Goal: Task Accomplishment & Management: Use online tool/utility

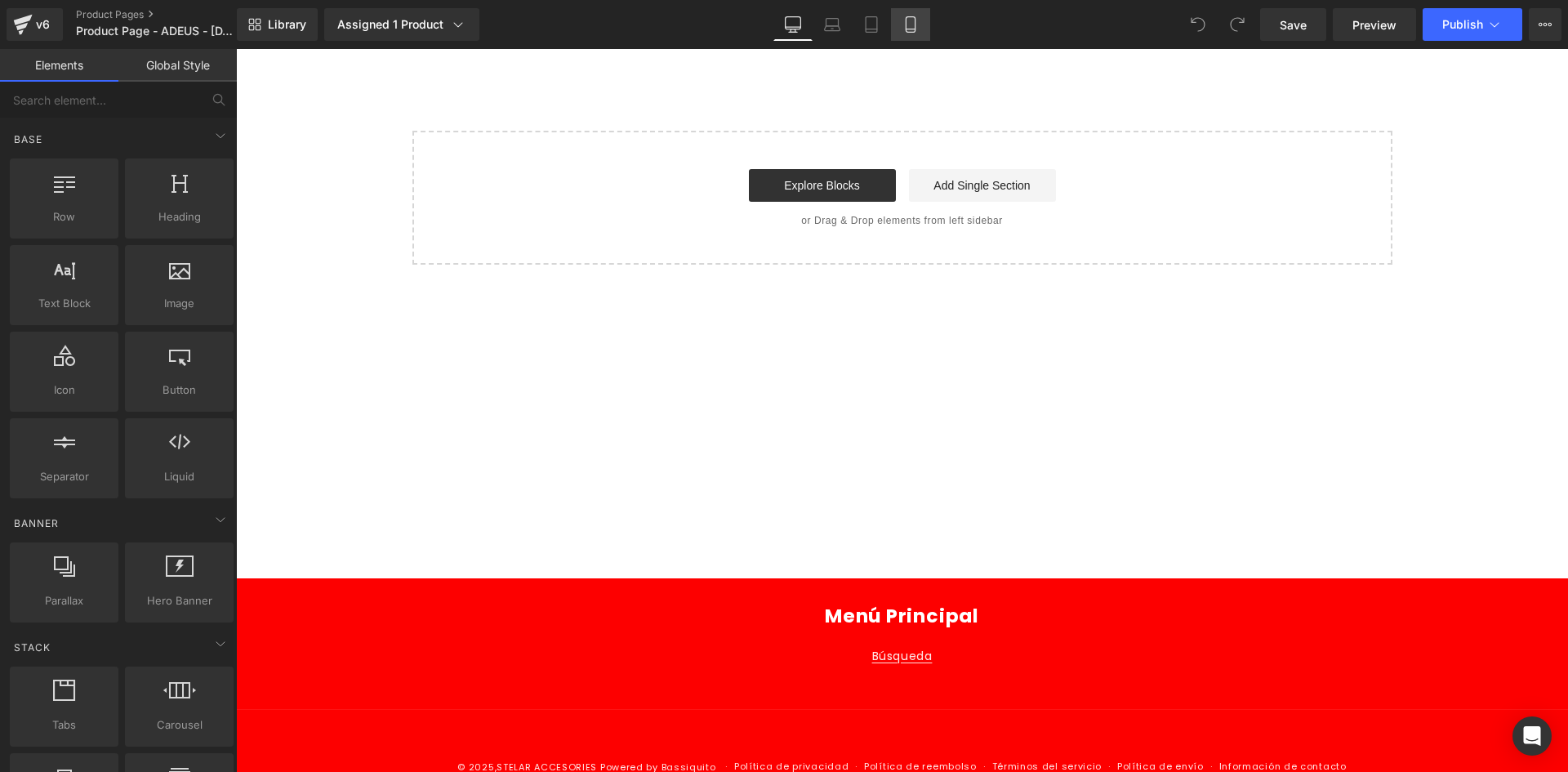
click at [921, 21] on link "Mobile" at bounding box center [910, 24] width 39 height 33
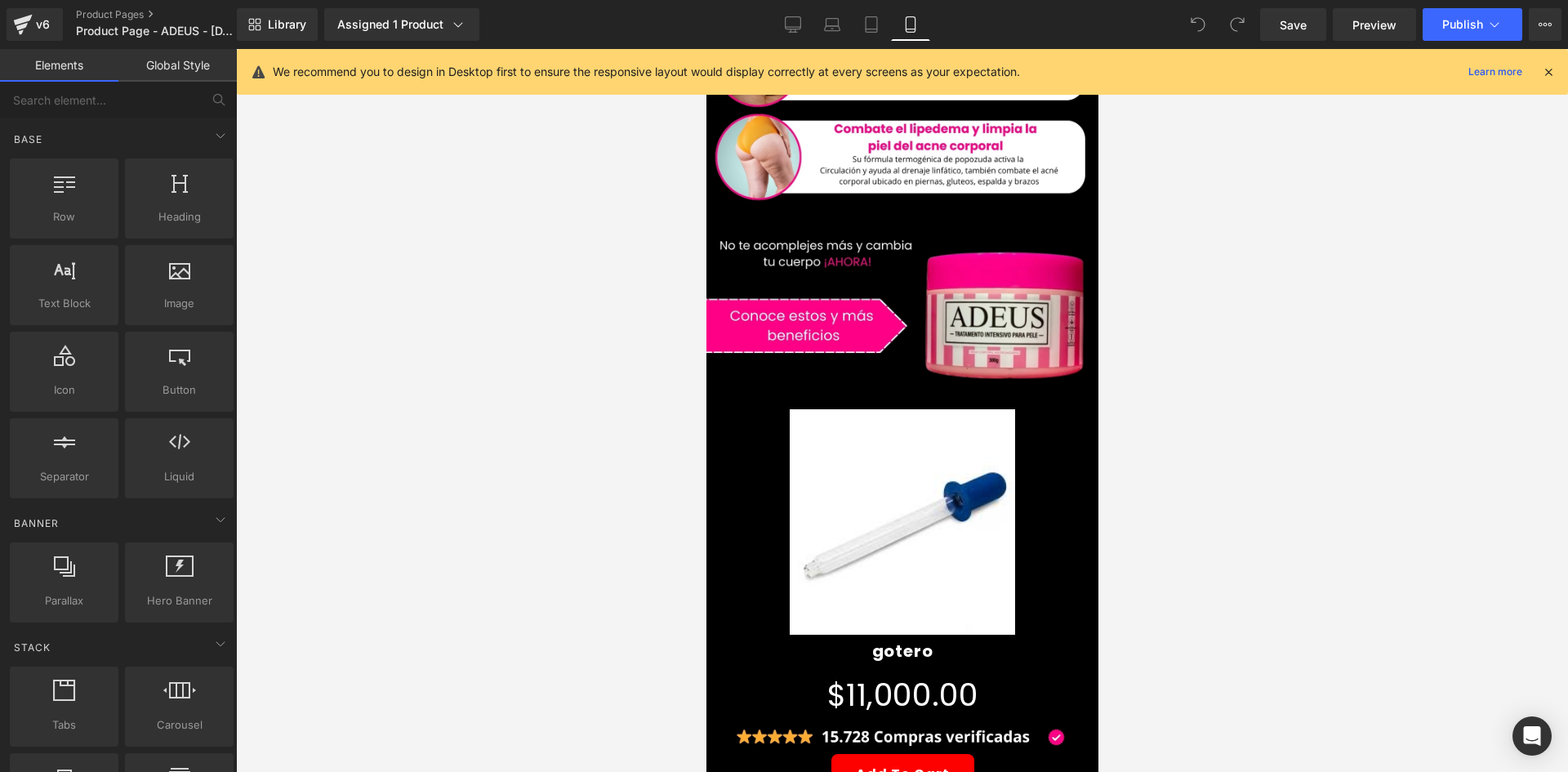
scroll to position [246, 0]
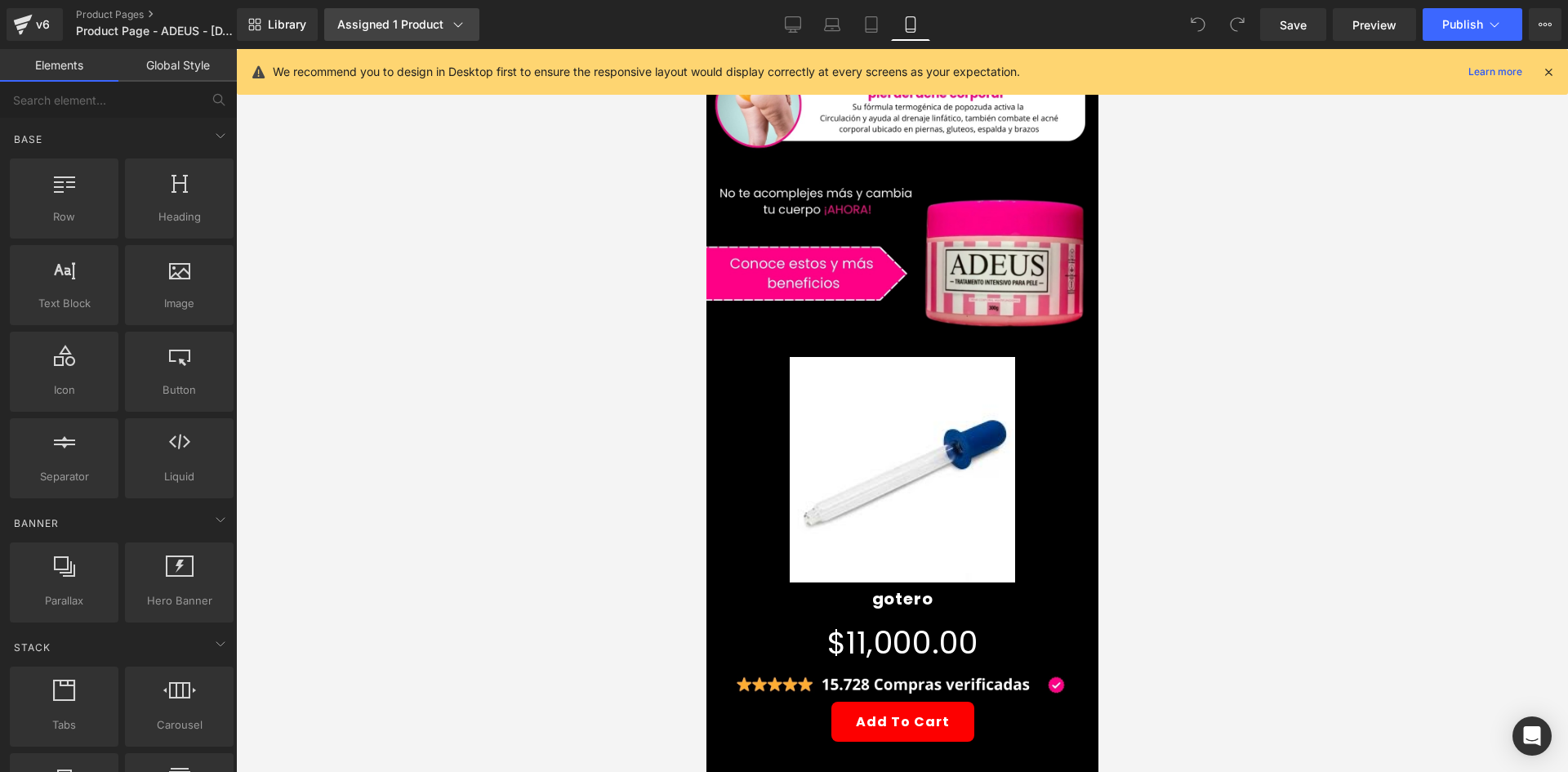
click at [426, 28] on div "Assigned 1 Product" at bounding box center [402, 25] width 129 height 17
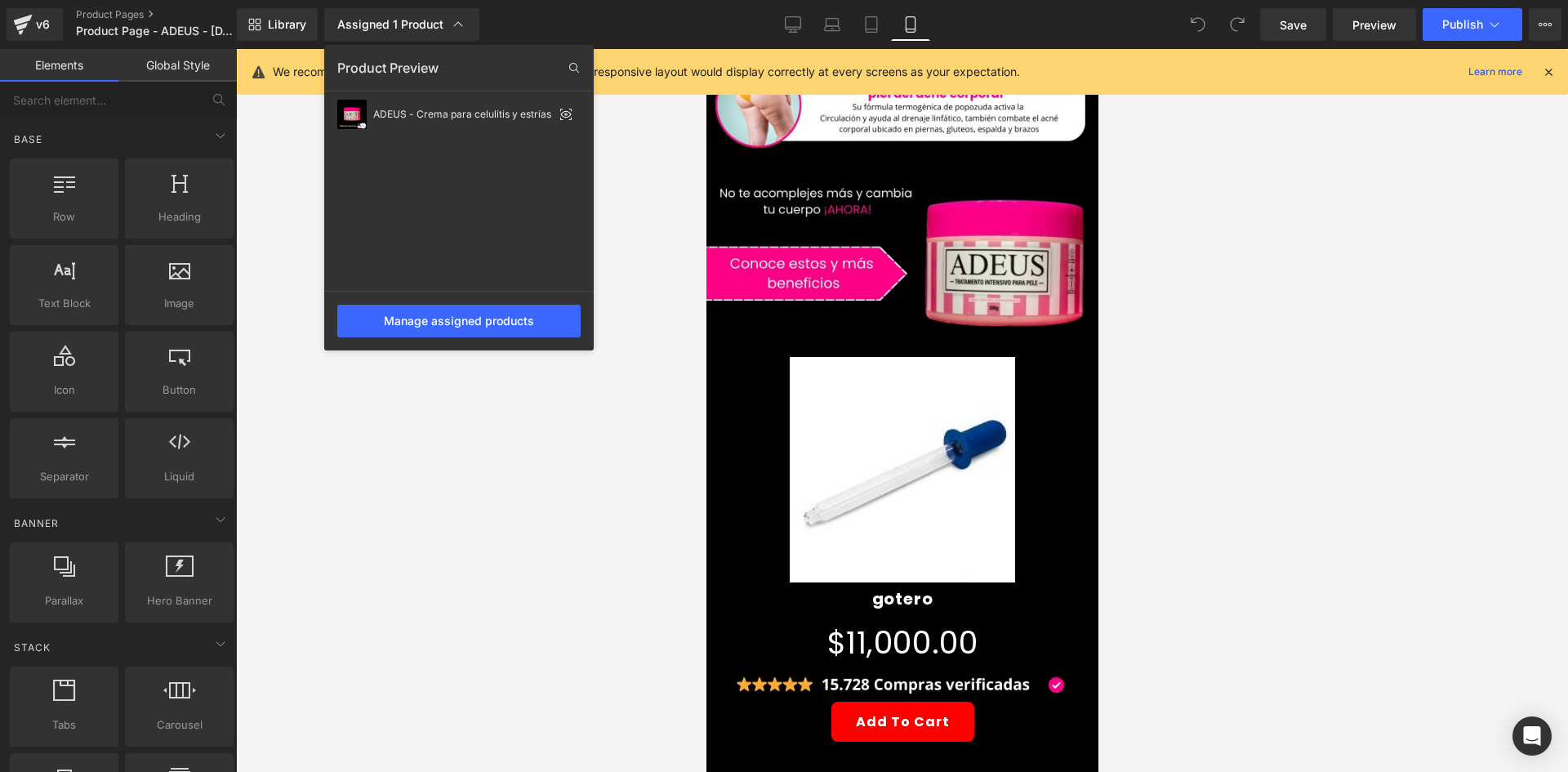
click at [510, 430] on div at bounding box center [901, 411] width 1332 height 723
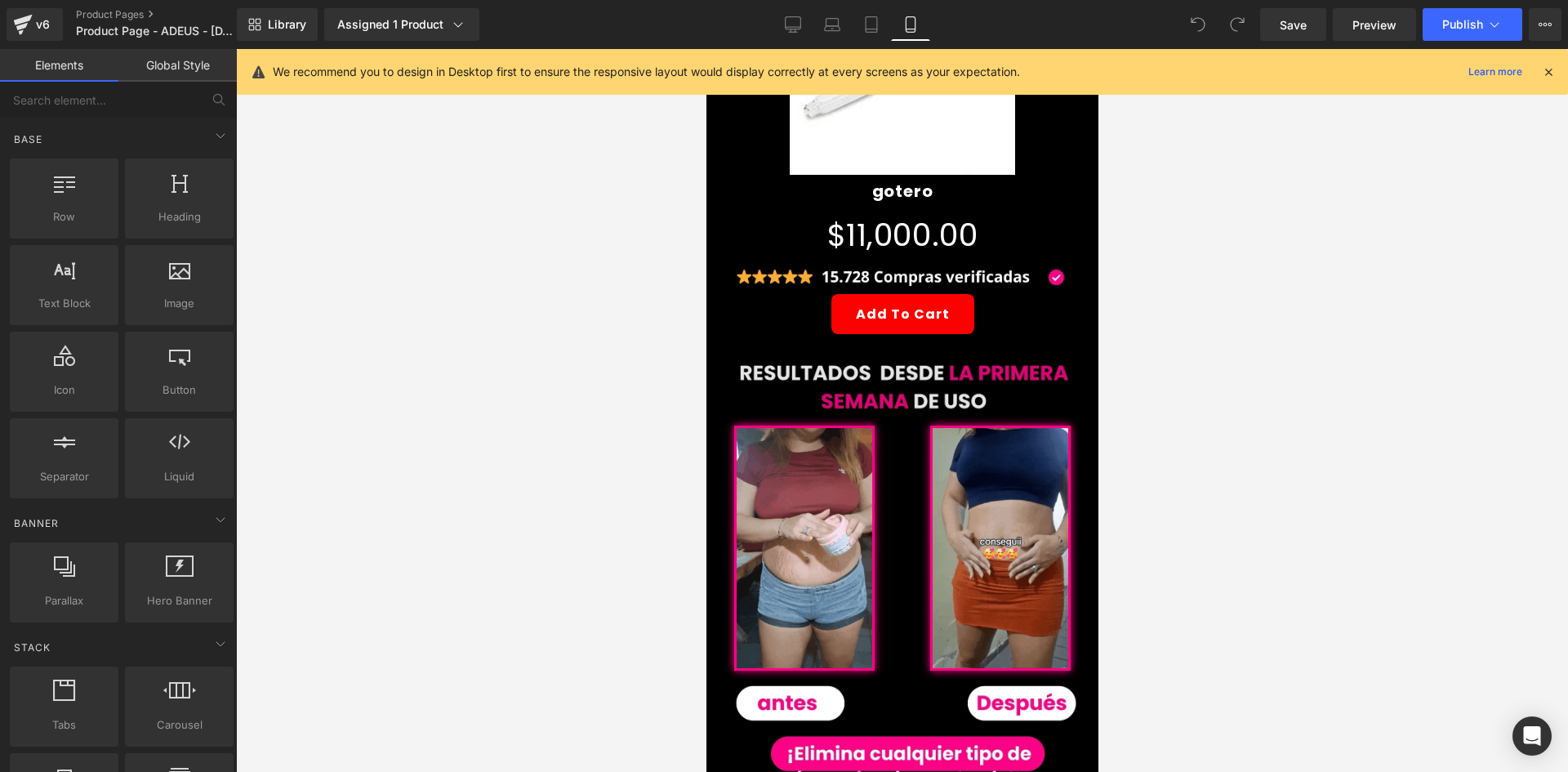
scroll to position [654, 0]
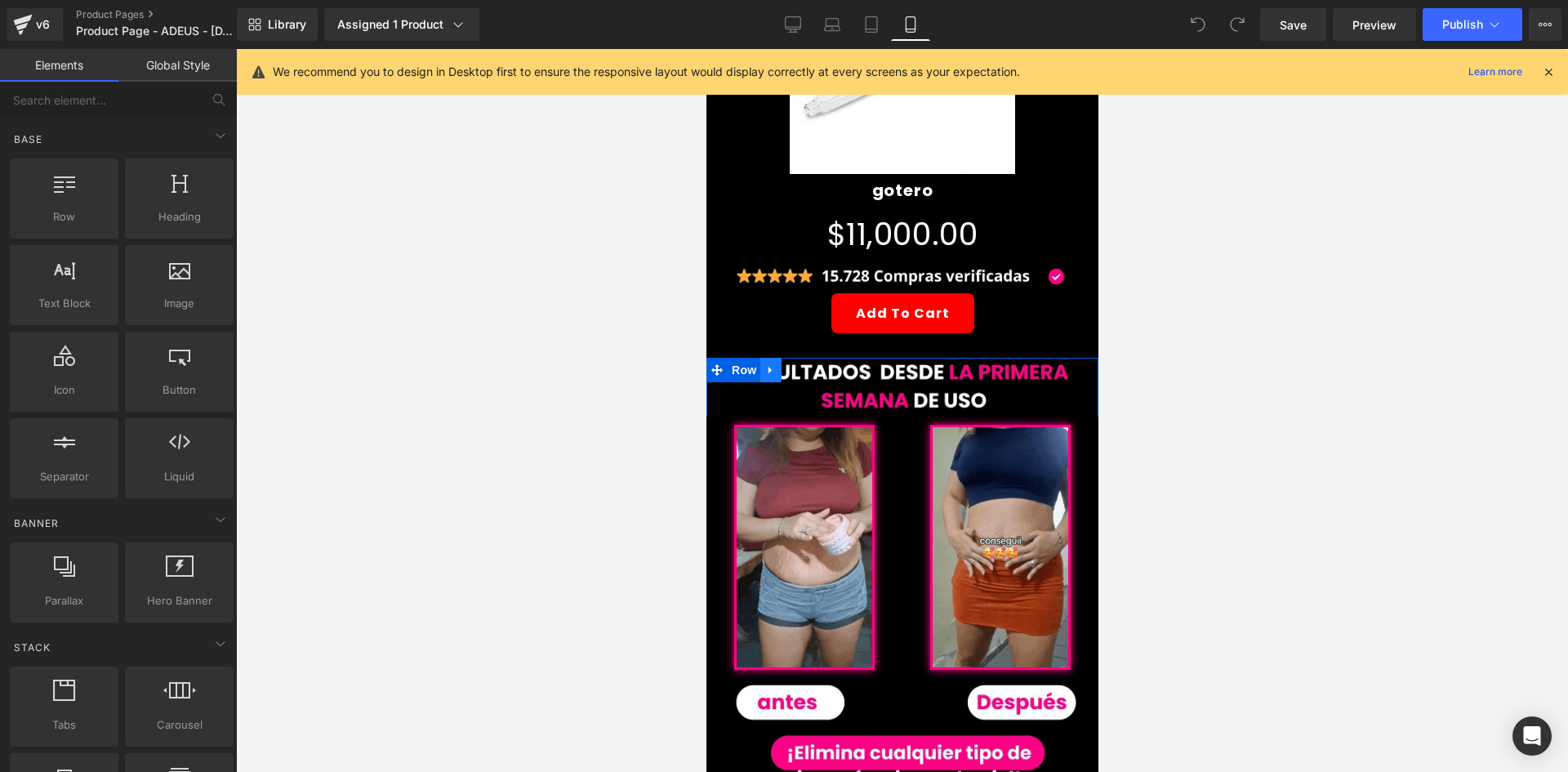
click at [770, 364] on icon at bounding box center [770, 370] width 11 height 12
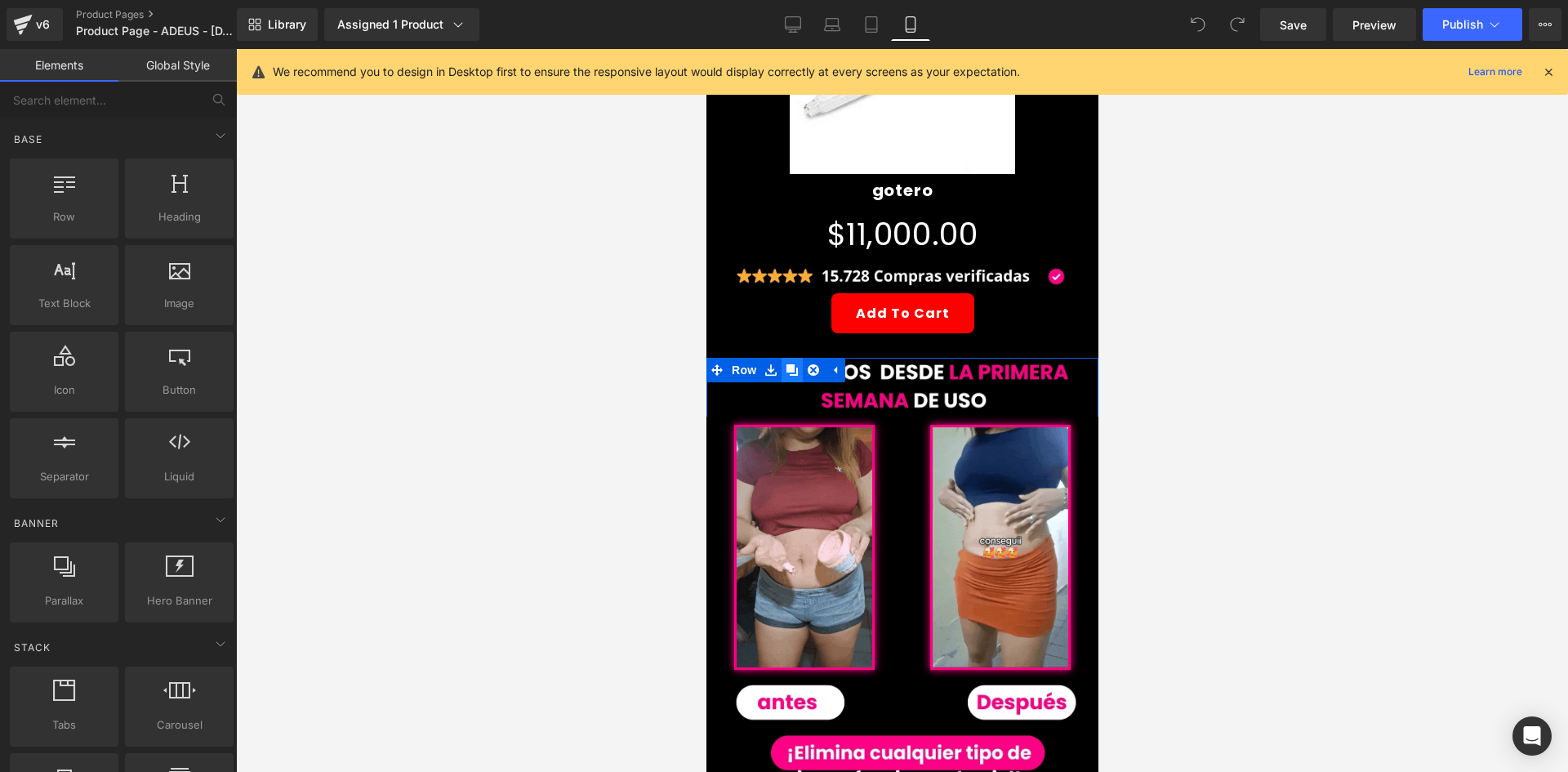
click at [781, 358] on link at bounding box center [791, 370] width 21 height 25
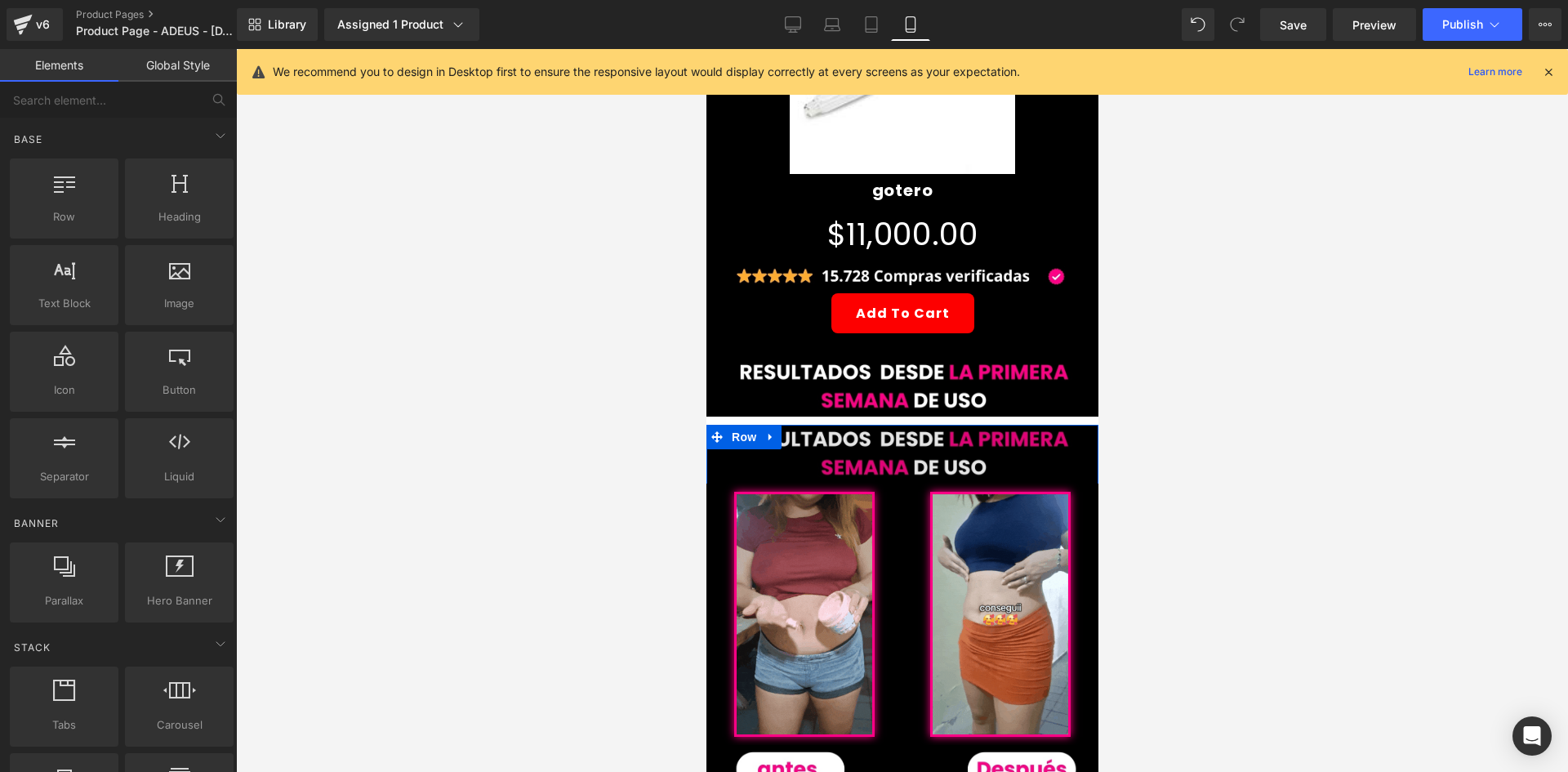
click at [755, 425] on span "Row" at bounding box center [743, 437] width 33 height 25
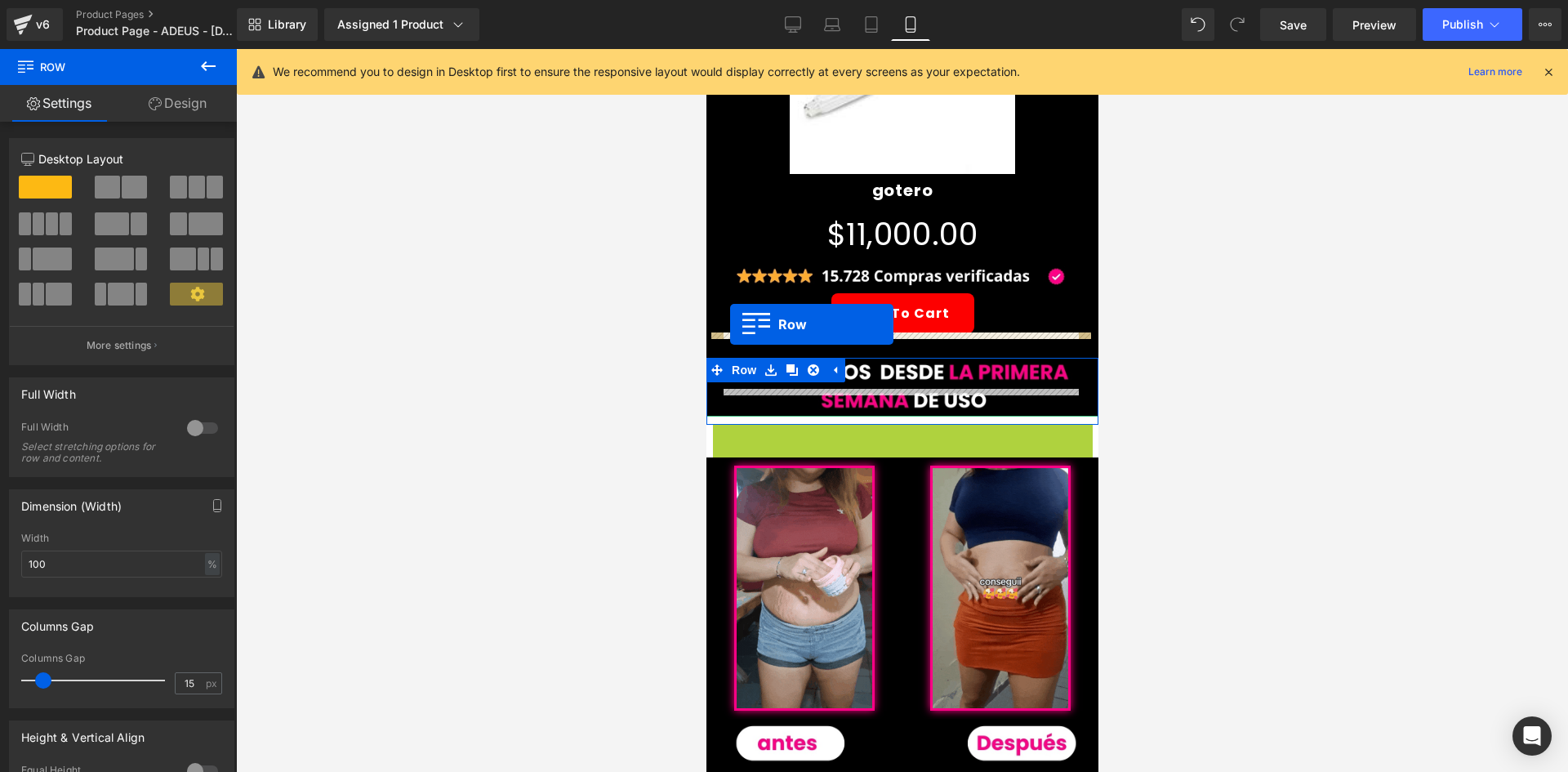
drag, startPoint x: 714, startPoint y: 410, endPoint x: 729, endPoint y: 327, distance: 84.3
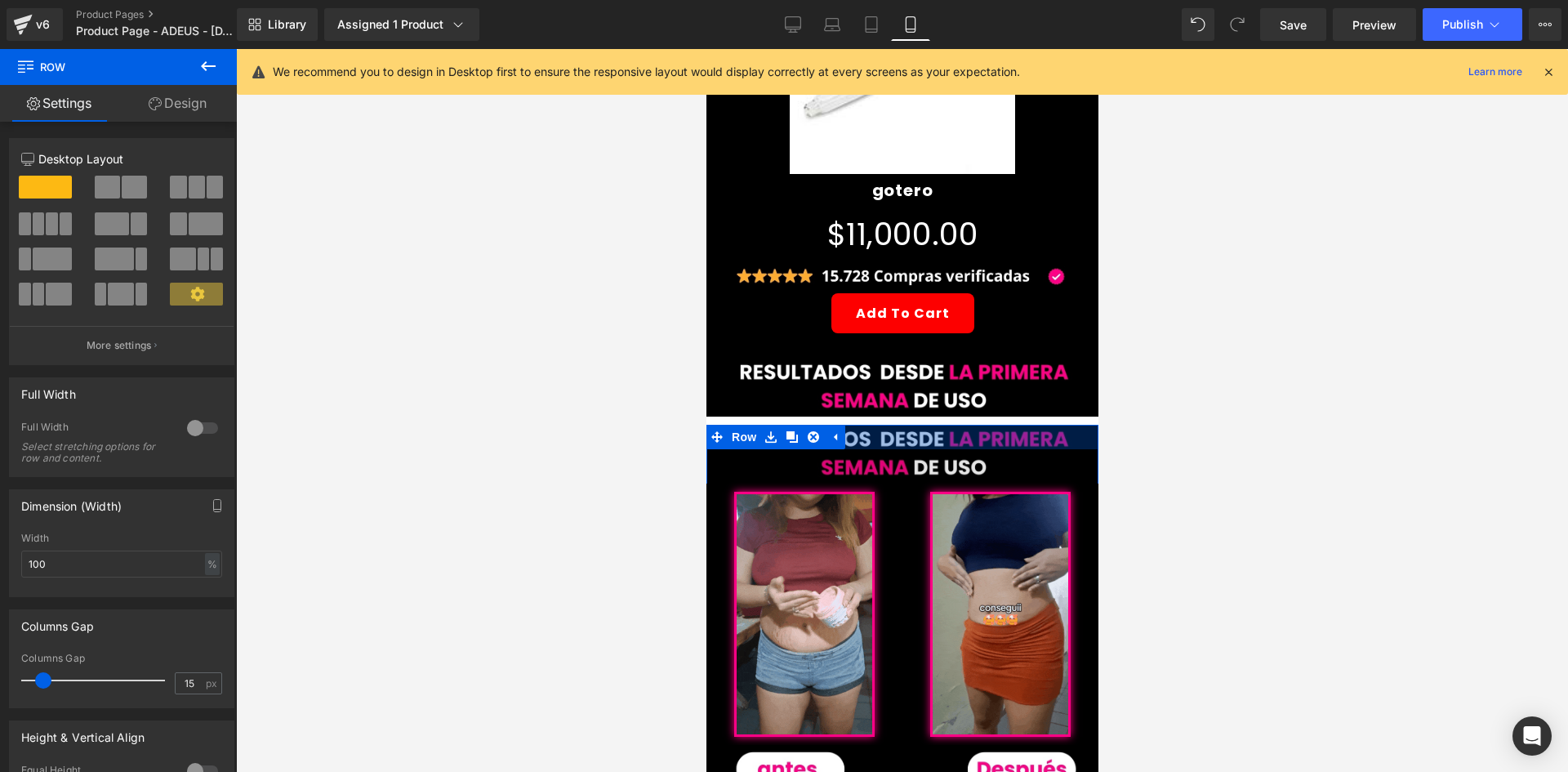
click at [856, 425] on div at bounding box center [901, 437] width 392 height 25
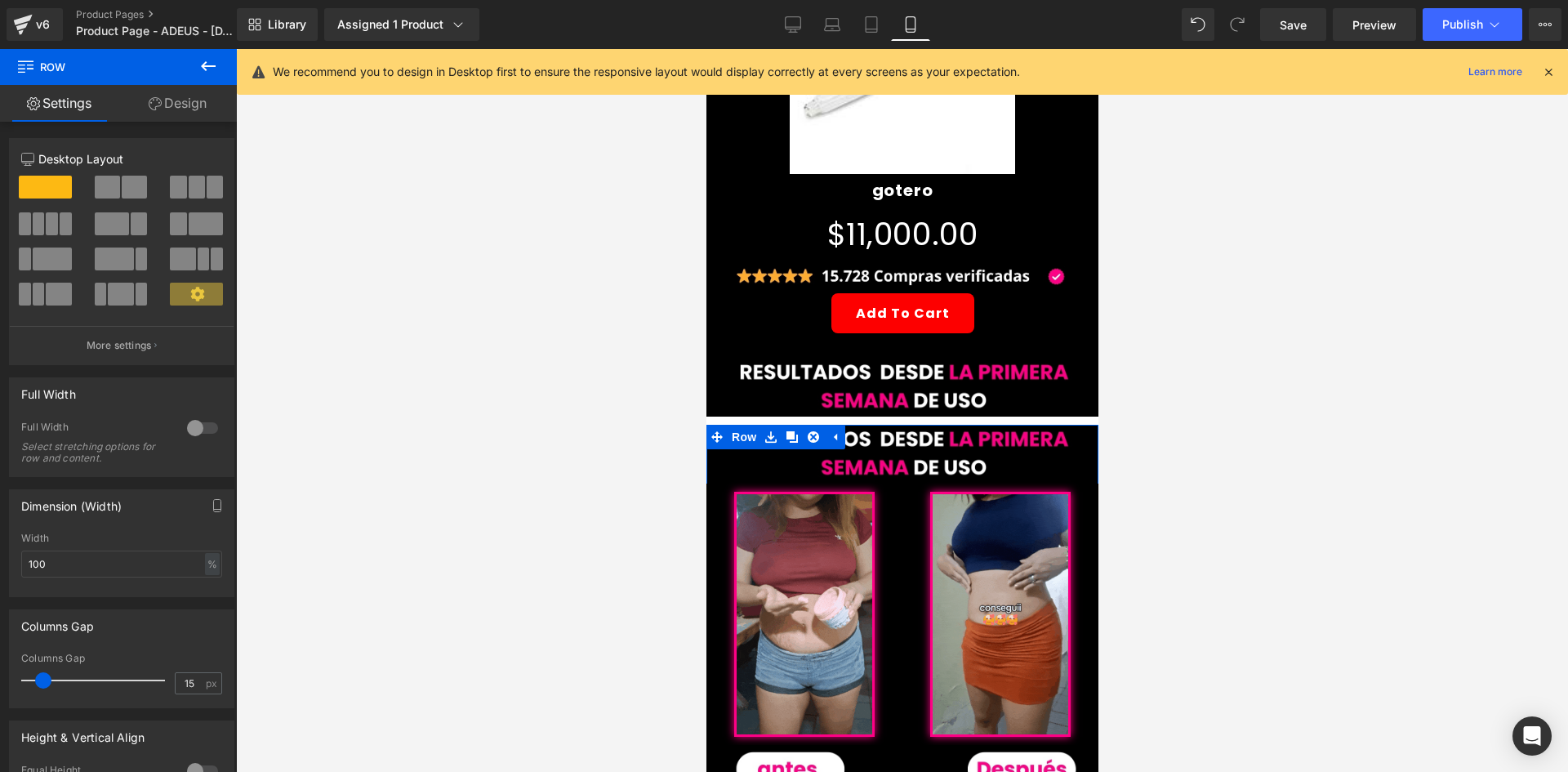
click at [213, 114] on link "Design" at bounding box center [177, 103] width 118 height 37
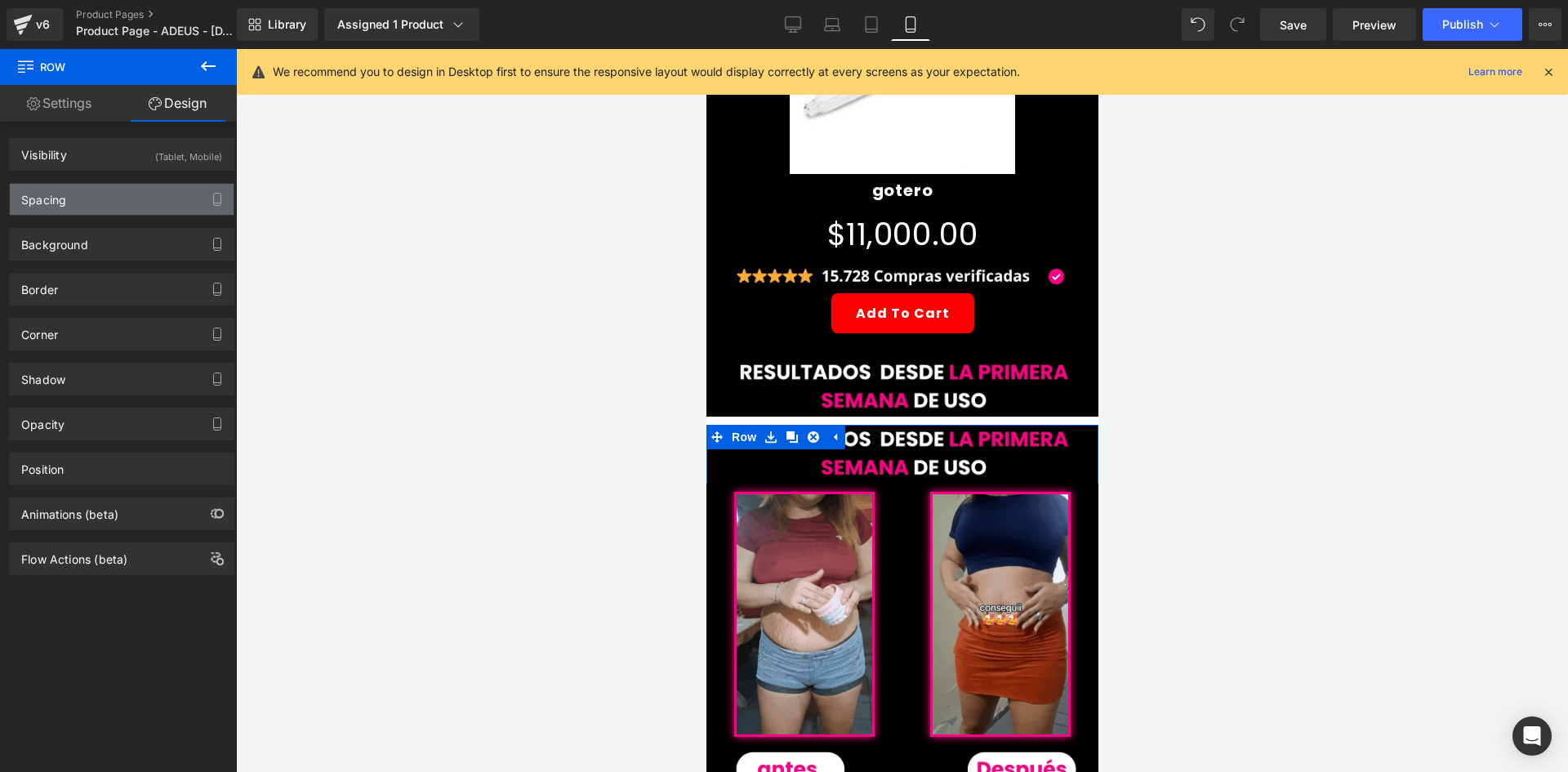
click at [138, 190] on div "Spacing" at bounding box center [121, 199] width 223 height 31
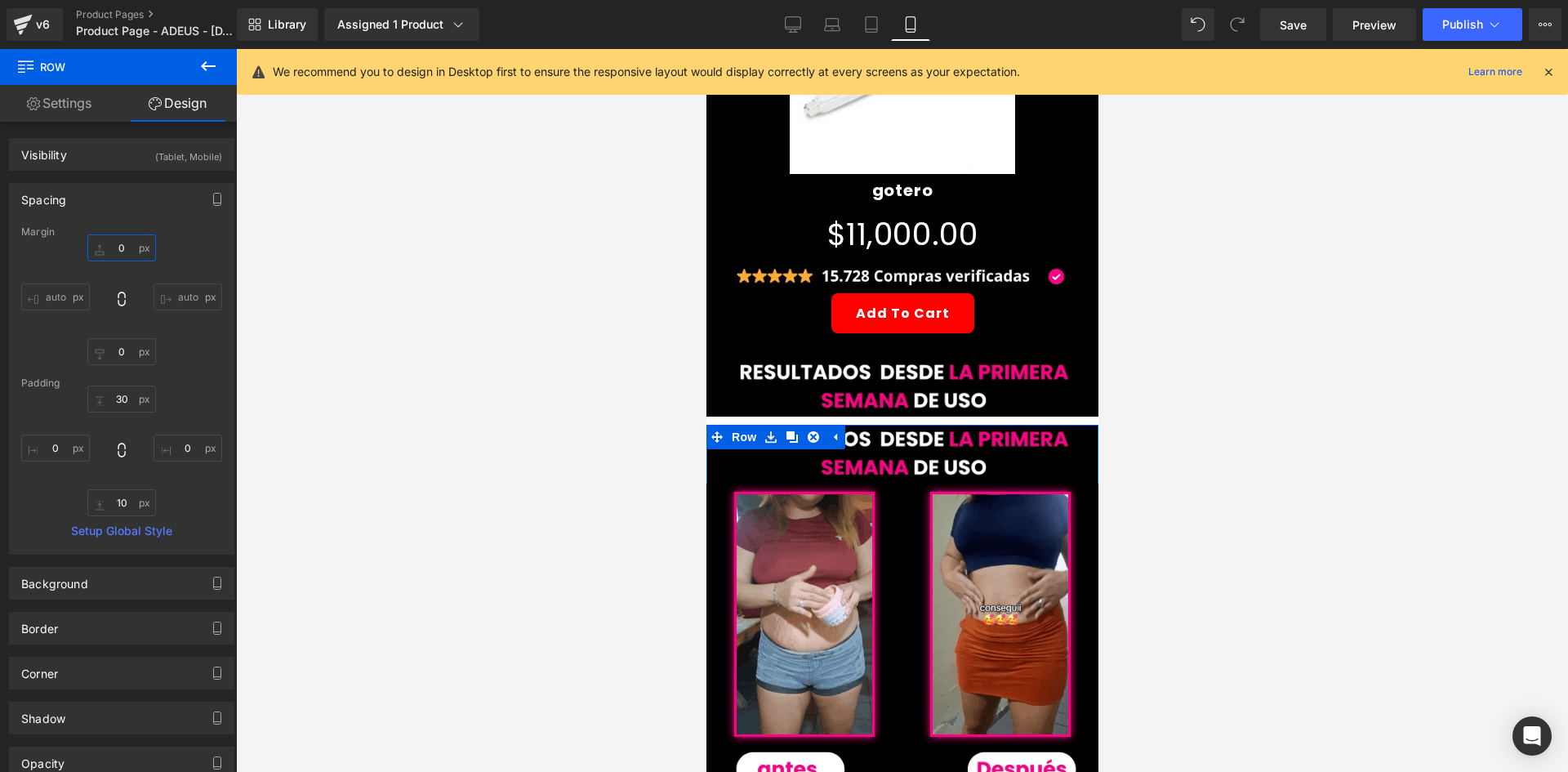
click at [130, 240] on input "0" at bounding box center [122, 247] width 69 height 27
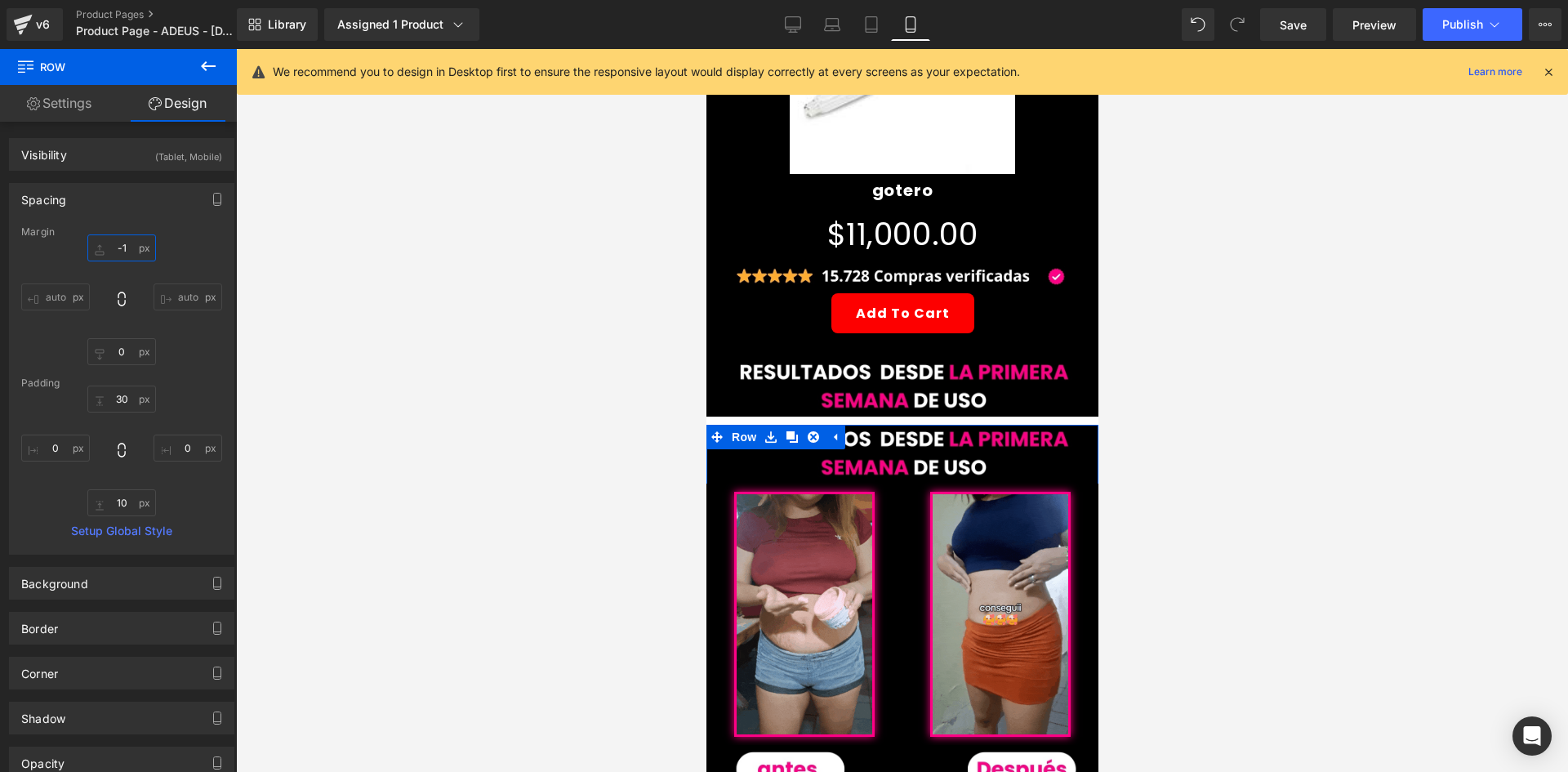
type input "-10"
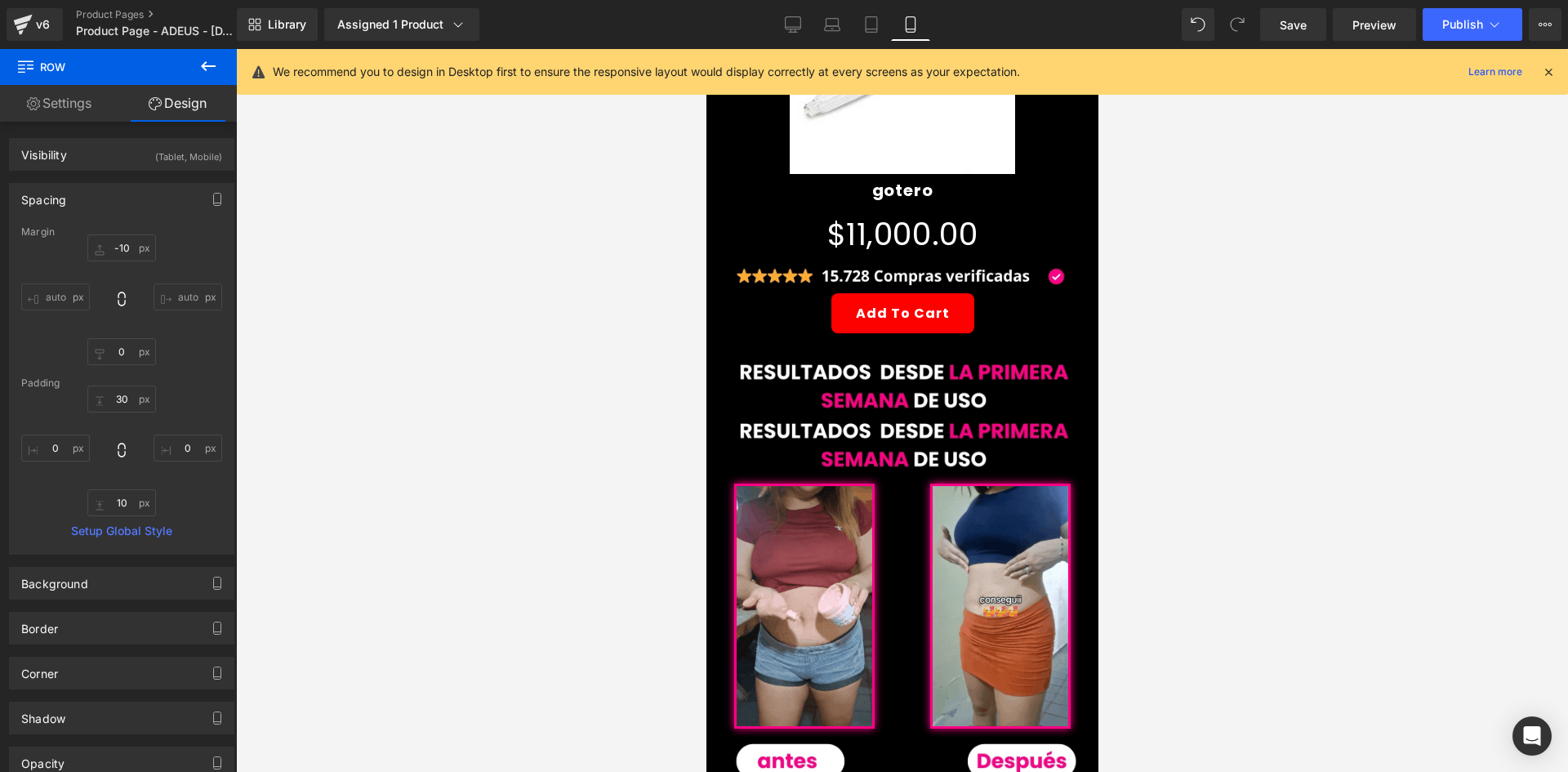
click at [888, 377] on span "Image" at bounding box center [895, 387] width 34 height 19
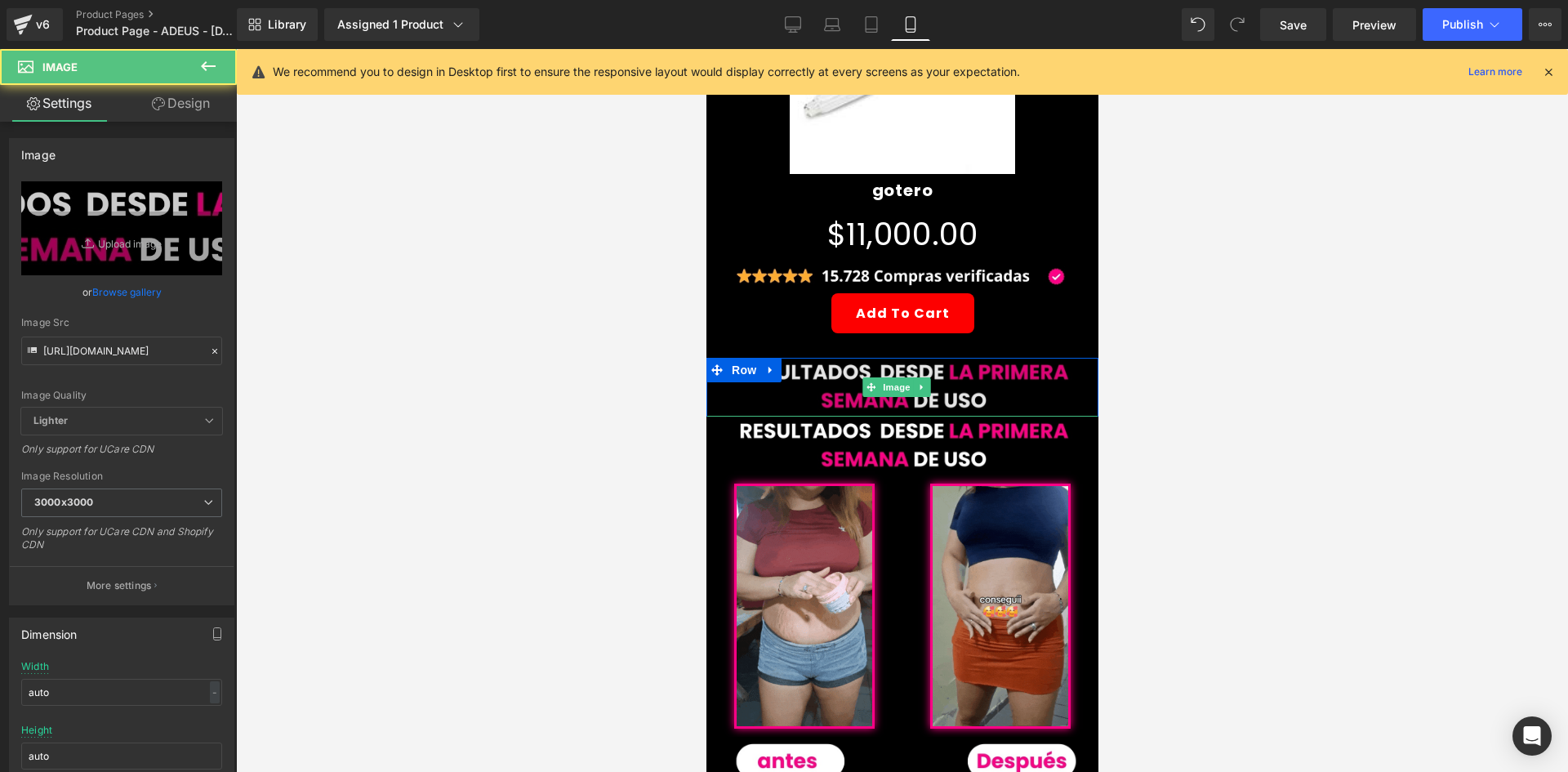
click at [856, 367] on img at bounding box center [901, 387] width 392 height 59
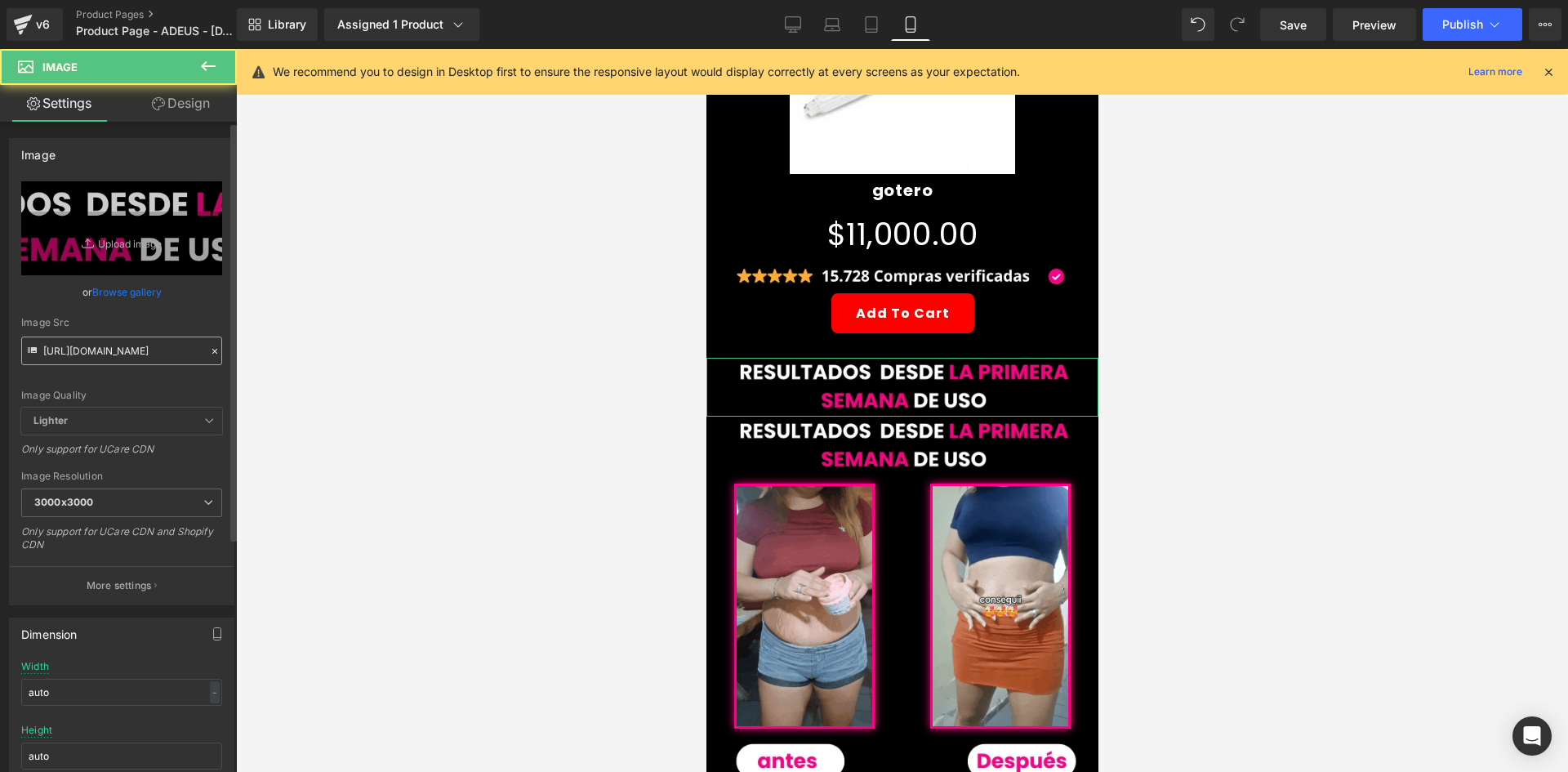
click at [142, 345] on input "https://i.ibb.co/hJdhgQNc/1-2.jpg" at bounding box center [122, 351] width 201 height 28
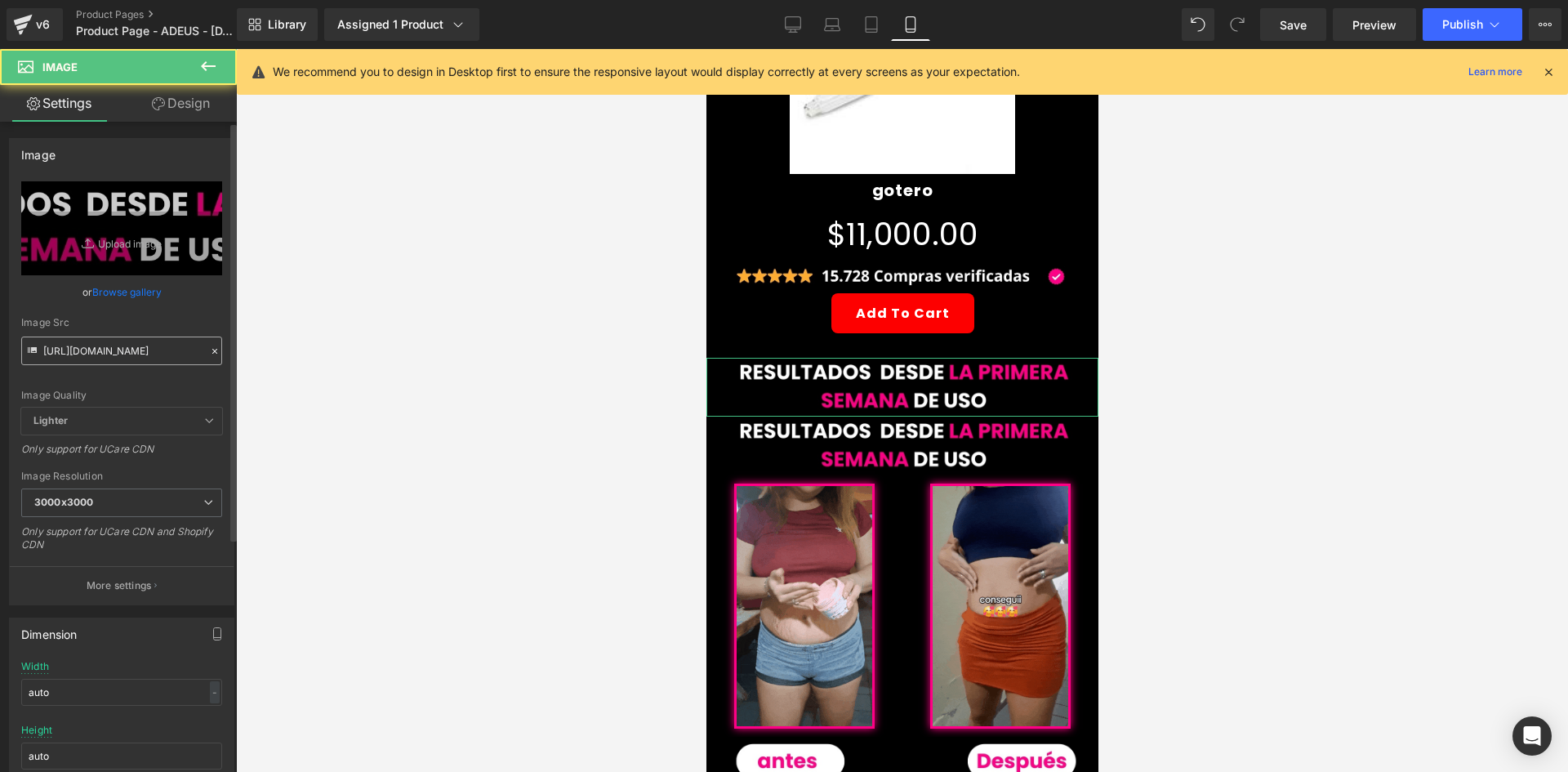
click at [142, 345] on input "https://i.ibb.co/hJdhgQNc/1-2.jpg" at bounding box center [122, 351] width 201 height 28
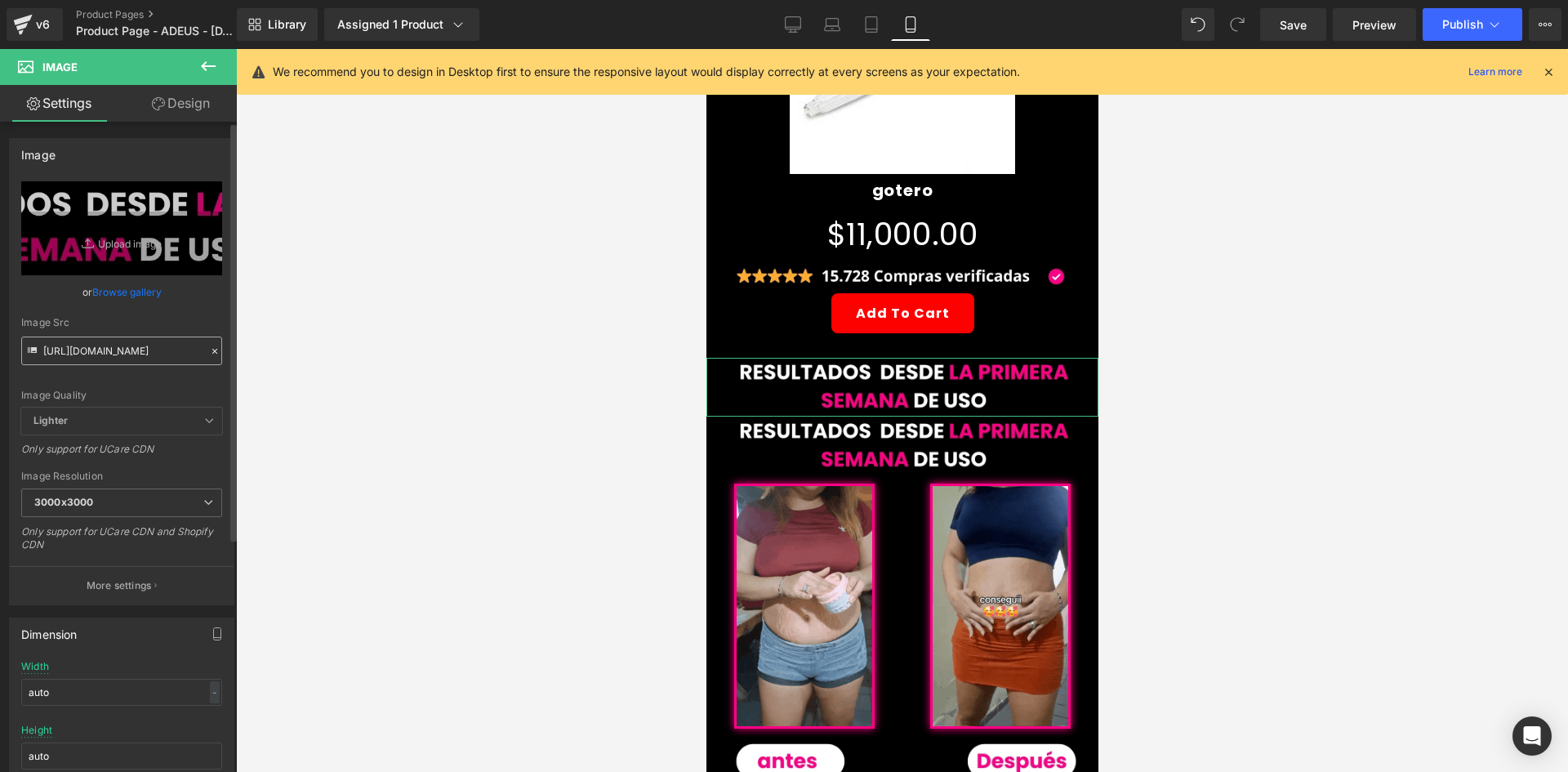
click at [142, 345] on input "https://i.ibb.co/hJdhgQNc/1-2.jpg" at bounding box center [122, 351] width 201 height 28
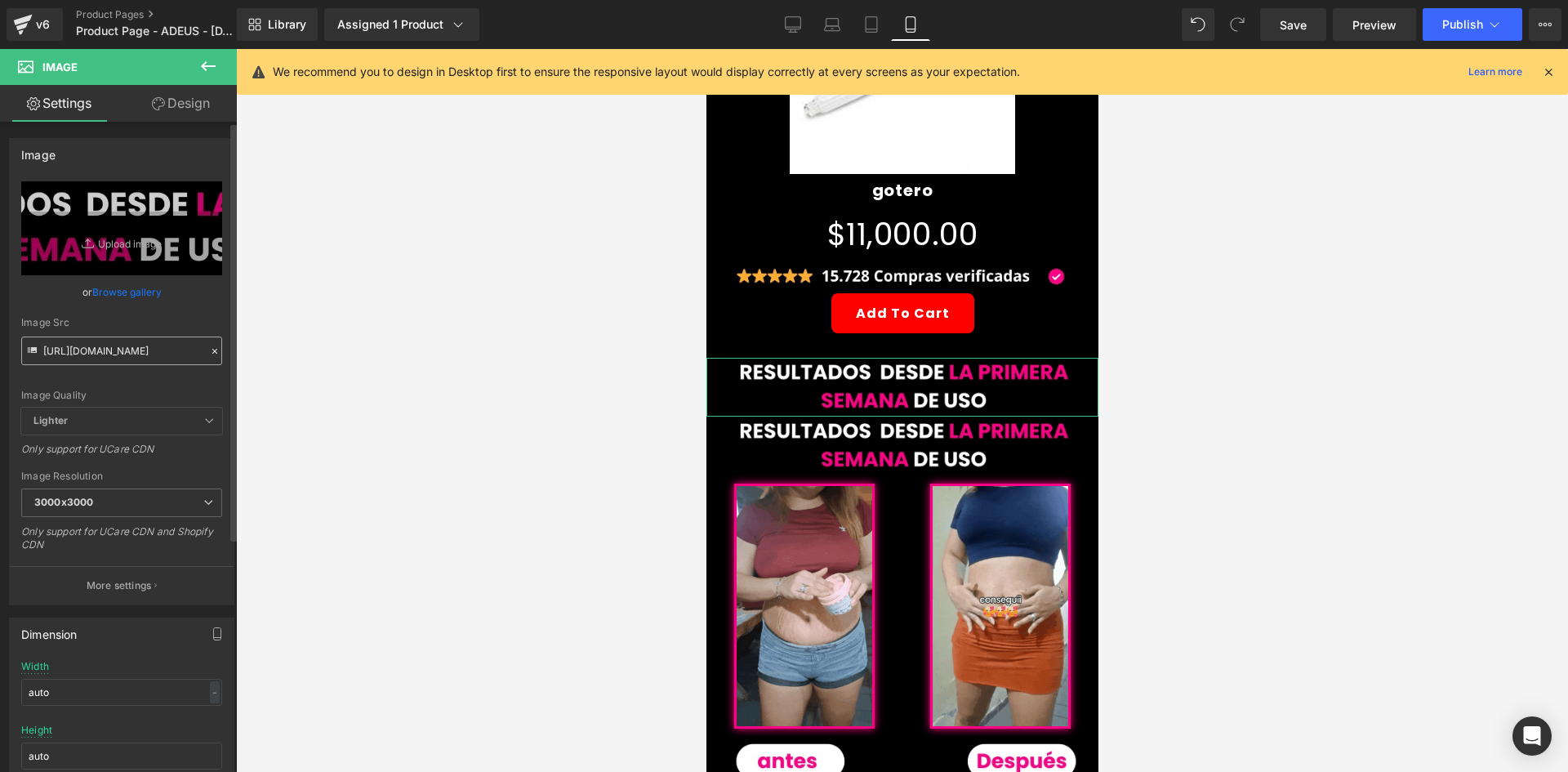
type input "https://i.ibb.co/RpqKsHws/Chat-GPT-Image-6-oct-2025-14-18-23.png"
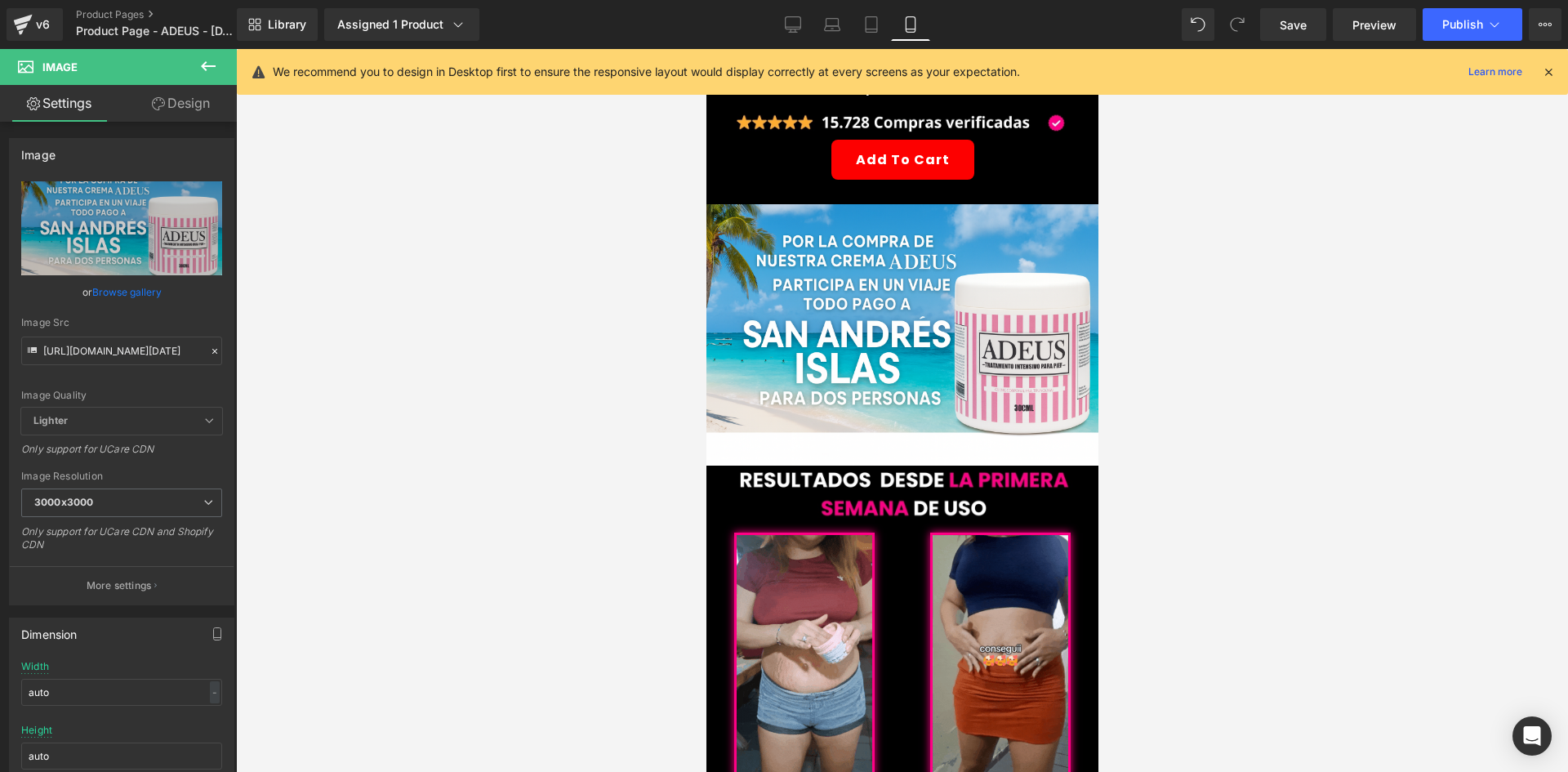
scroll to position [817, 0]
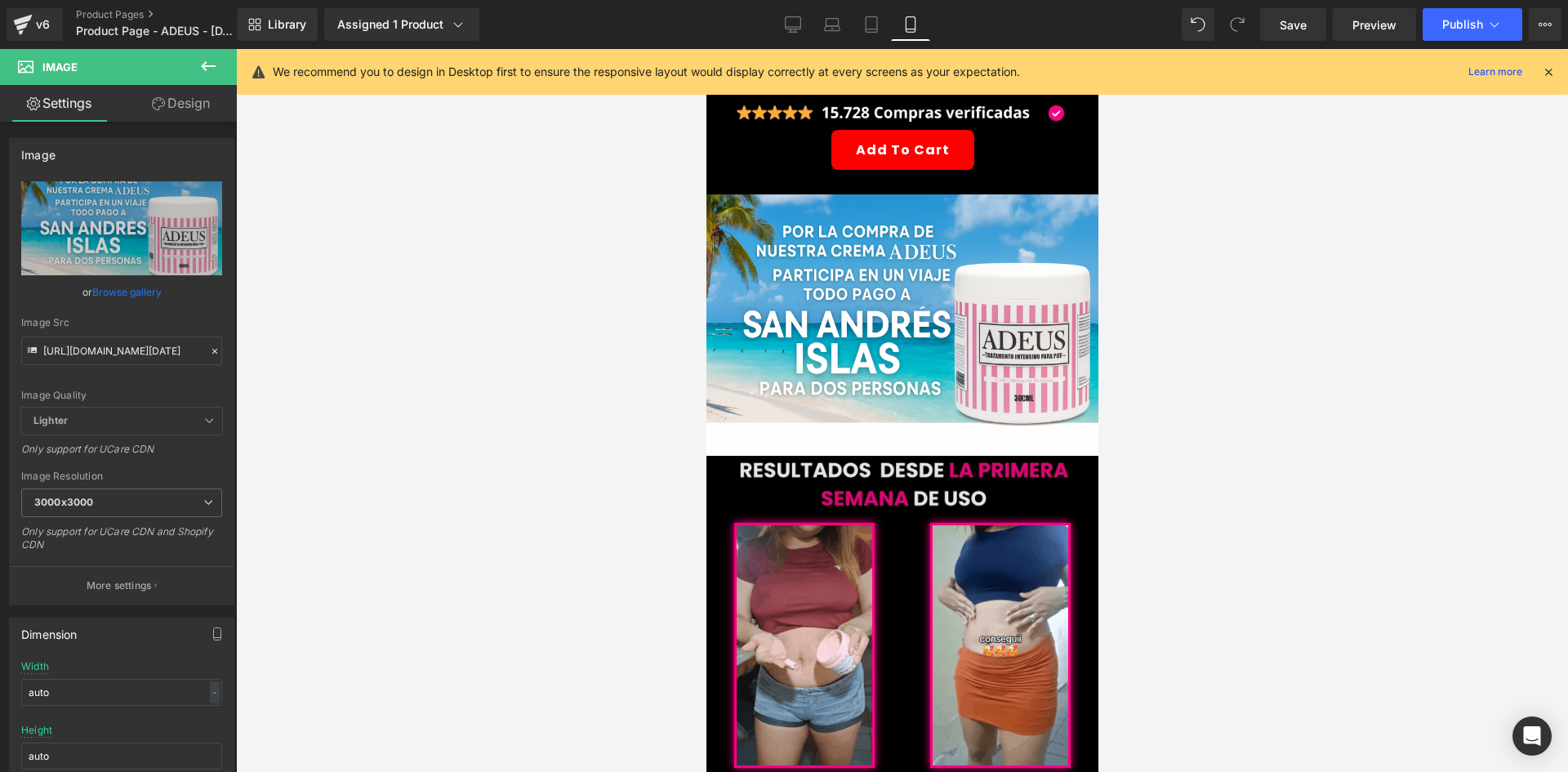
click at [833, 456] on div "Image Row" at bounding box center [901, 489] width 392 height 67
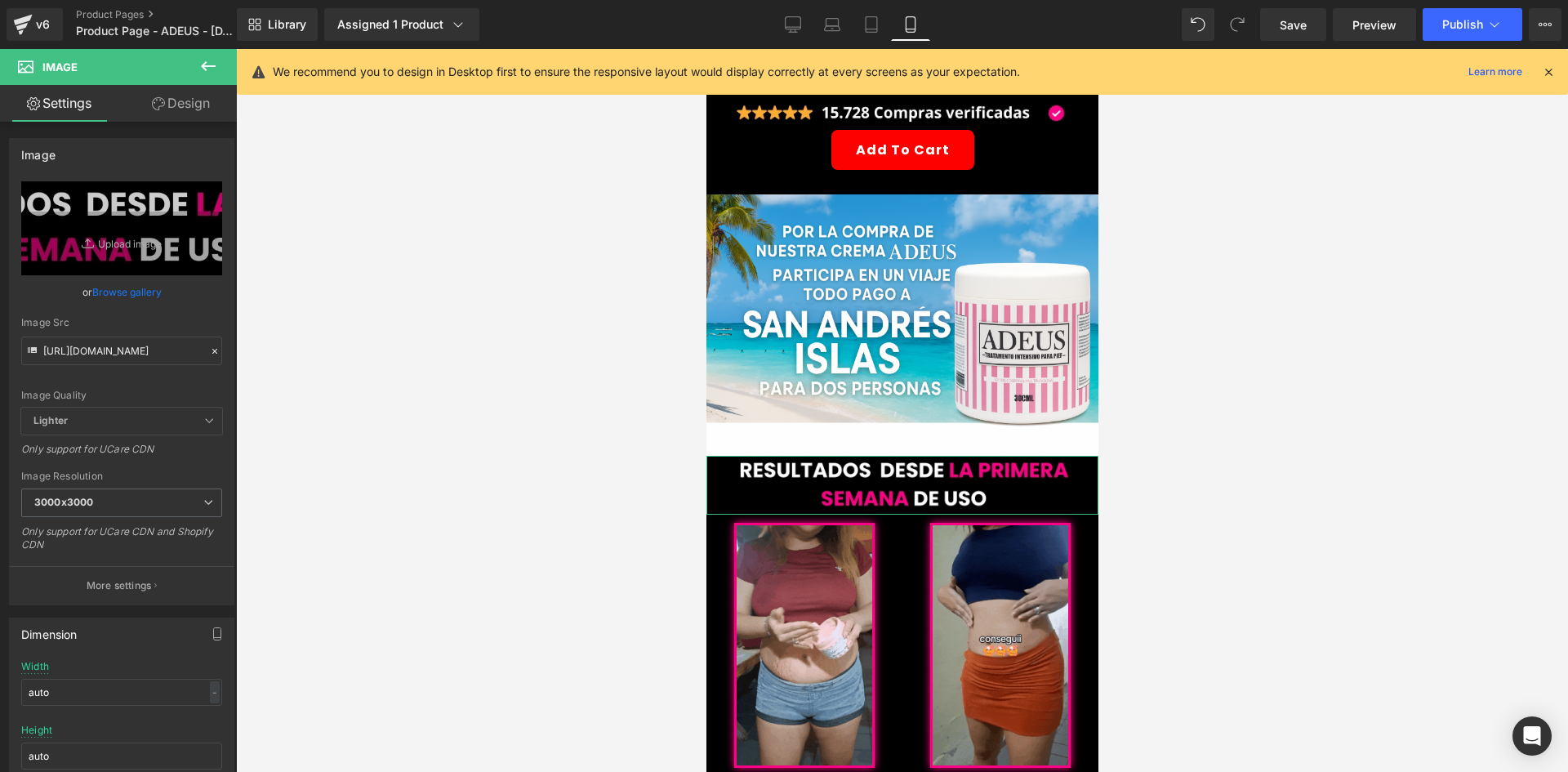
click at [171, 121] on link "Design" at bounding box center [181, 103] width 118 height 37
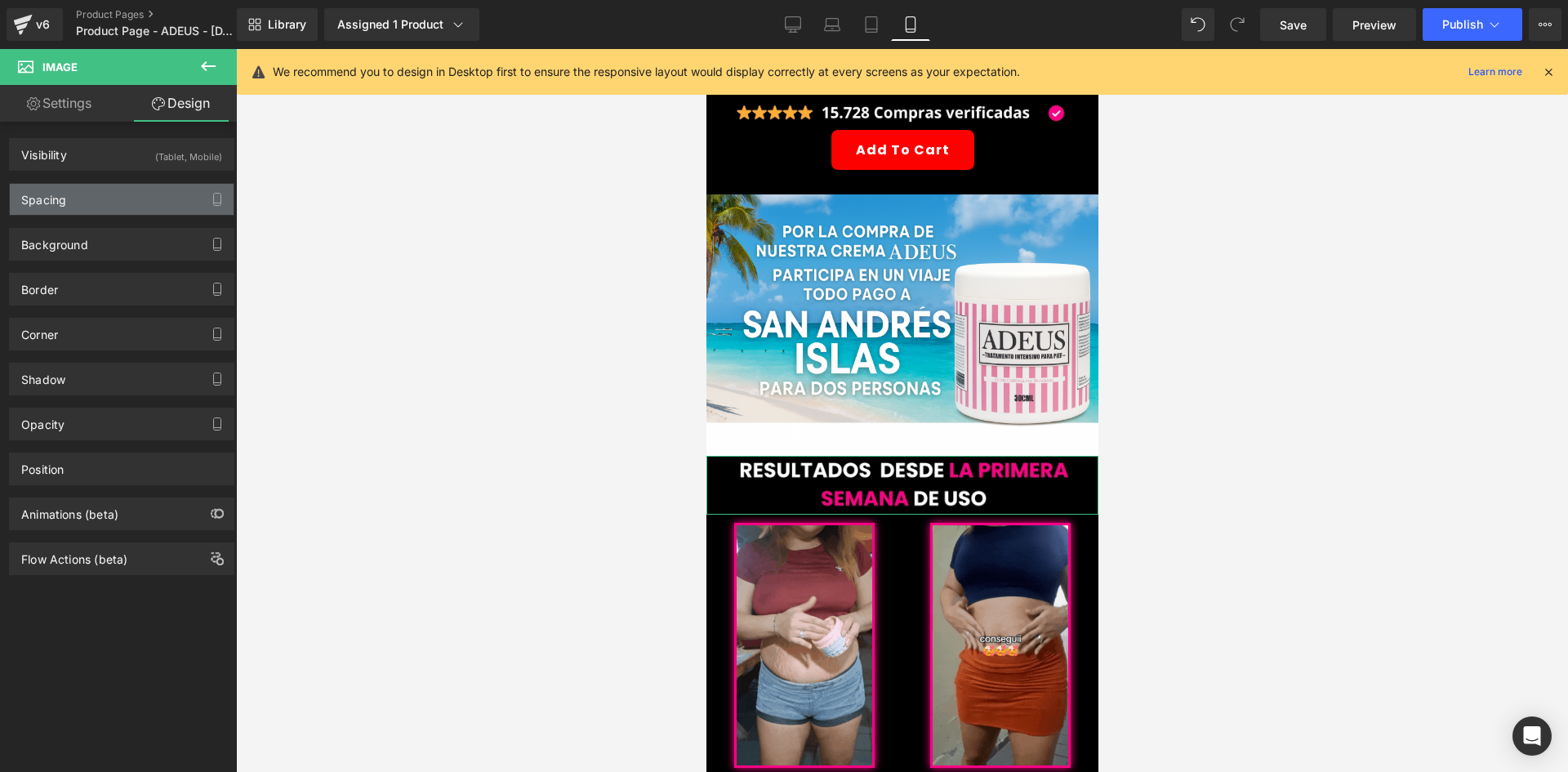
click at [150, 189] on div "Spacing" at bounding box center [121, 199] width 223 height 31
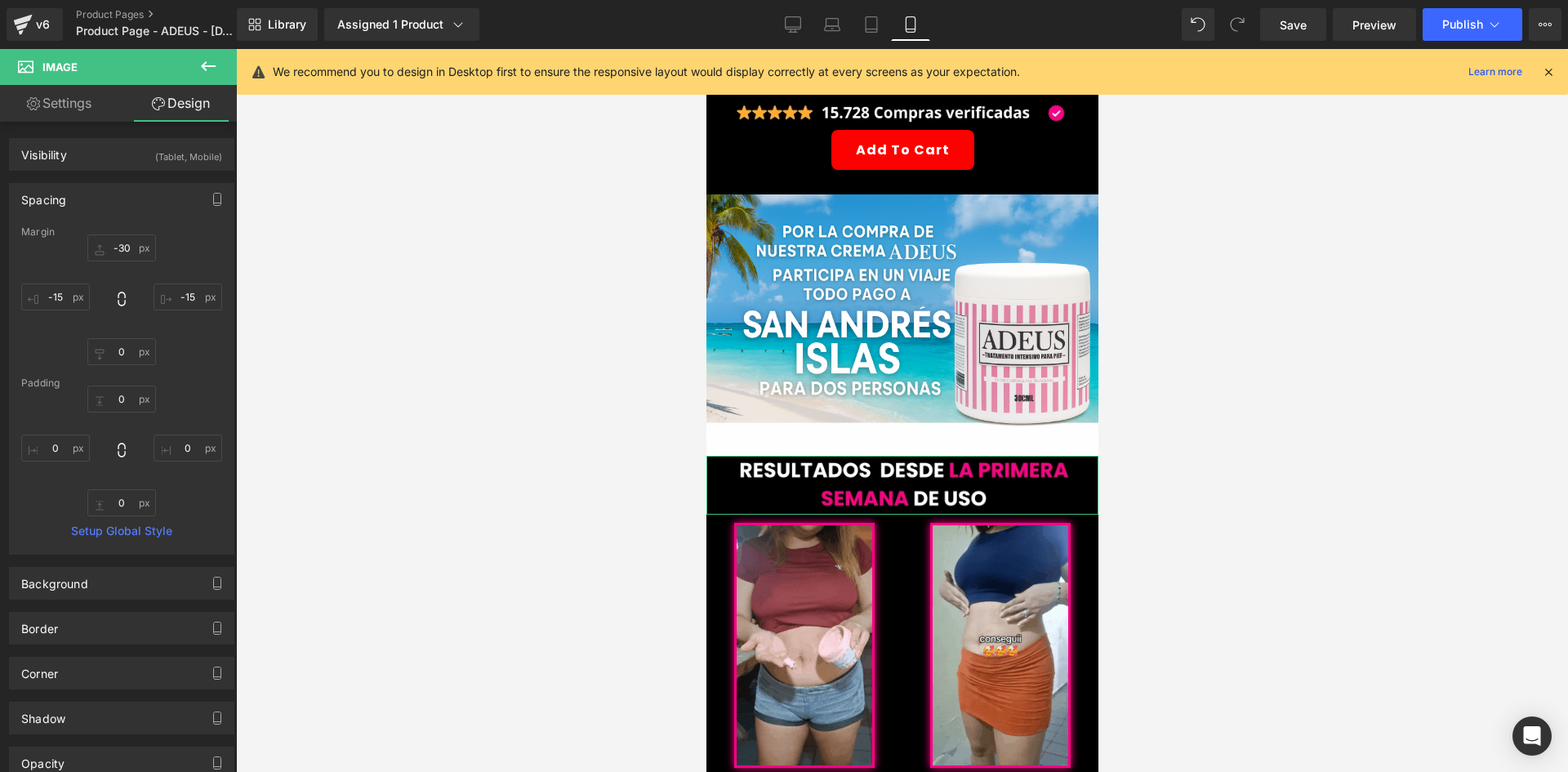
click at [132, 235] on div "Margin" at bounding box center [122, 231] width 201 height 11
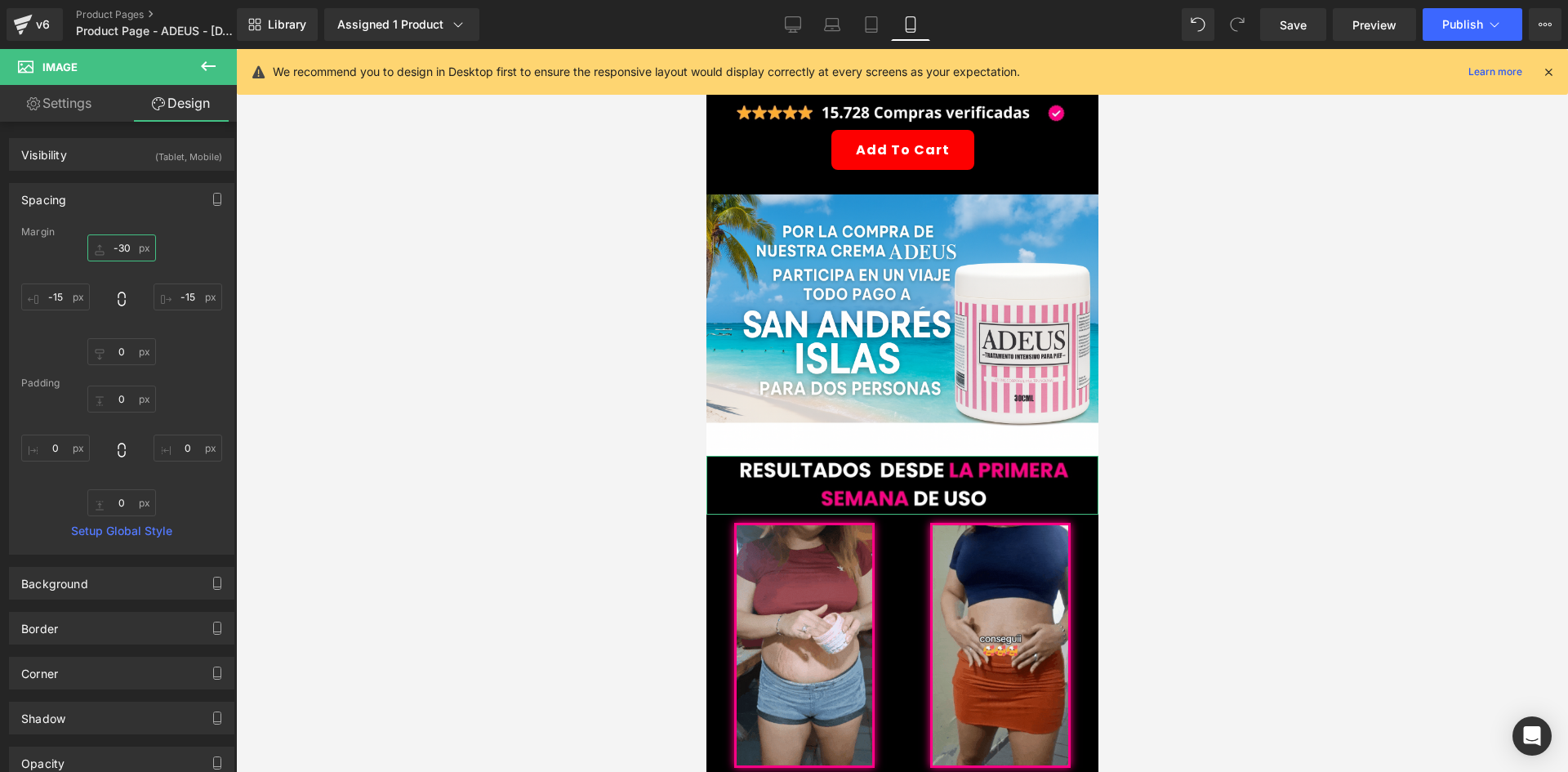
click at [130, 242] on input "-30" at bounding box center [122, 247] width 69 height 27
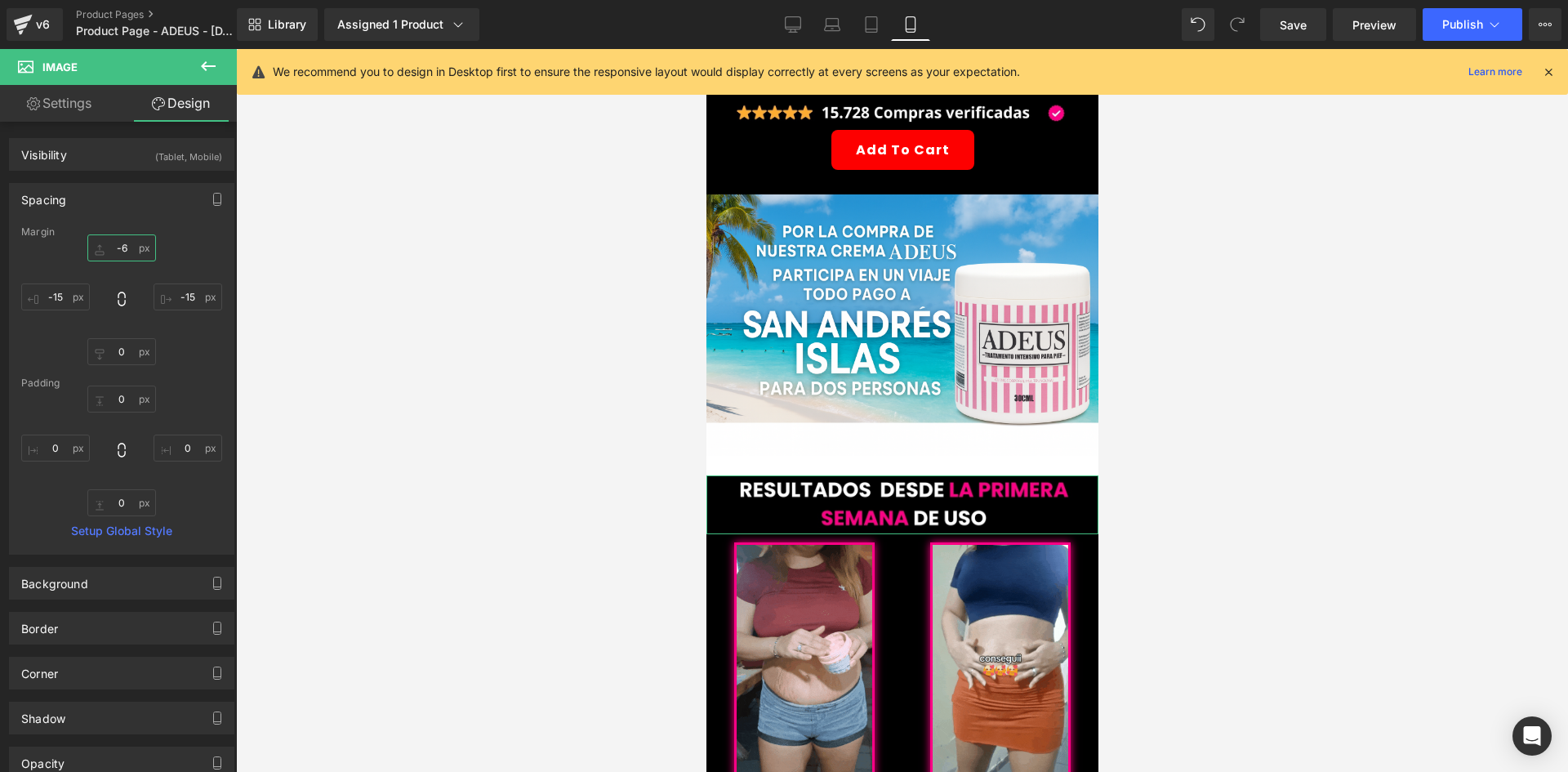
type input "-65"
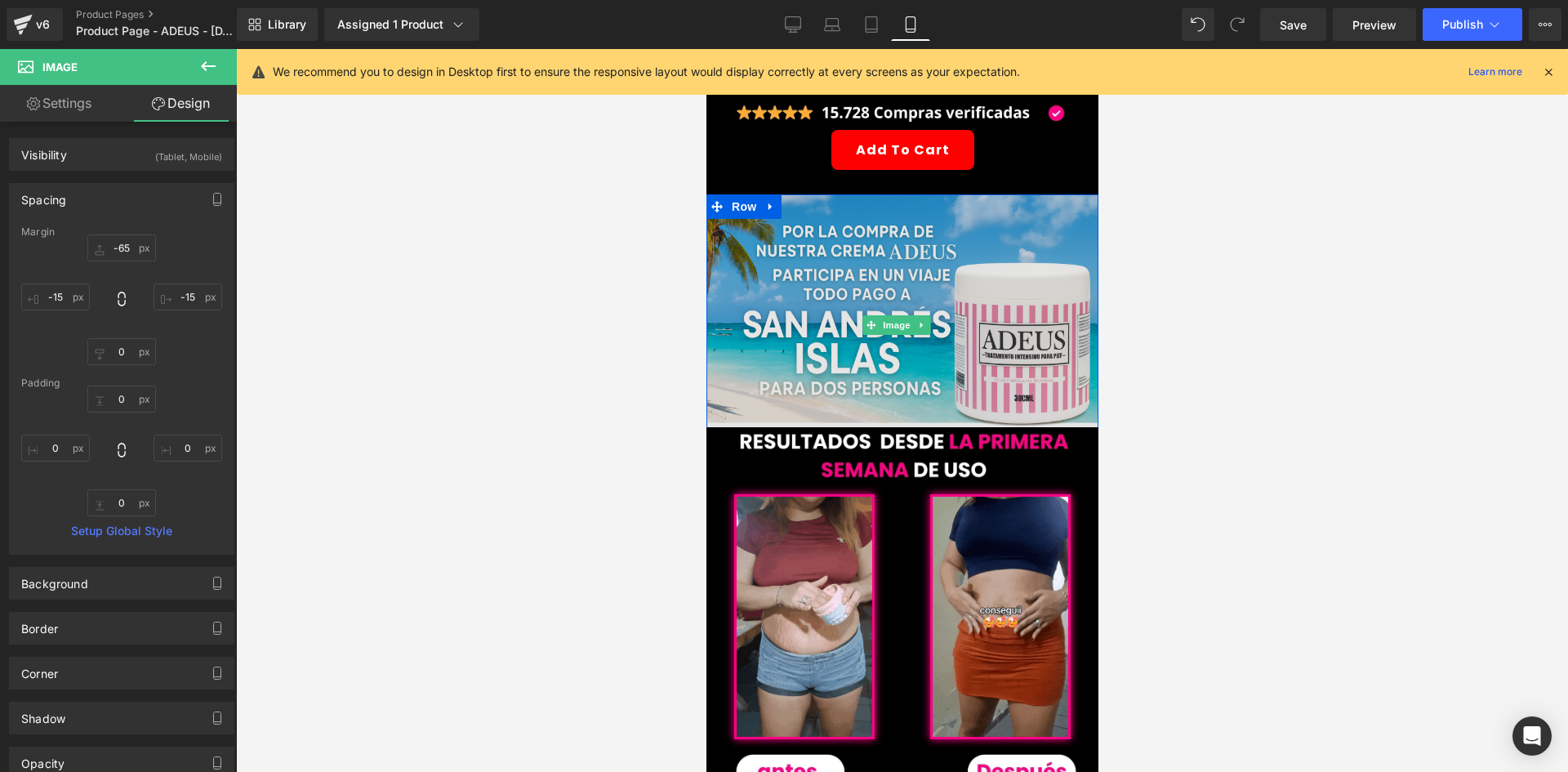
click at [917, 245] on img at bounding box center [901, 325] width 392 height 261
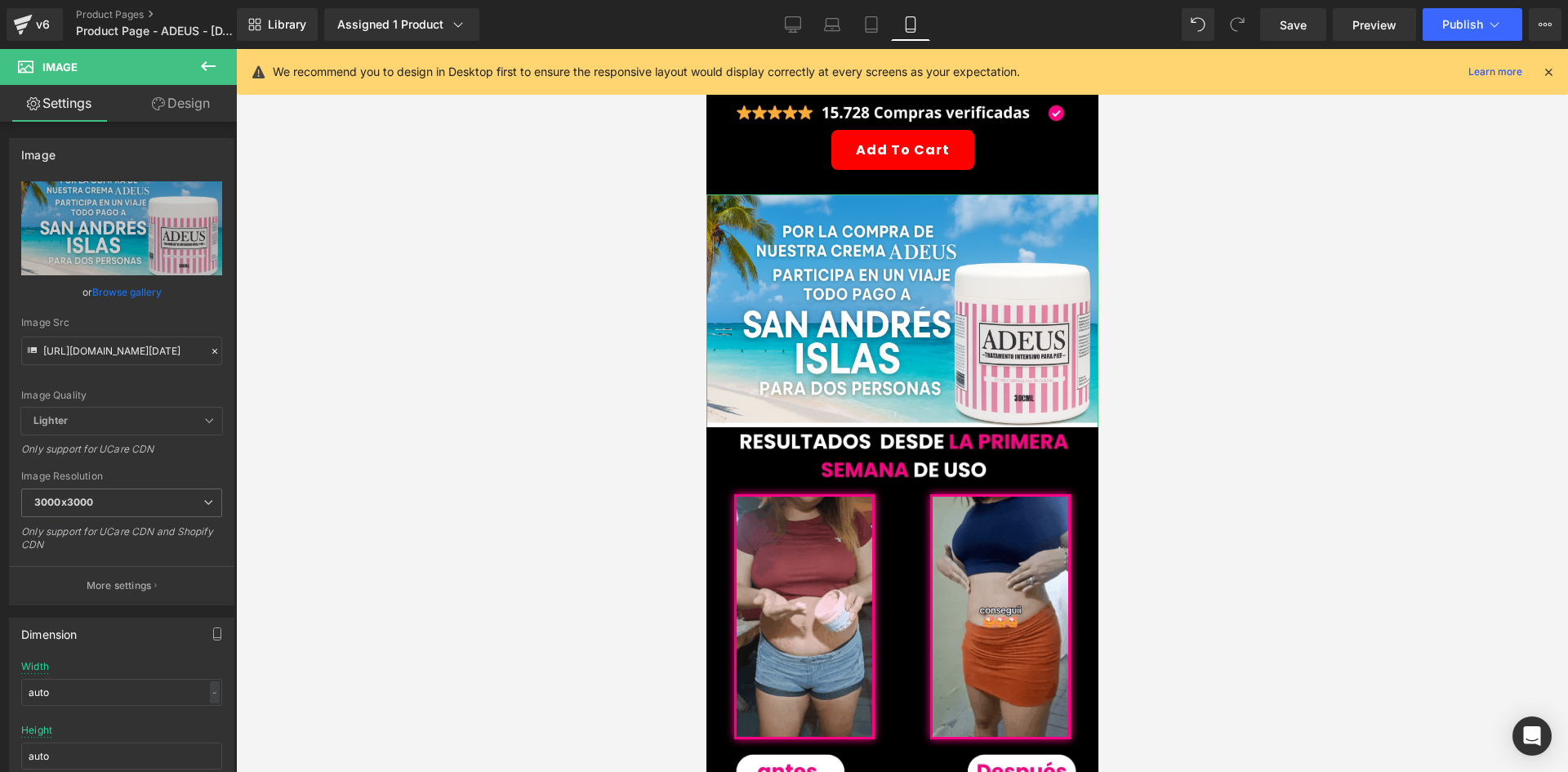
drag, startPoint x: 186, startPoint y: 111, endPoint x: 169, endPoint y: 204, distance: 94.5
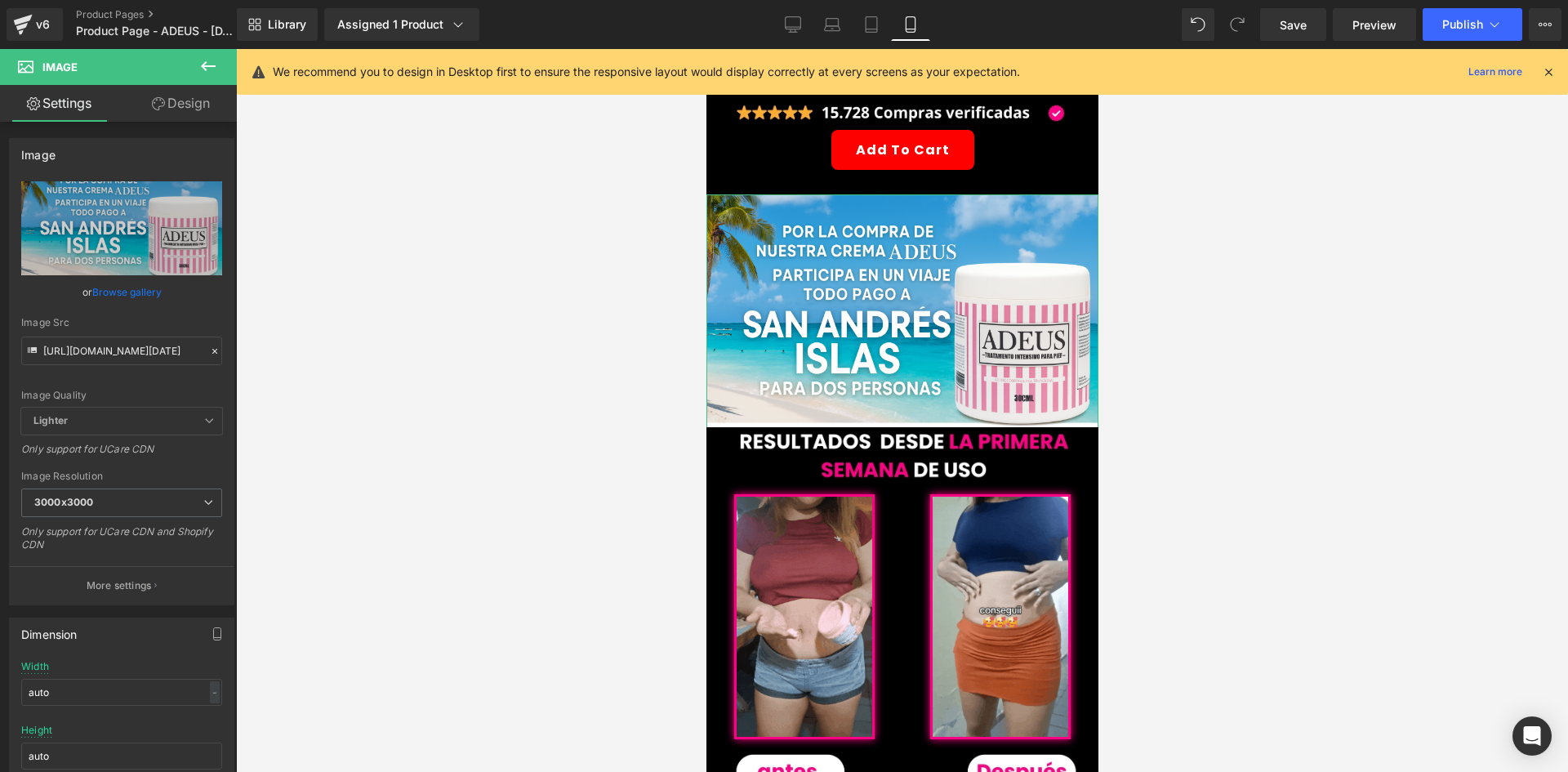
click at [187, 112] on link "Design" at bounding box center [181, 103] width 118 height 37
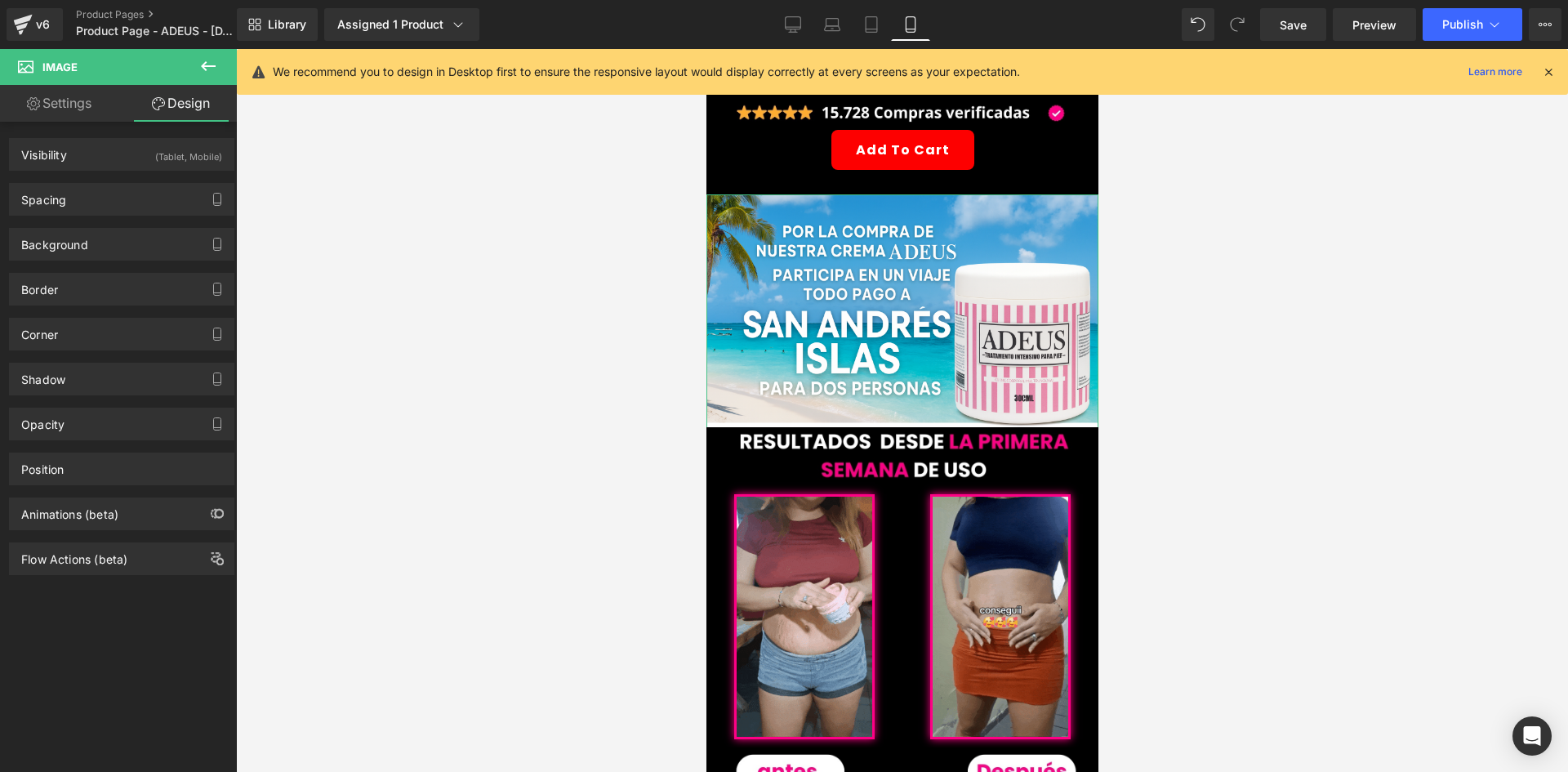
type input "#000000"
type input "90"
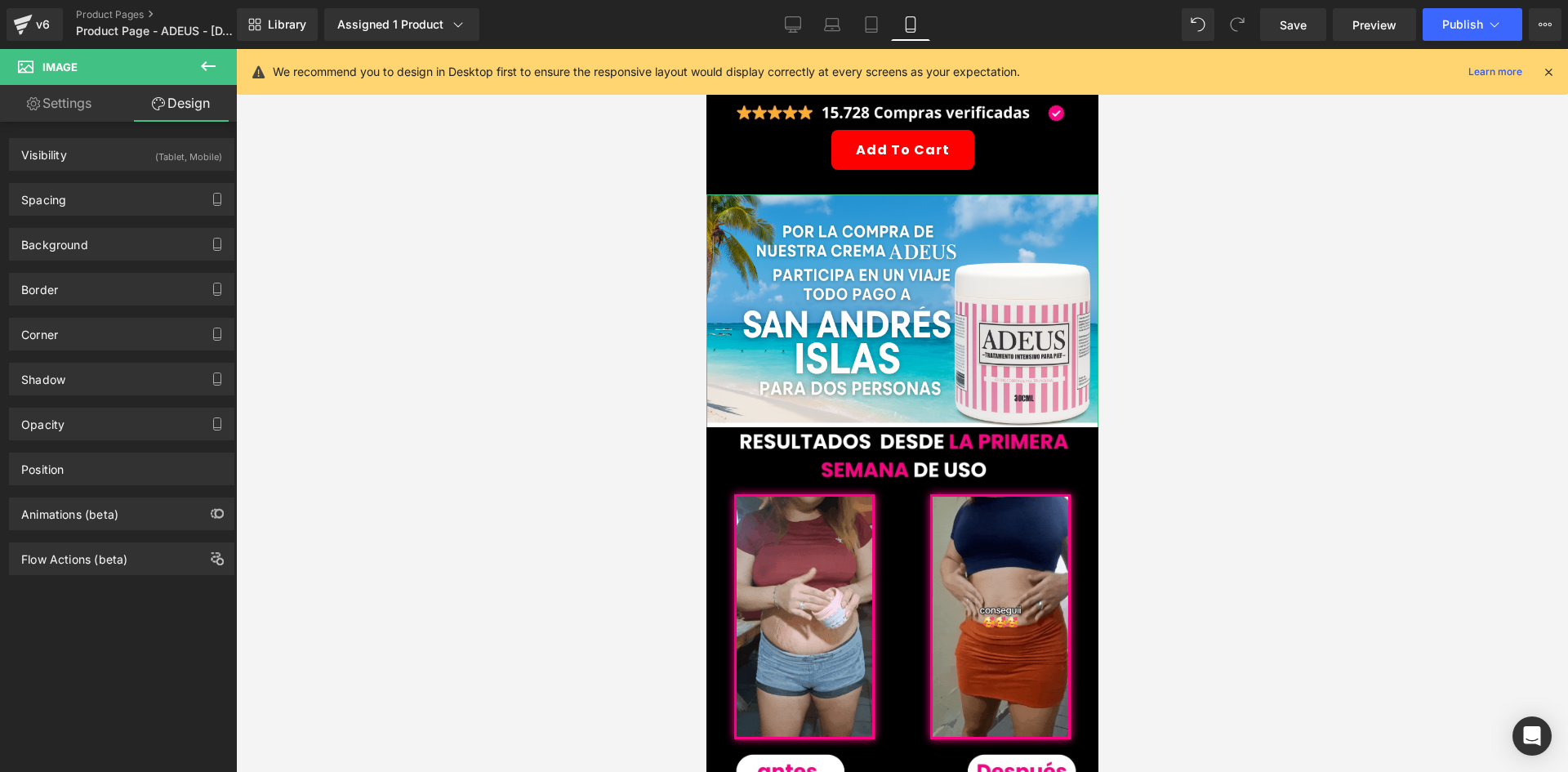
type input "0"
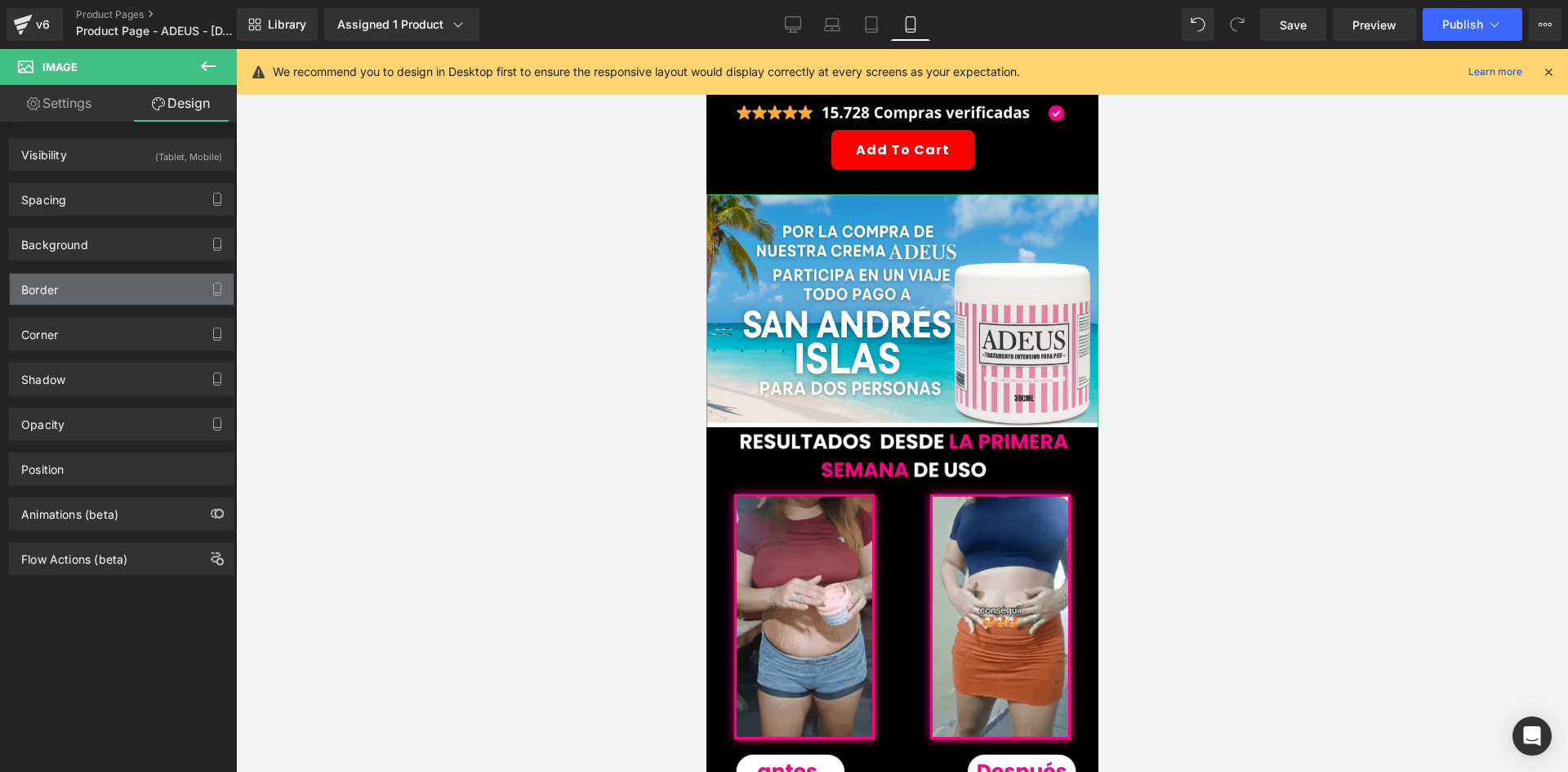
click at [78, 289] on div "Border" at bounding box center [121, 289] width 223 height 31
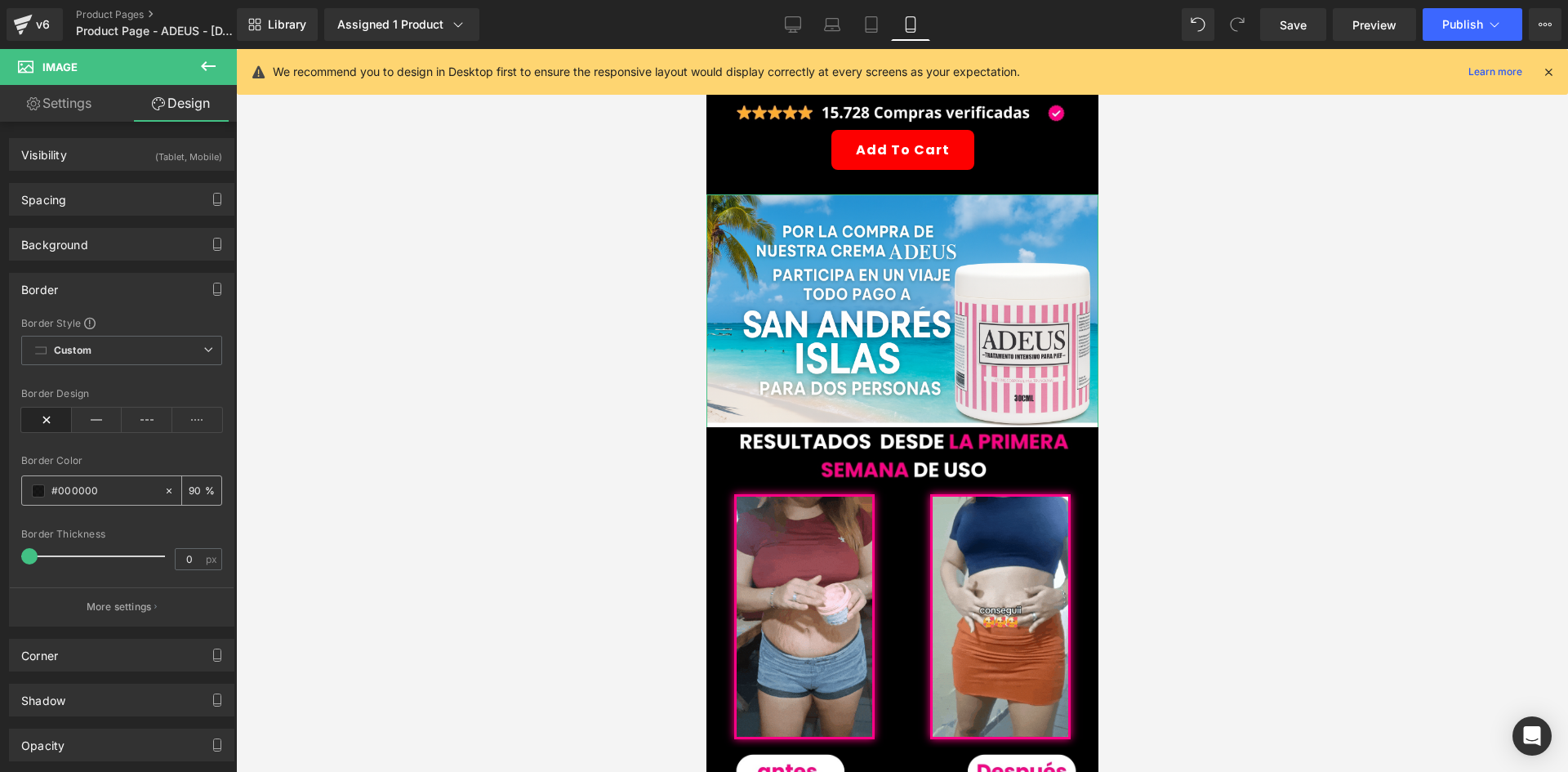
click at [26, 503] on div "#000000" at bounding box center [93, 490] width 141 height 28
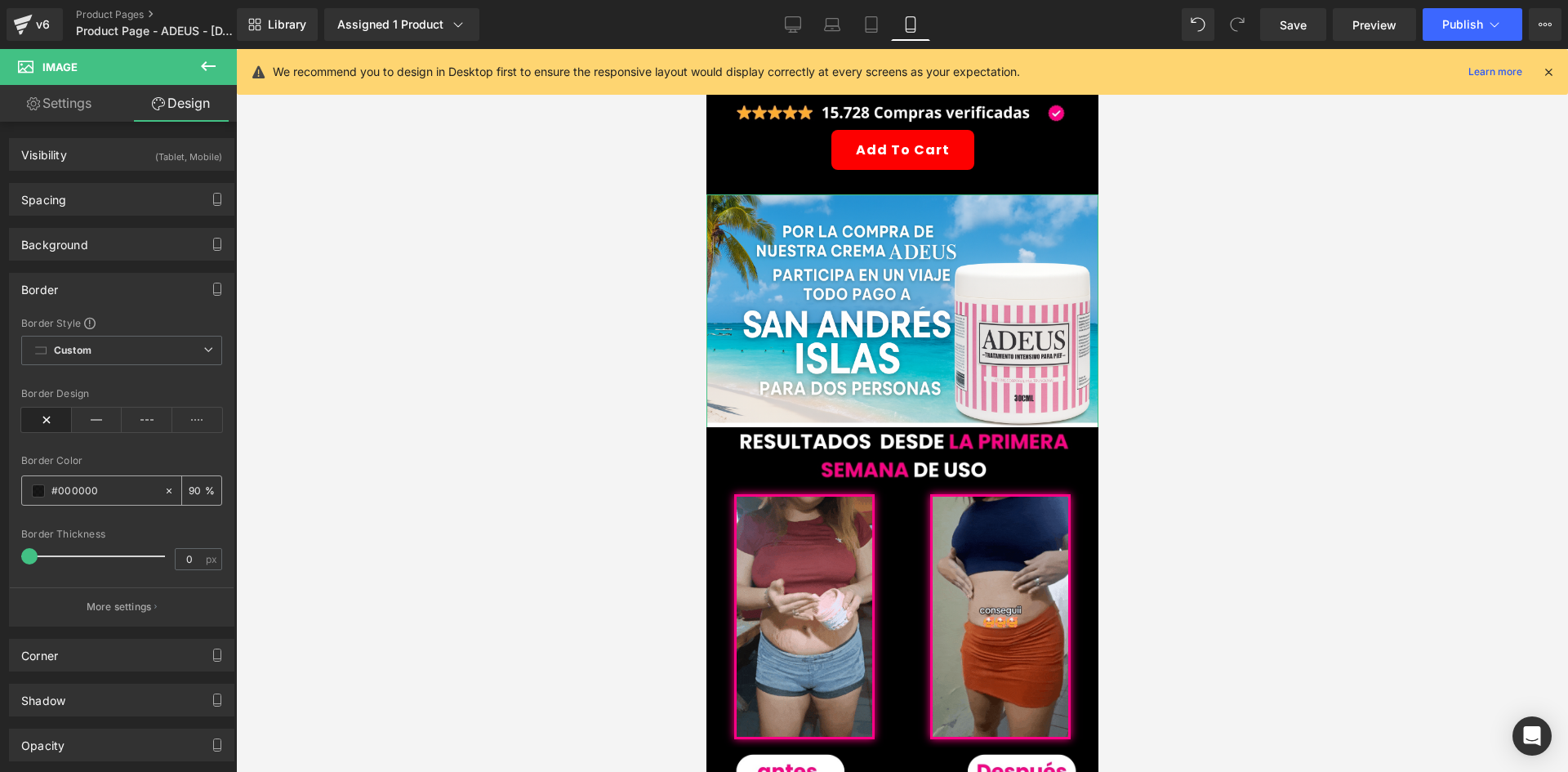
click at [34, 494] on span at bounding box center [38, 491] width 13 height 13
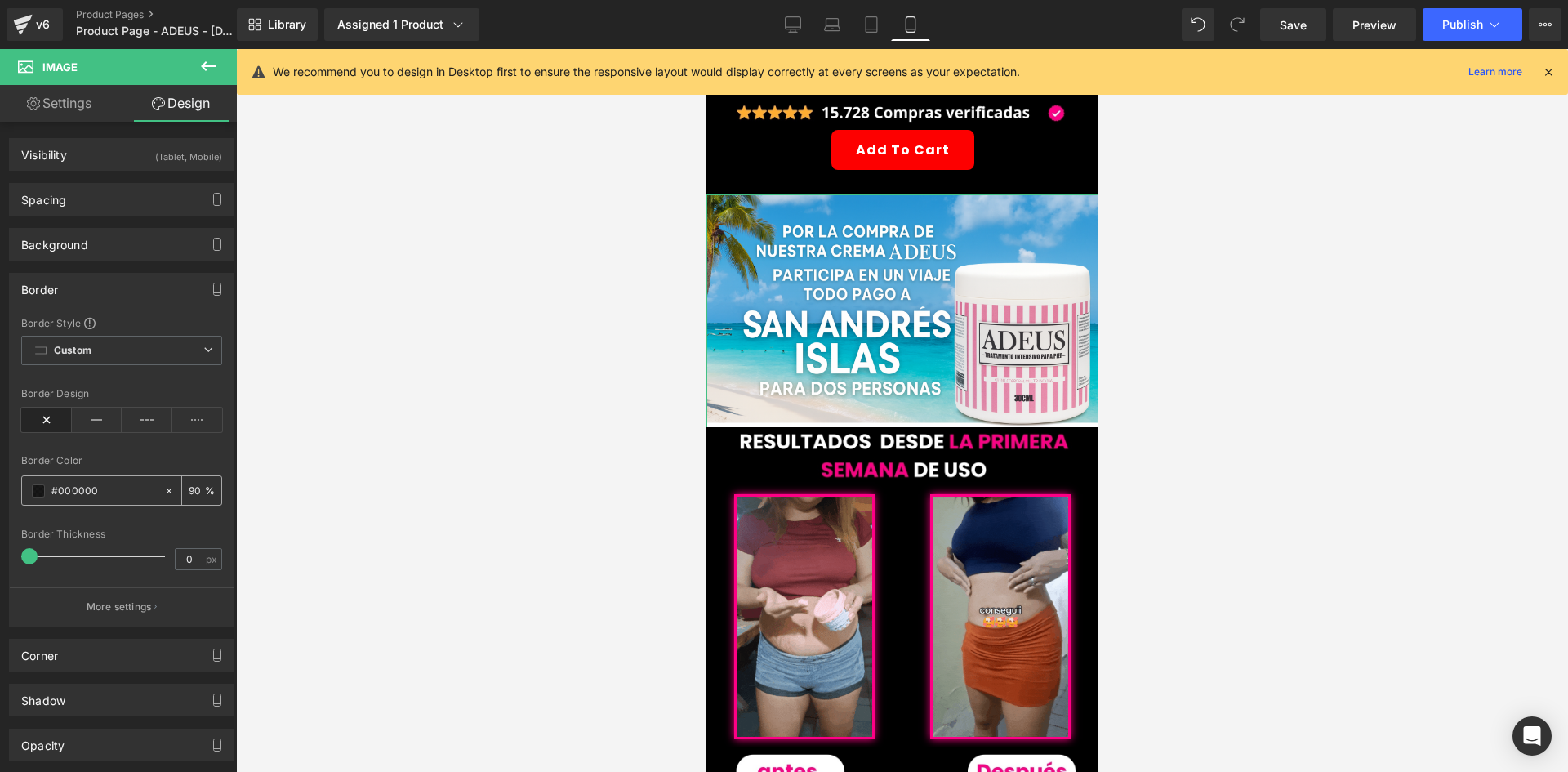
drag, startPoint x: 84, startPoint y: 422, endPoint x: 48, endPoint y: 505, distance: 90.5
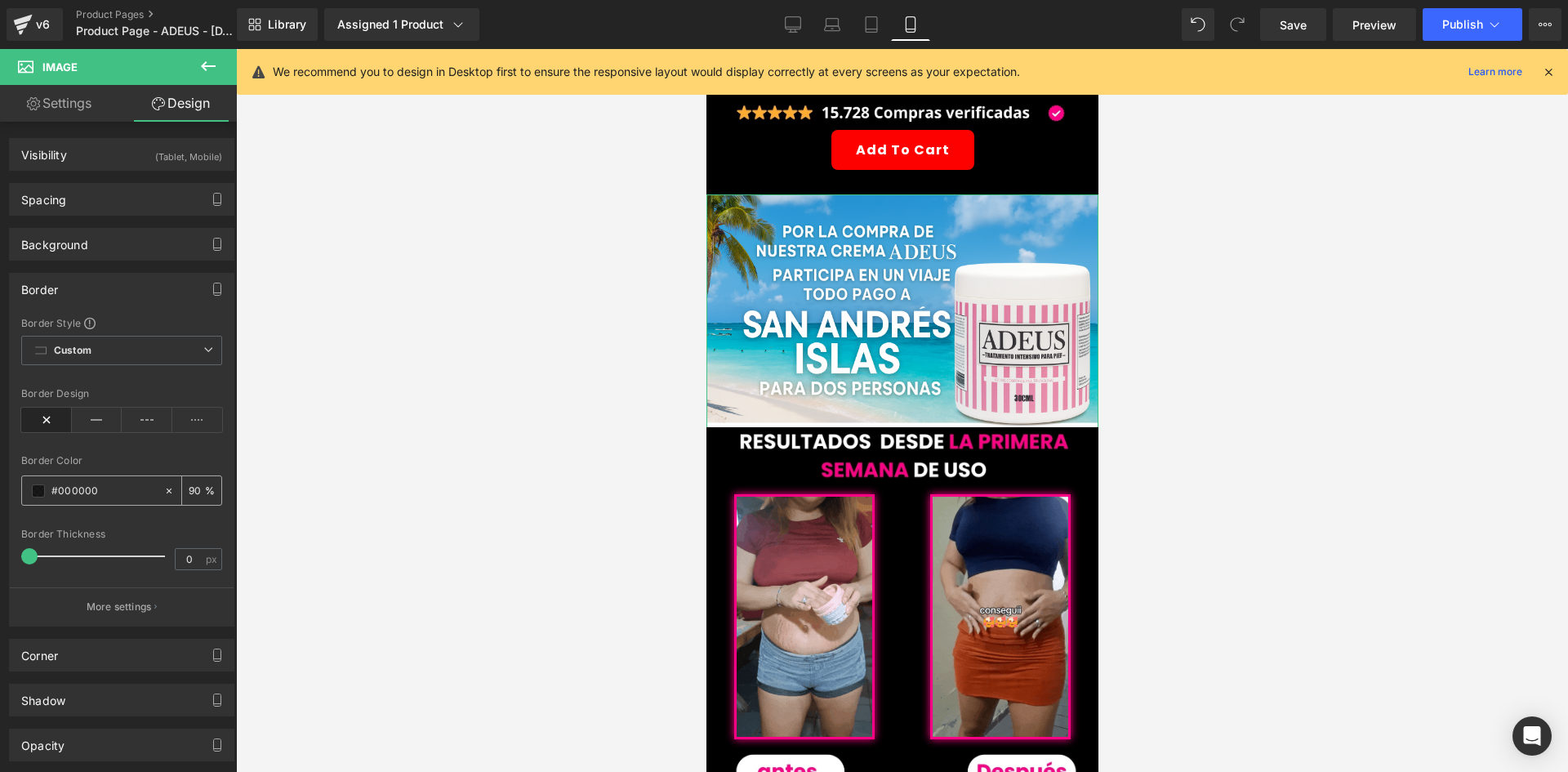
click at [84, 427] on icon at bounding box center [96, 420] width 50 height 25
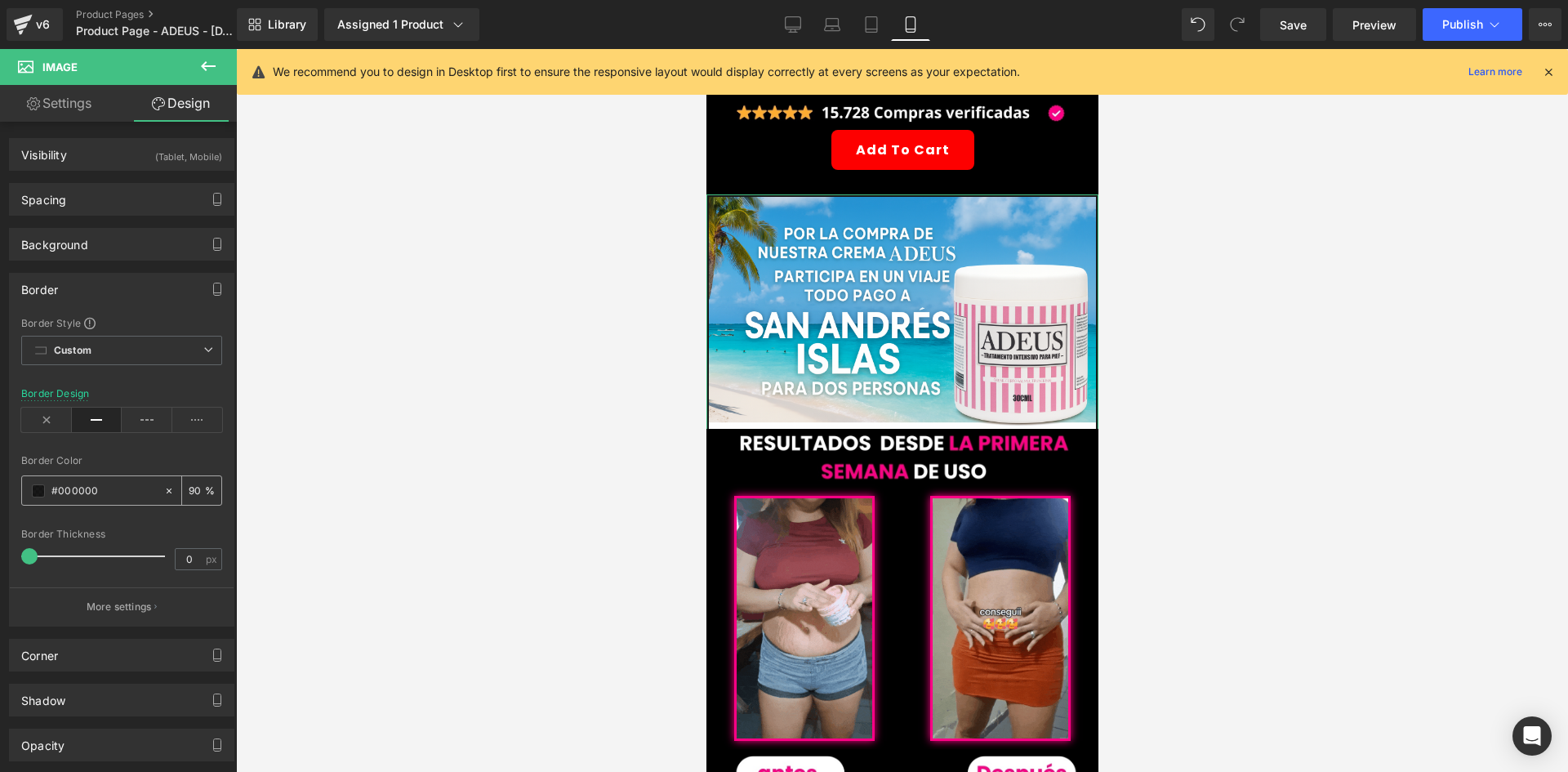
click at [39, 495] on span at bounding box center [38, 491] width 13 height 13
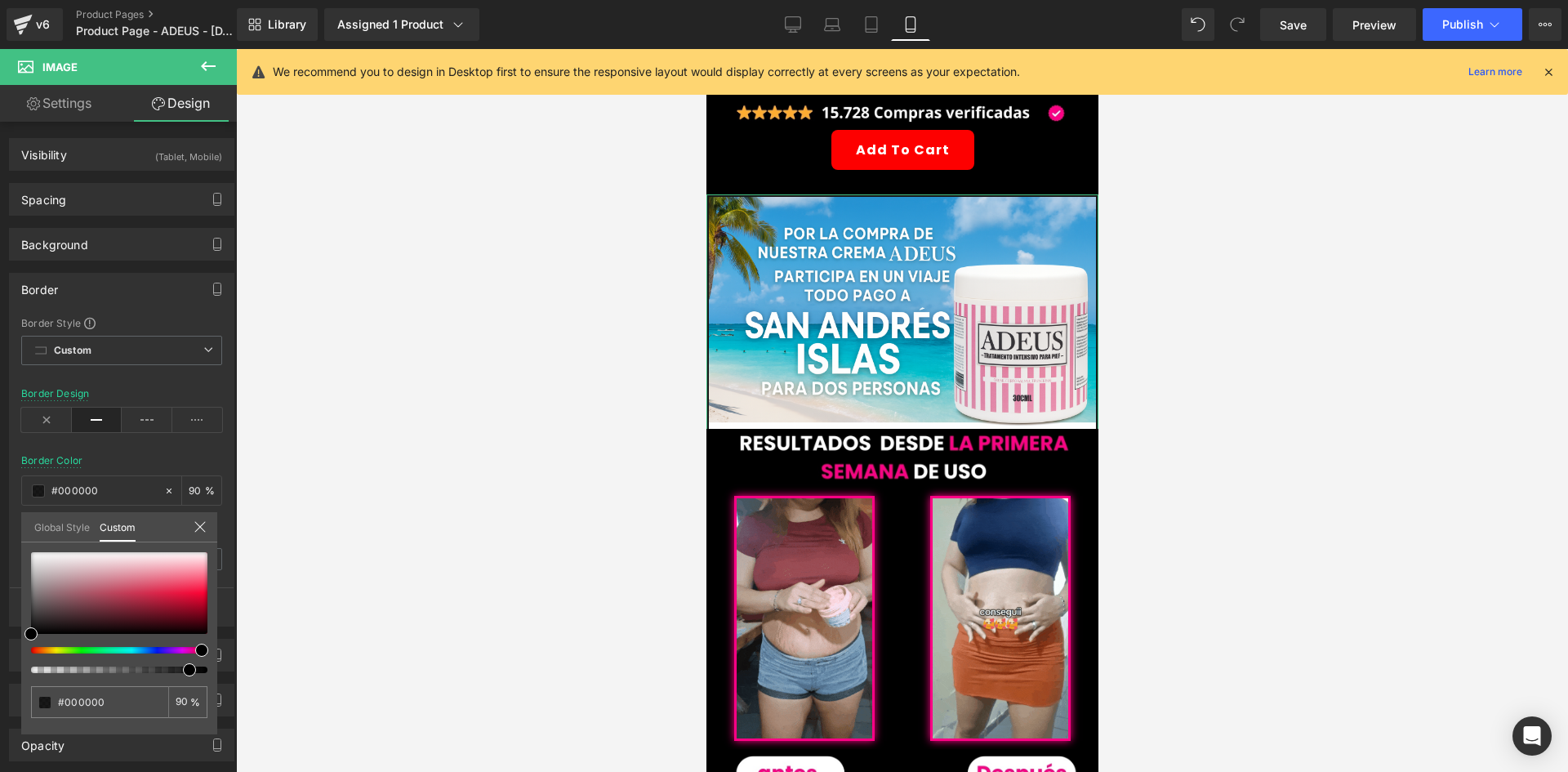
drag, startPoint x: 170, startPoint y: 648, endPoint x: 178, endPoint y: 631, distance: 18.8
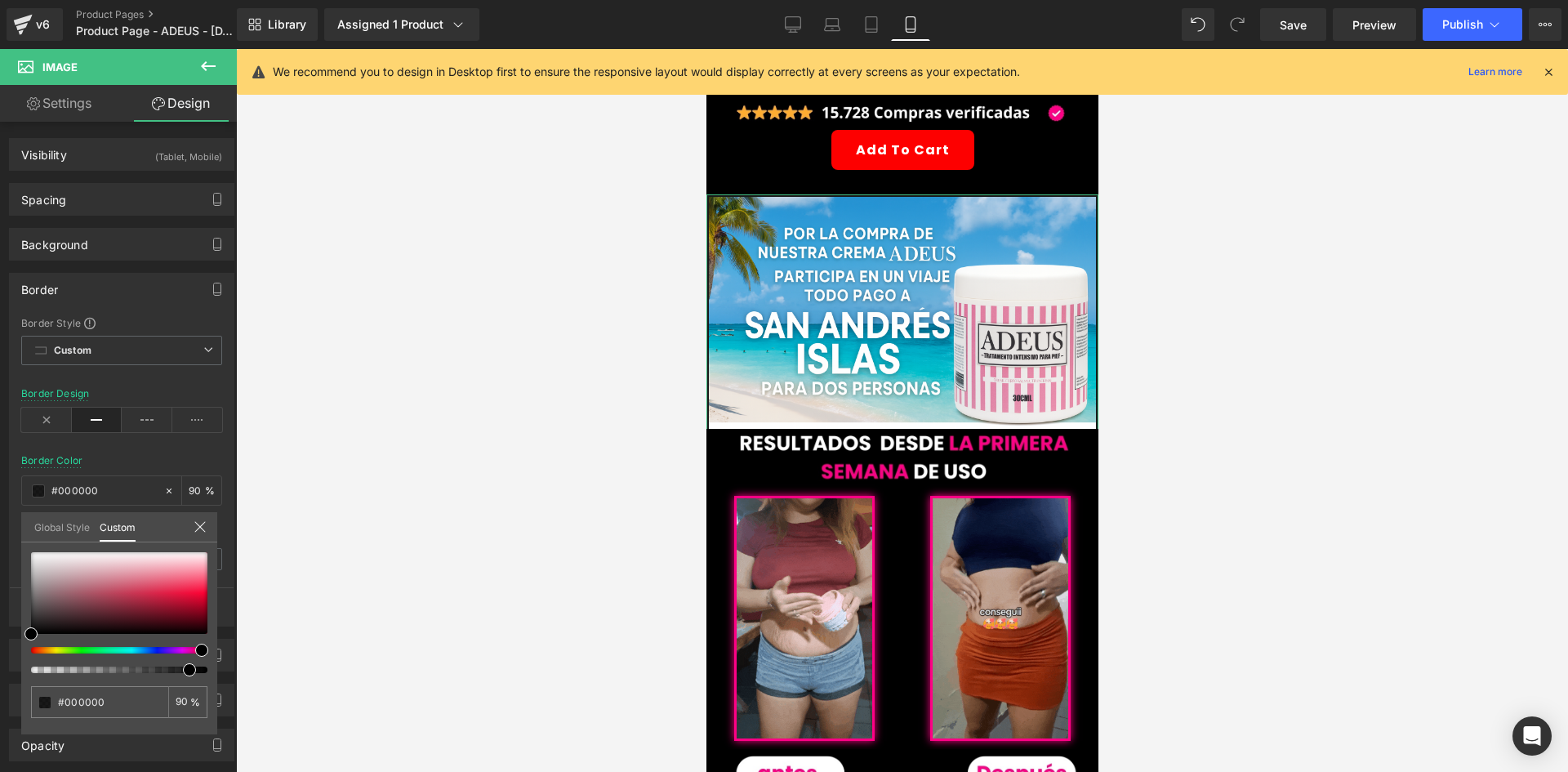
click at [191, 648] on div at bounding box center [113, 650] width 177 height 6
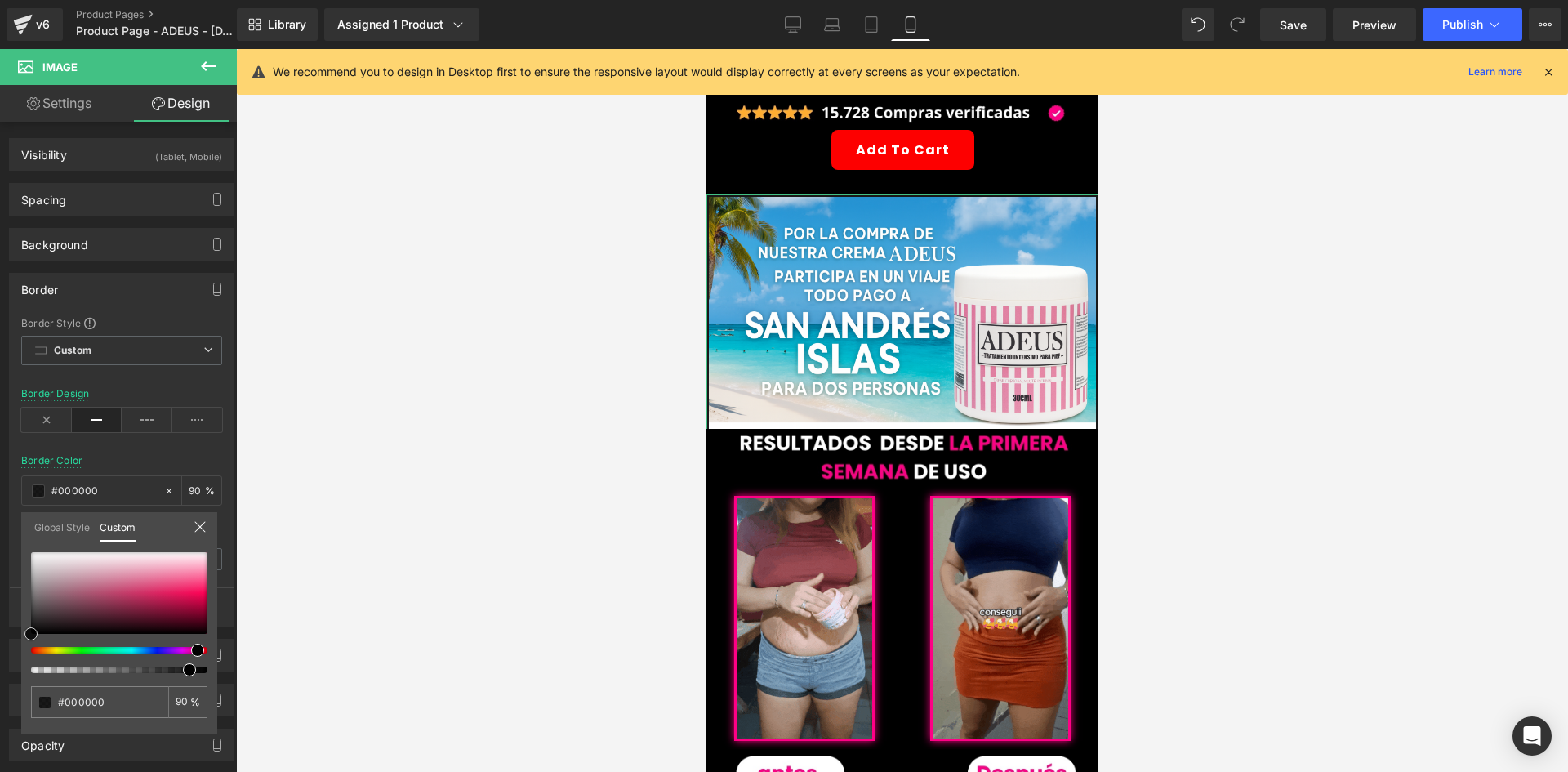
type input "#520921"
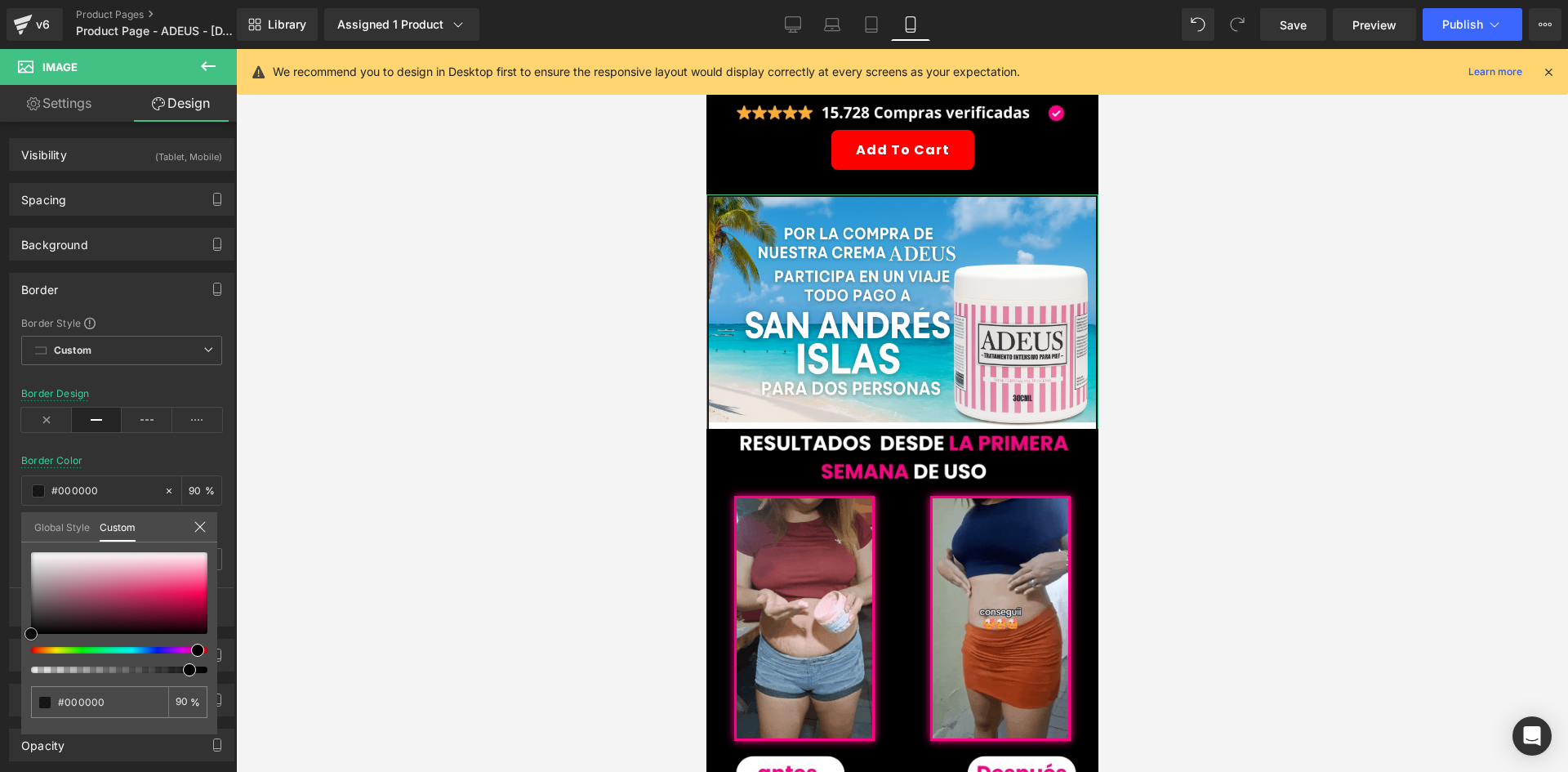
type input "#520921"
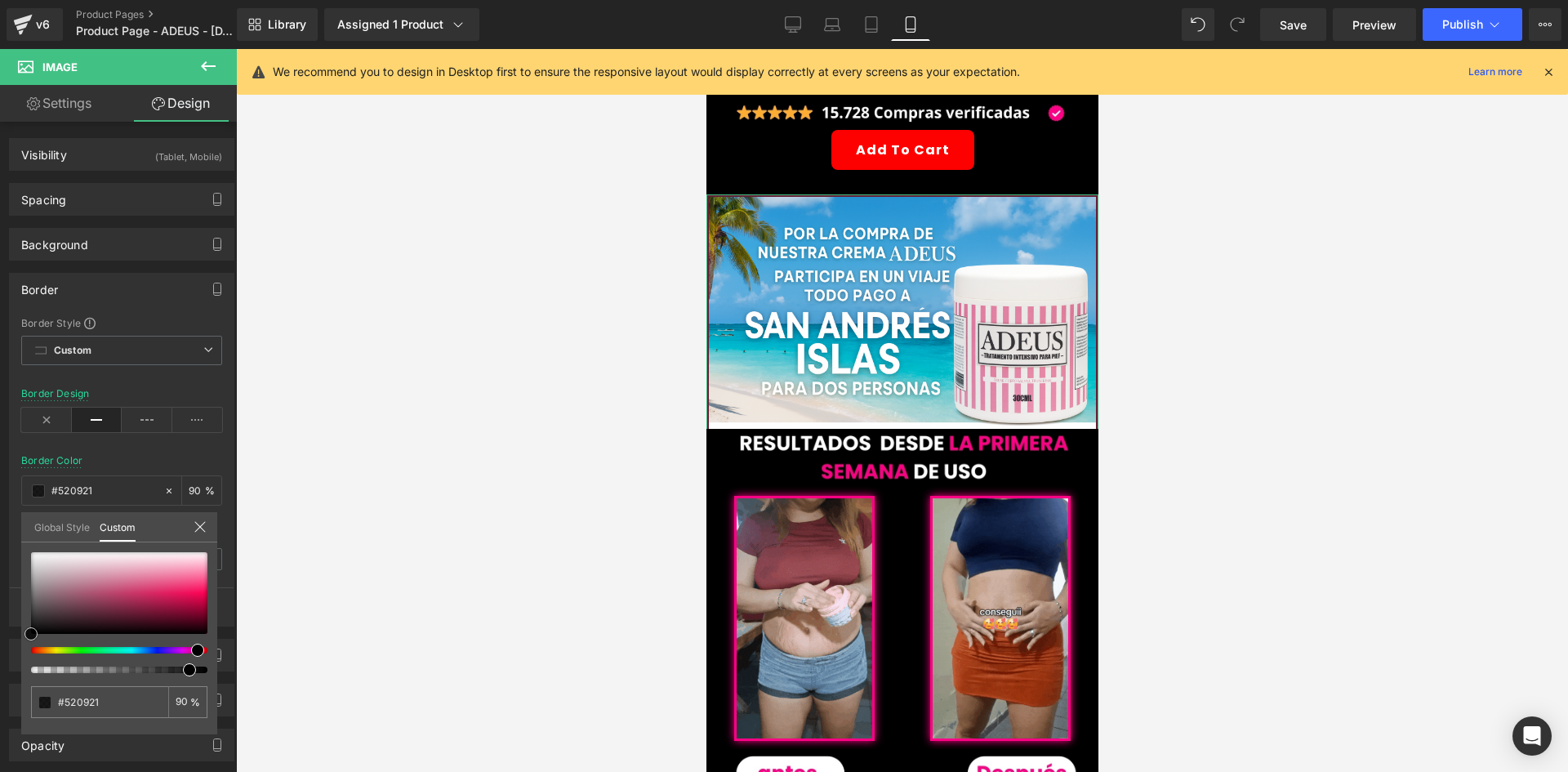
type input "#570923"
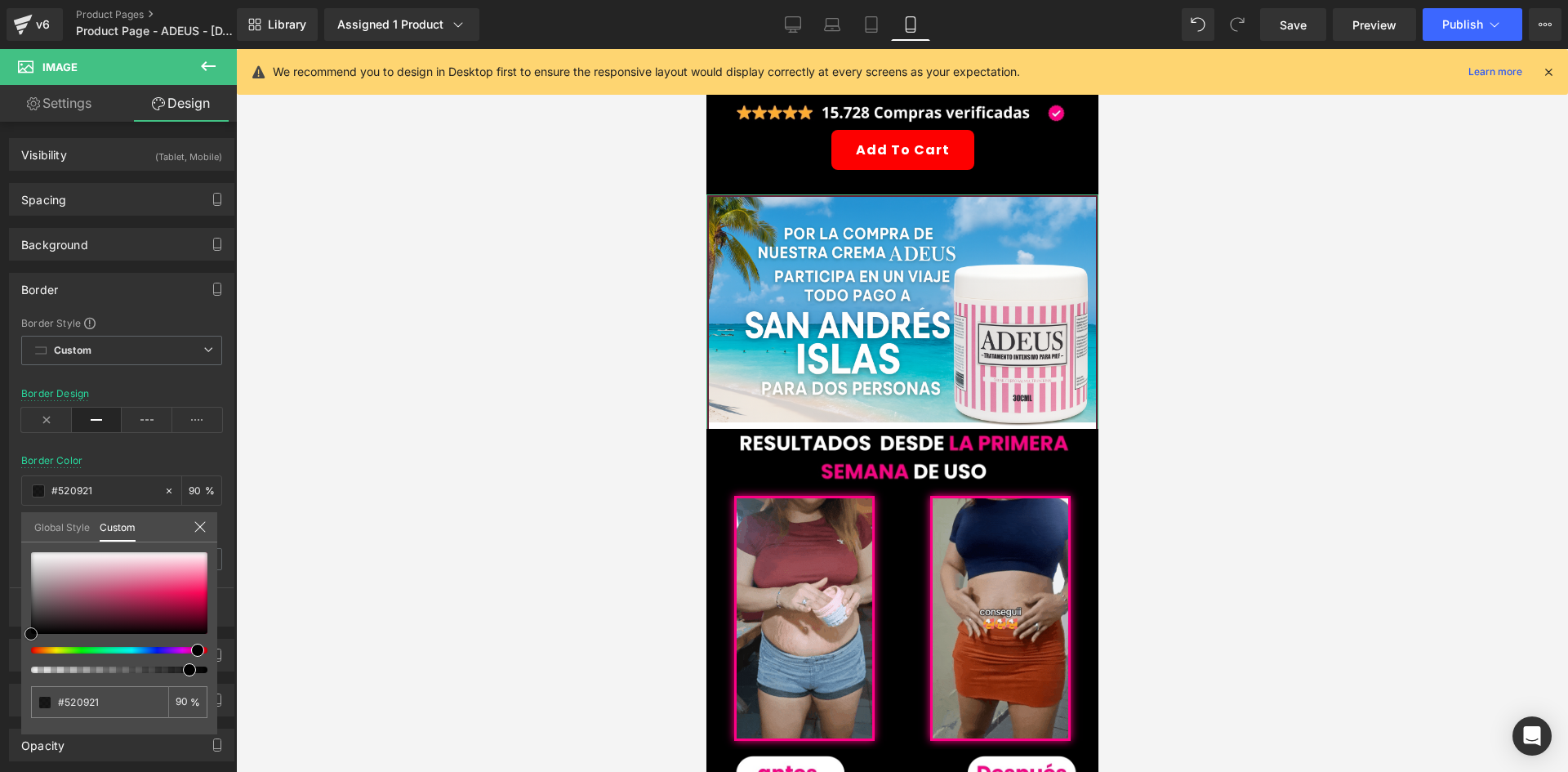
type input "#570923"
type input "#640b29"
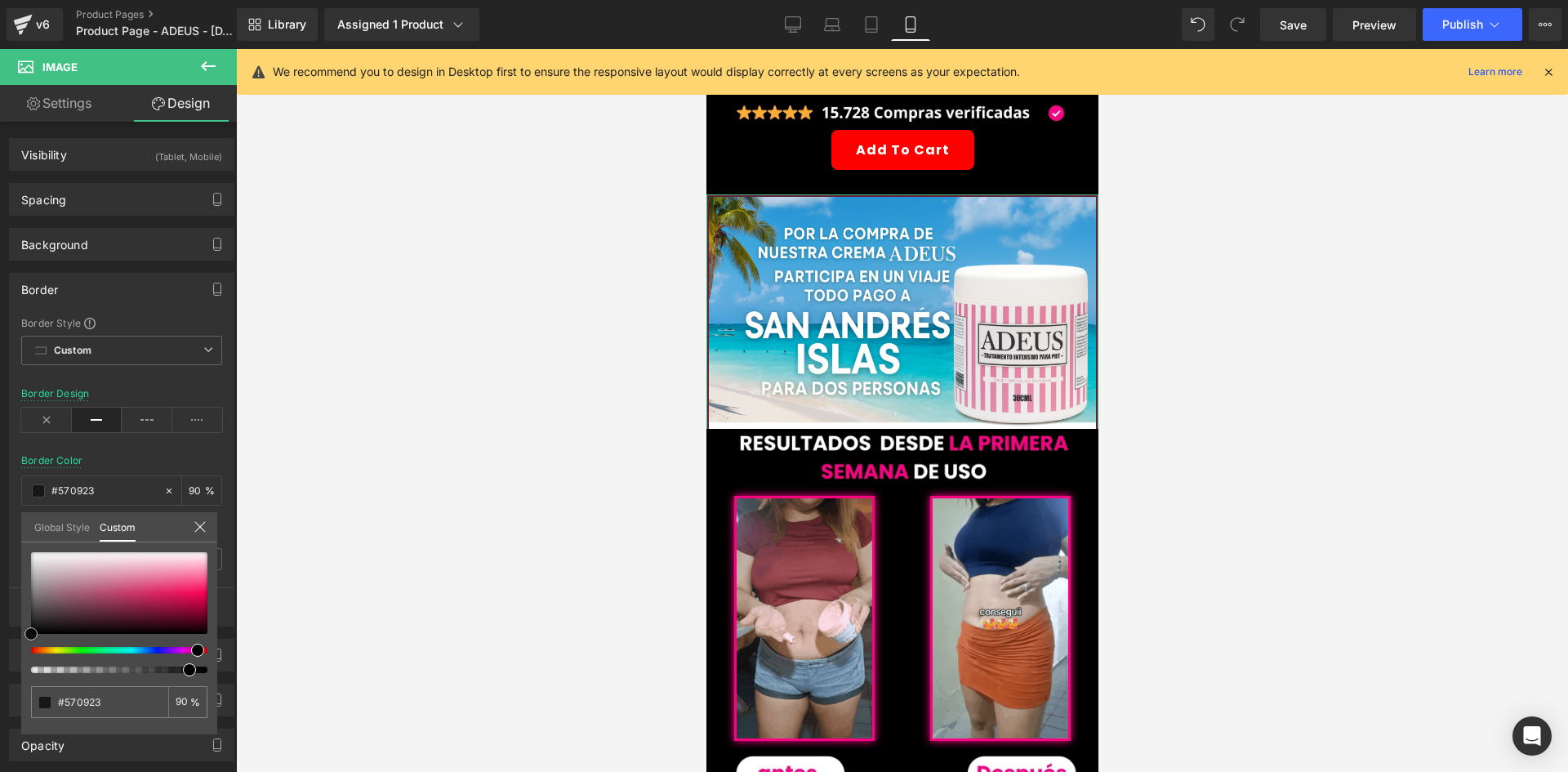
type input "#640b29"
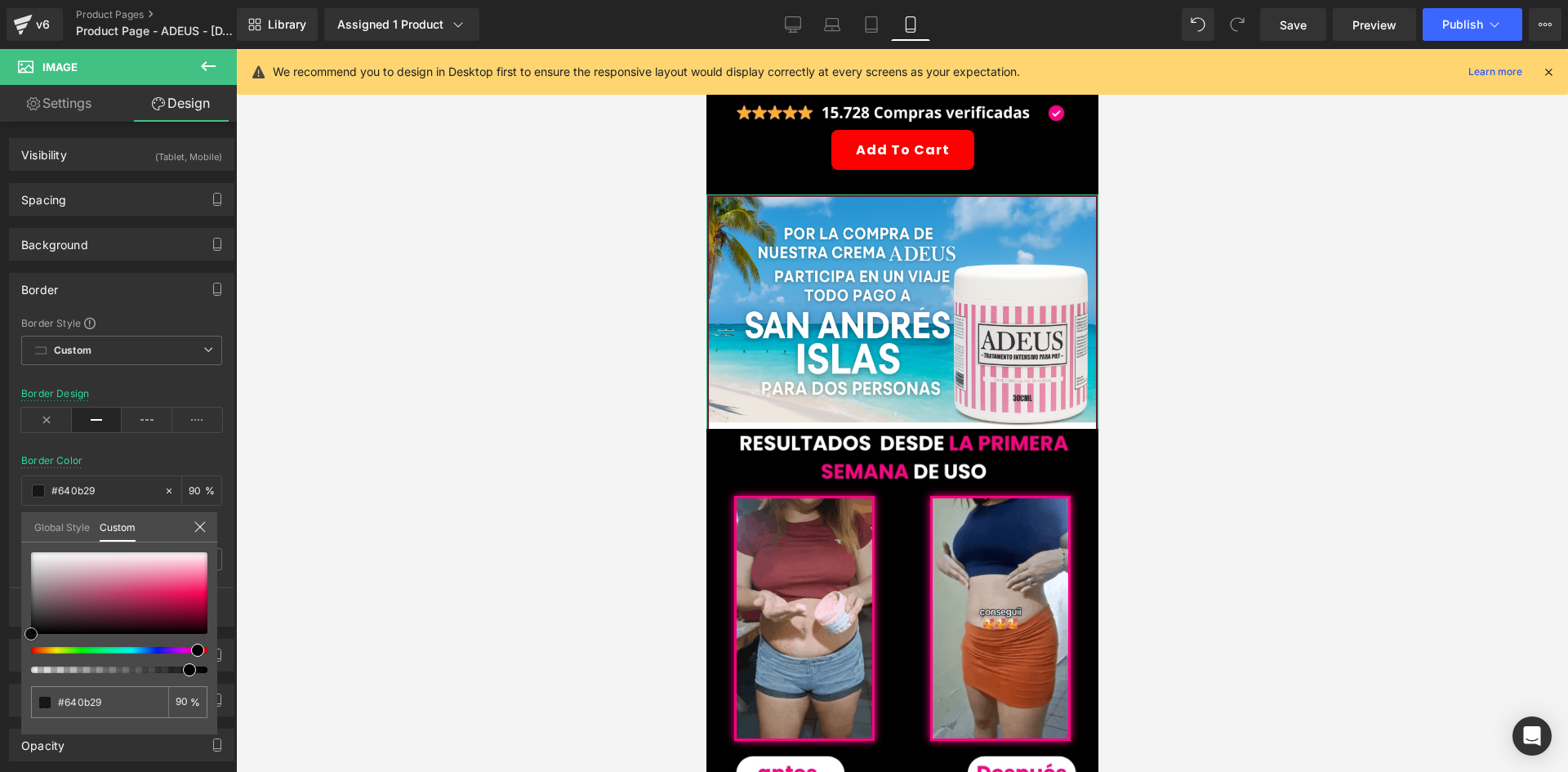
type input "#6d0c2d"
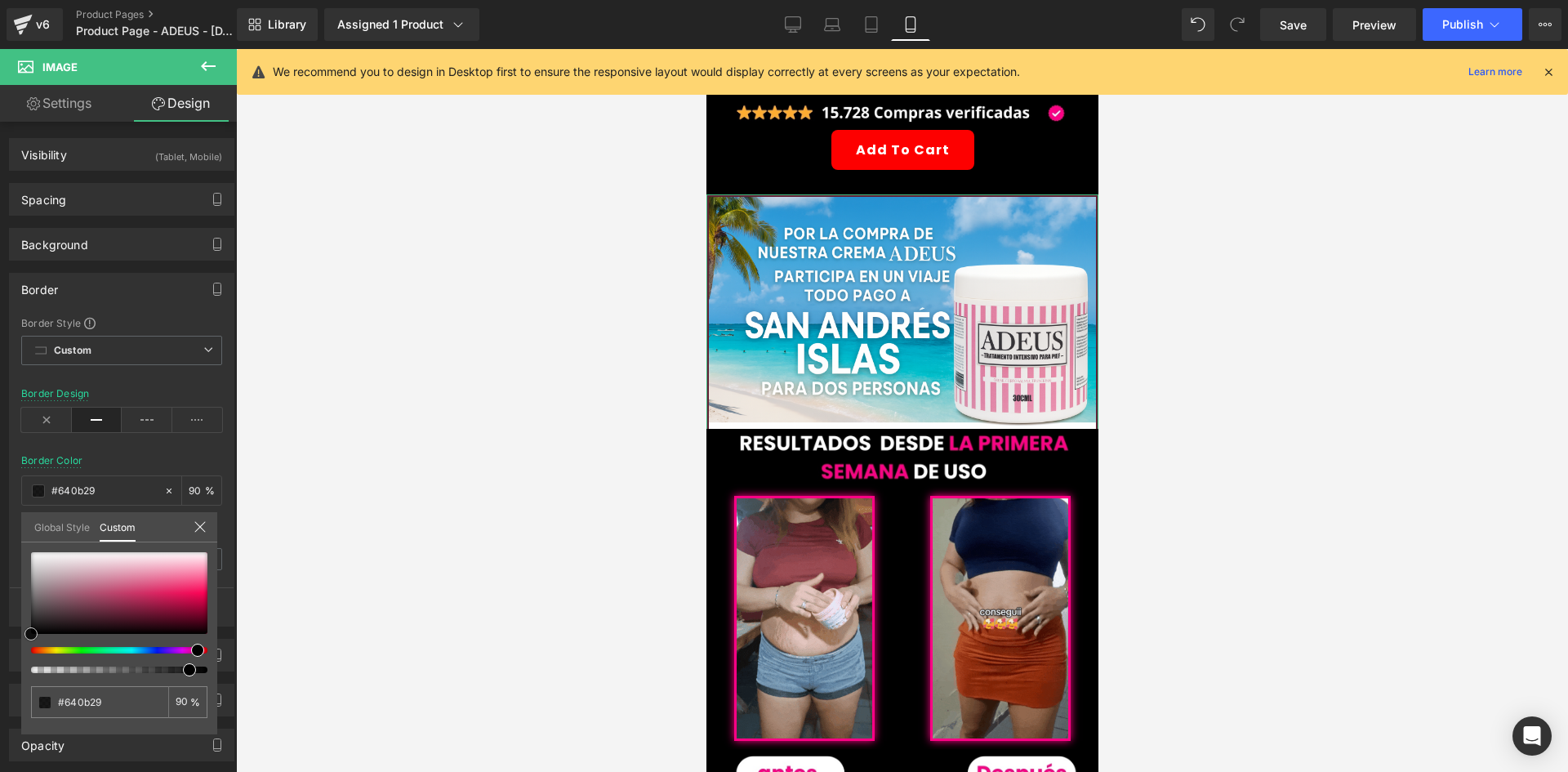
type input "#6d0c2d"
type input "#800e34"
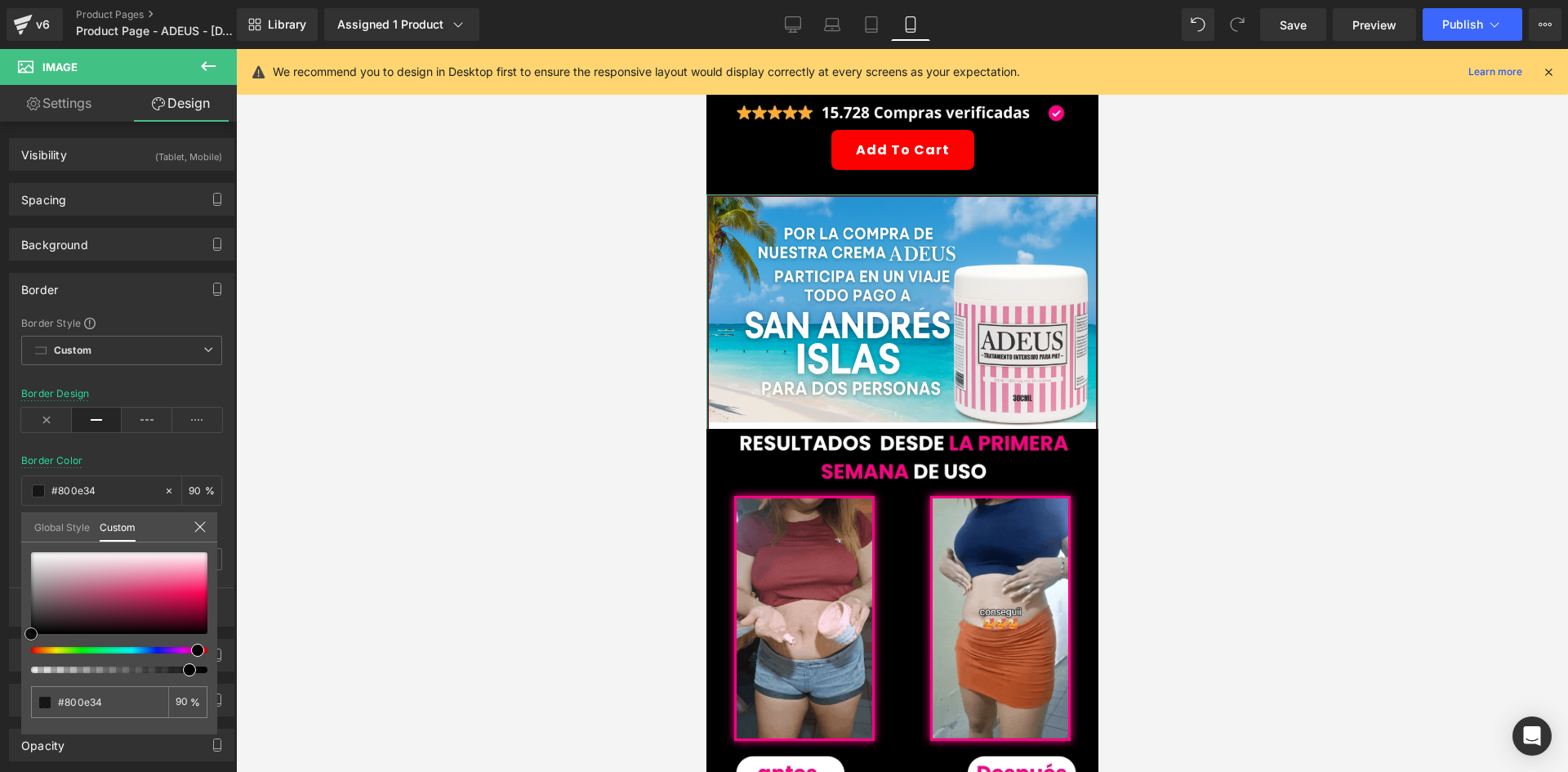
type input "#8d103a"
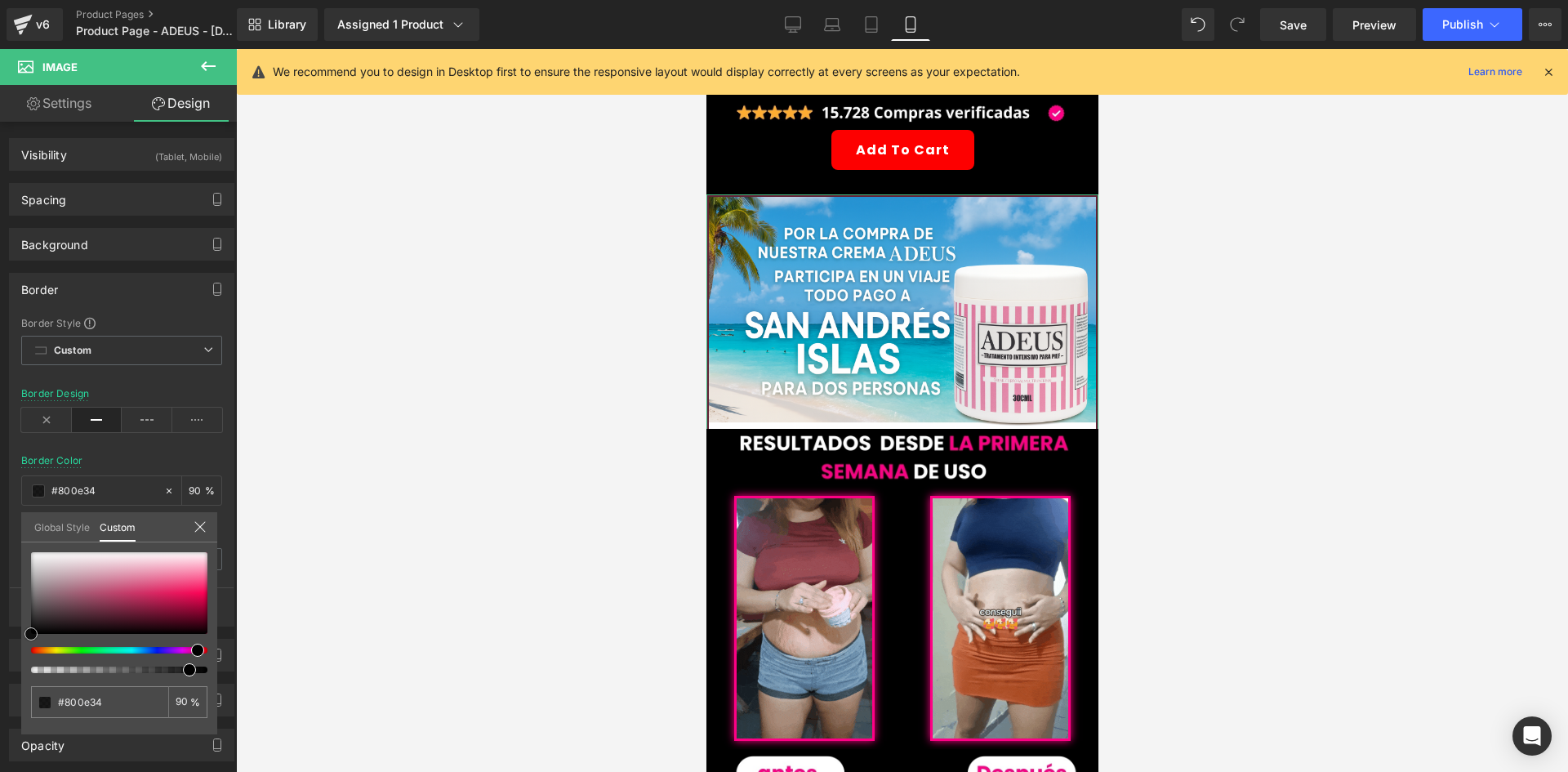
type input "#8d103a"
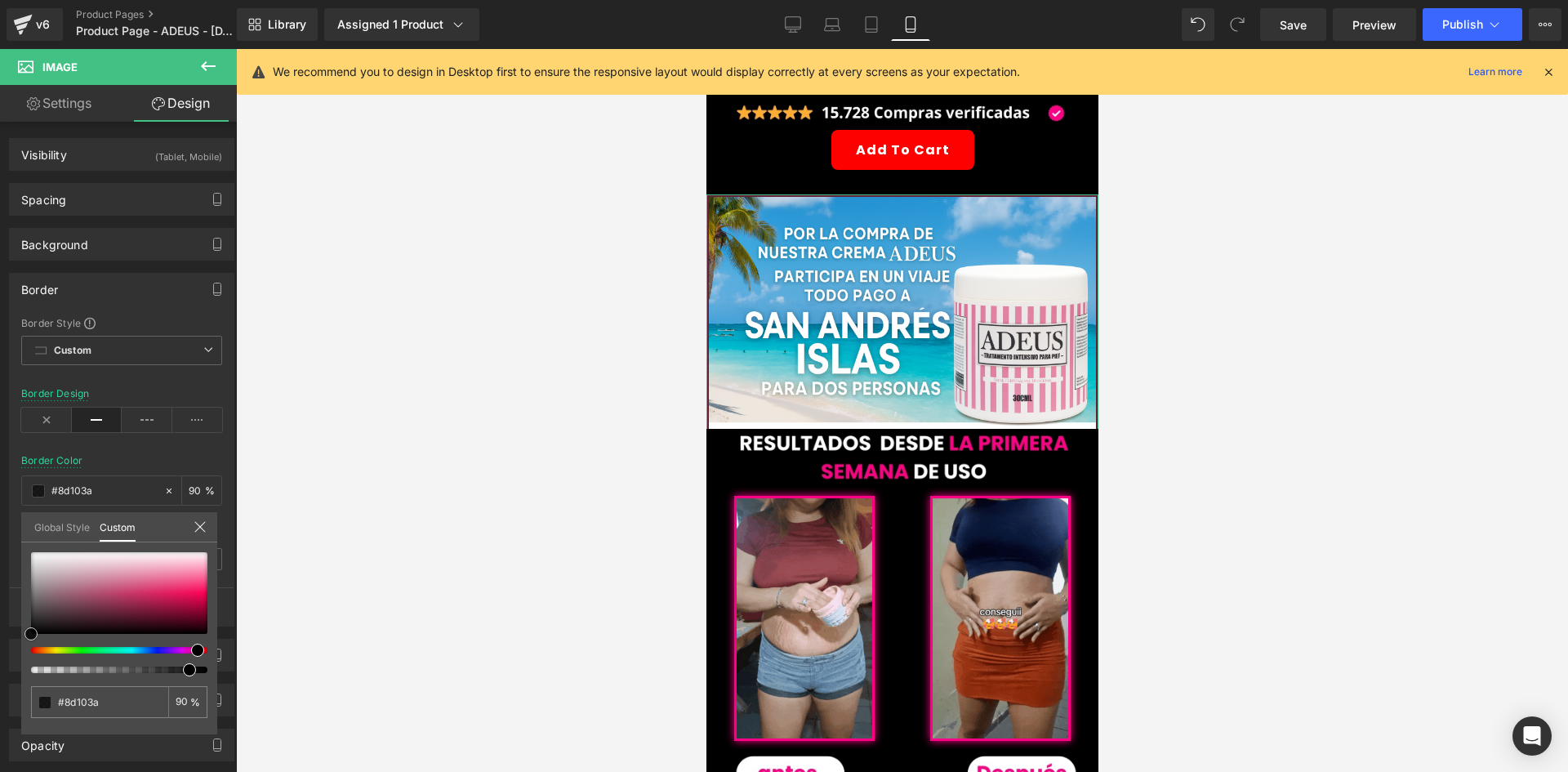
type input "#96113d"
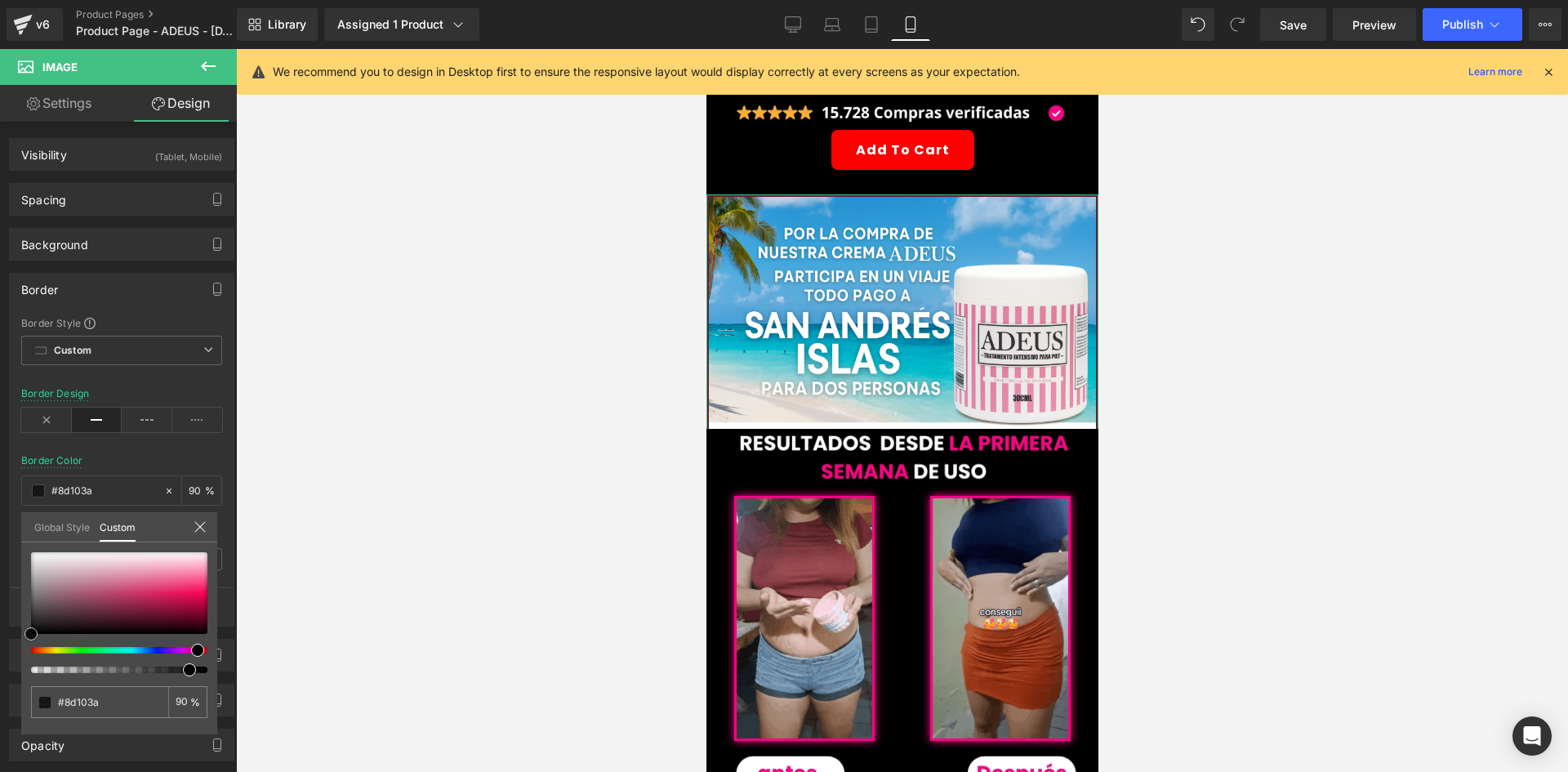
type input "#96113d"
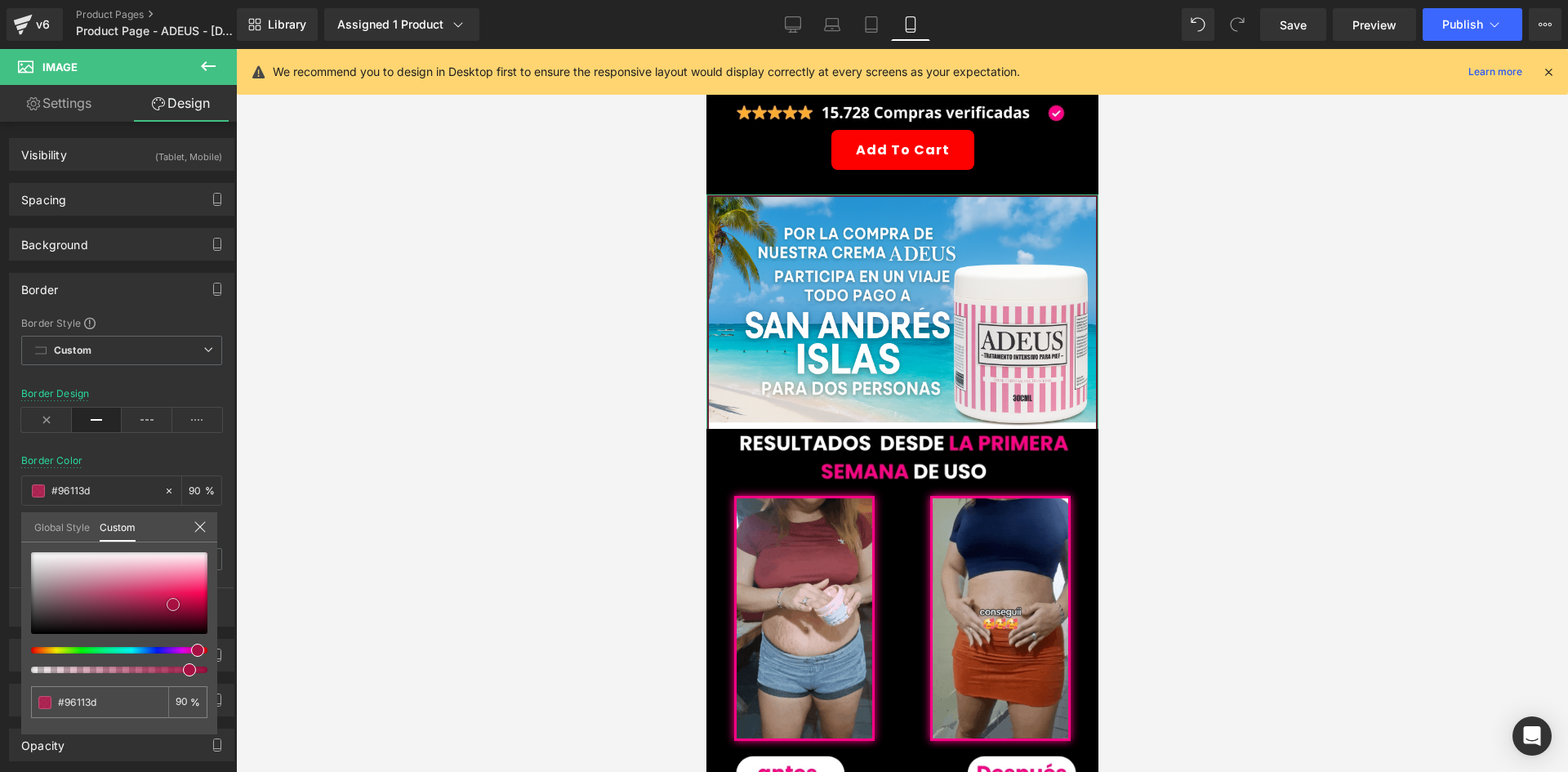
type input "#9c103f"
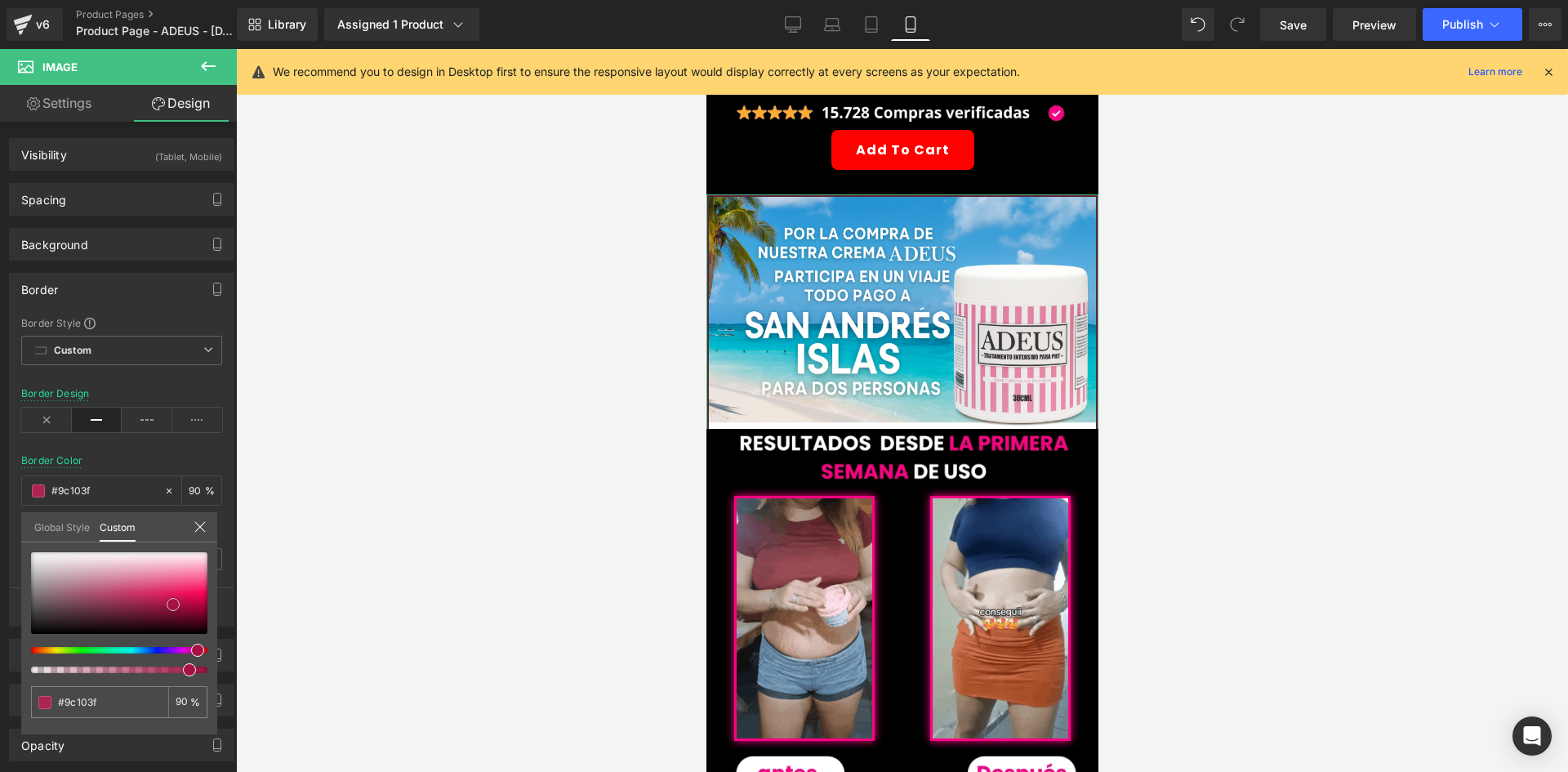
type input "#a01141"
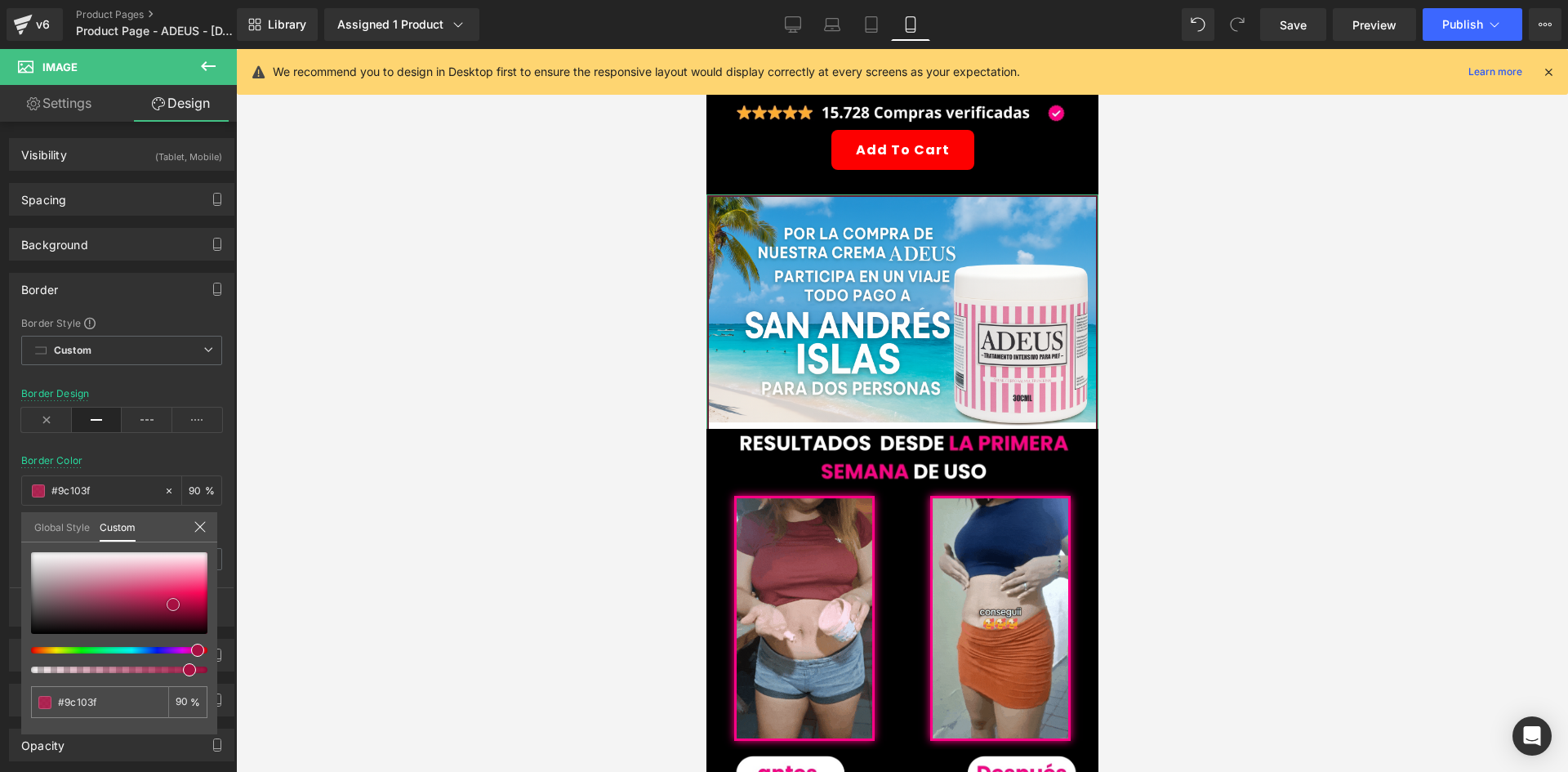
type input "#a01141"
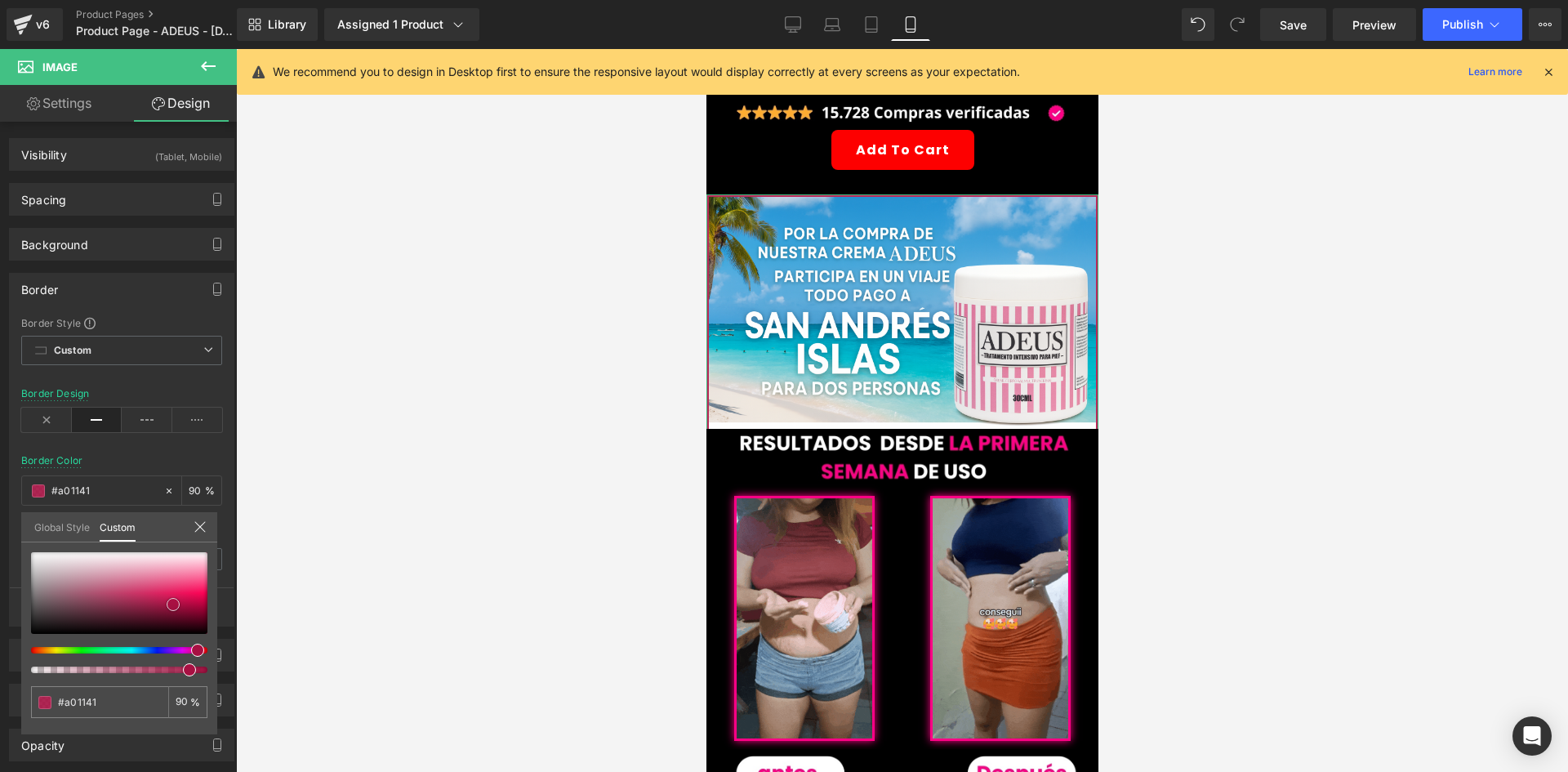
type input "#b41148"
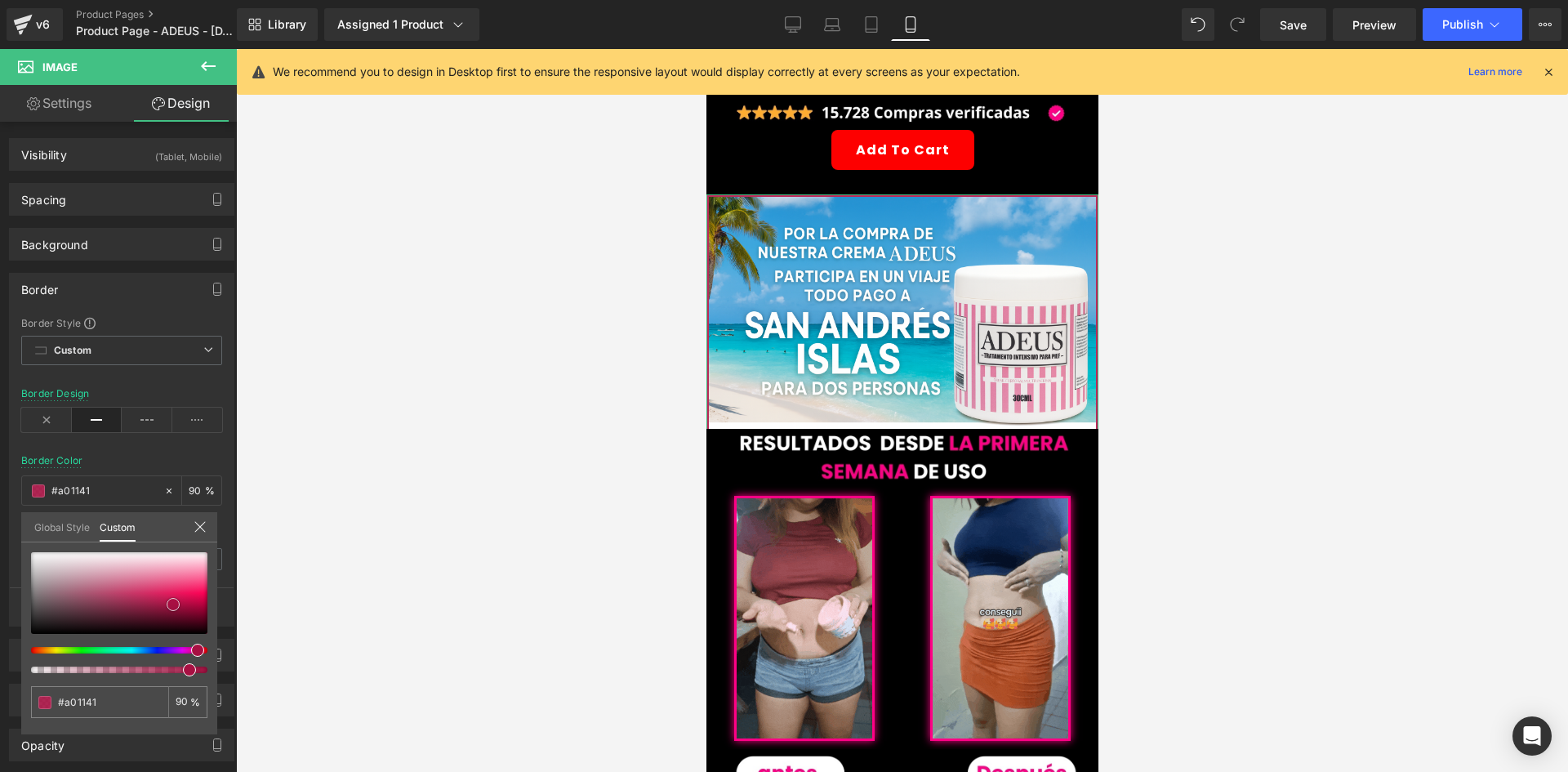
type input "#b41148"
type input "#c6104c"
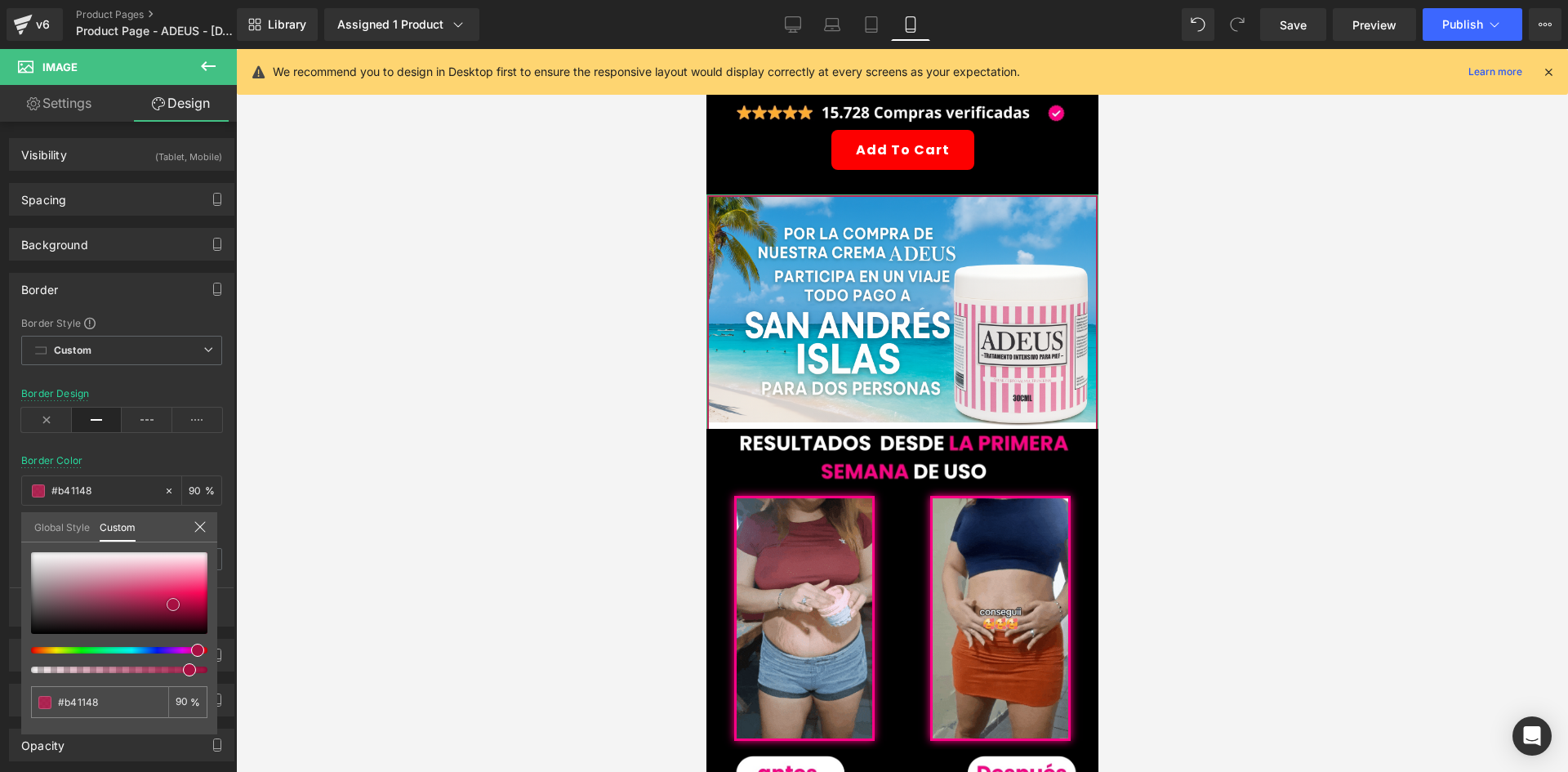
type input "#c6104c"
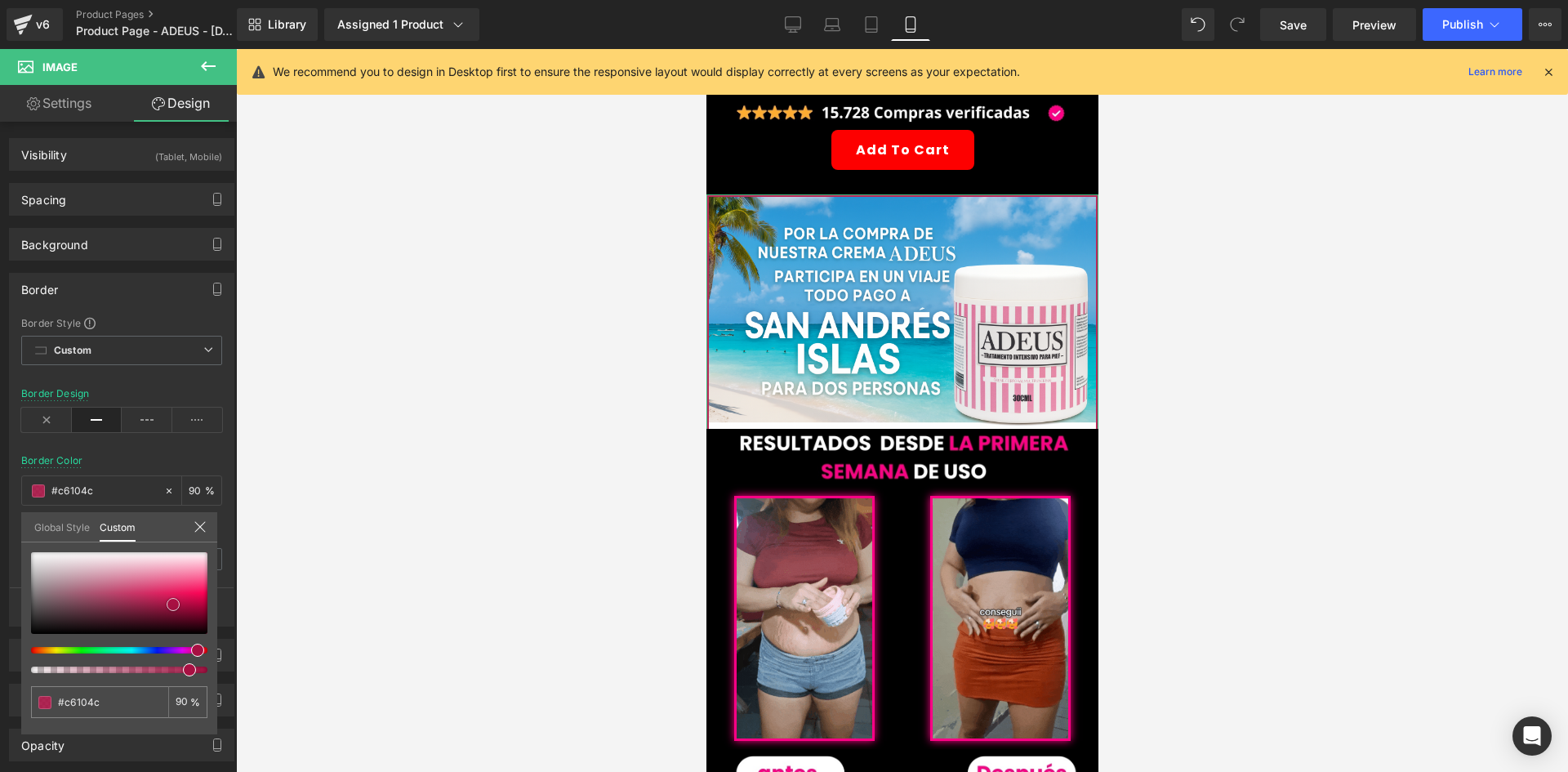
type input "#d10e4f"
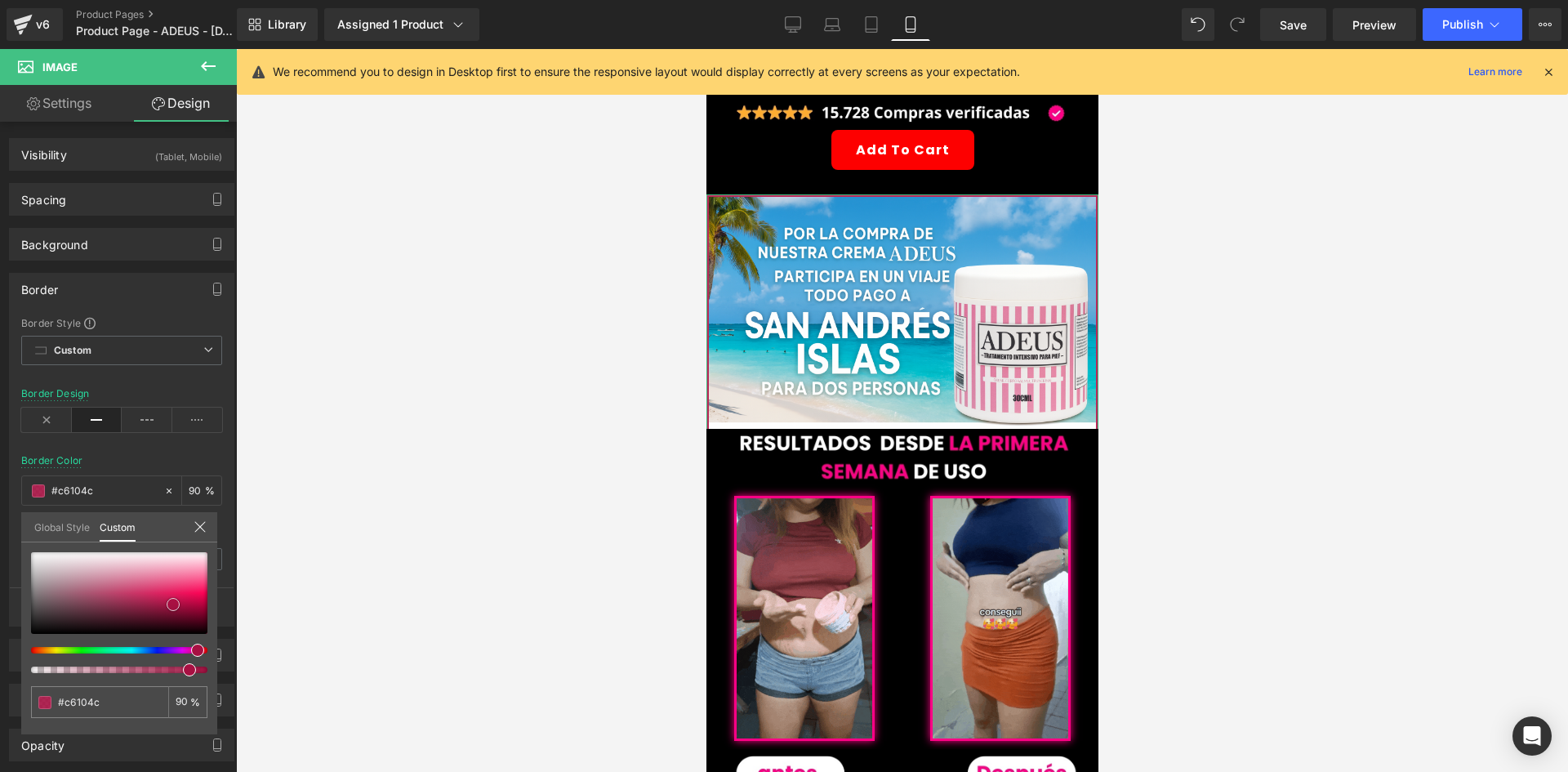
type input "#d10e4f"
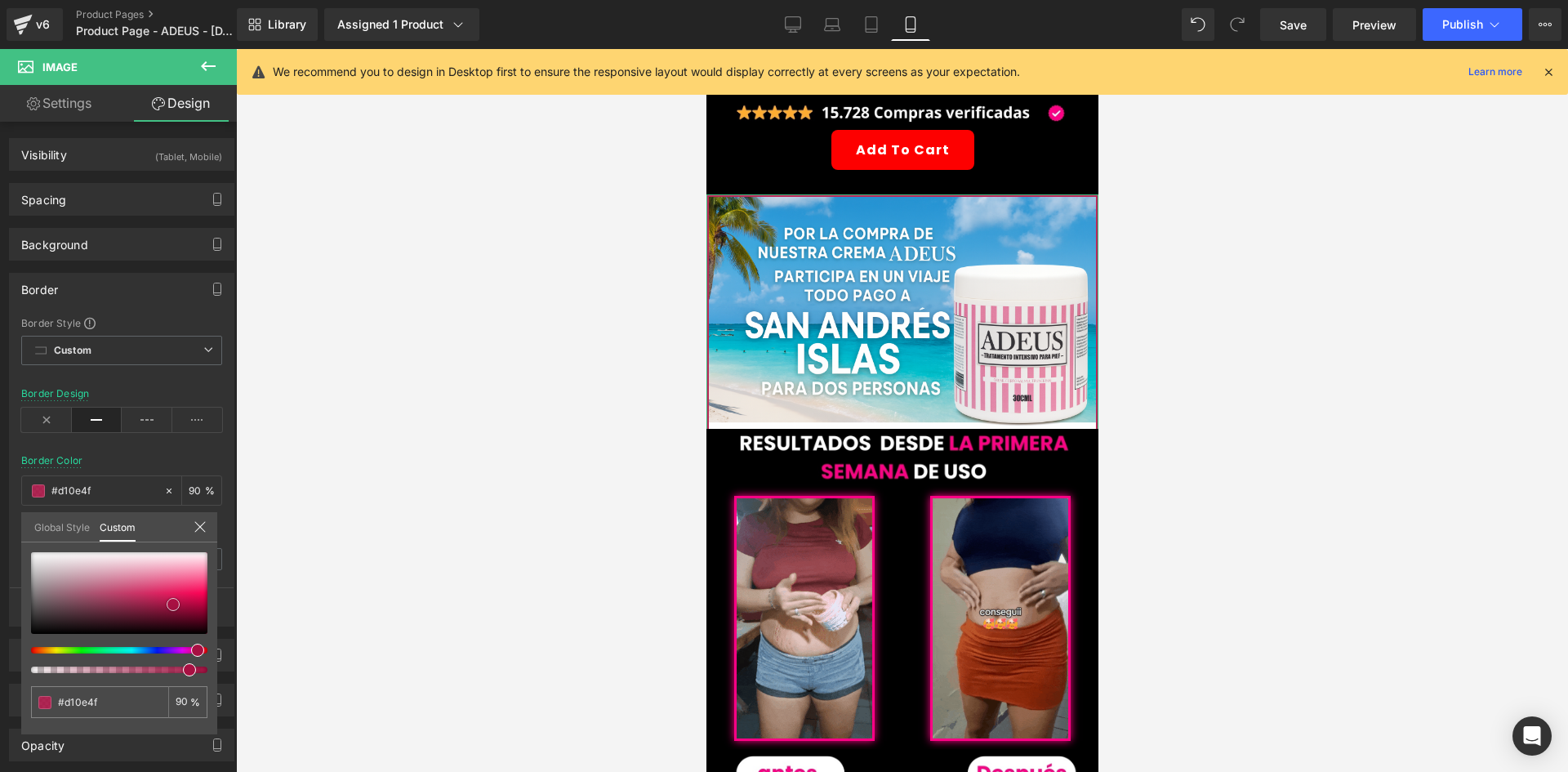
type input "#db0f53"
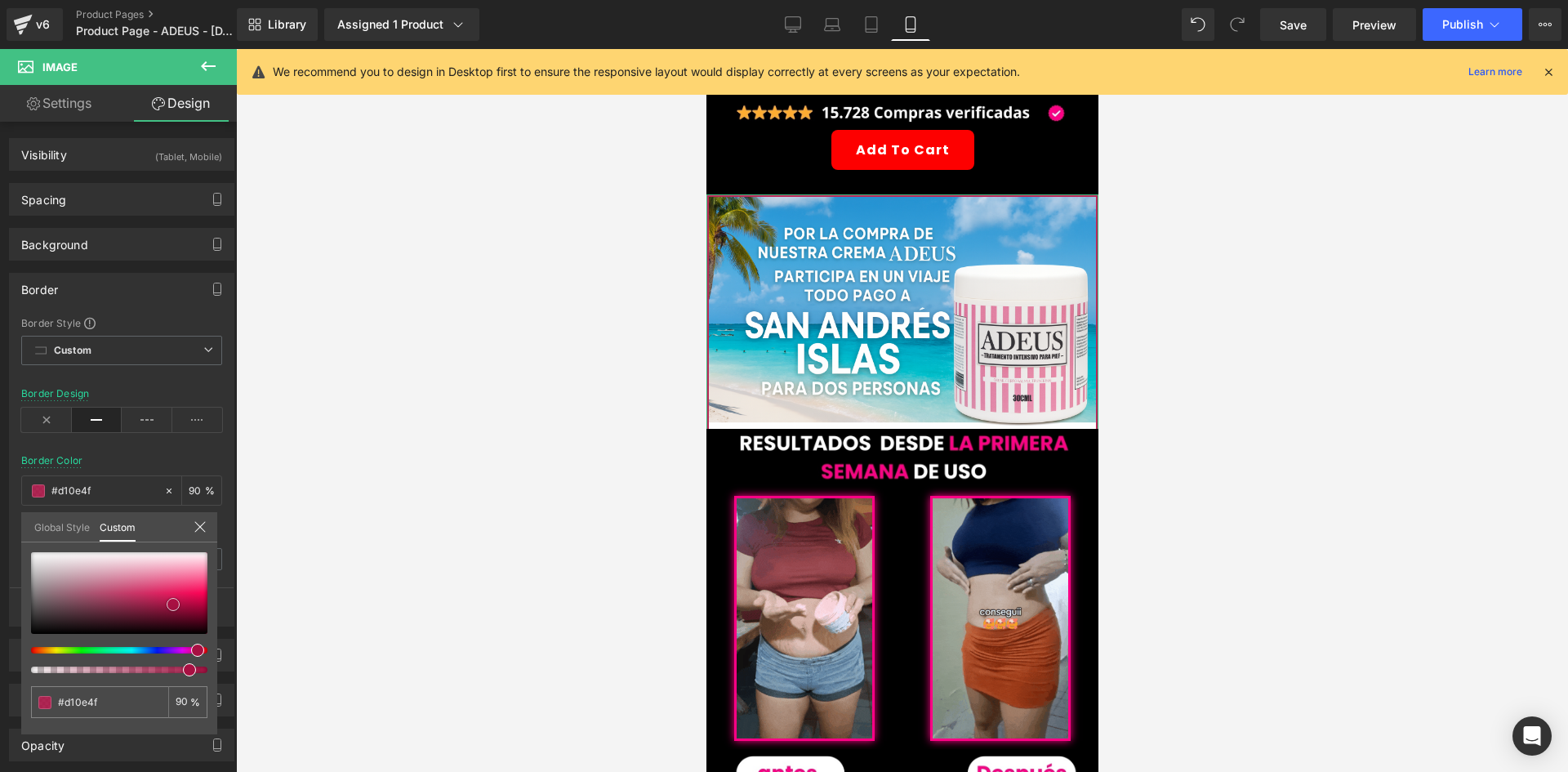
type input "#db0f53"
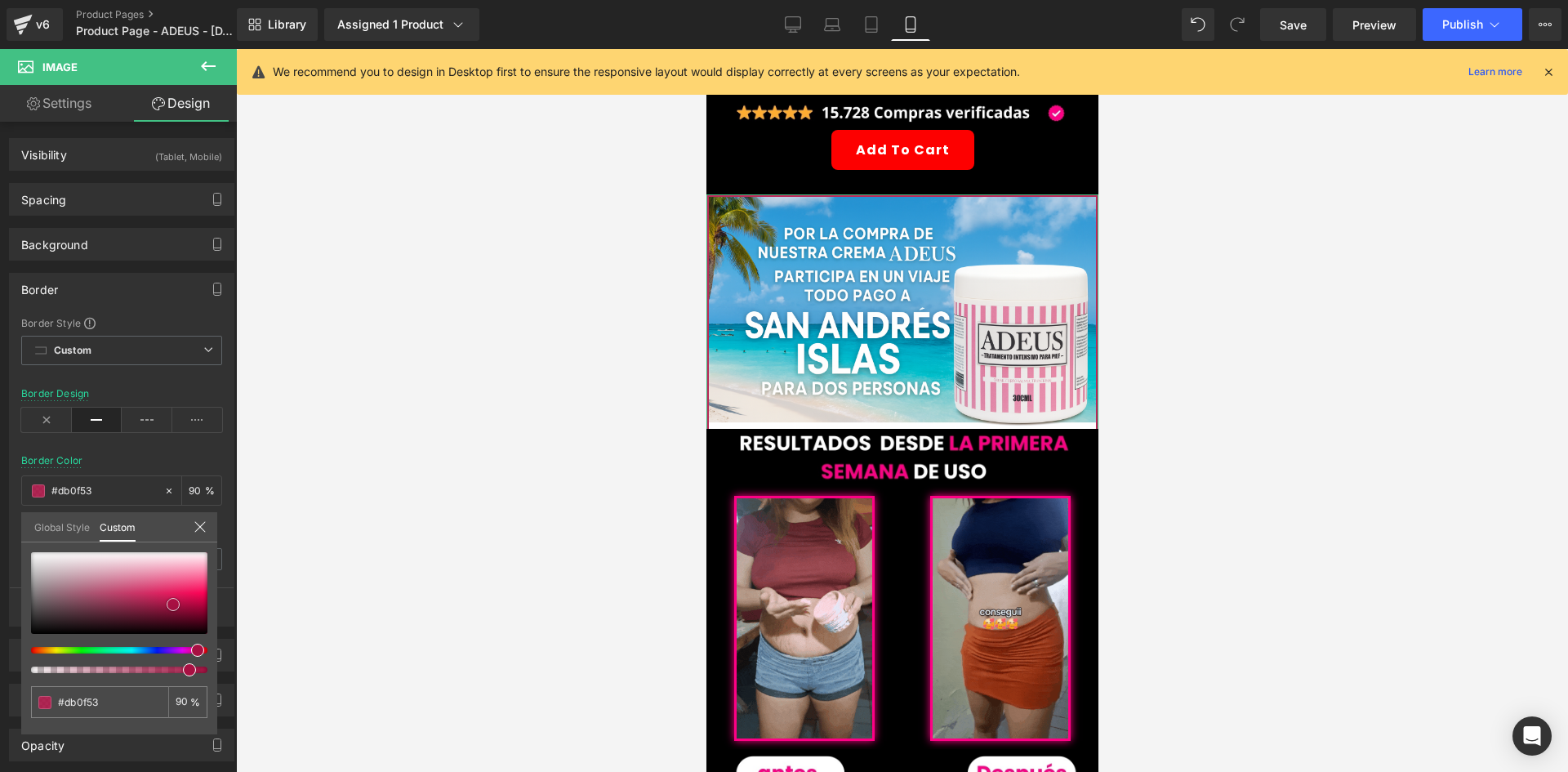
type input "#dc0e52"
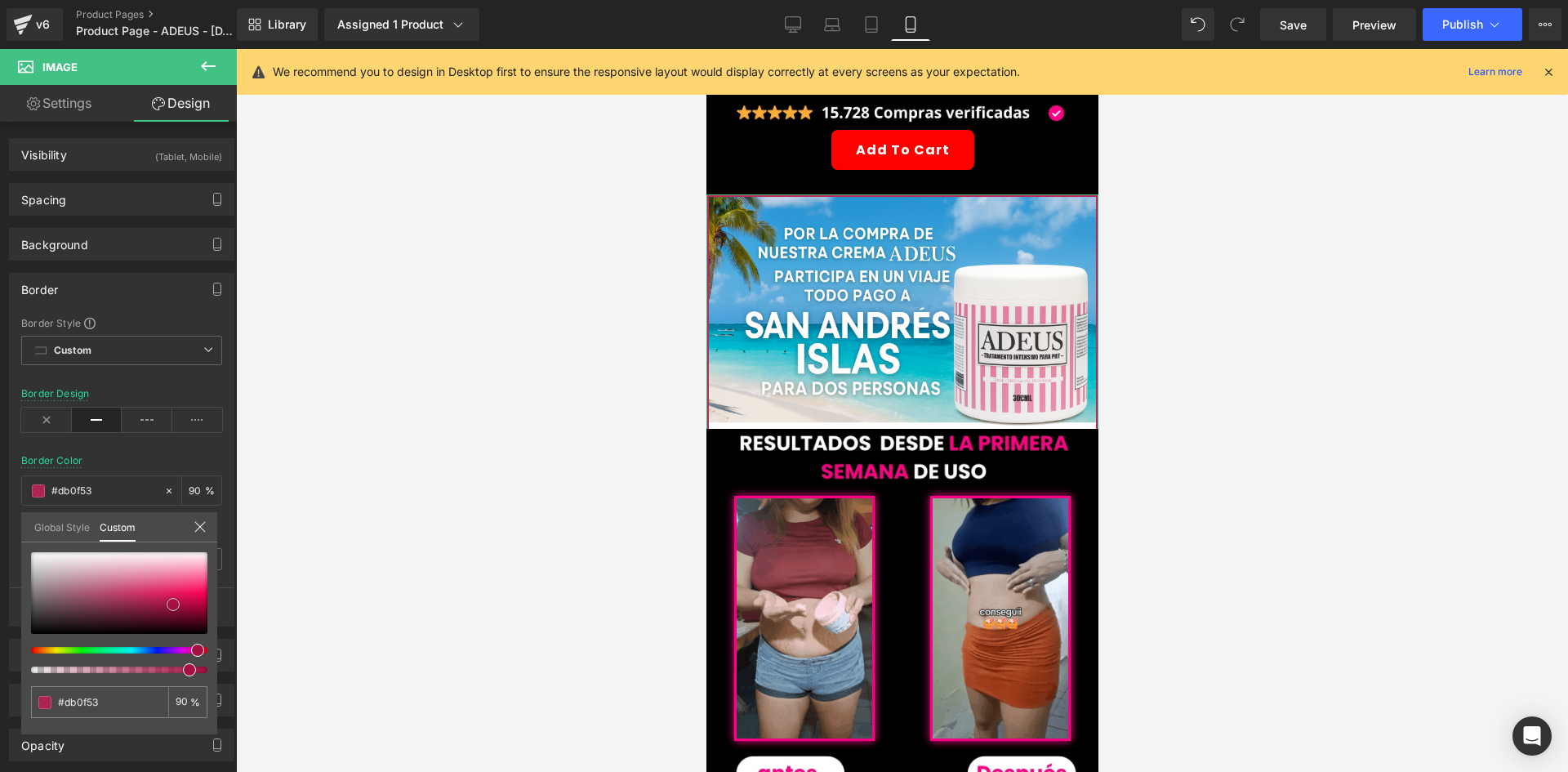
type input "#dc0e52"
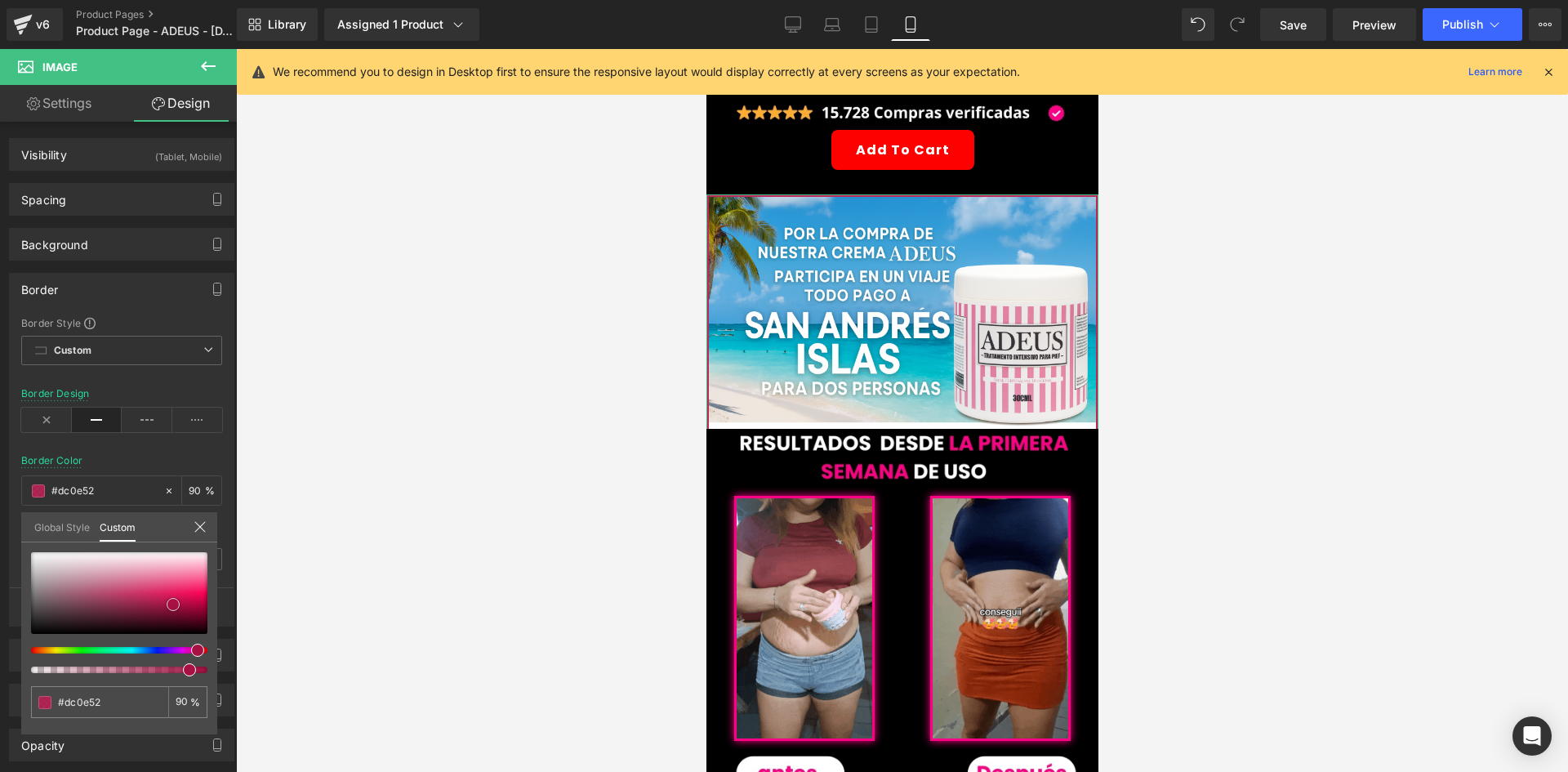
type input "#e00a51"
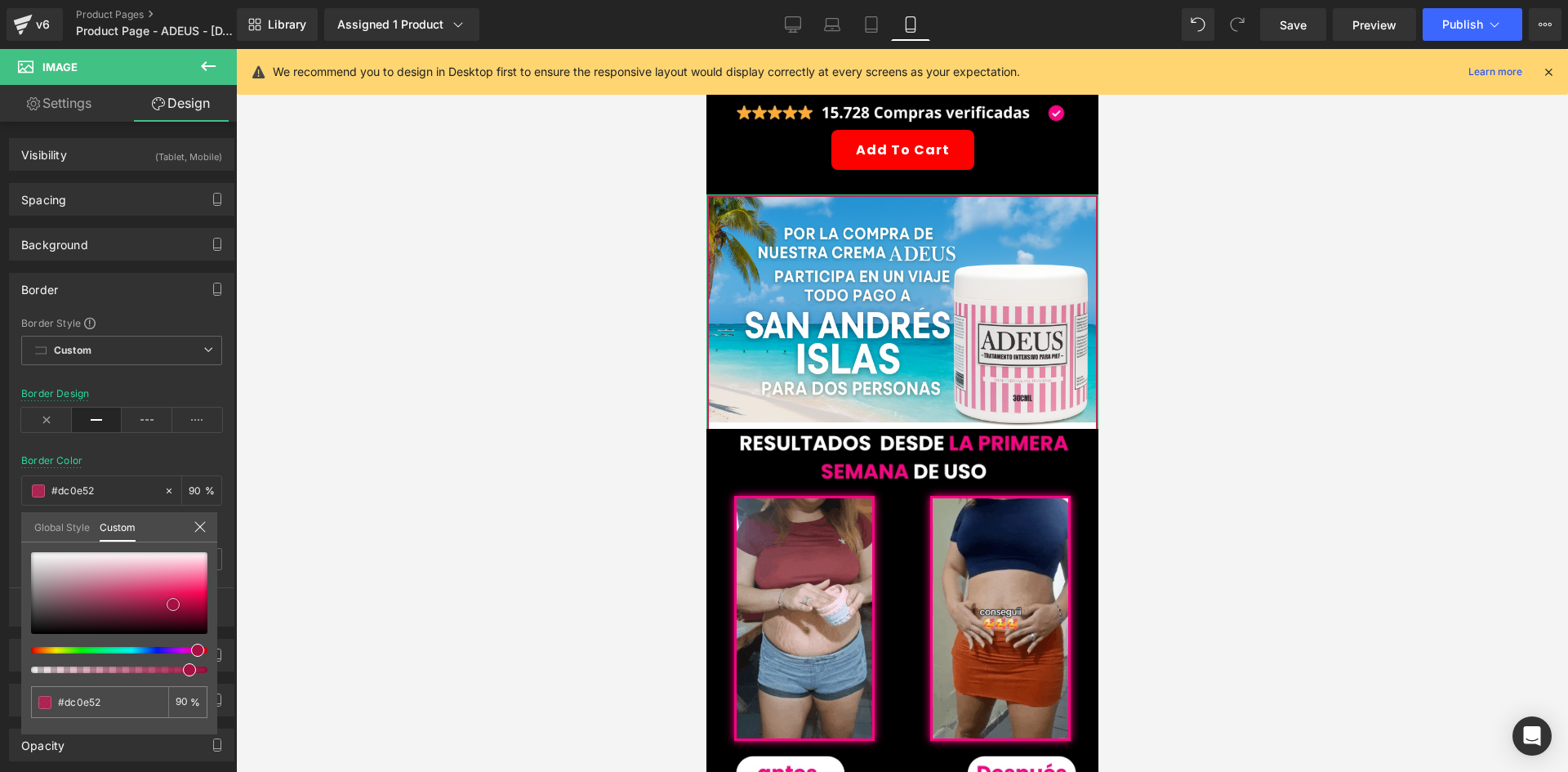
type input "#e00a51"
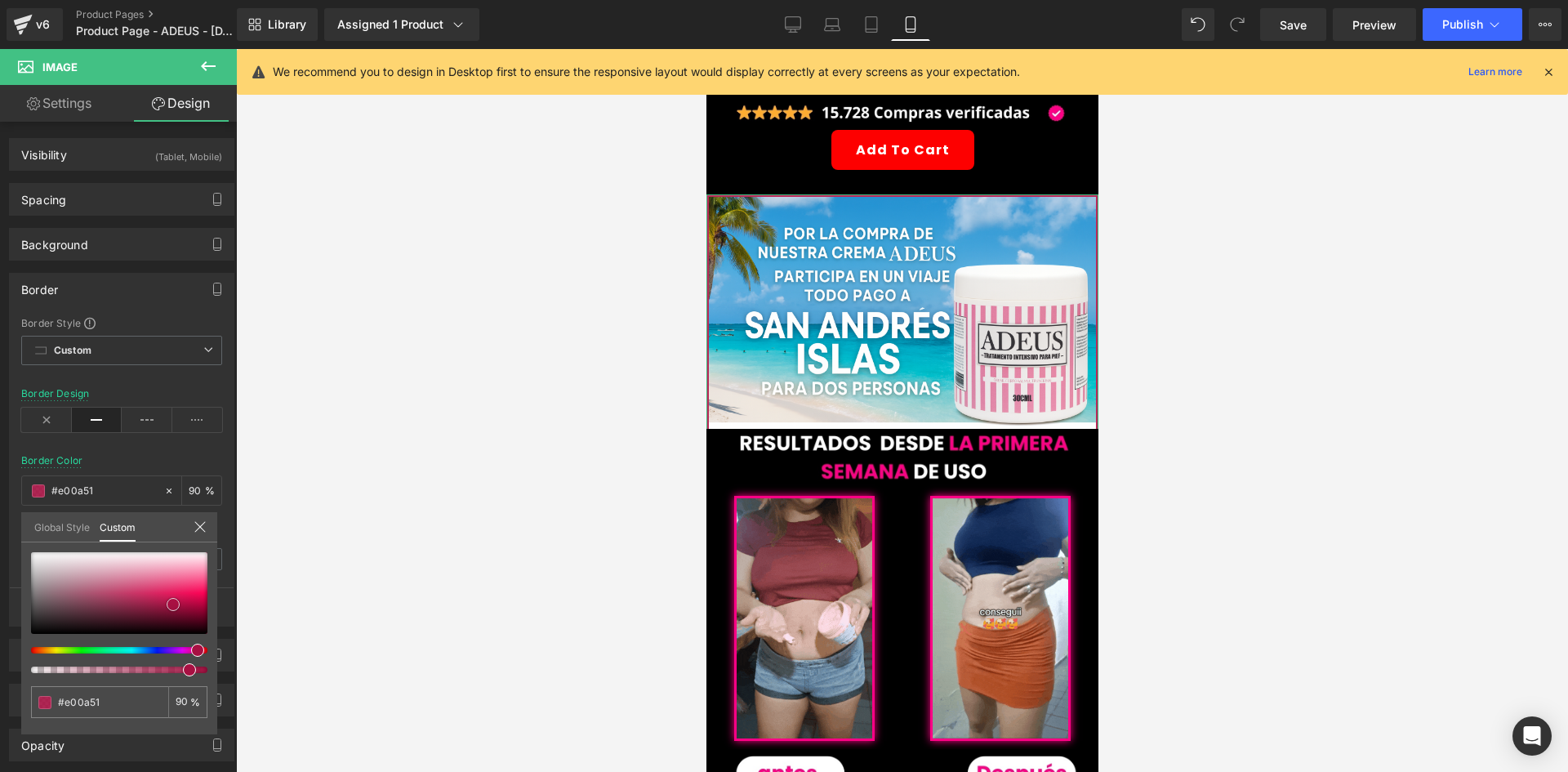
type input "#e60953"
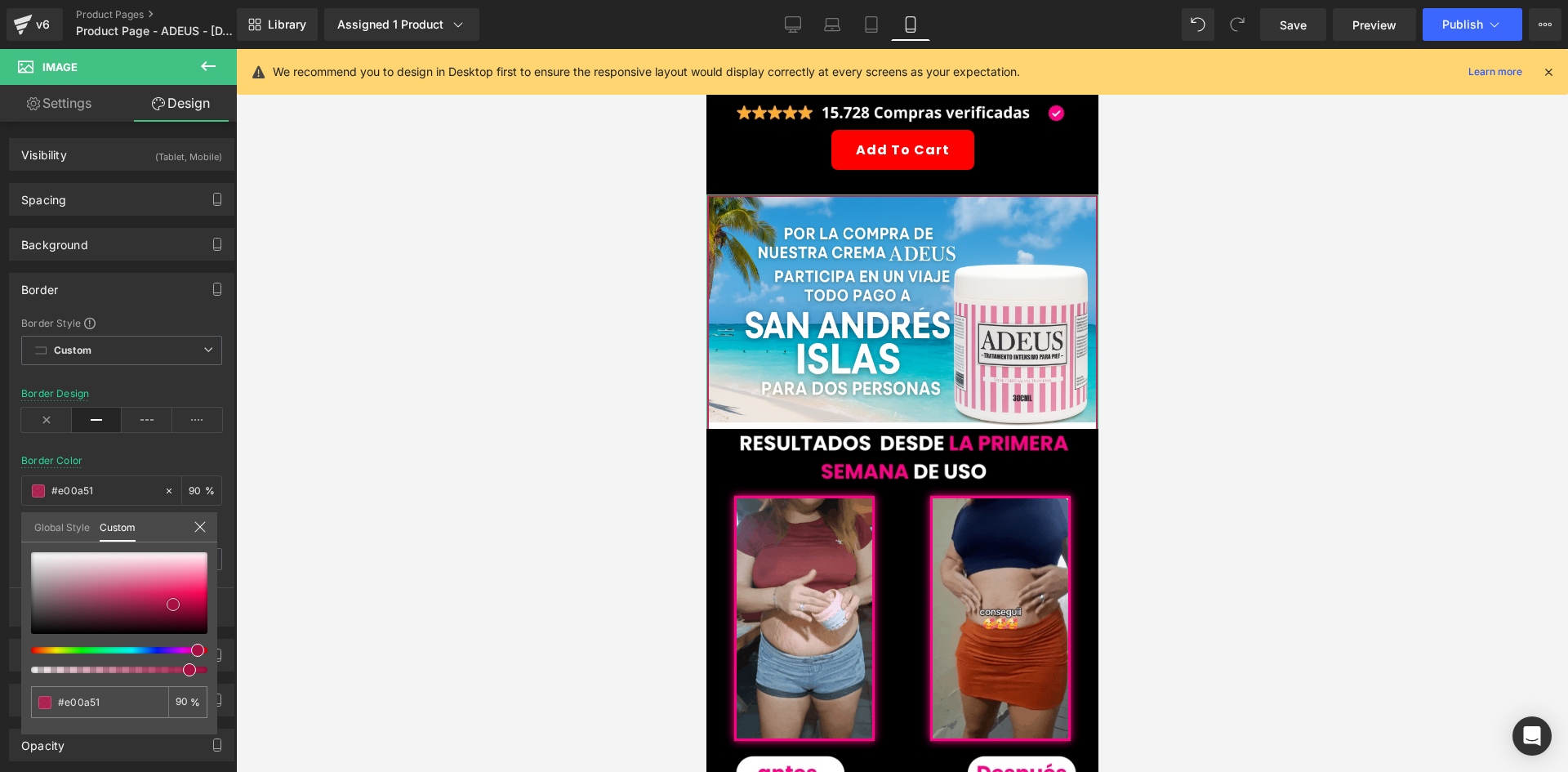
type input "#e60953"
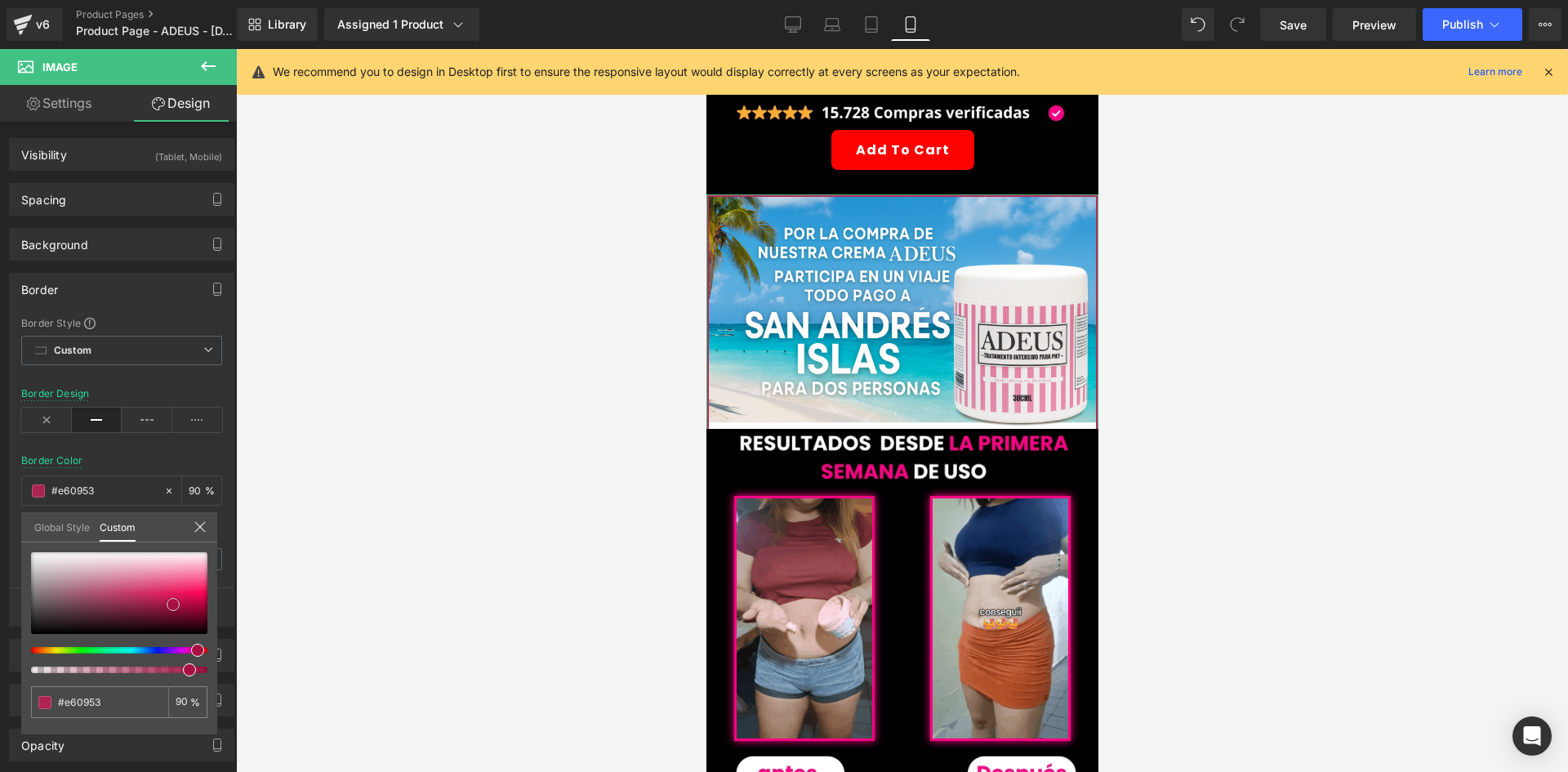
type input "#ec0854"
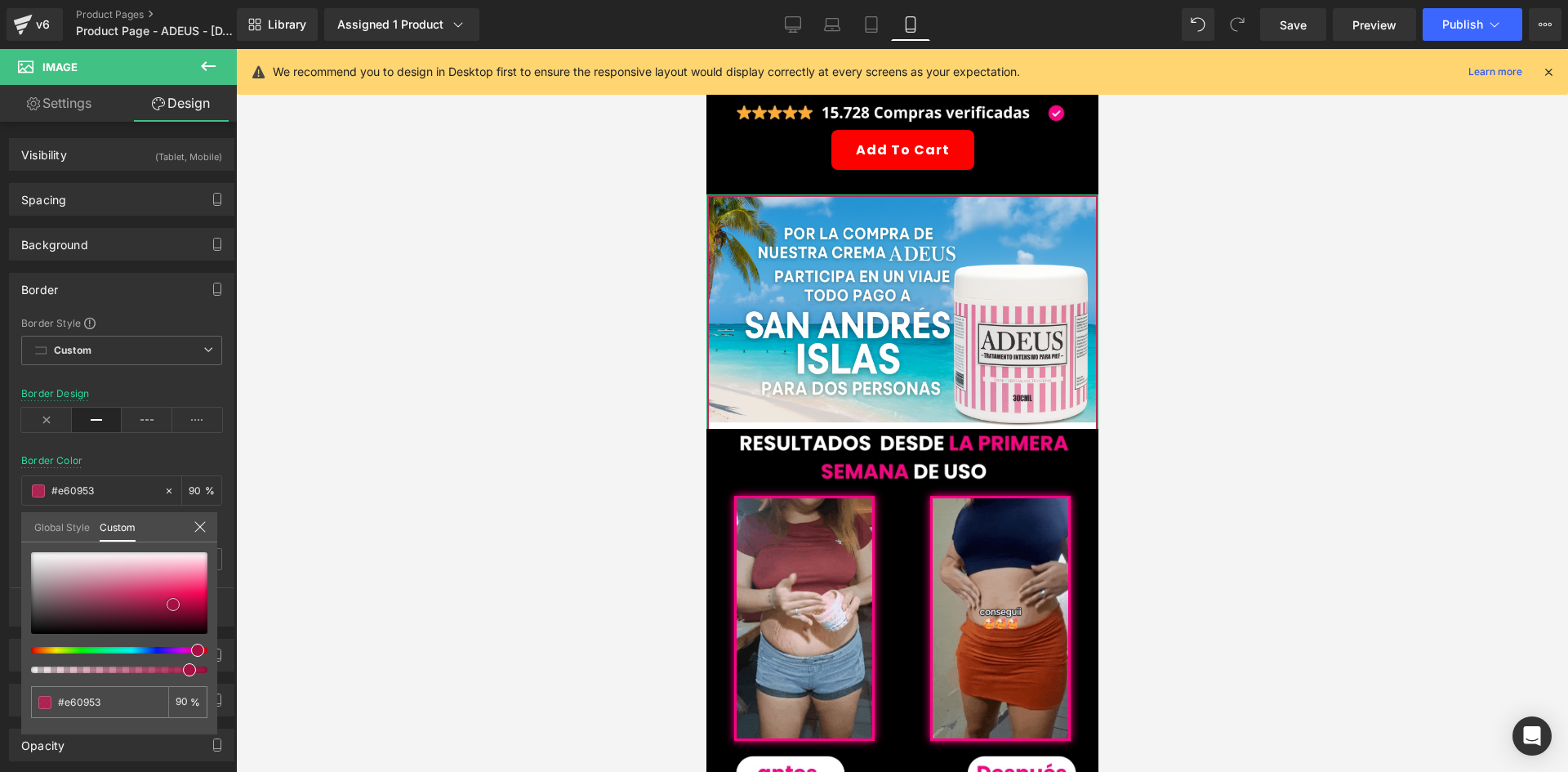
type input "#ec0854"
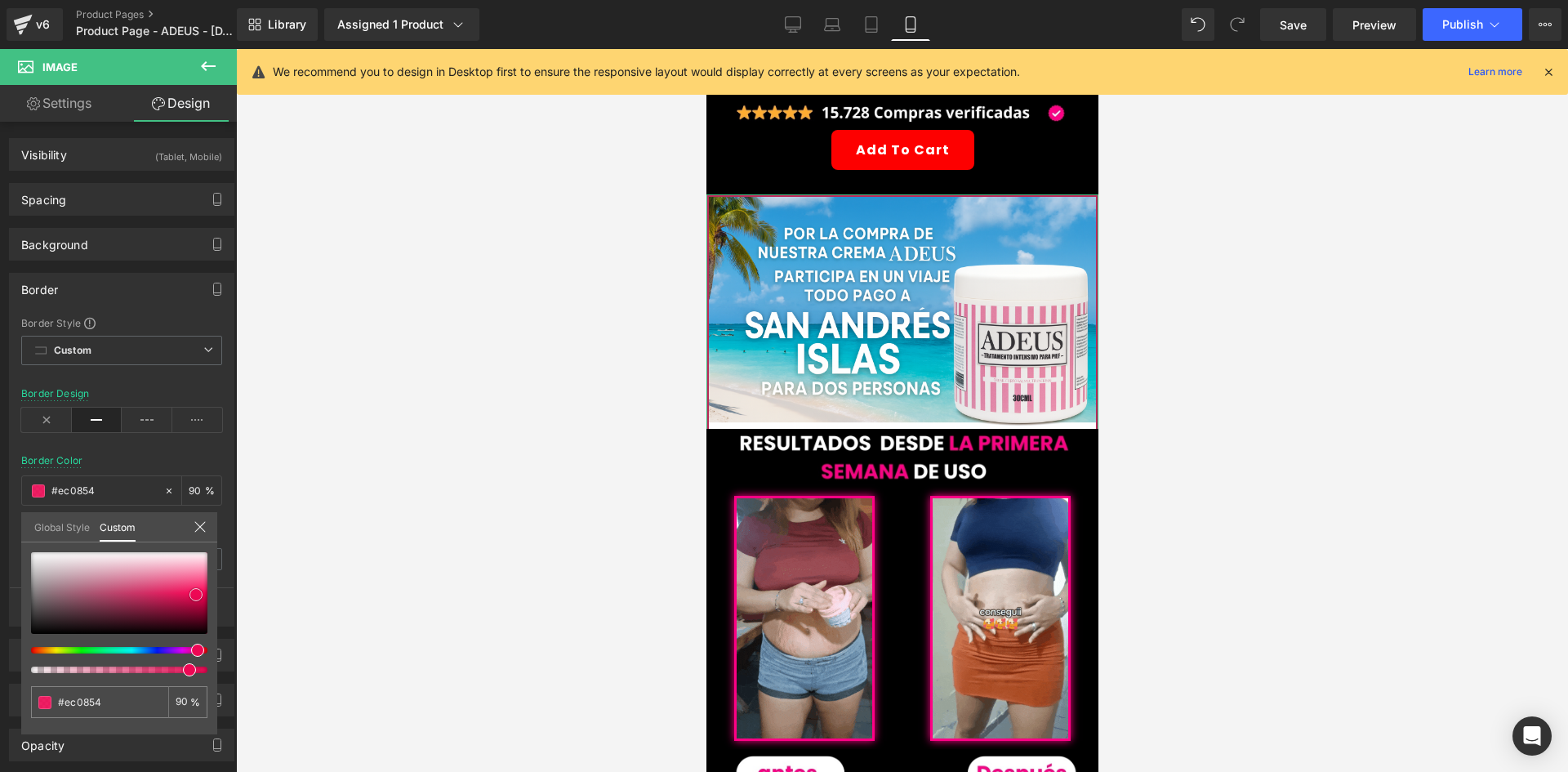
type input "#ed0754"
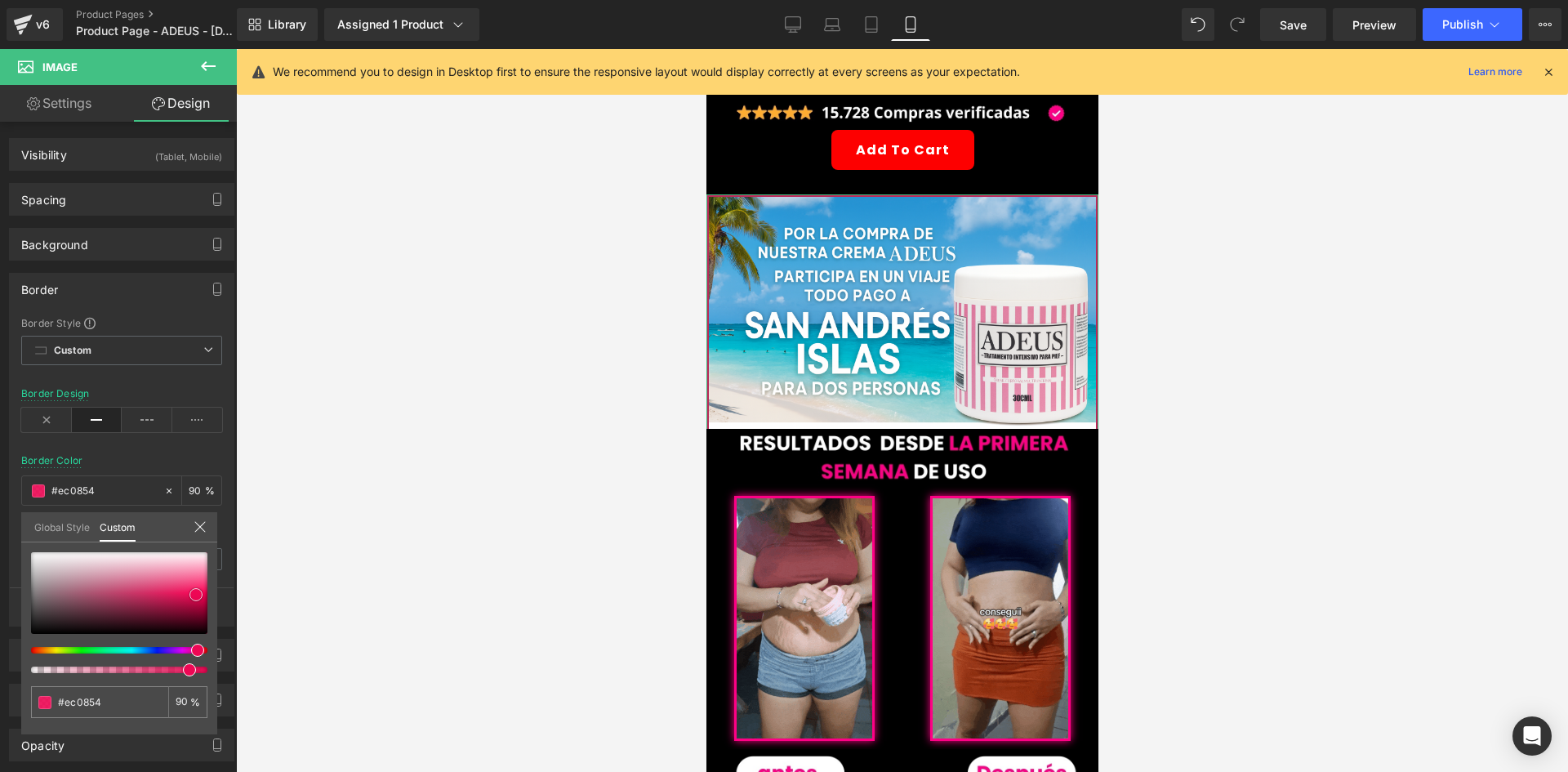
type input "#ed0754"
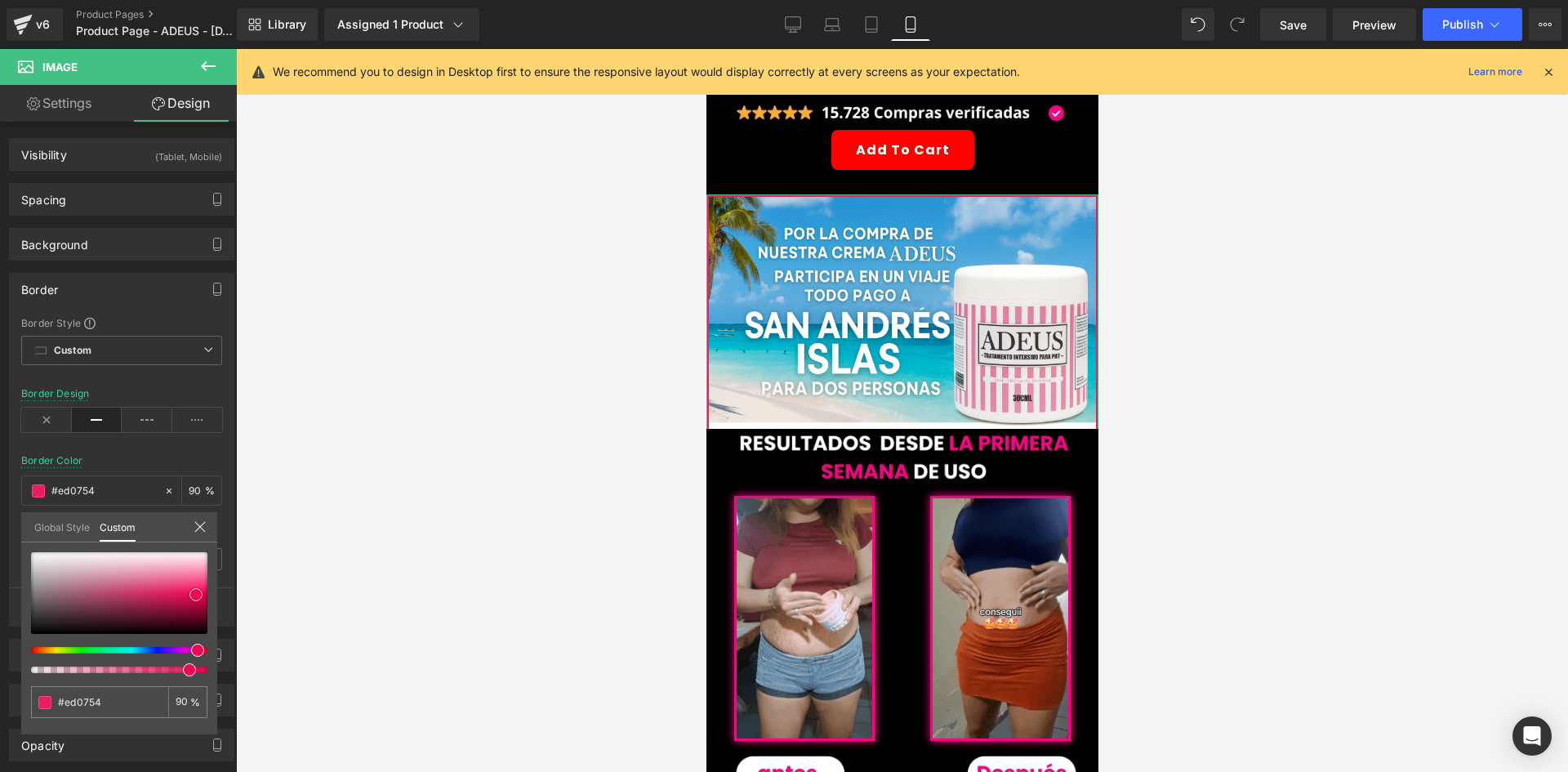
type input "#f10352"
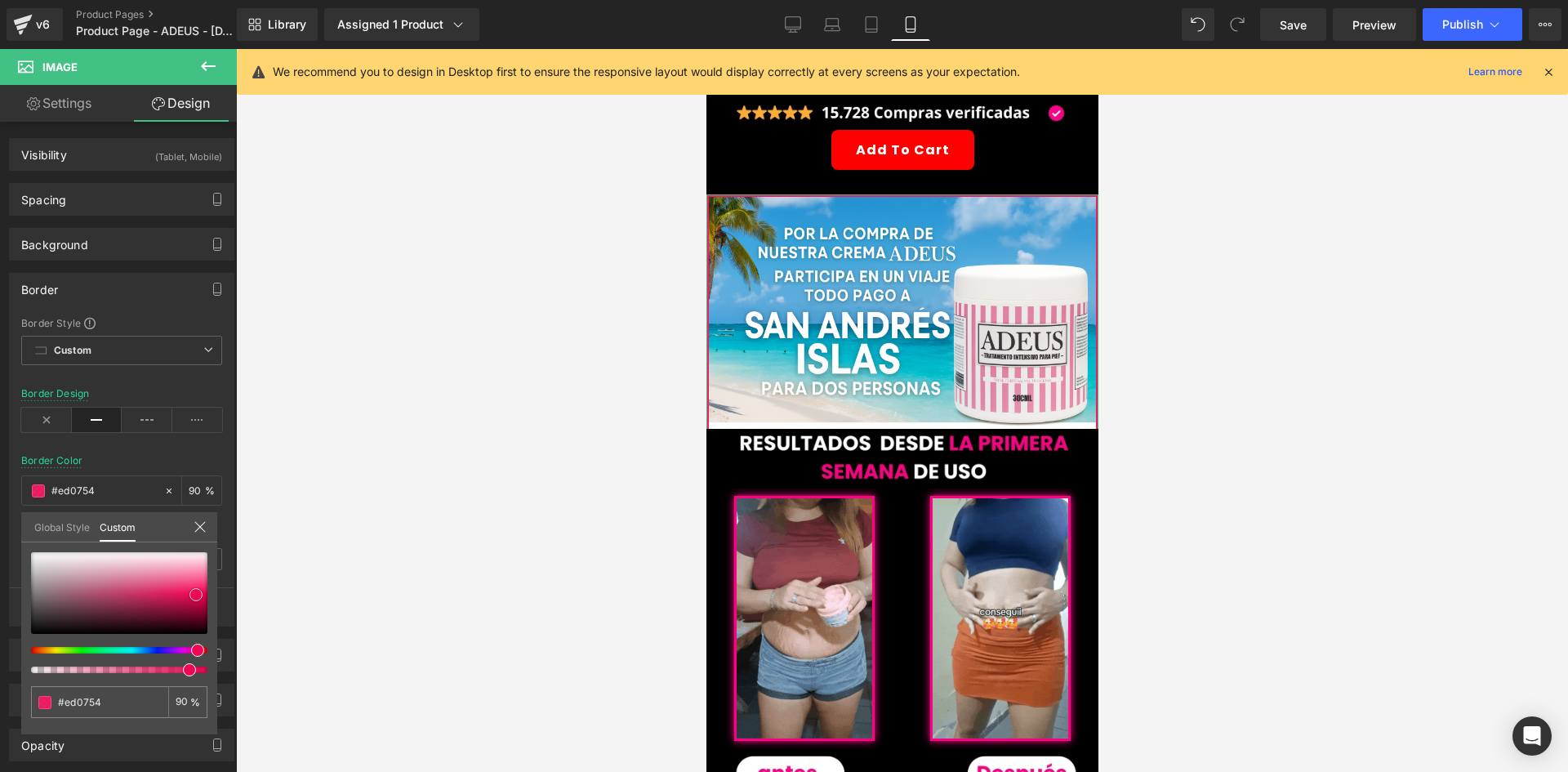
type input "#f10352"
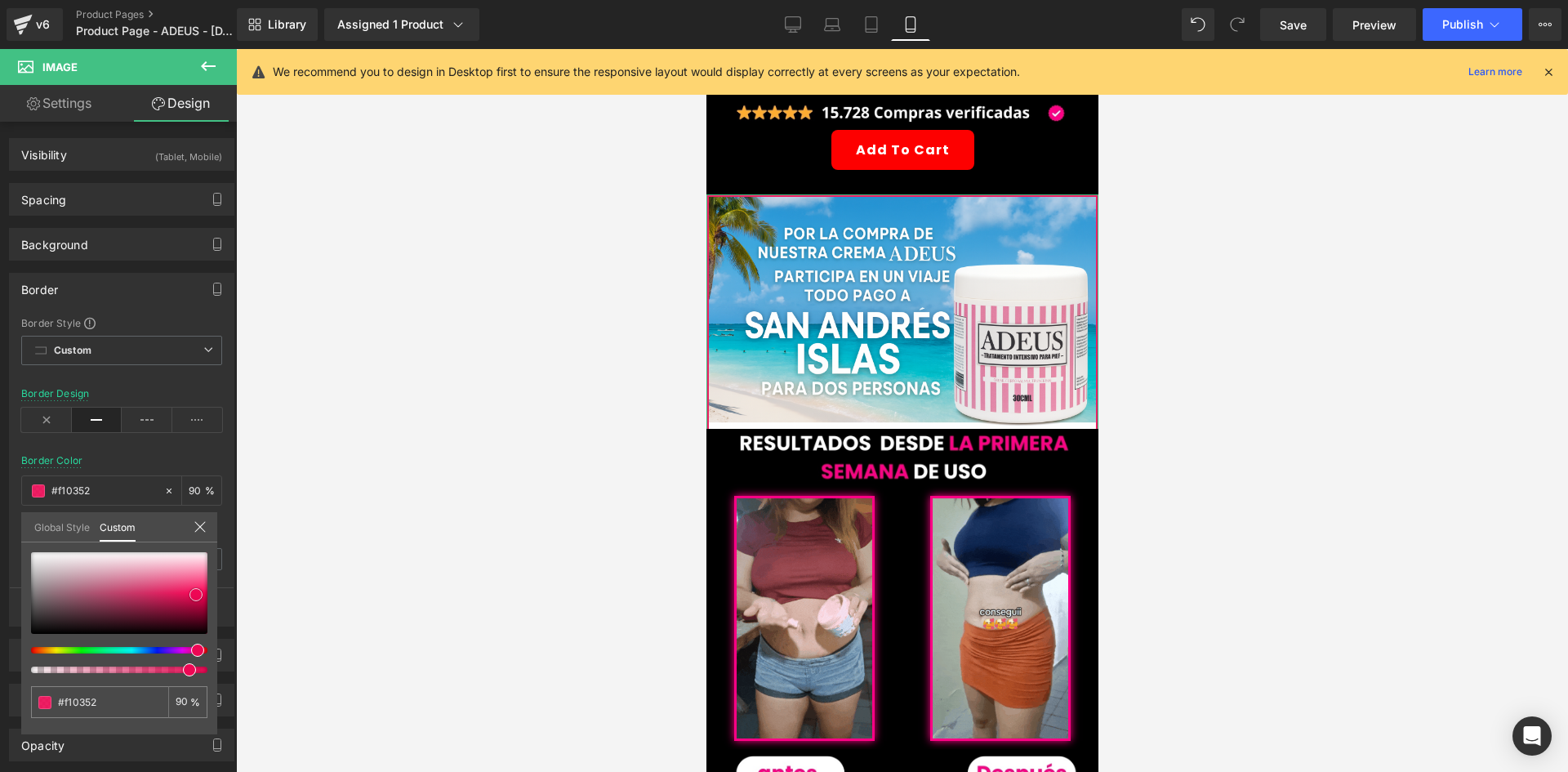
type input "#f20252"
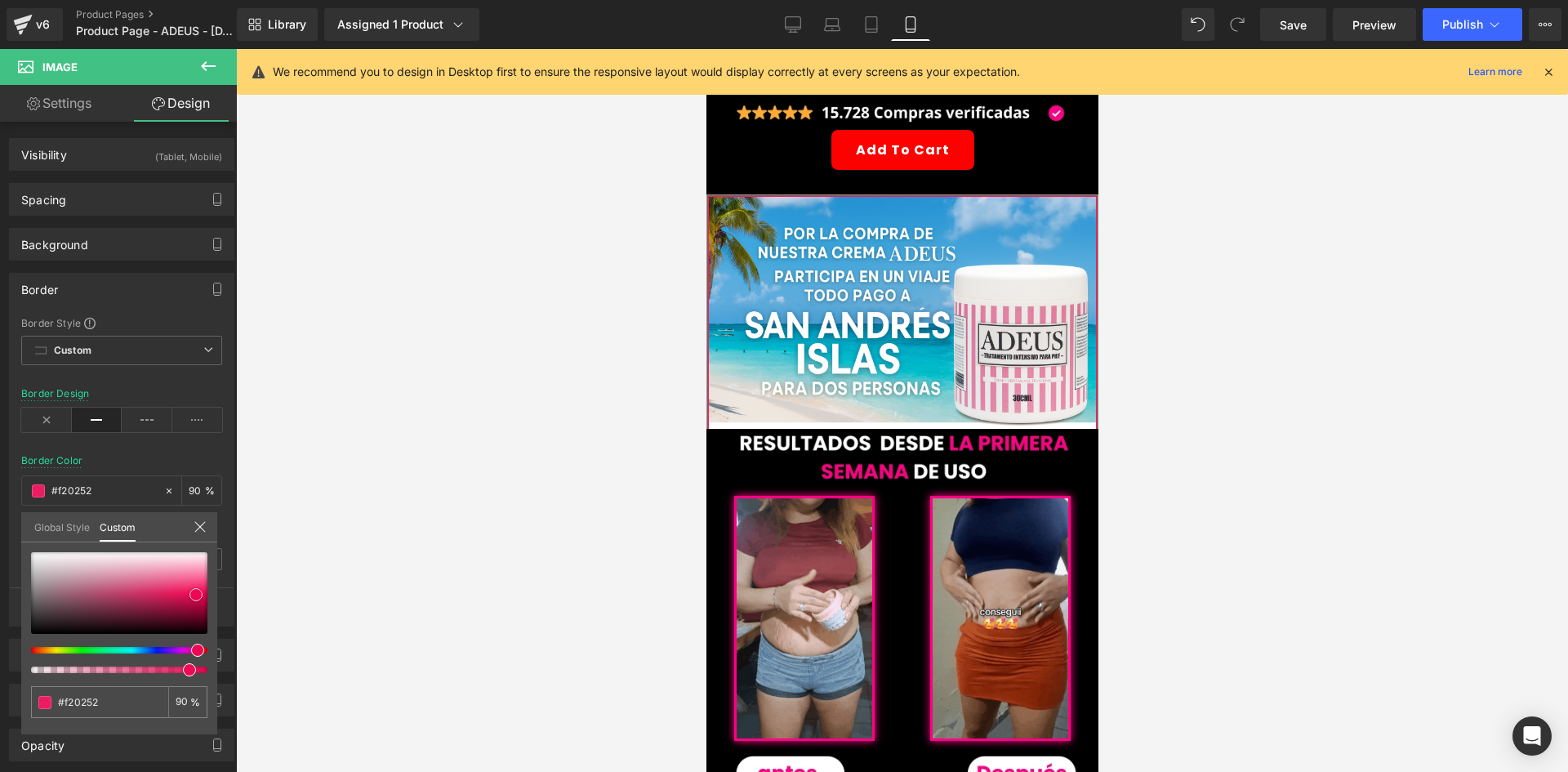
type input "#f30152"
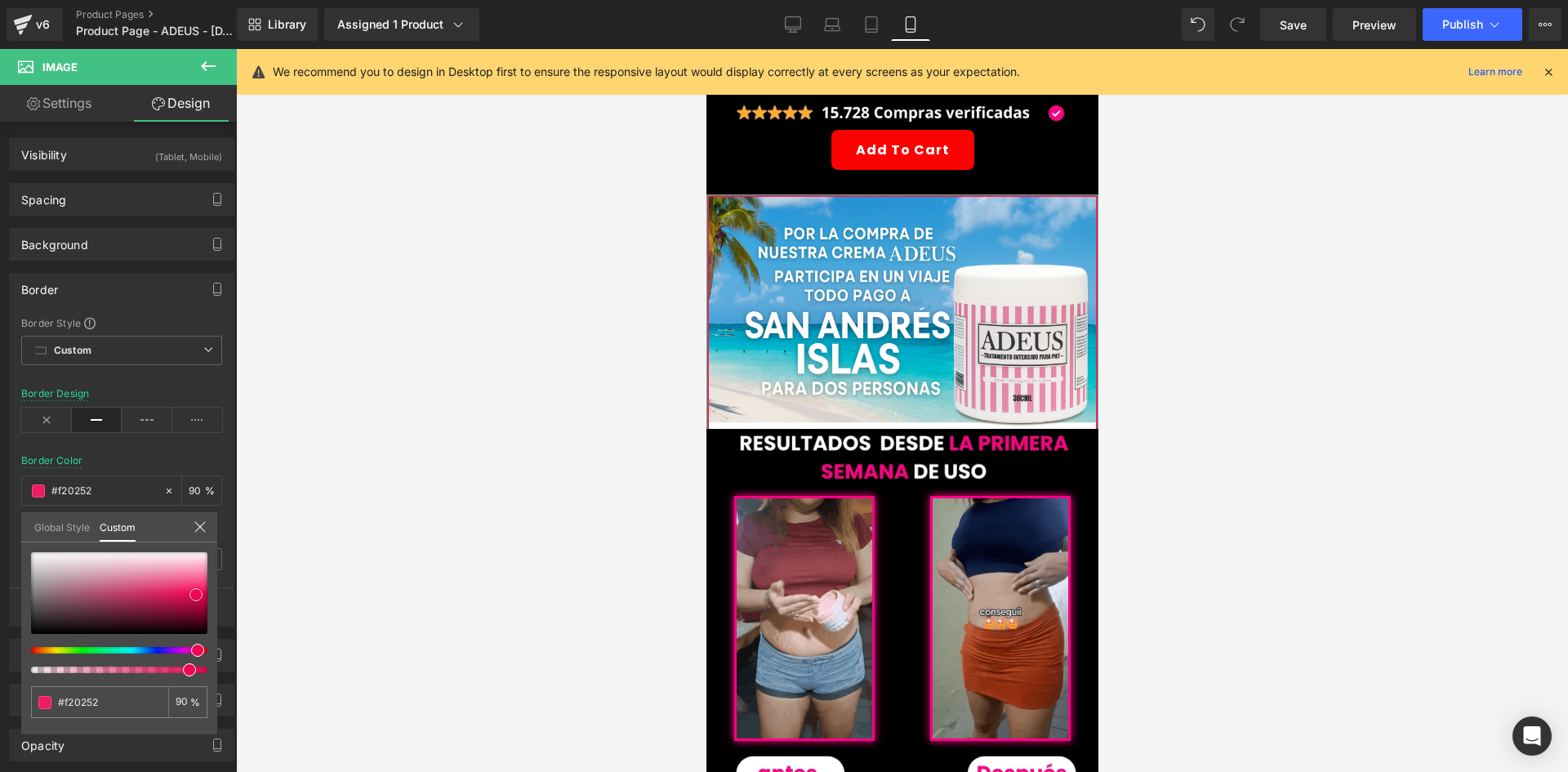
type input "#f30152"
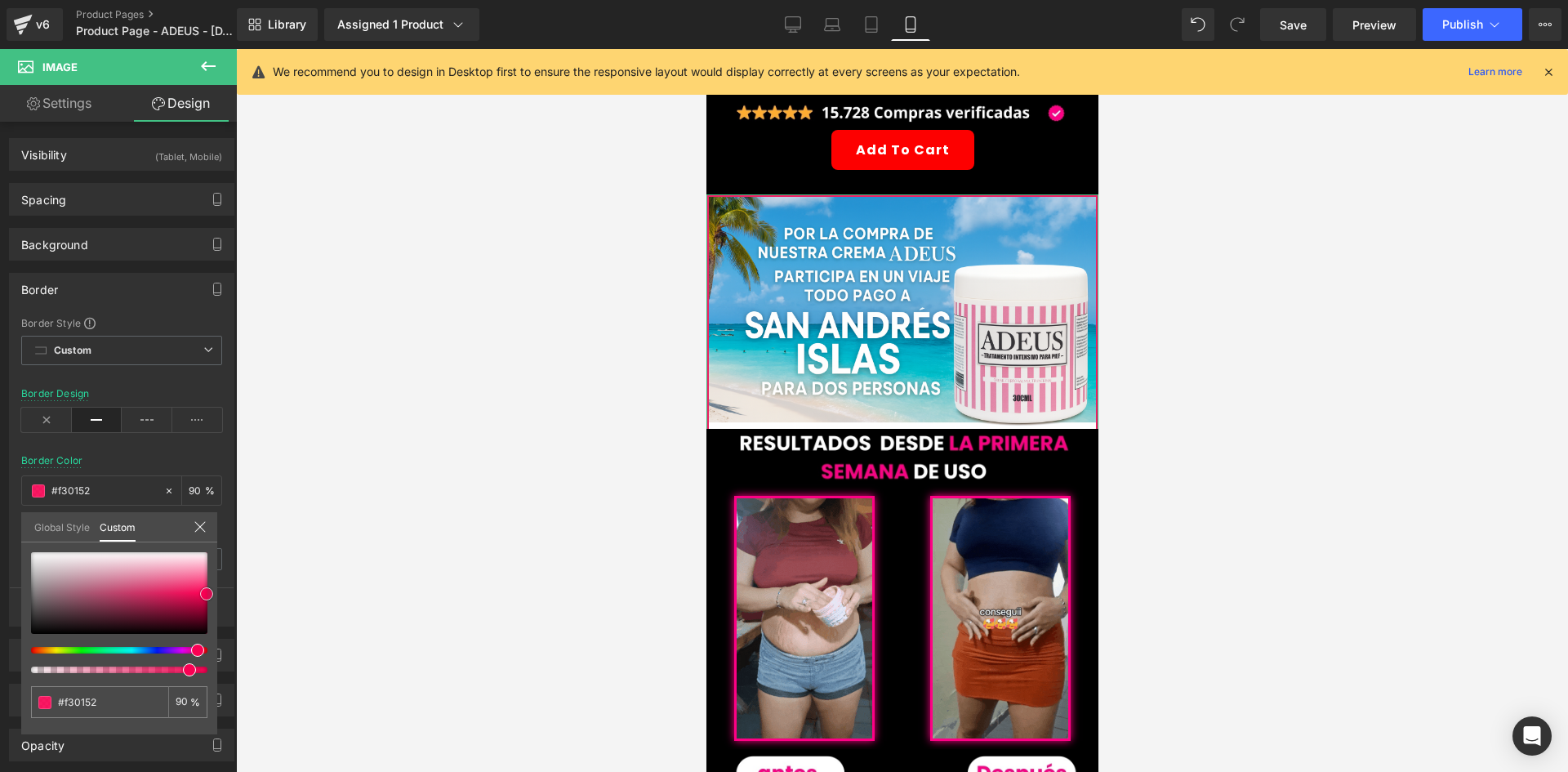
type input "#f90053"
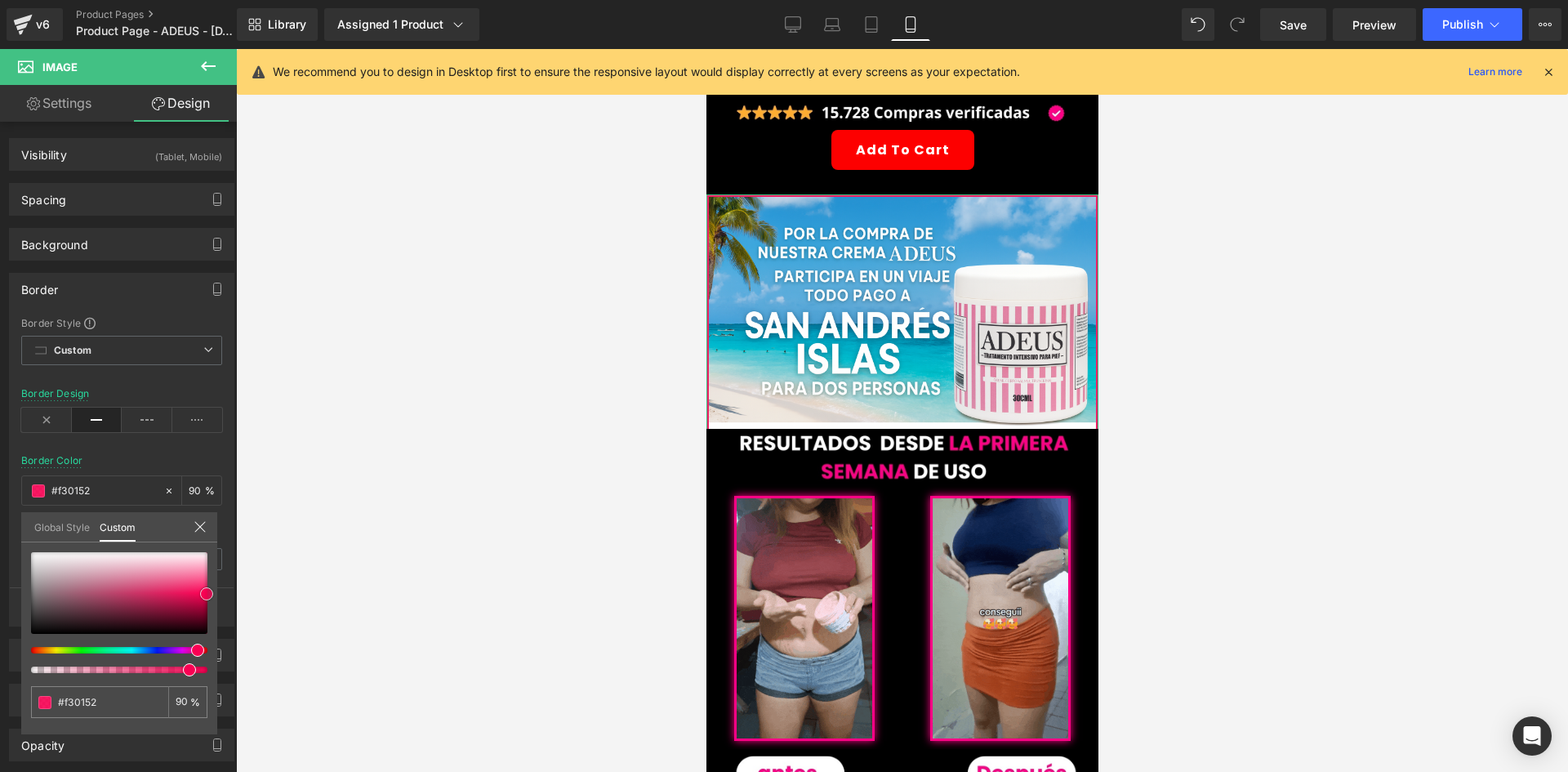
type input "#f90053"
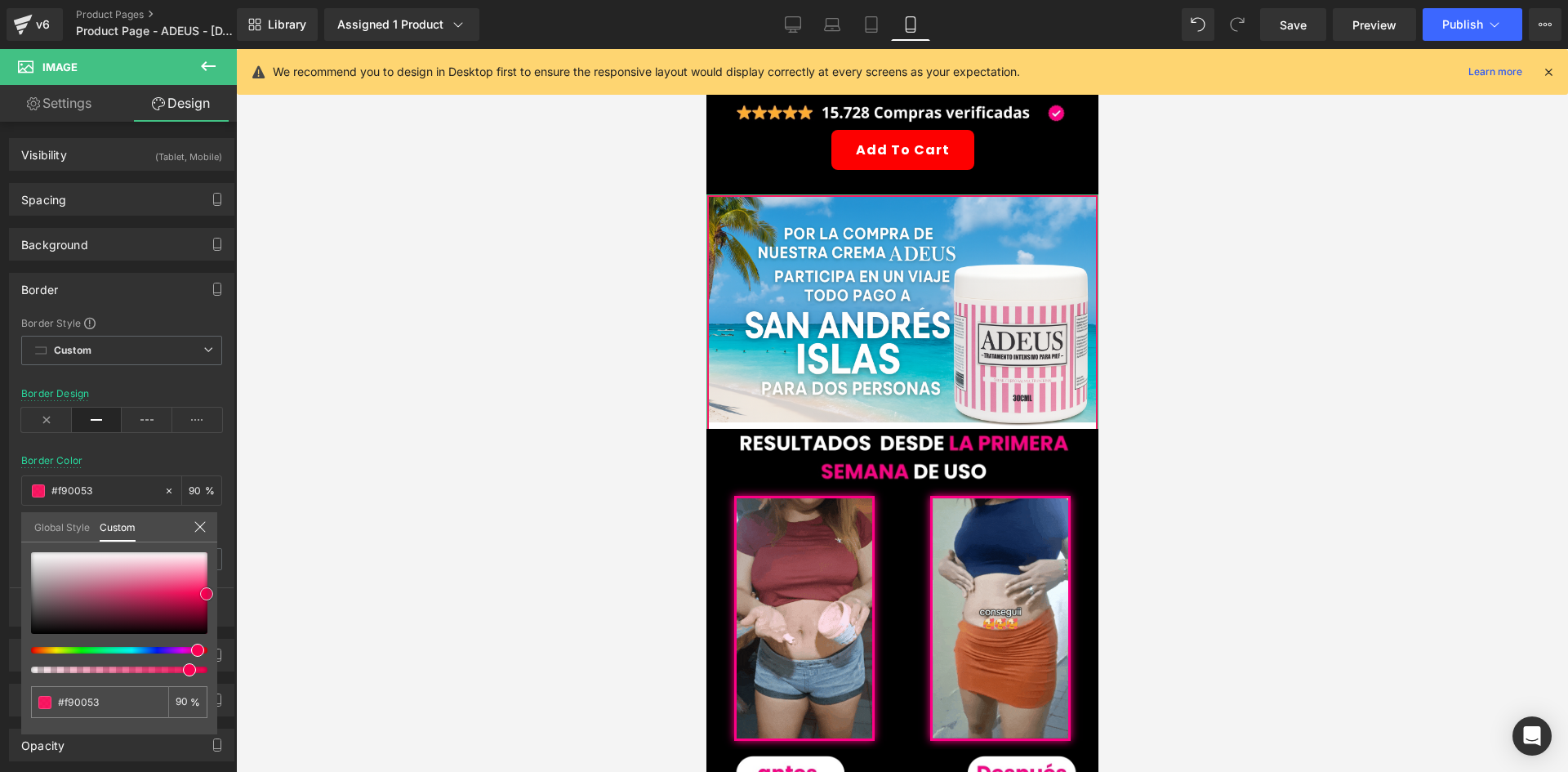
type input "#ff0055"
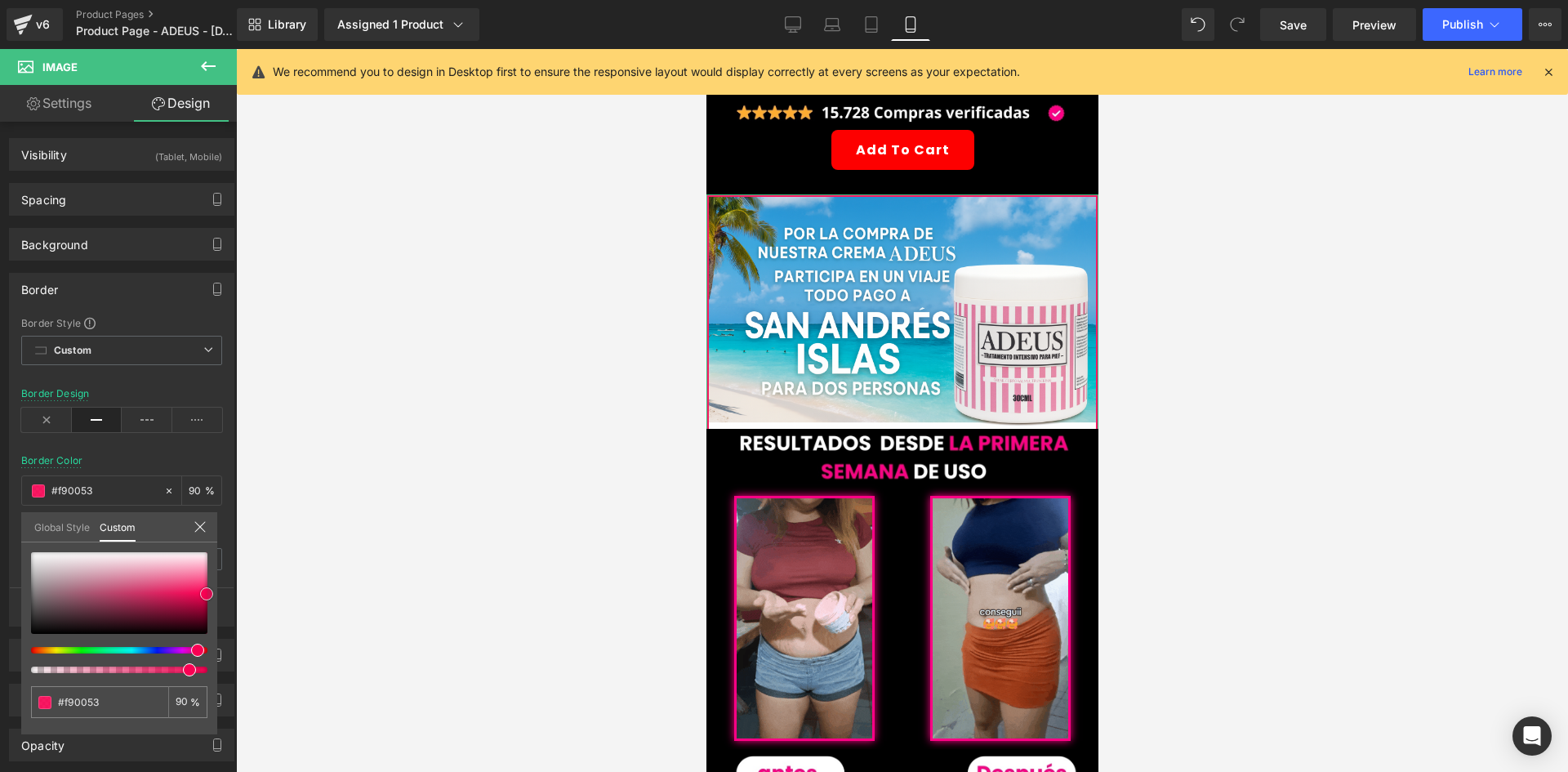
type input "#ff0055"
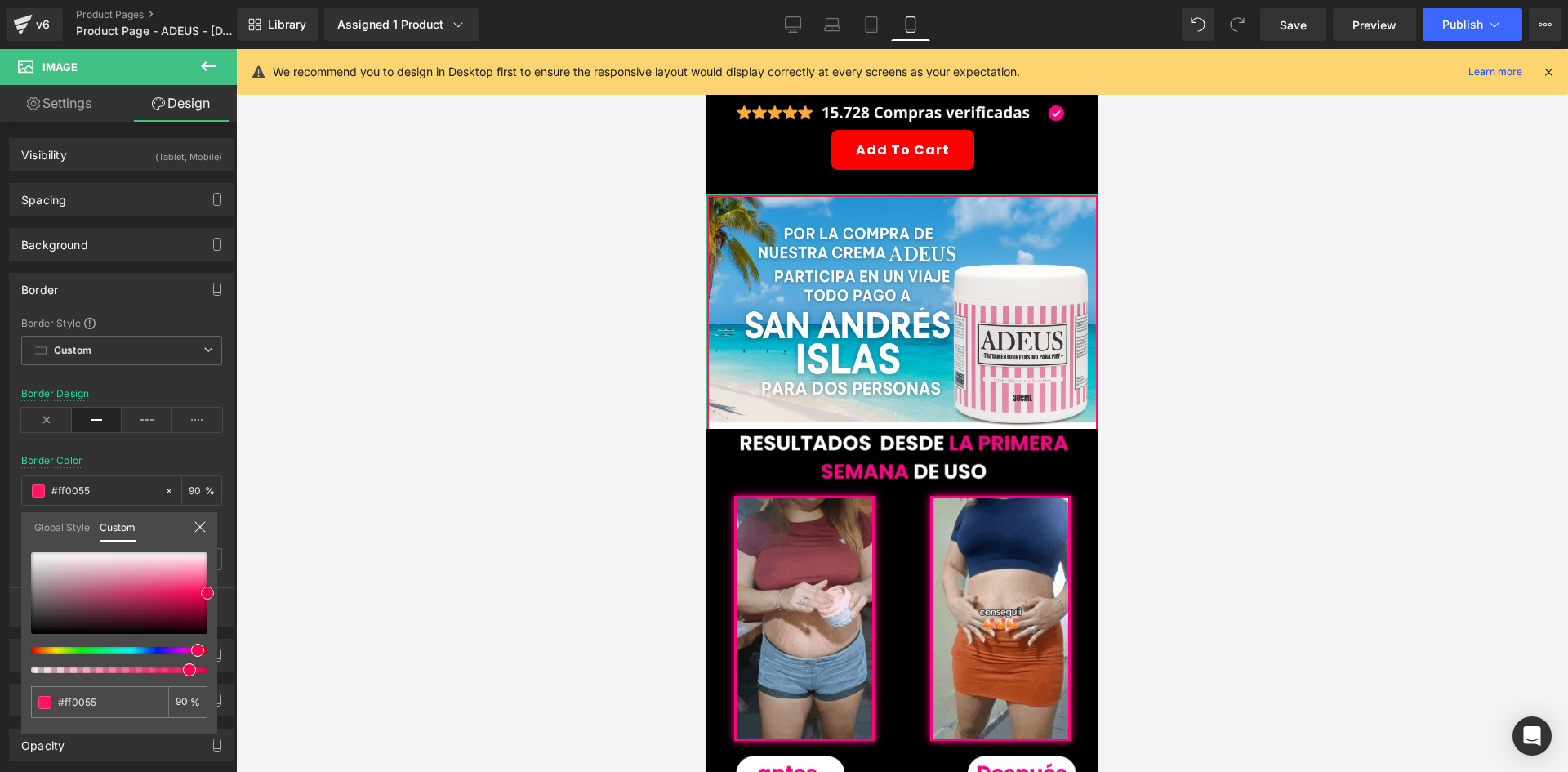
type input "#ff0558"
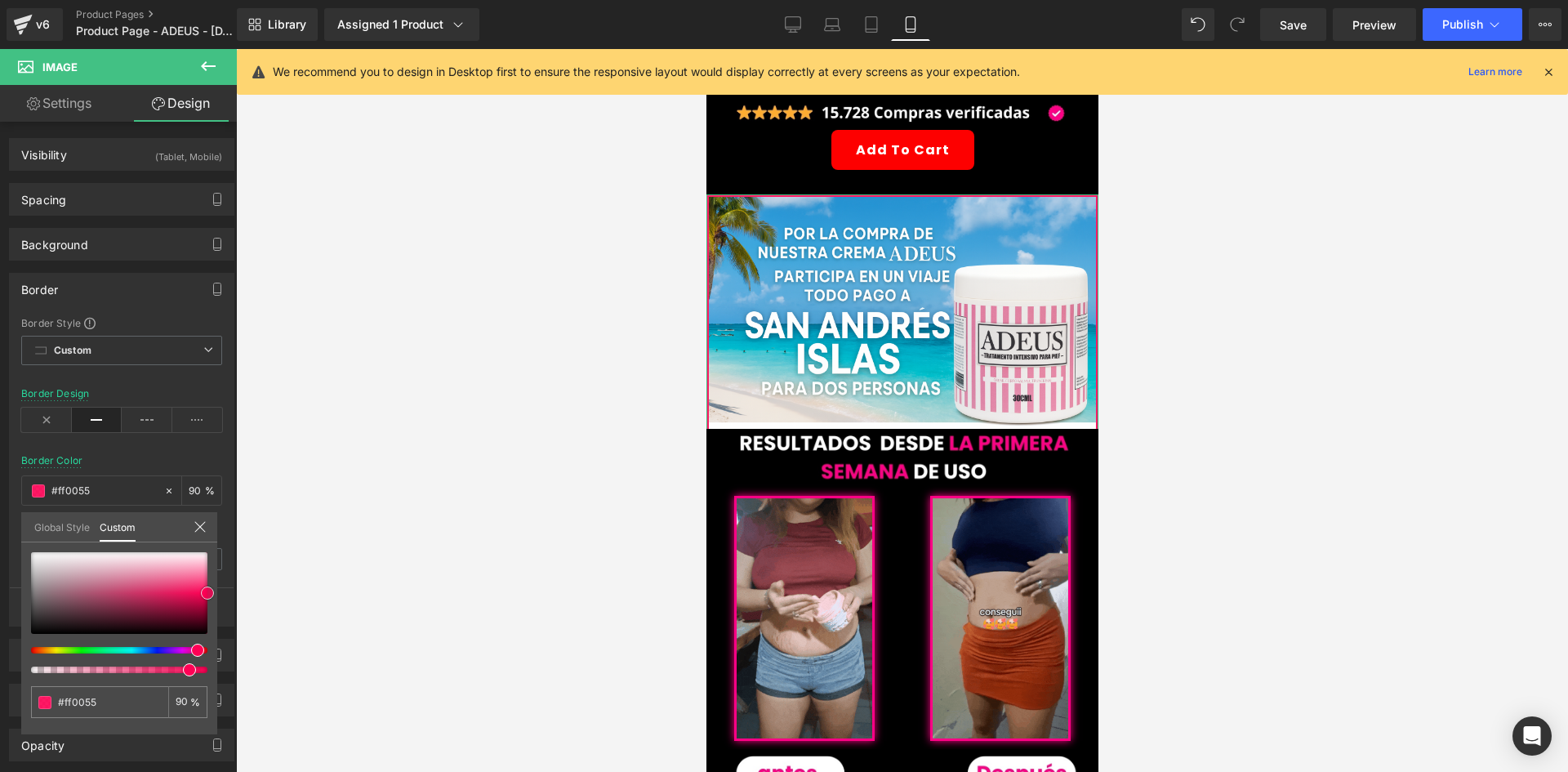
type input "#ff0558"
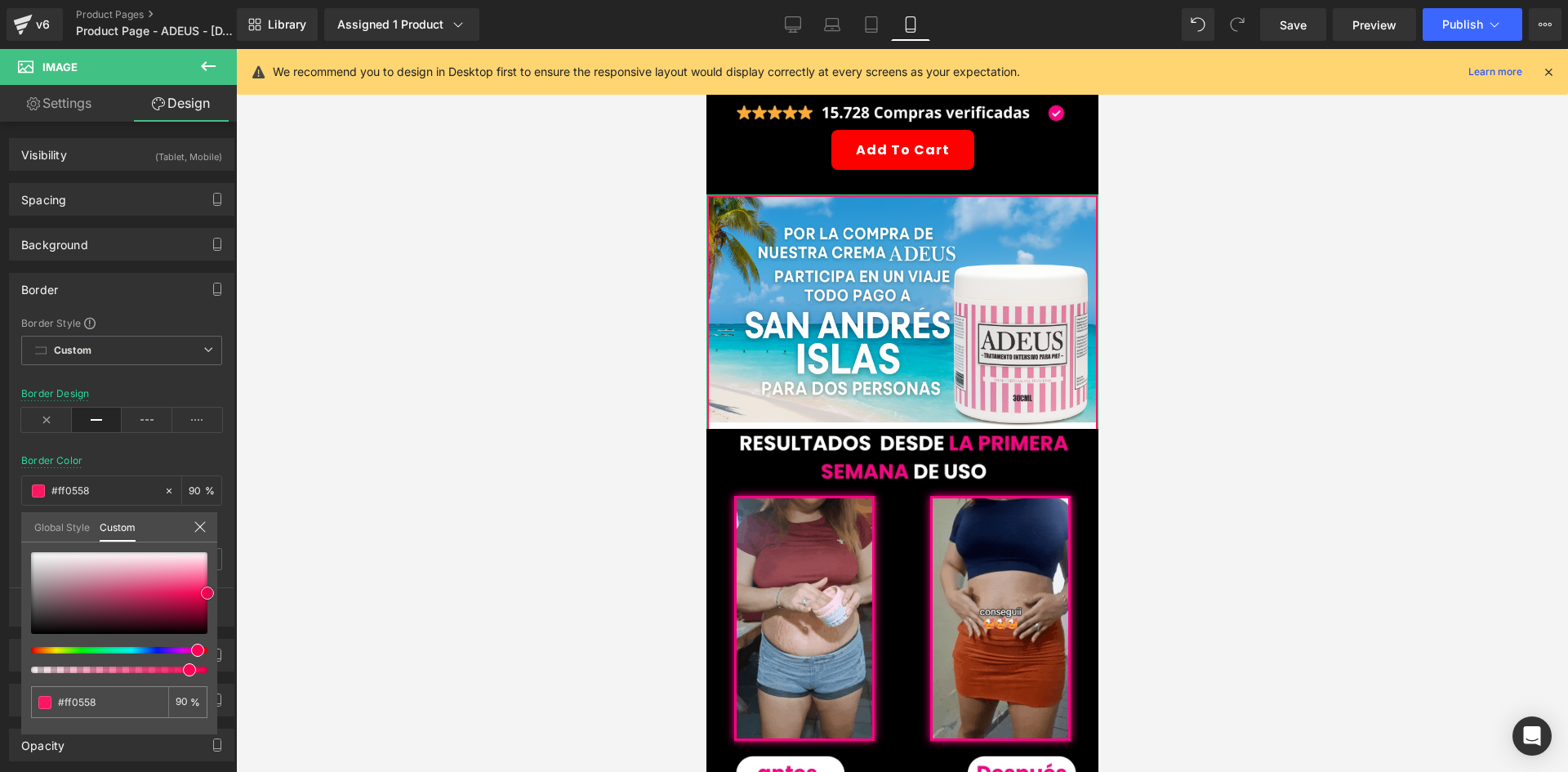
type input "#ff0f5f"
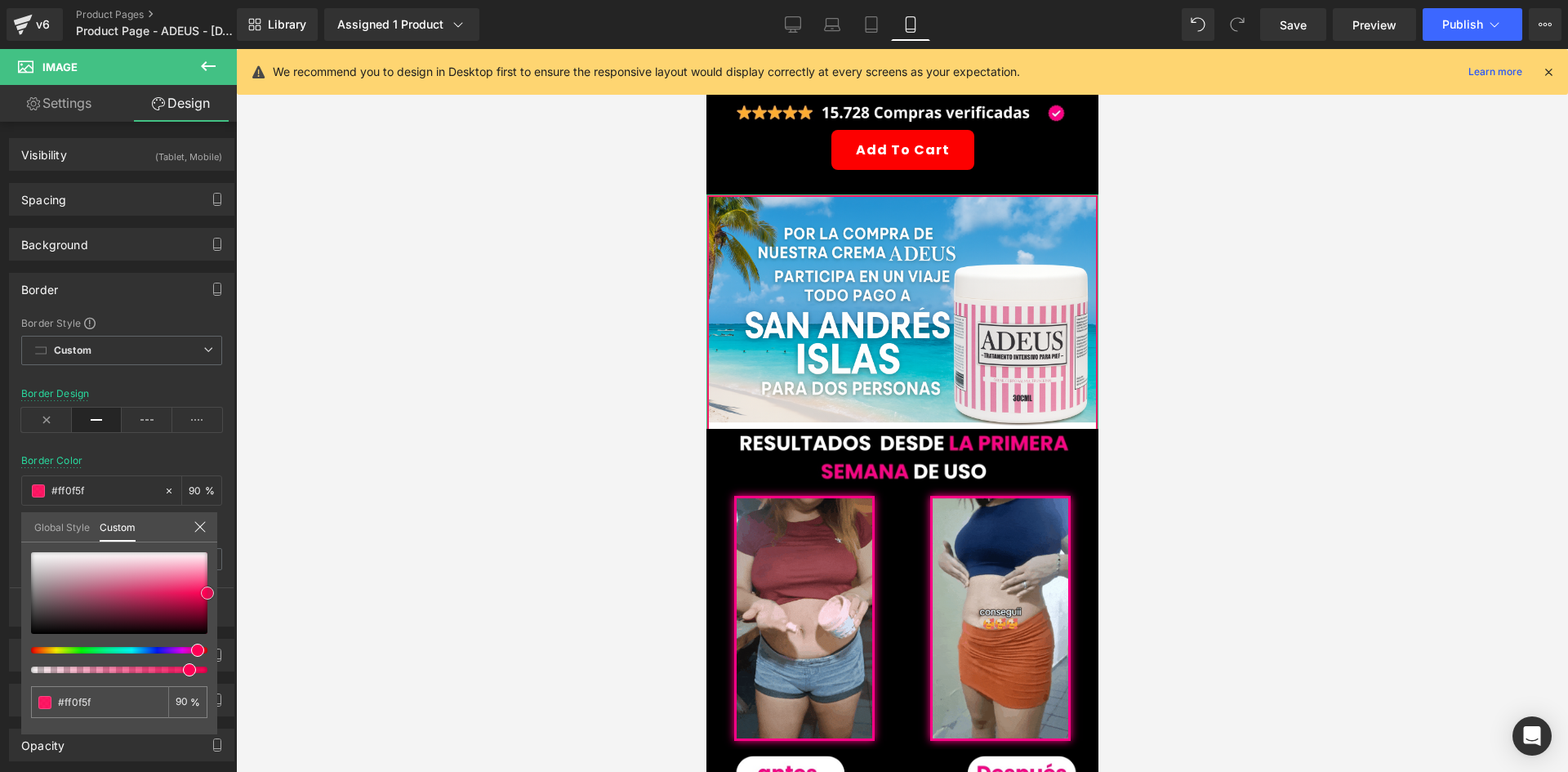
type input "#ff1966"
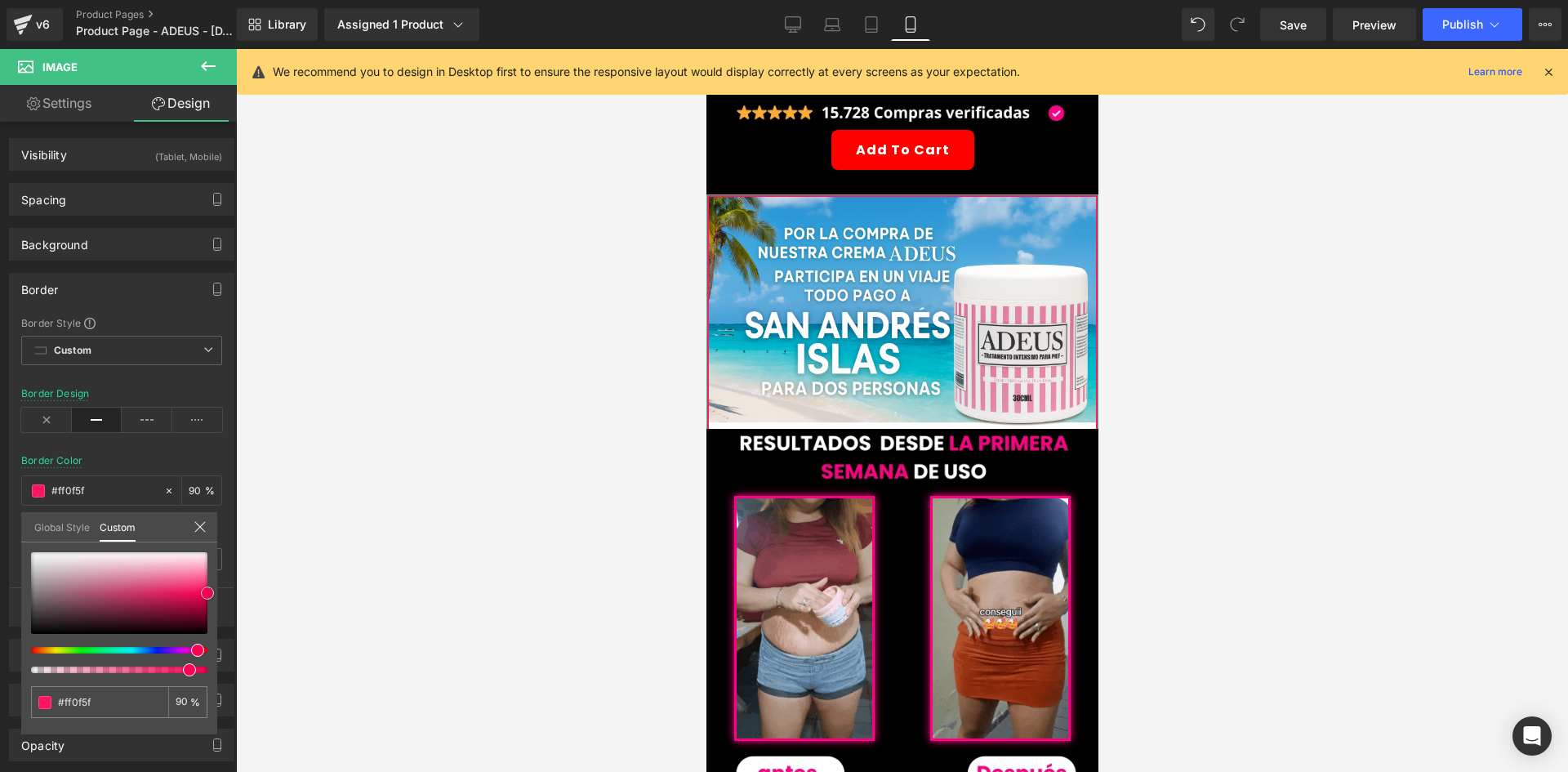
type input "#ff1966"
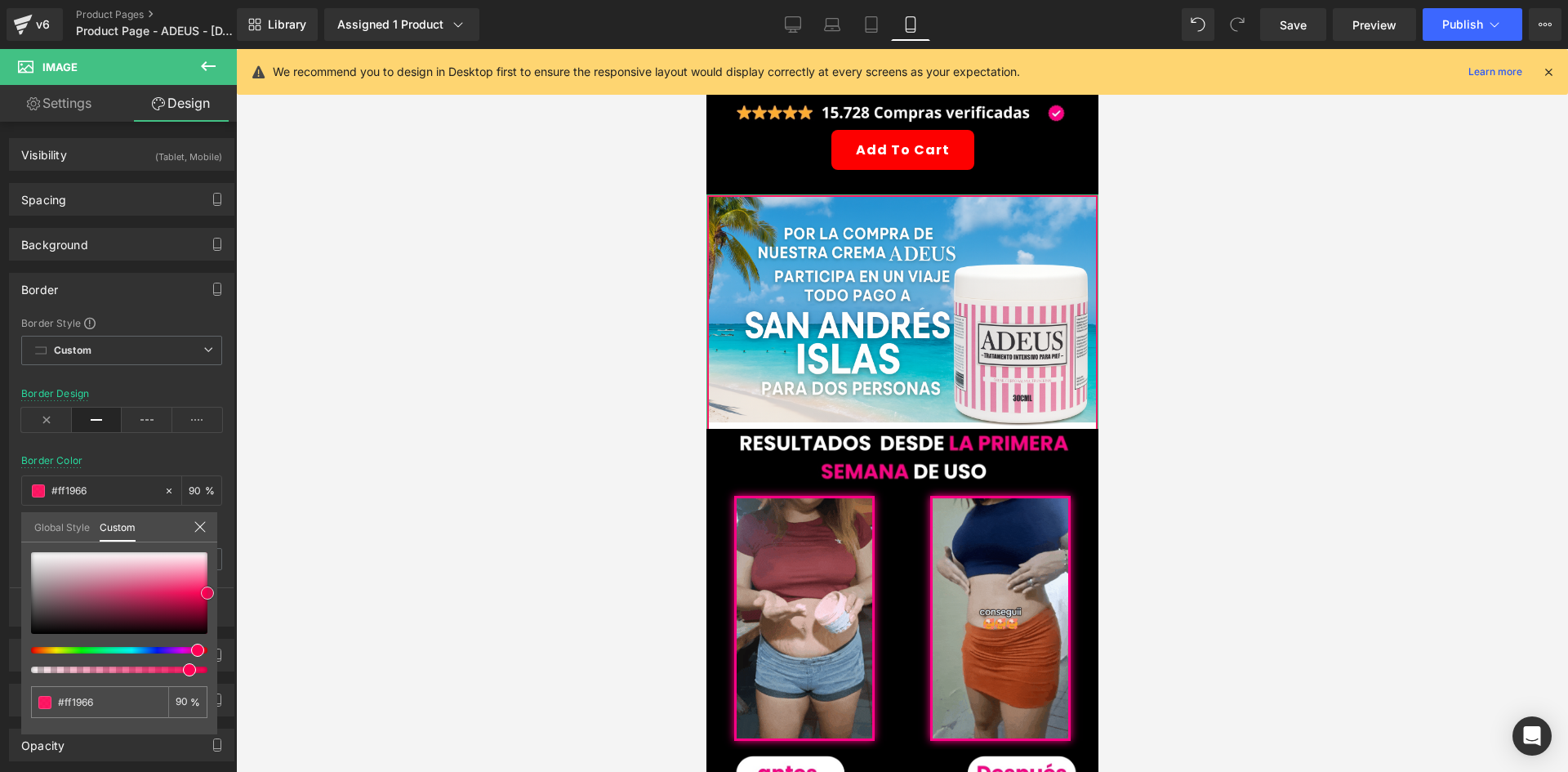
type input "#fd2e73"
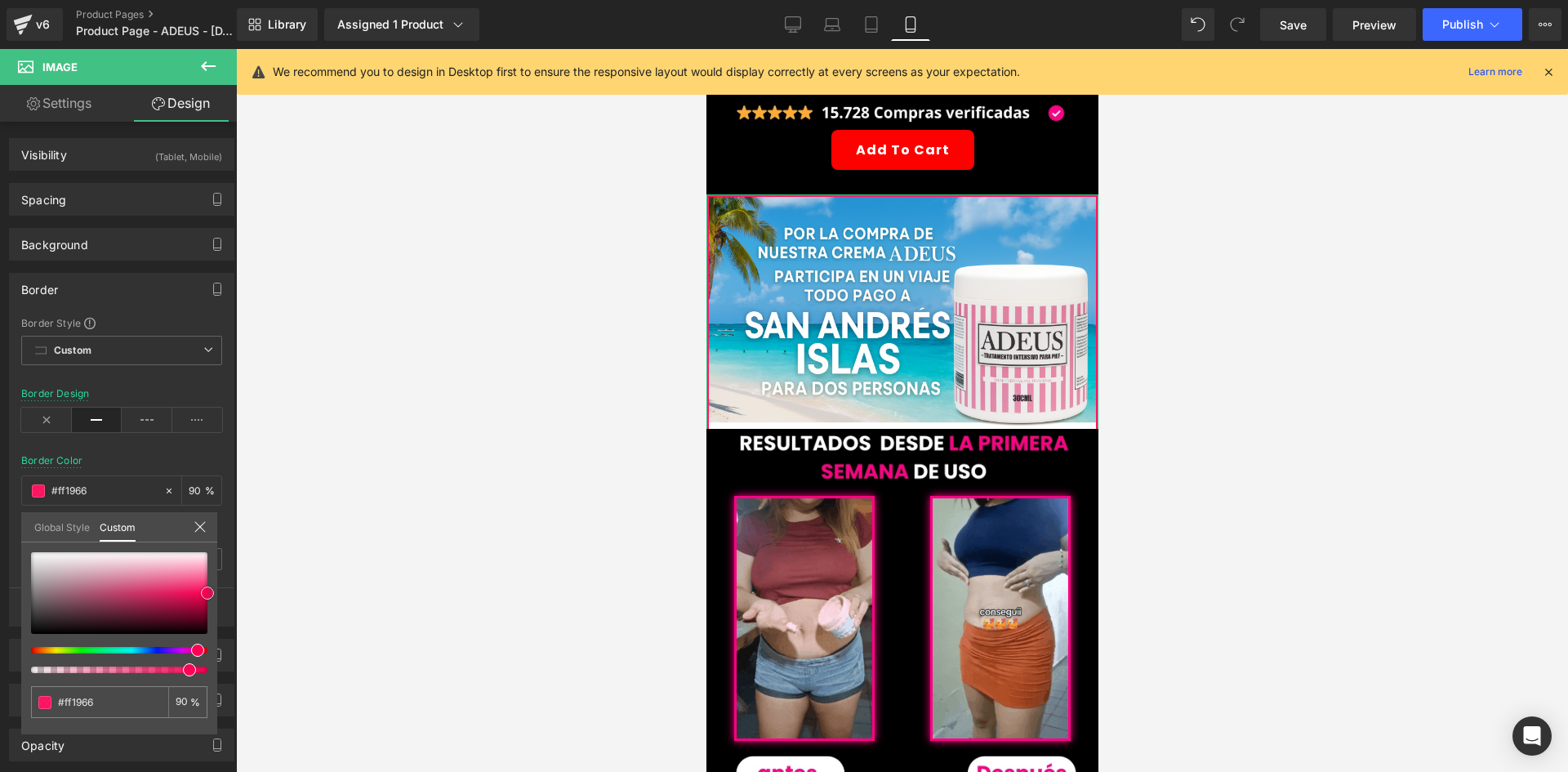
type input "#fd2e73"
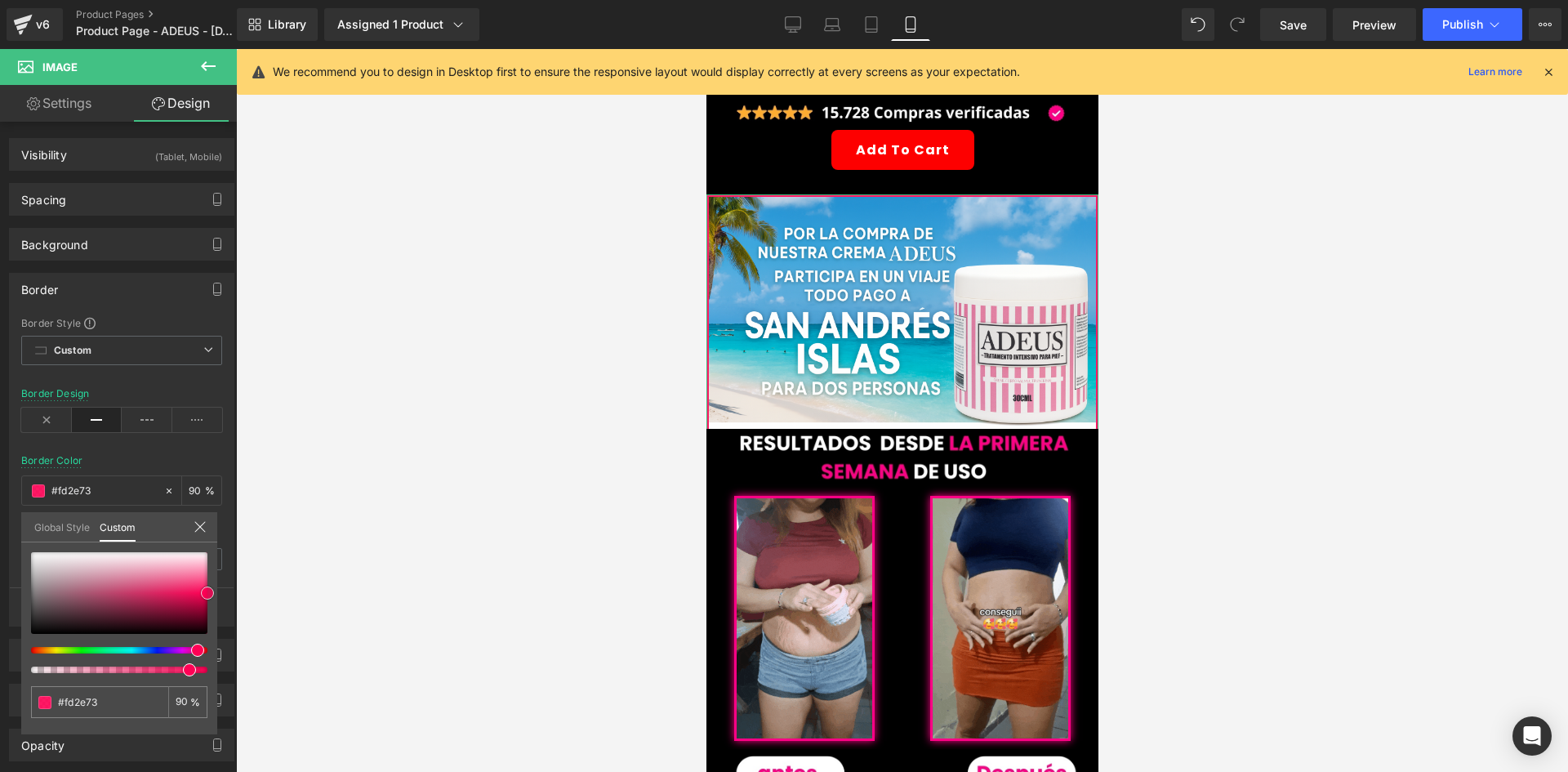
type input "#fe387a"
type input "#fe4884"
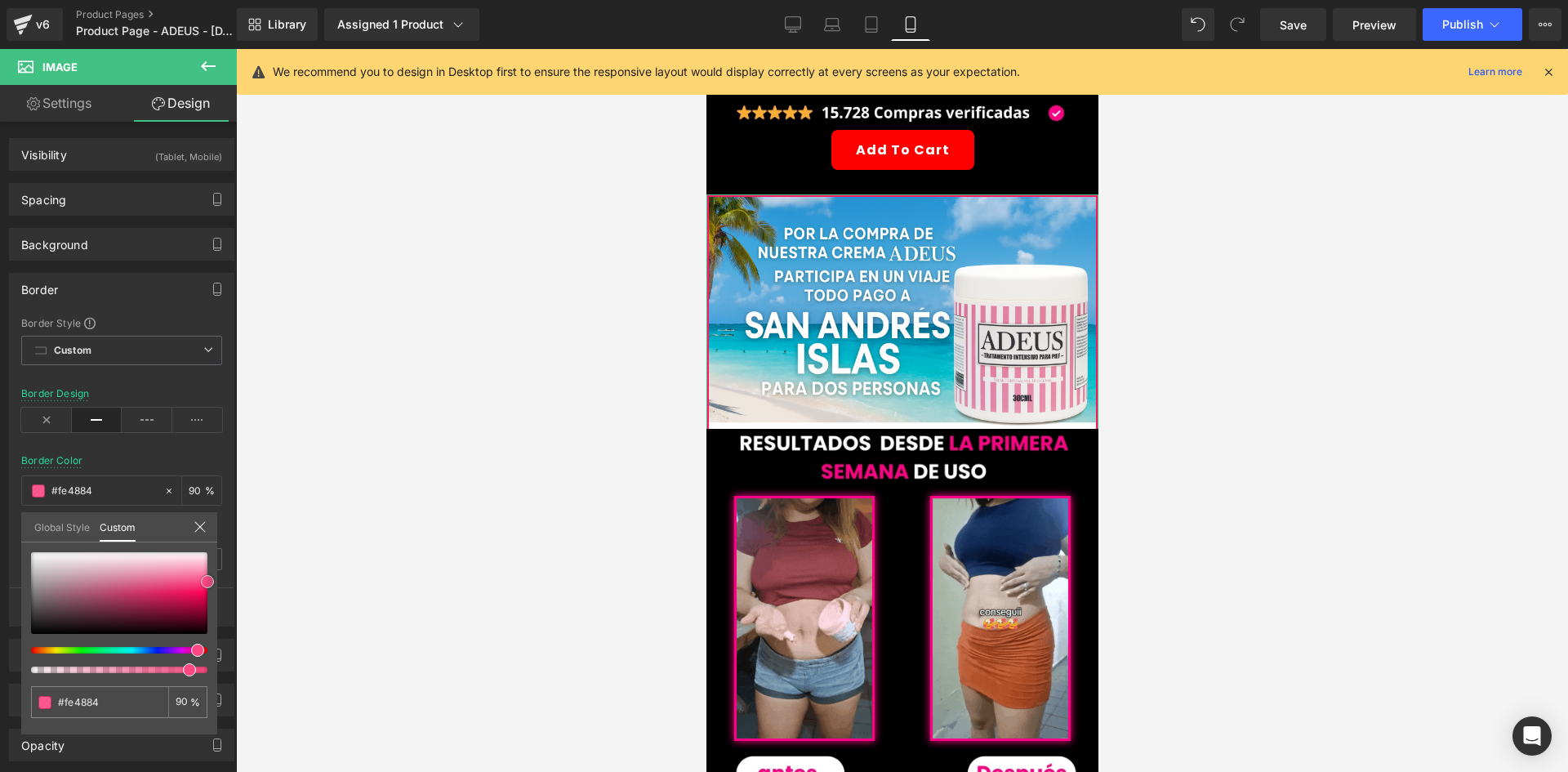
type input "#fe4c88"
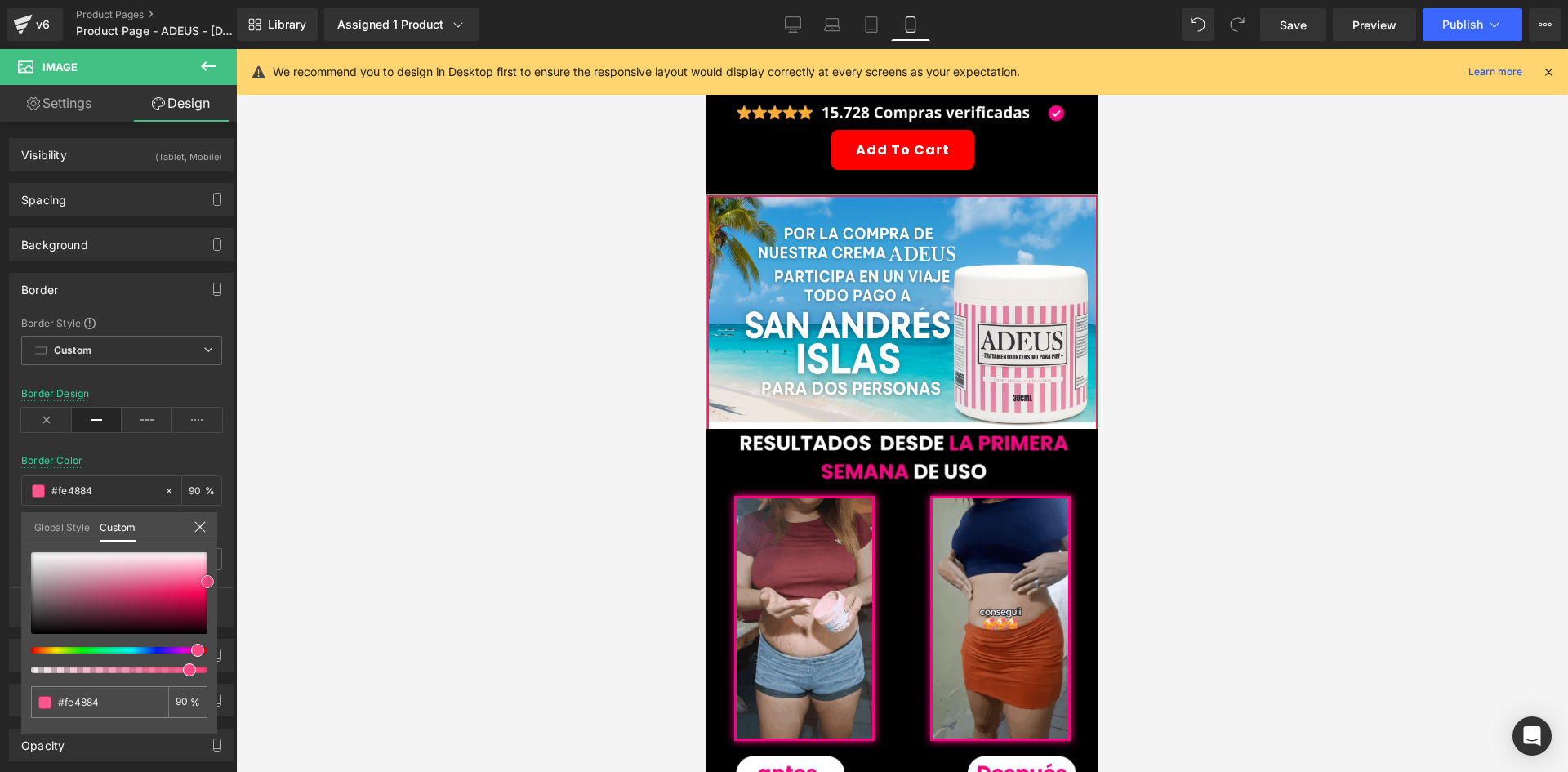
type input "#fe4c88"
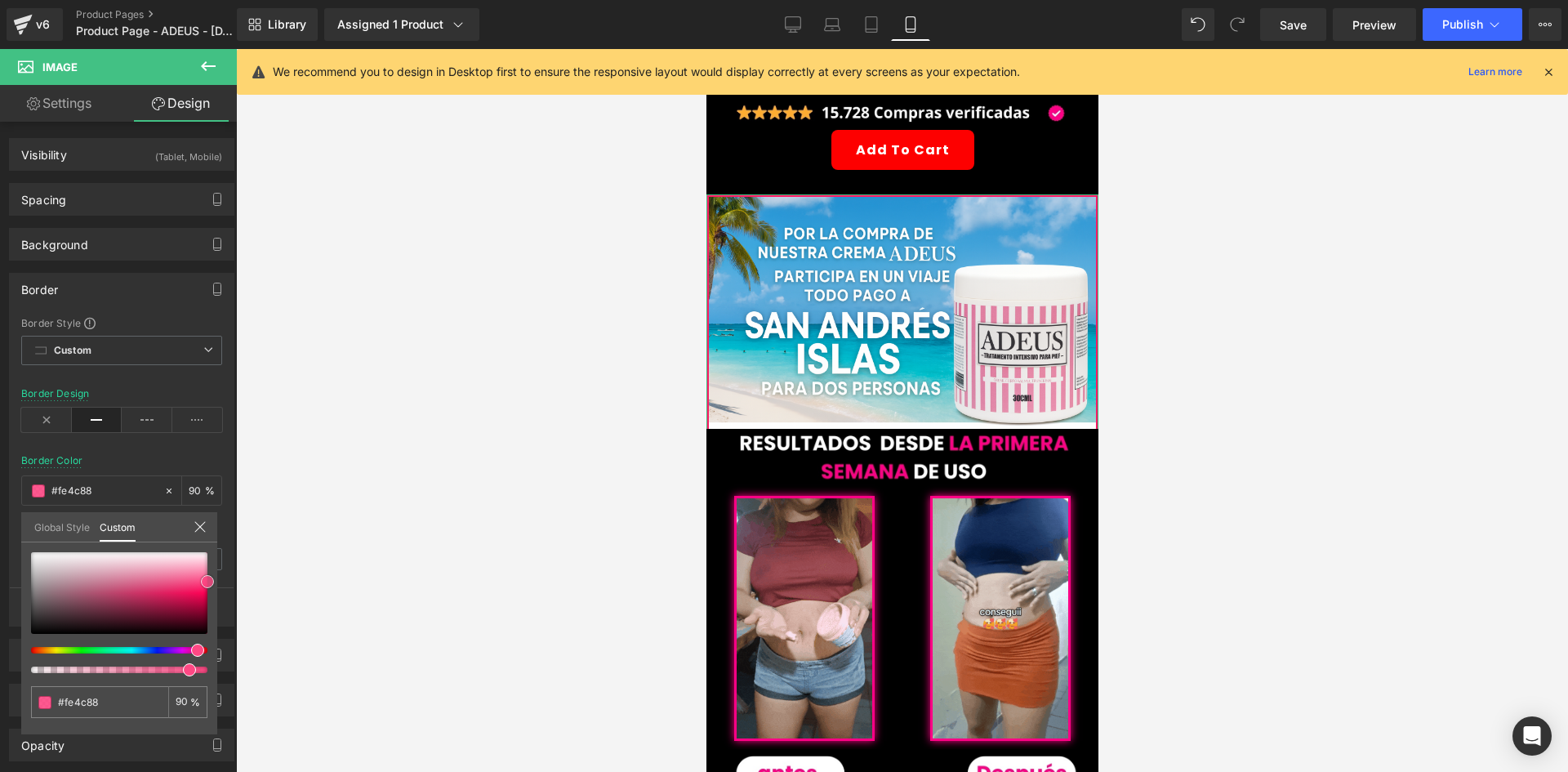
type input "#fe528b"
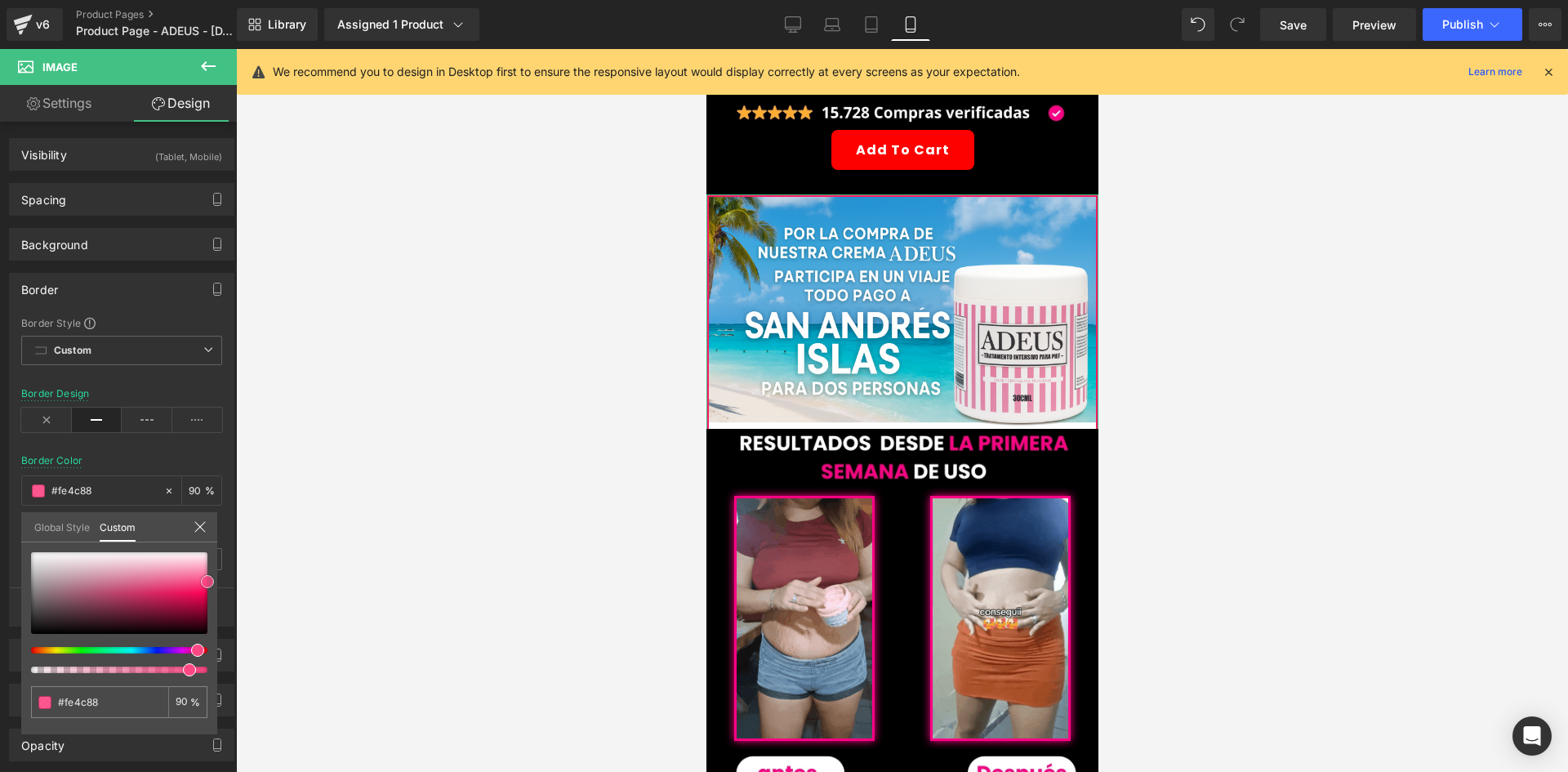
type input "#fe528b"
type input "#ff518b"
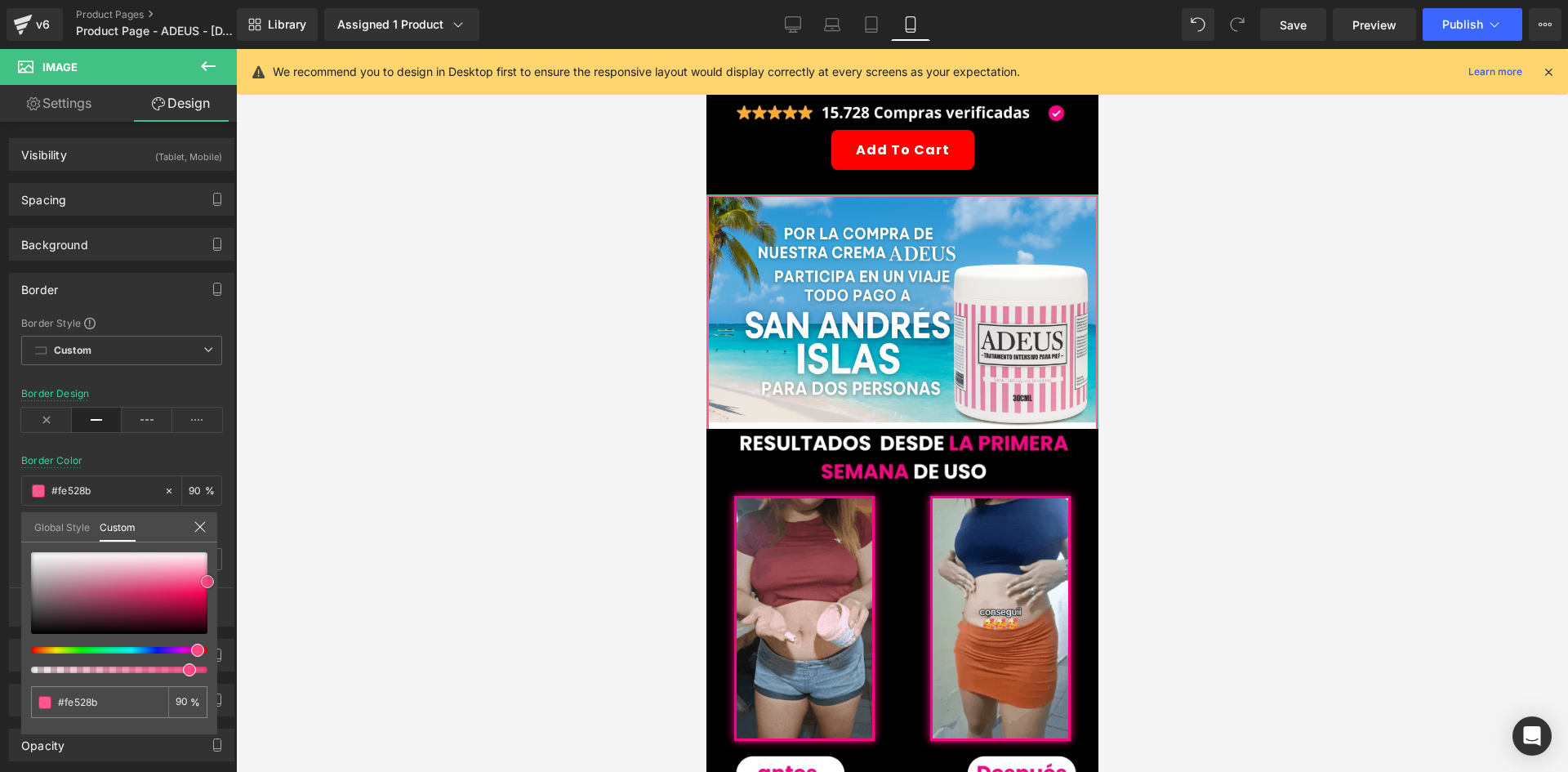
type input "#ff518b"
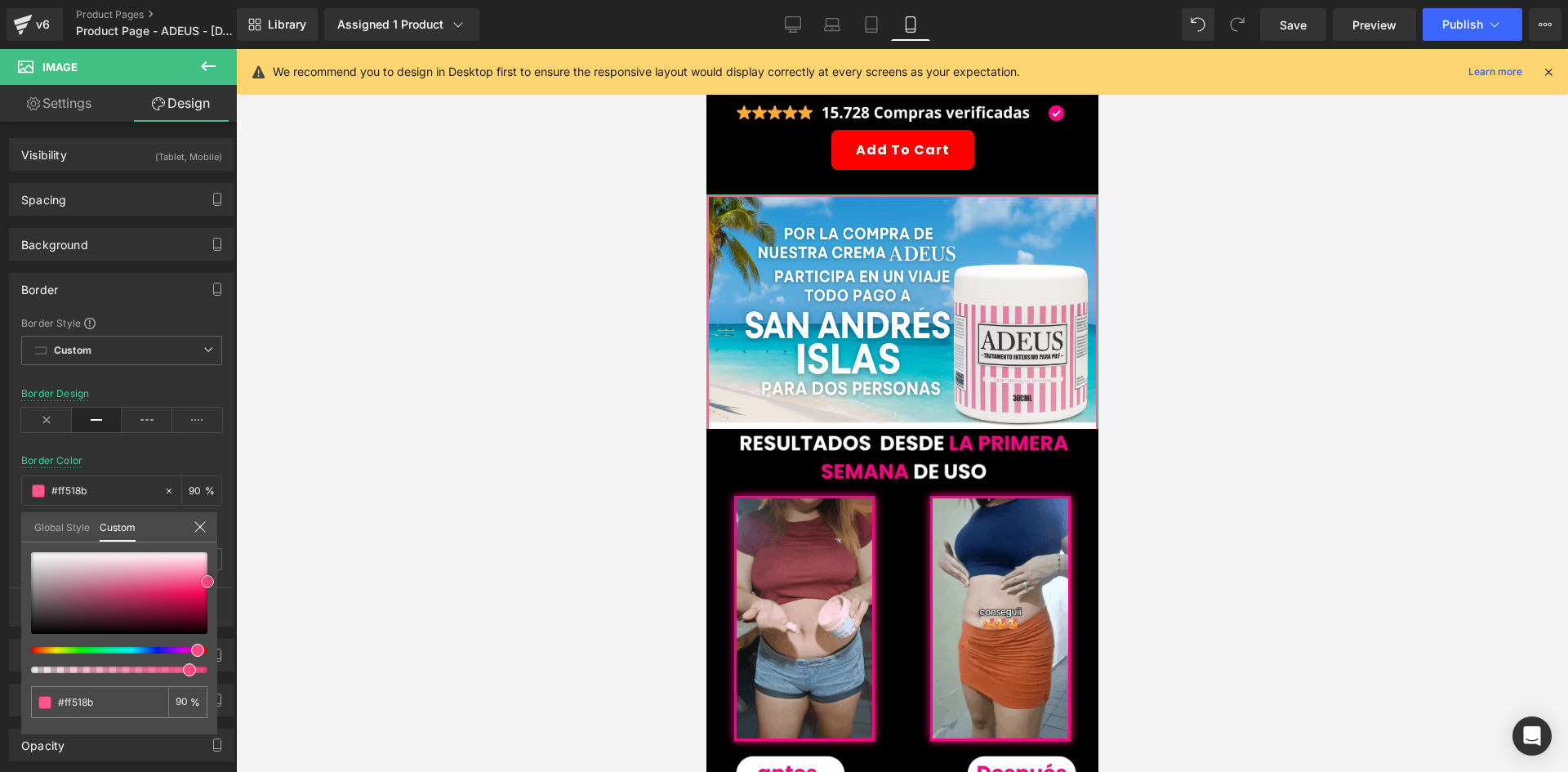
type input "#fe578f"
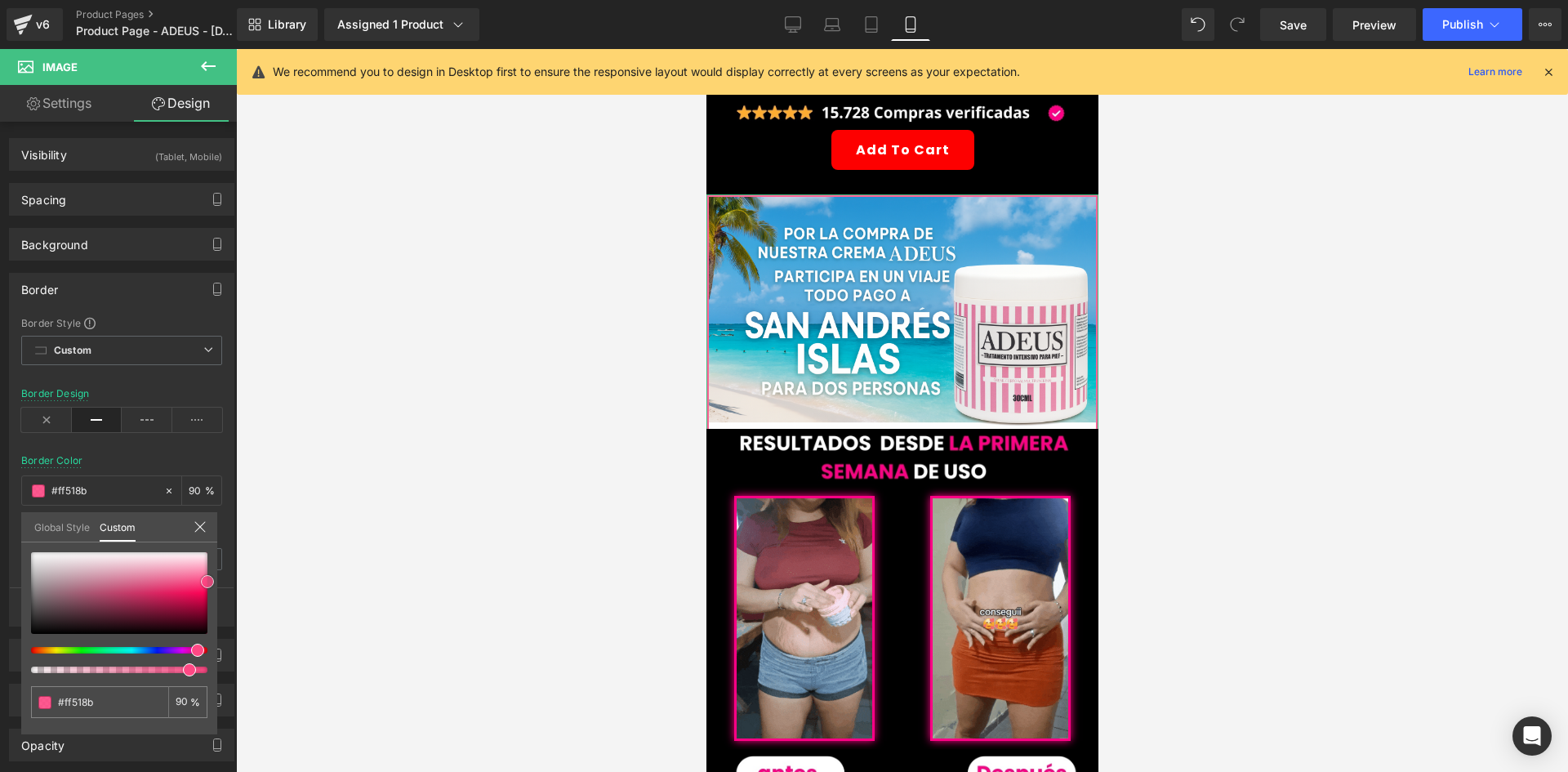
type input "#fe578f"
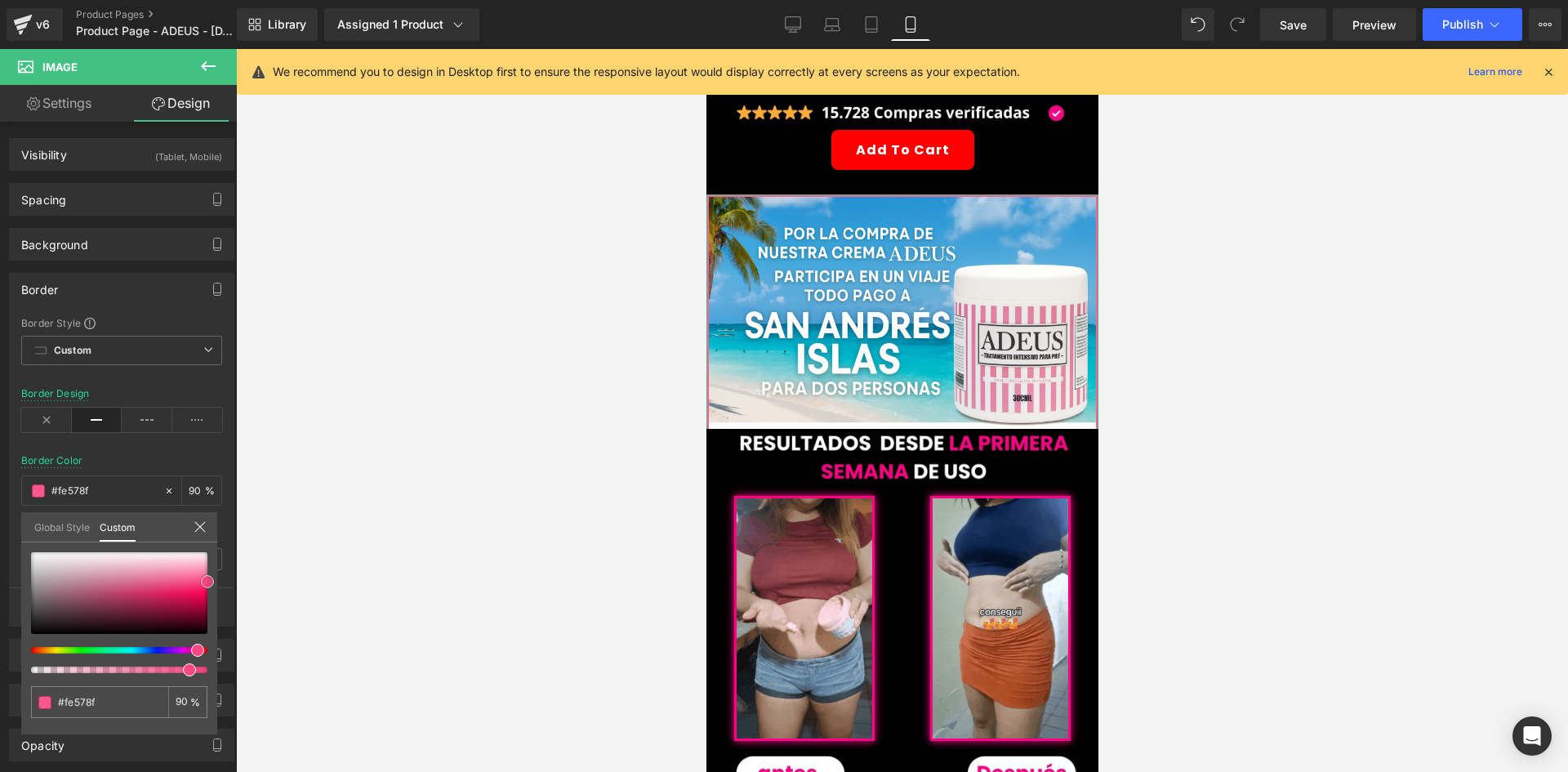
type input "#fd588f"
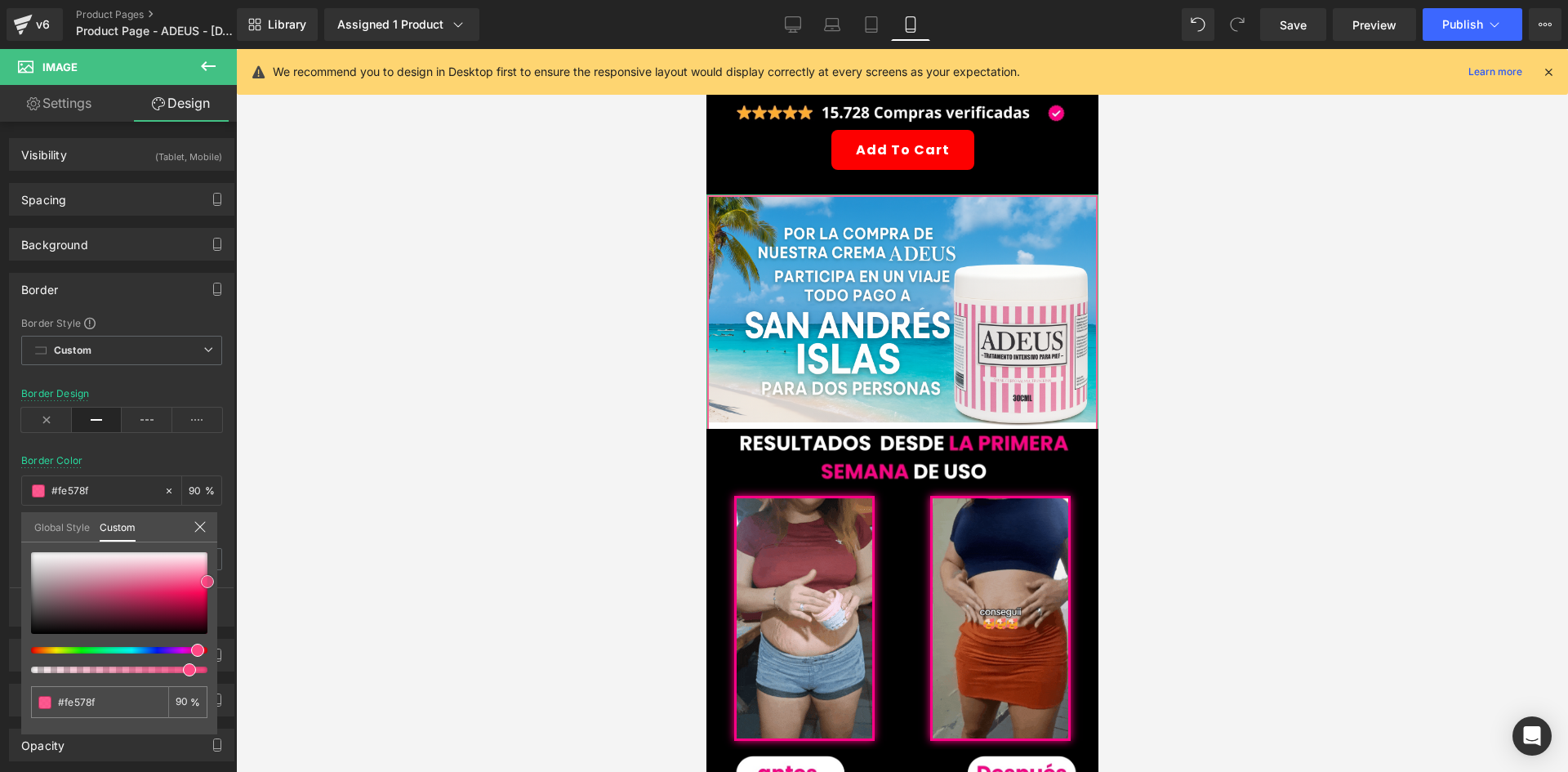
type input "#fd588f"
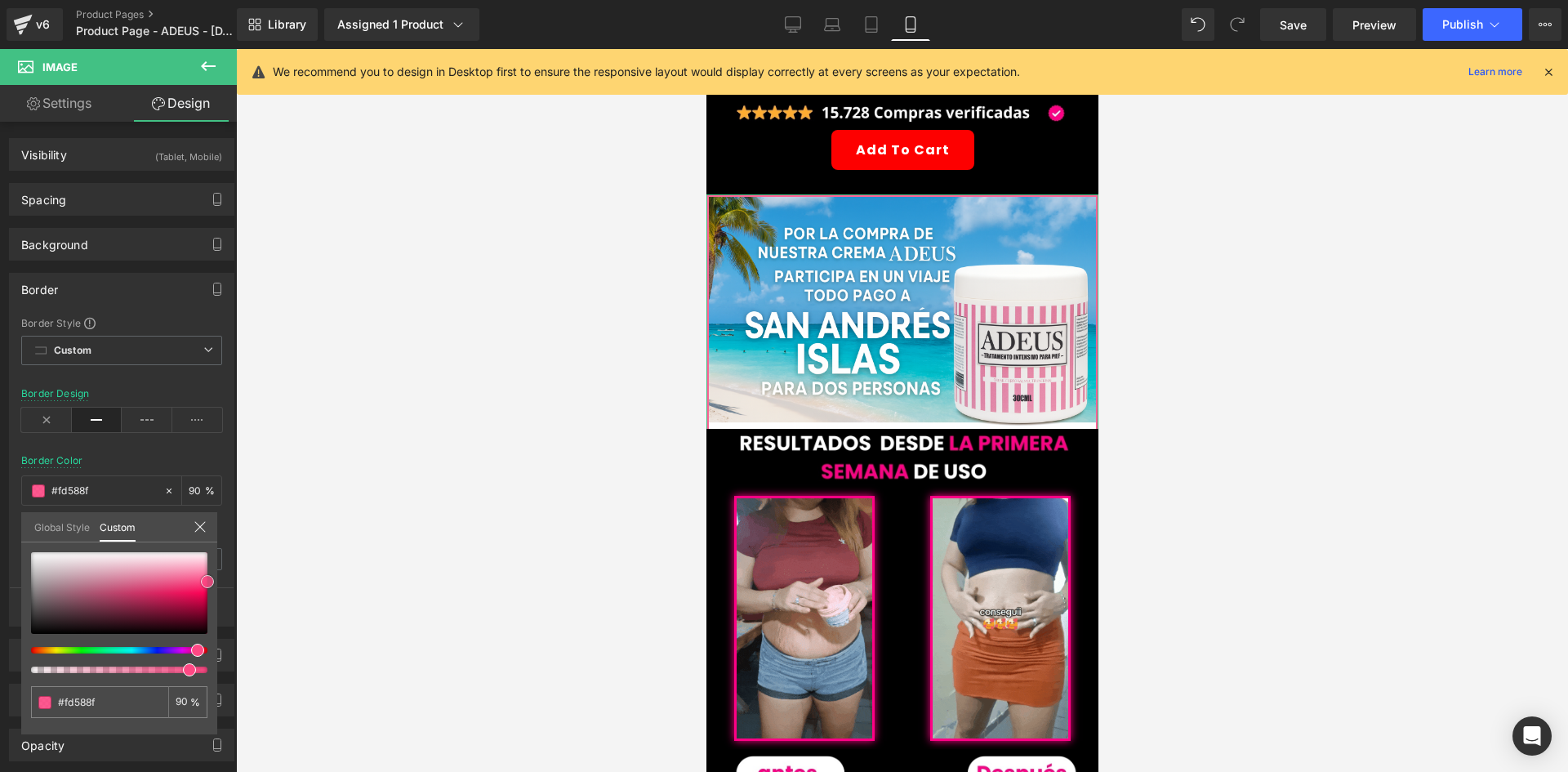
type input "#fd5d92"
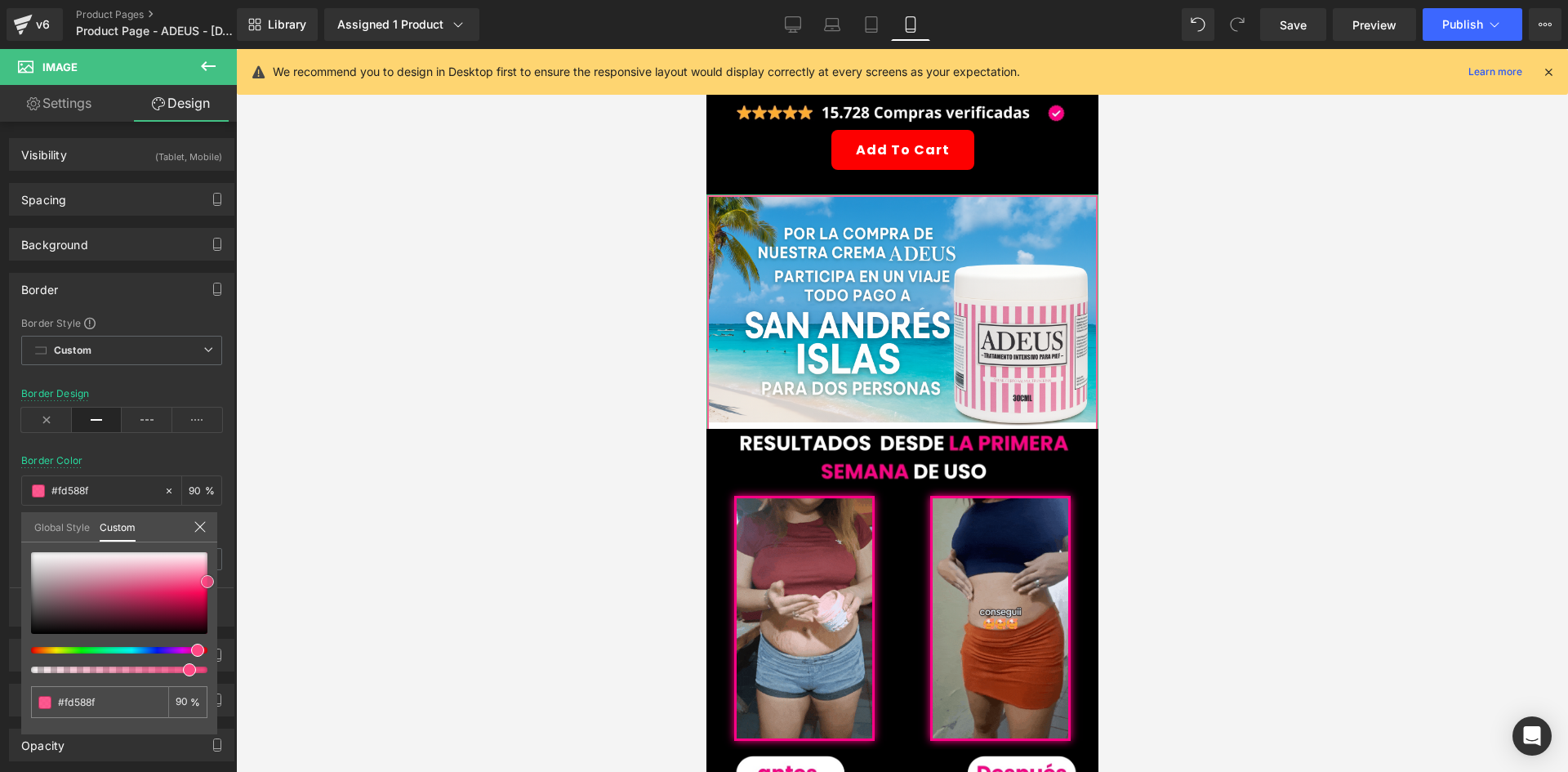
type input "#fd5d92"
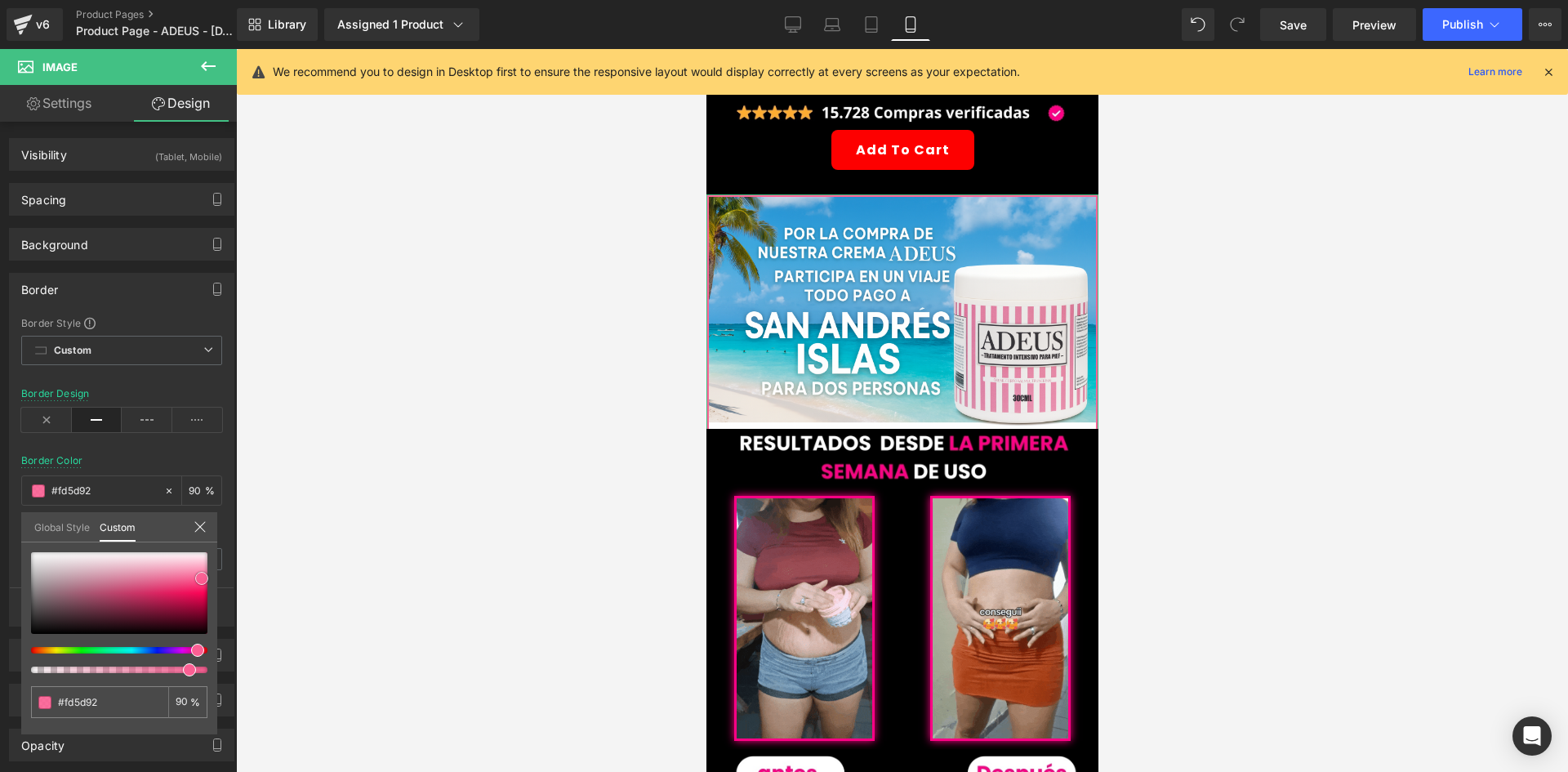
type input "#fb5f93"
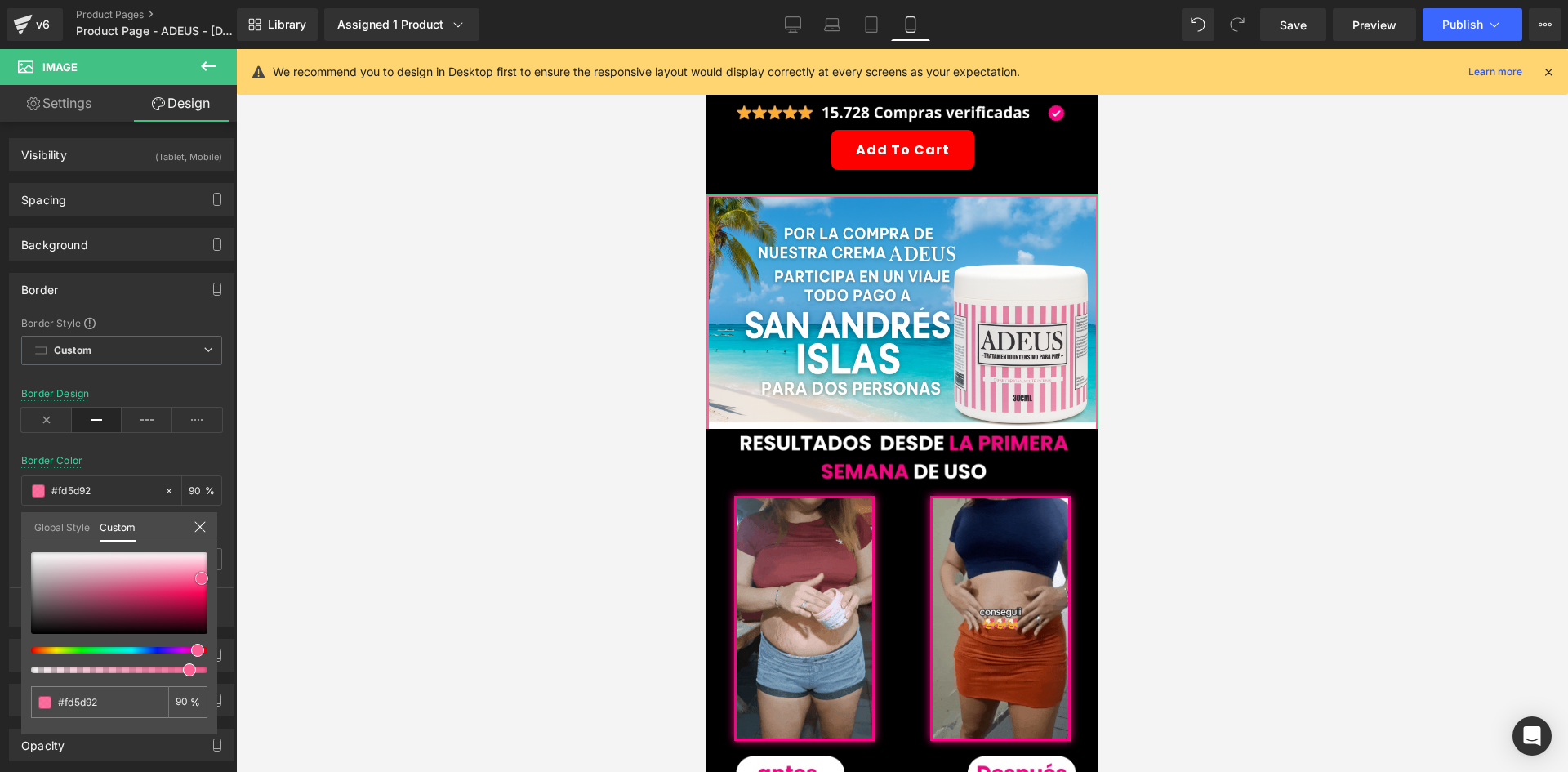
type input "#fb5f93"
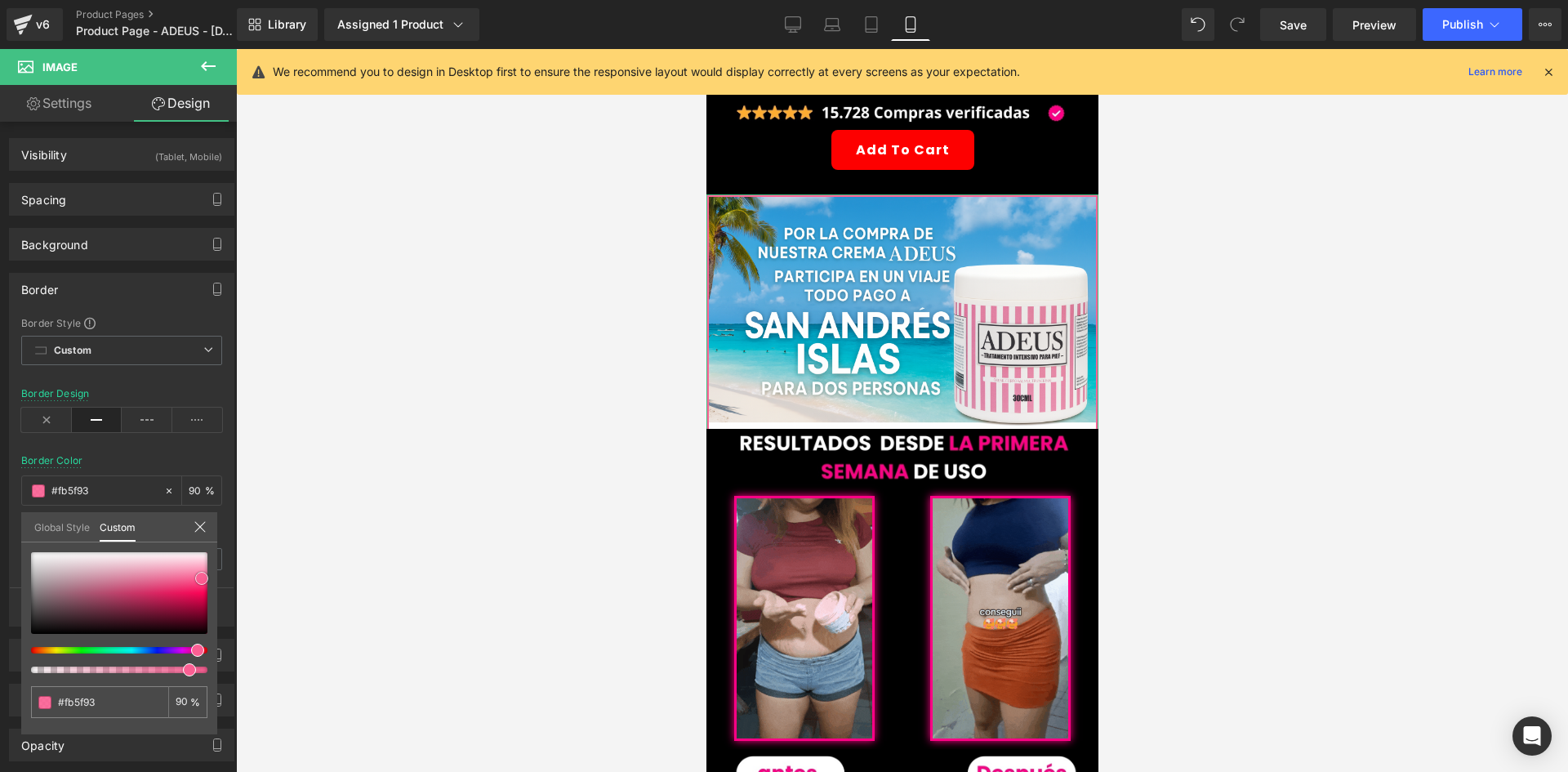
type input "#fa5f93"
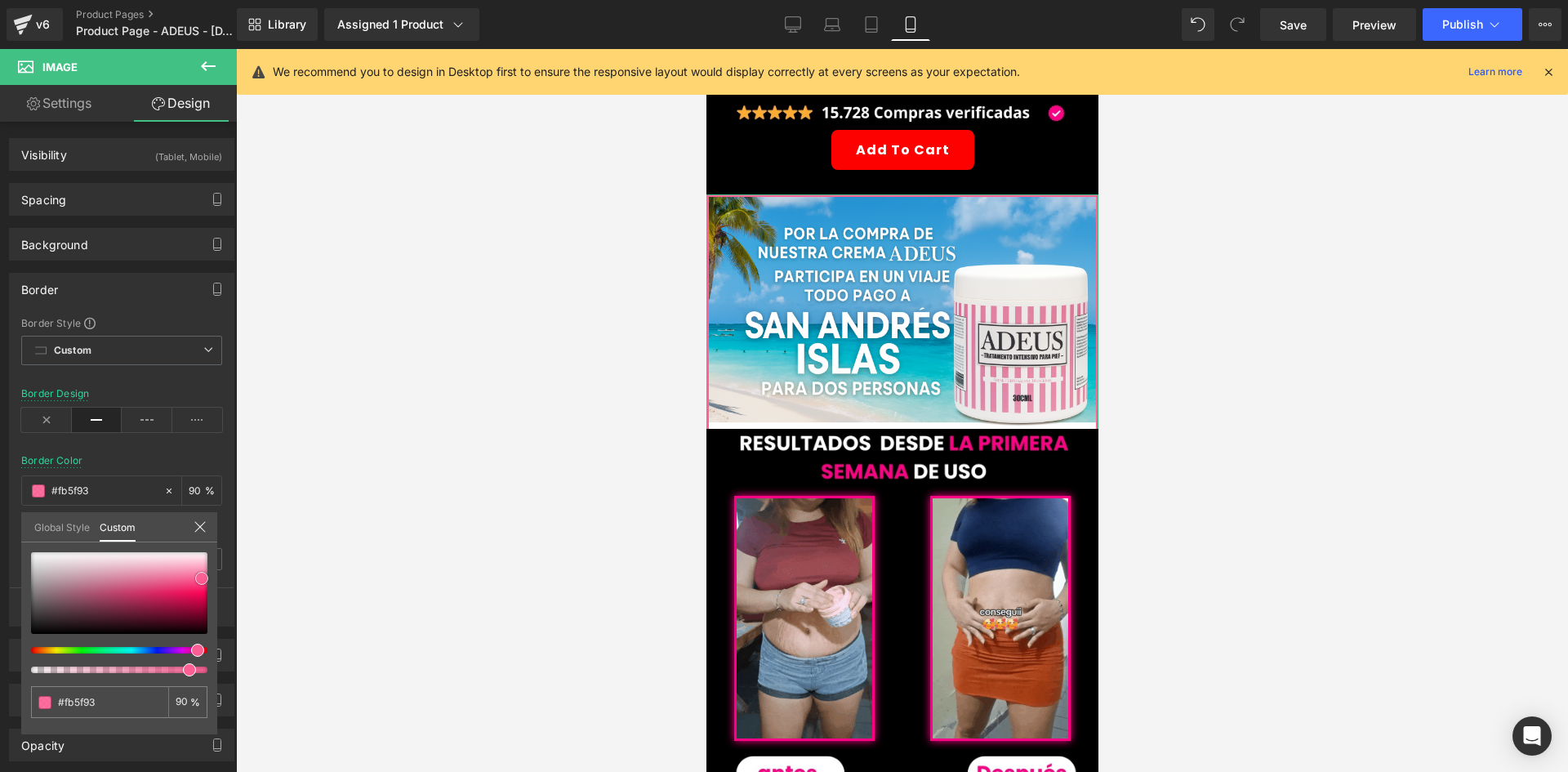
type input "#fa5f93"
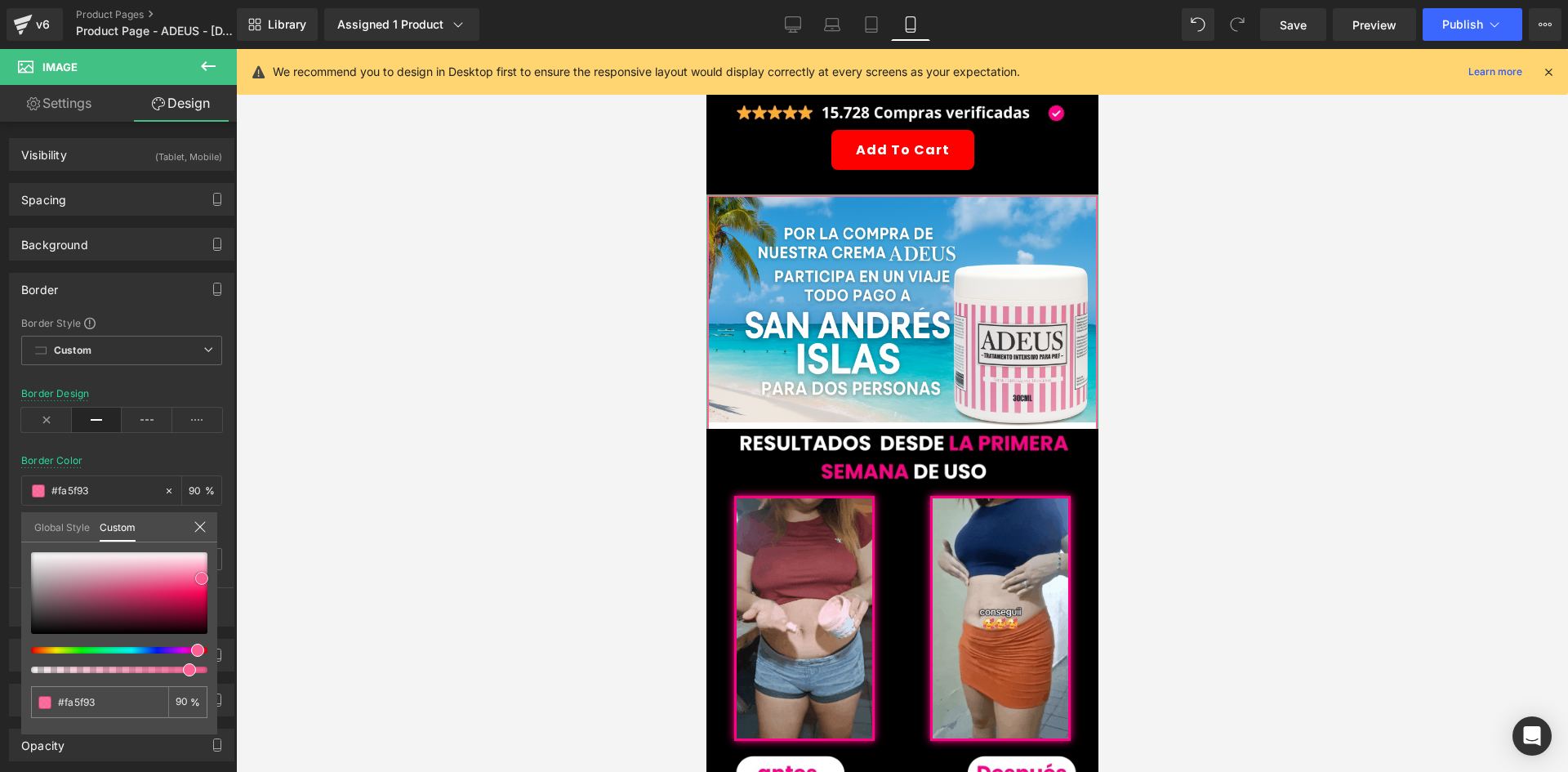
type input "#fa6093"
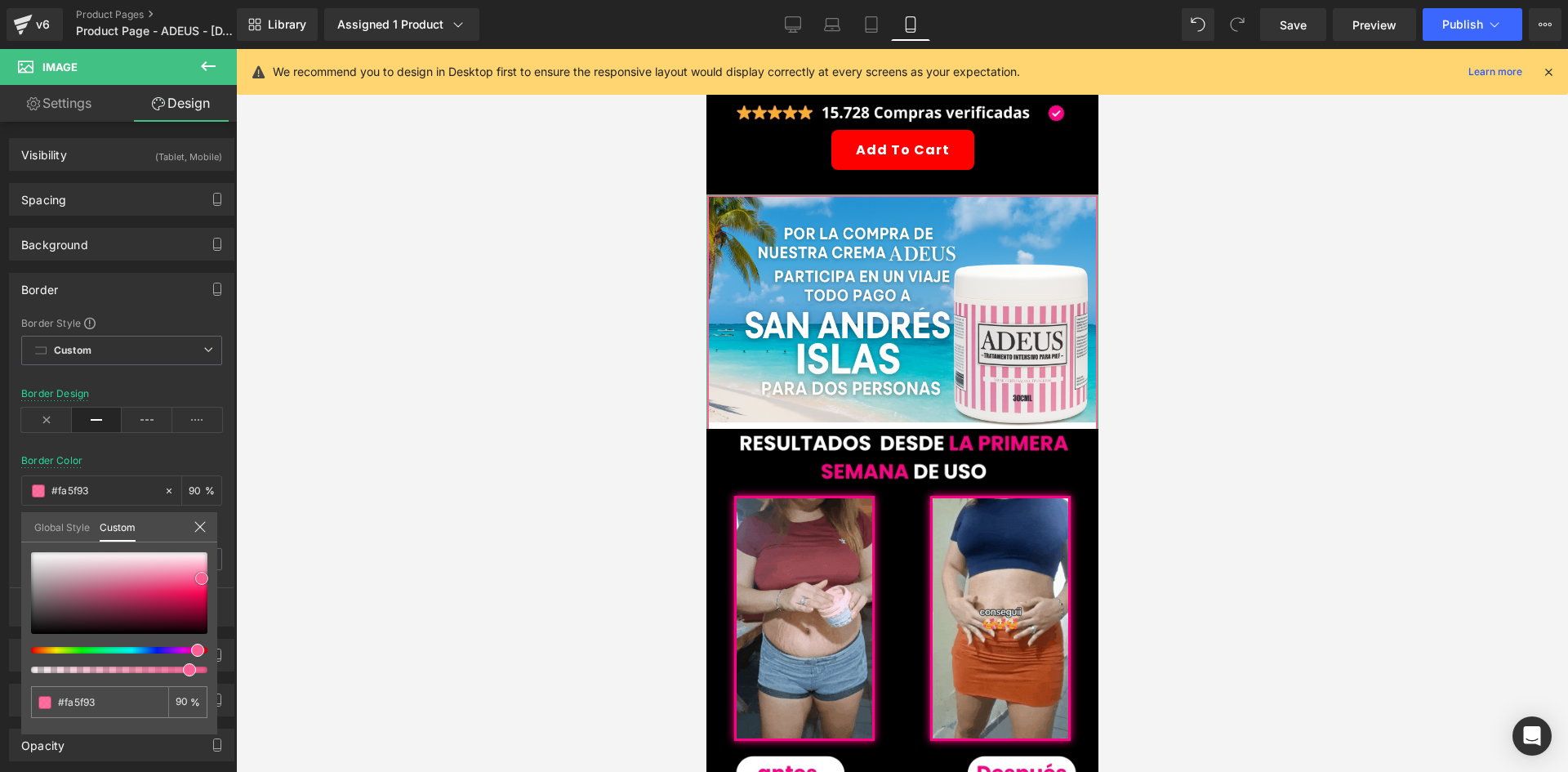
type input "#fa6093"
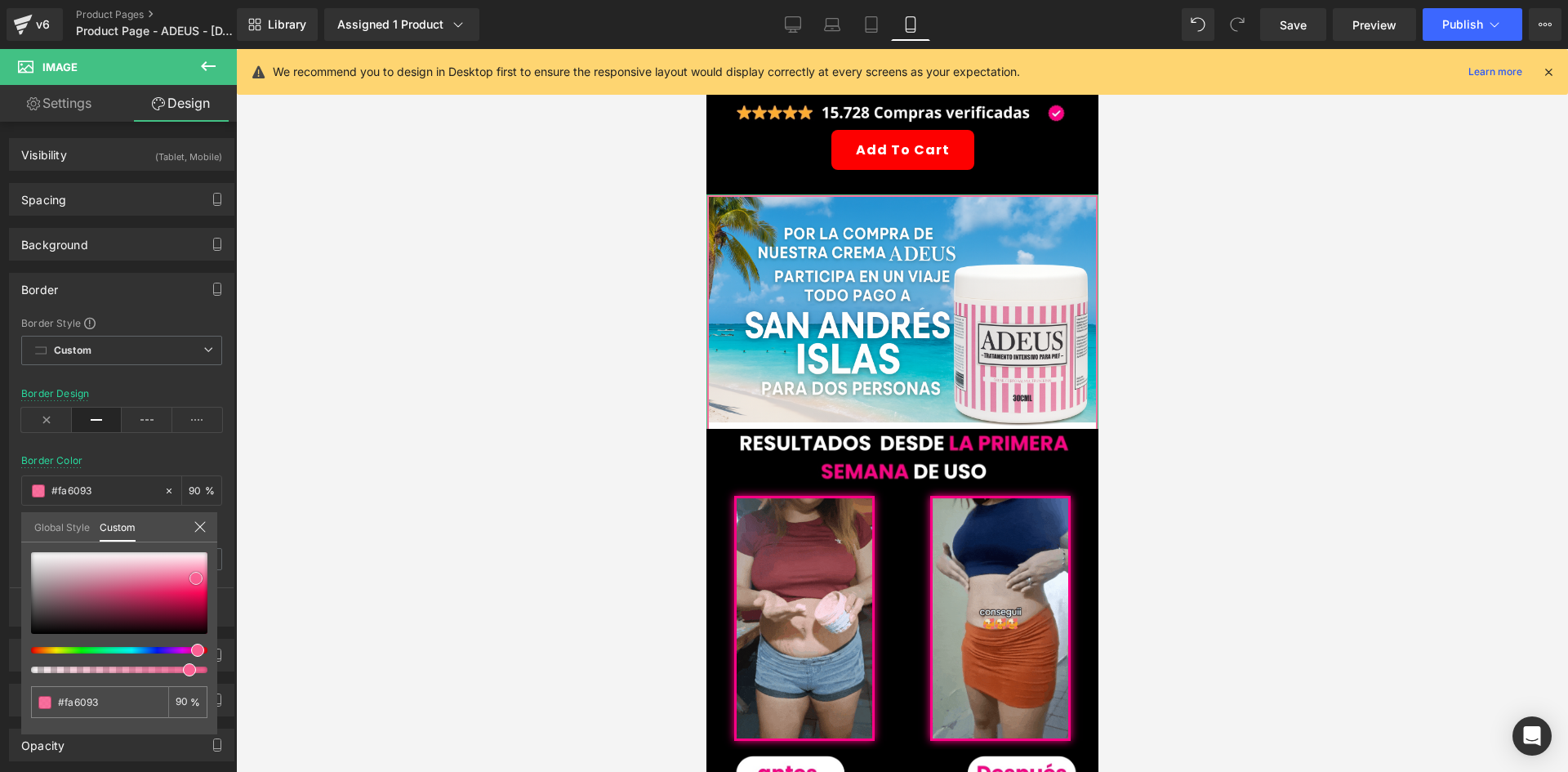
drag, startPoint x: 171, startPoint y: 619, endPoint x: 196, endPoint y: 579, distance: 47.2
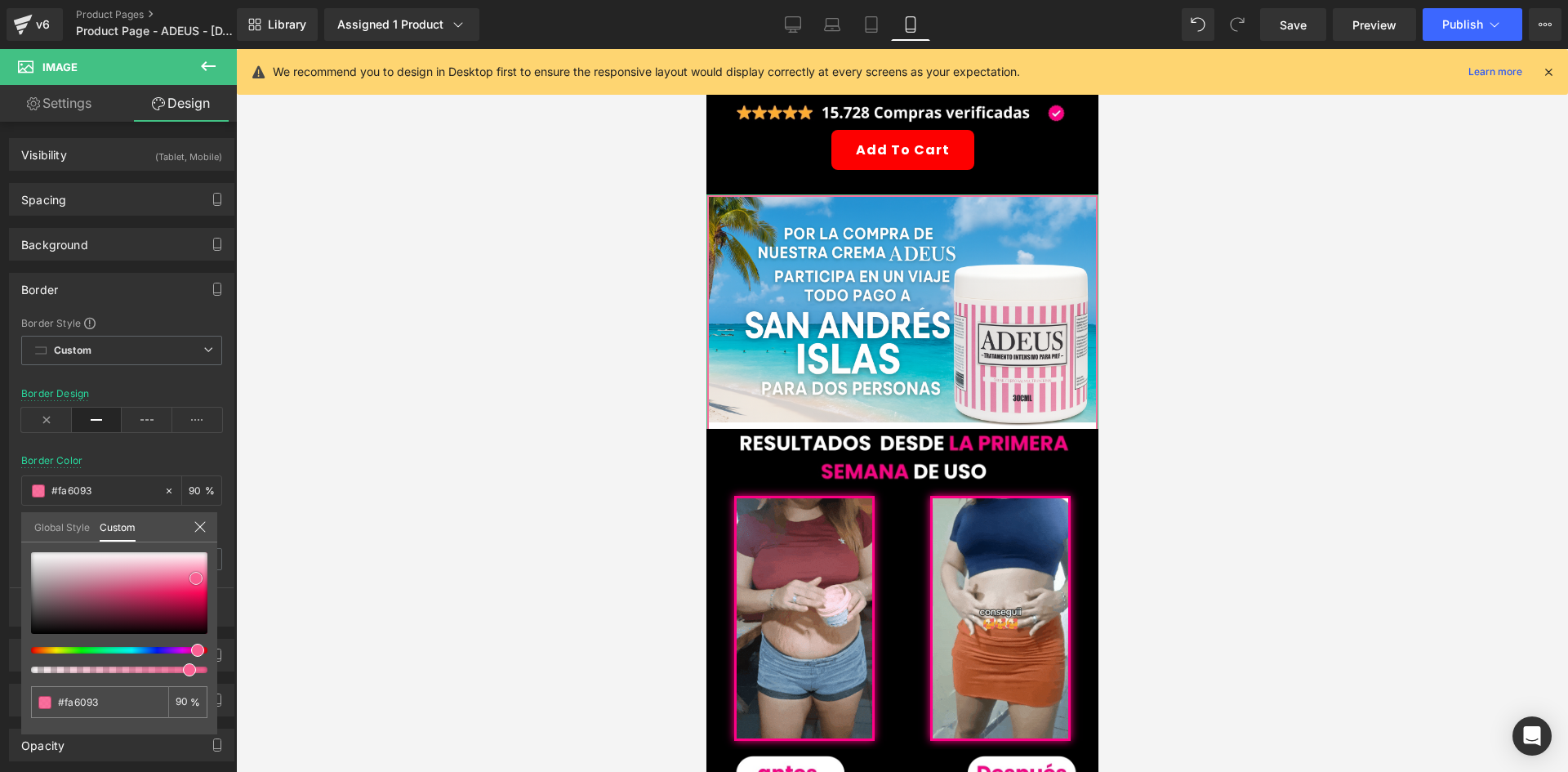
click at [196, 579] on div at bounding box center [119, 593] width 177 height 82
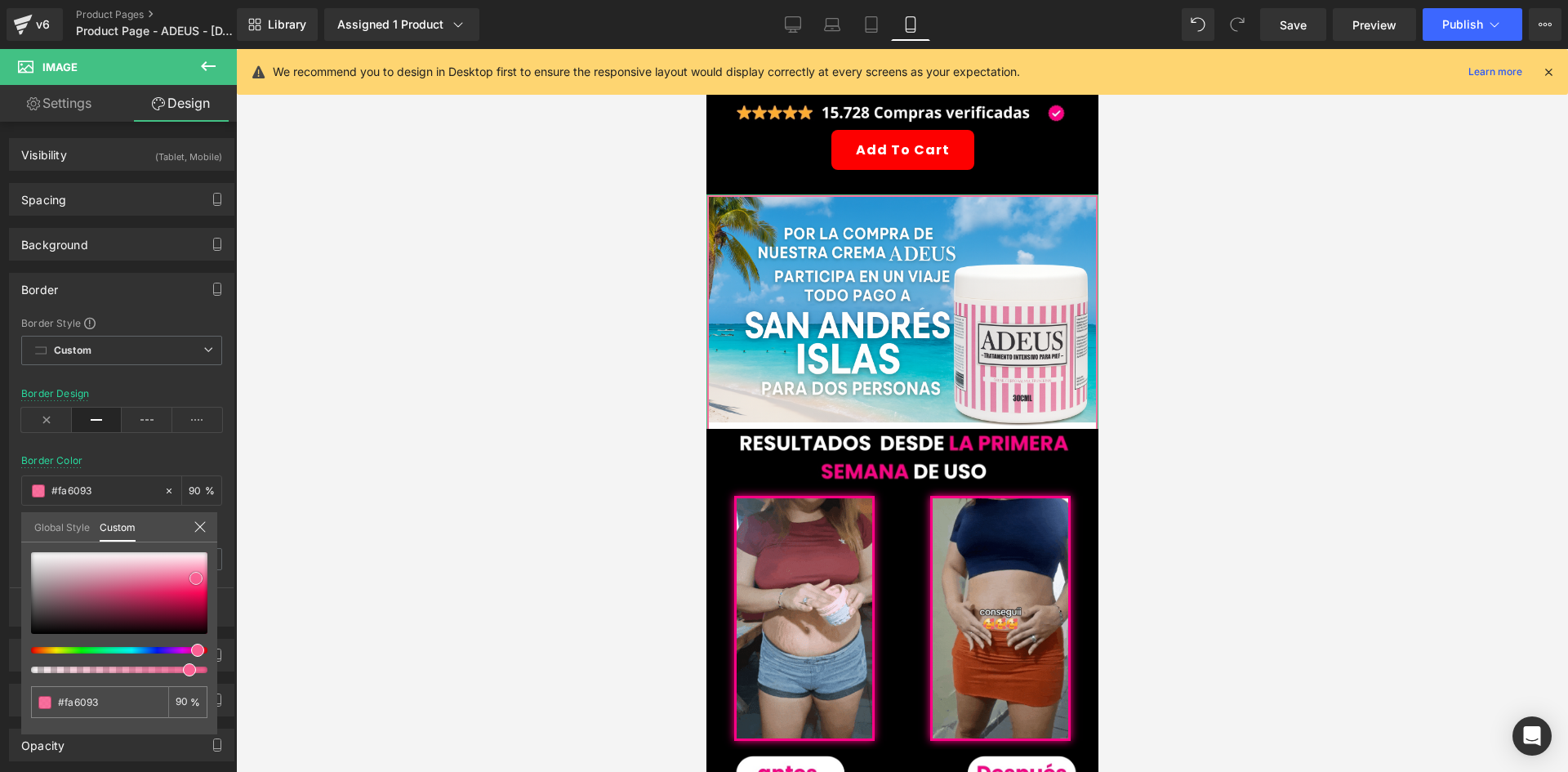
type input "#f96194"
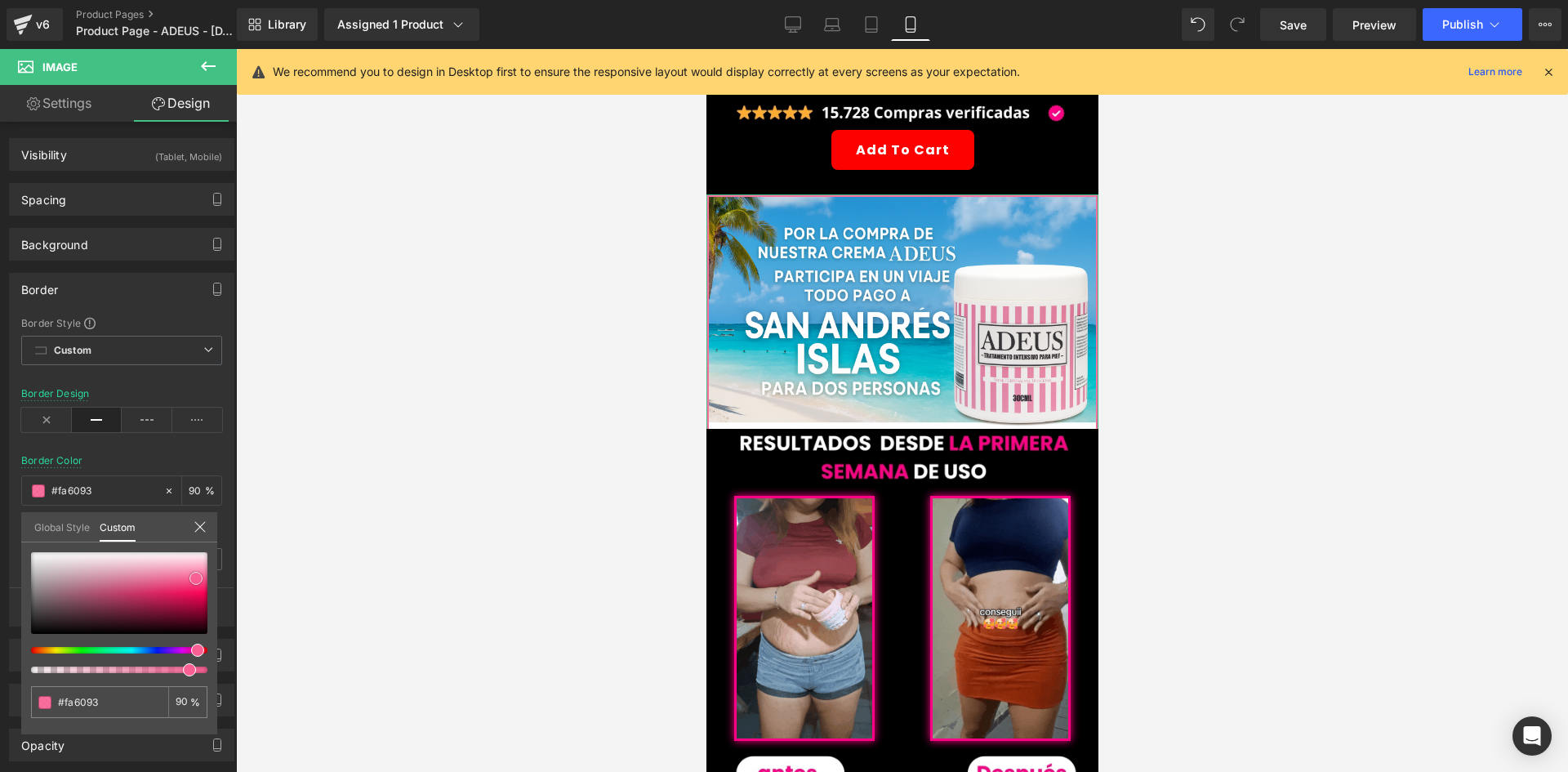
type input "#f96194"
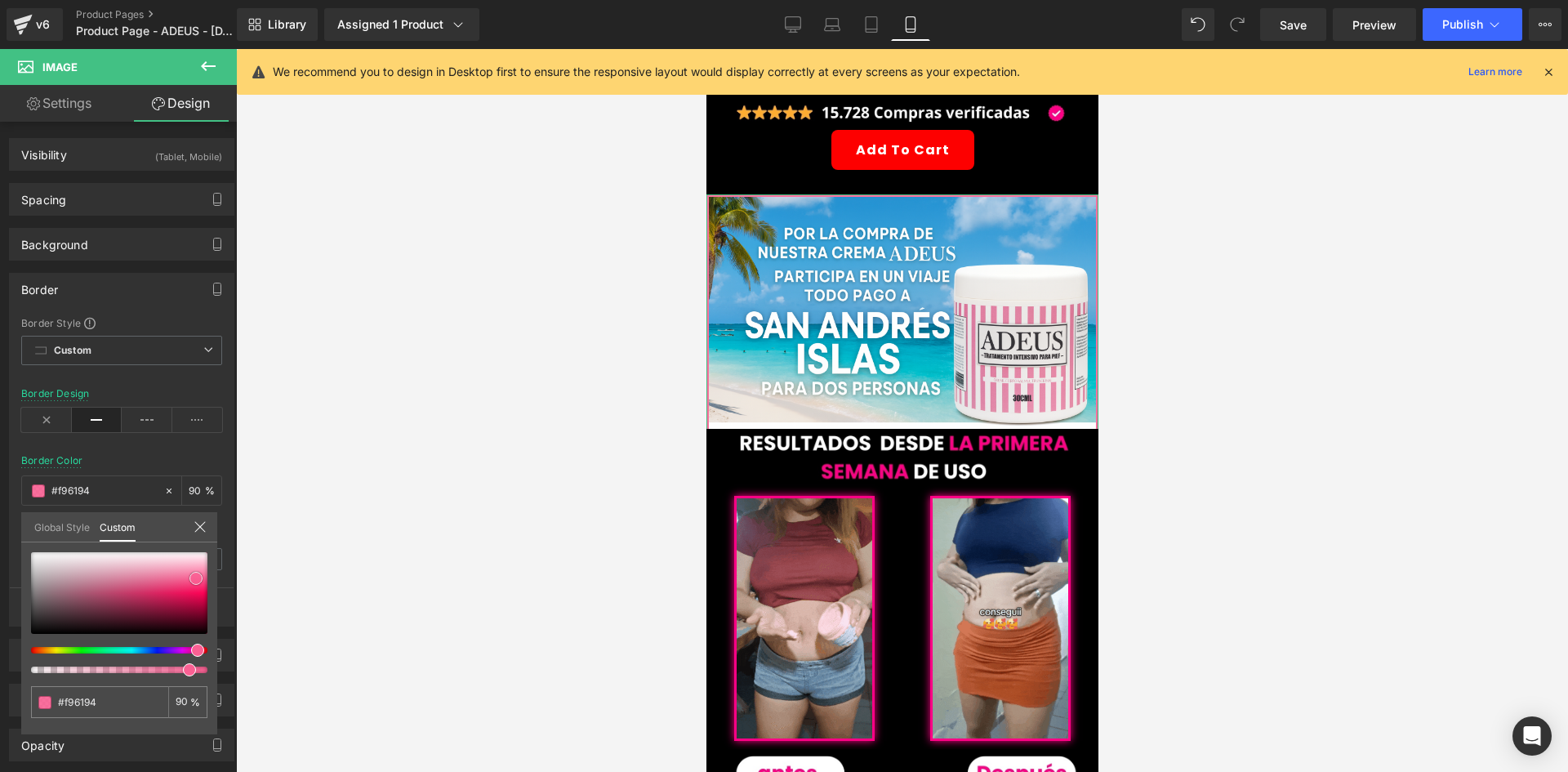
type input "#f76394"
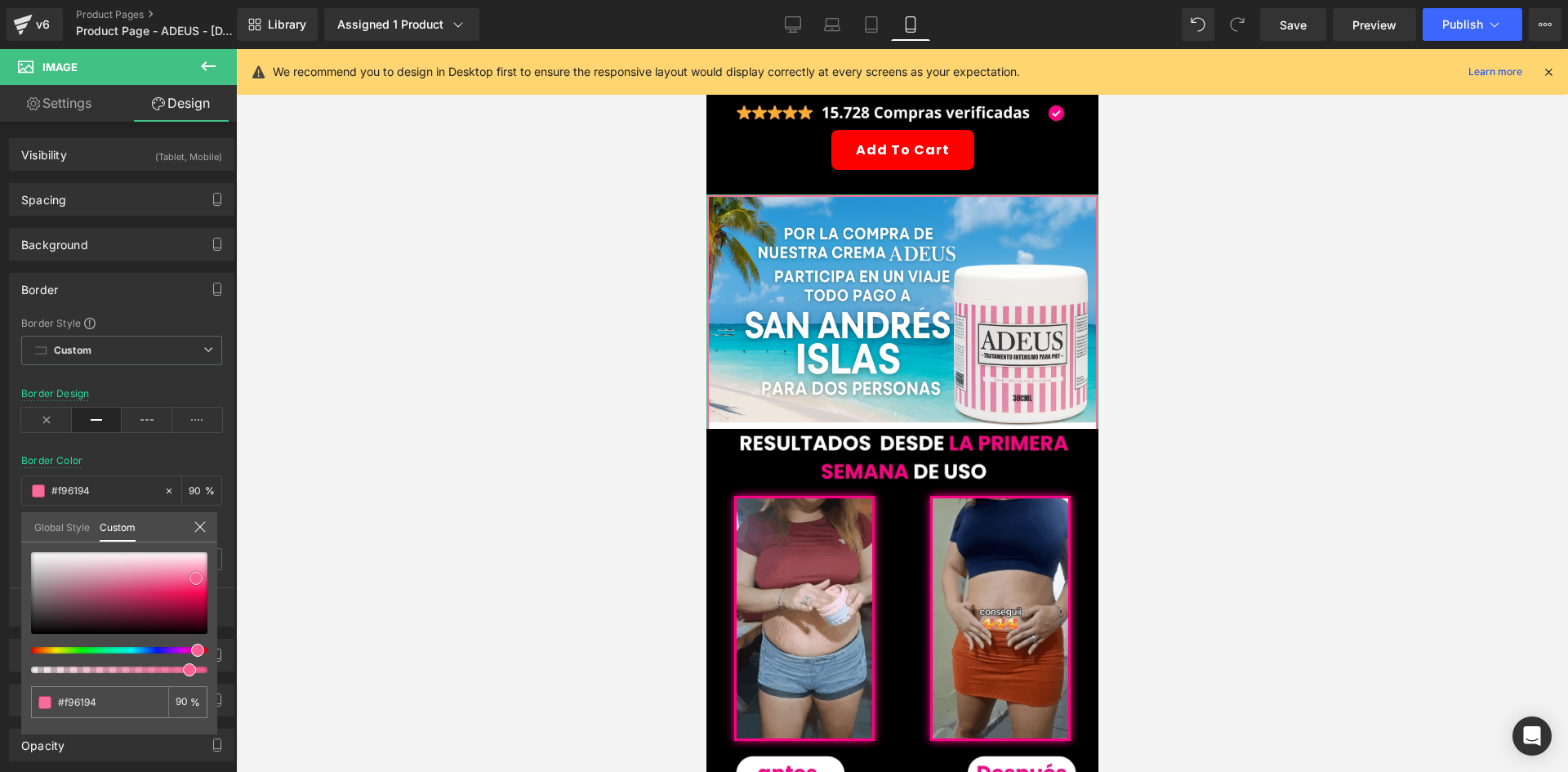
type input "#f76394"
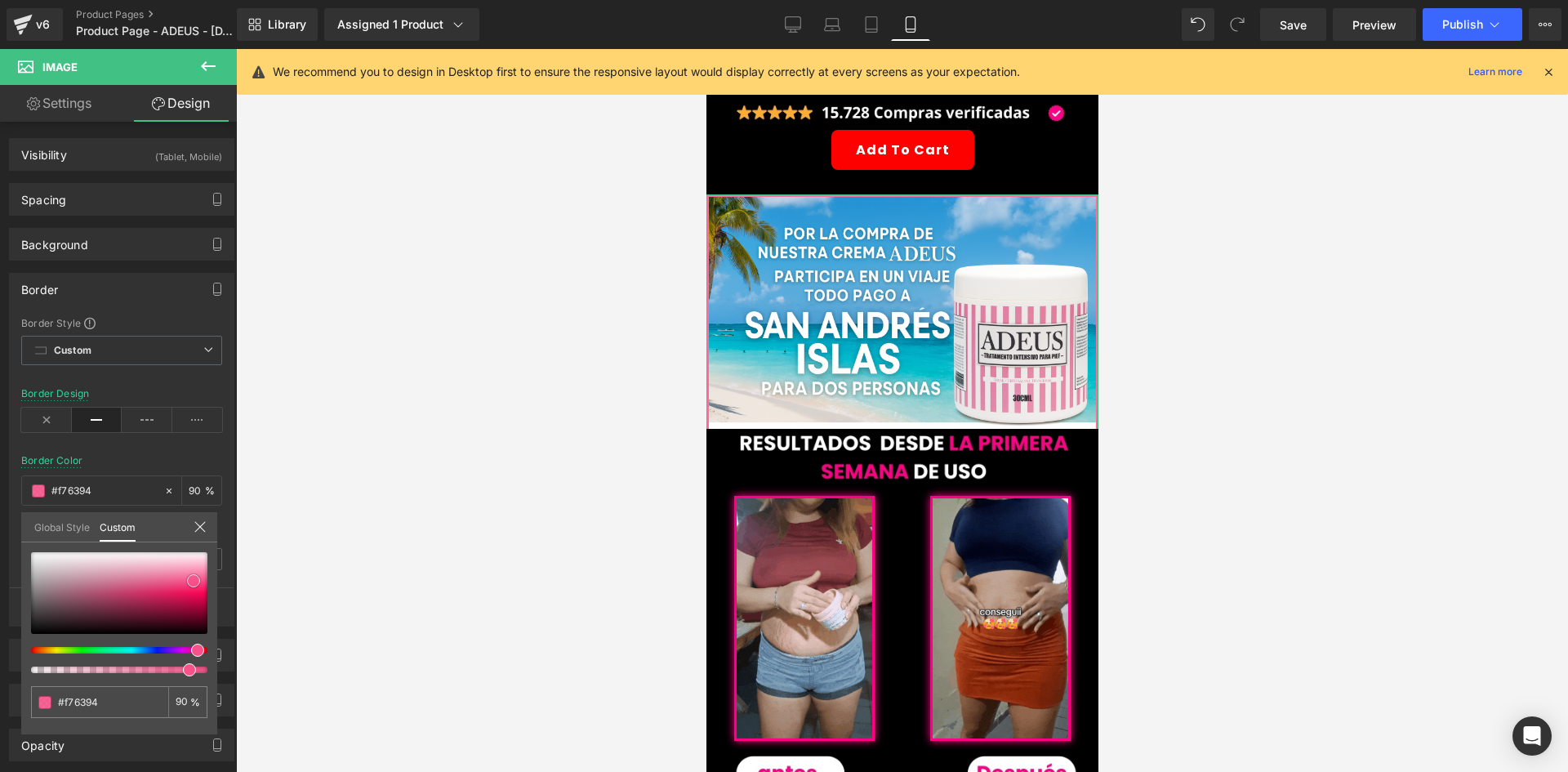
type input "#f75e91"
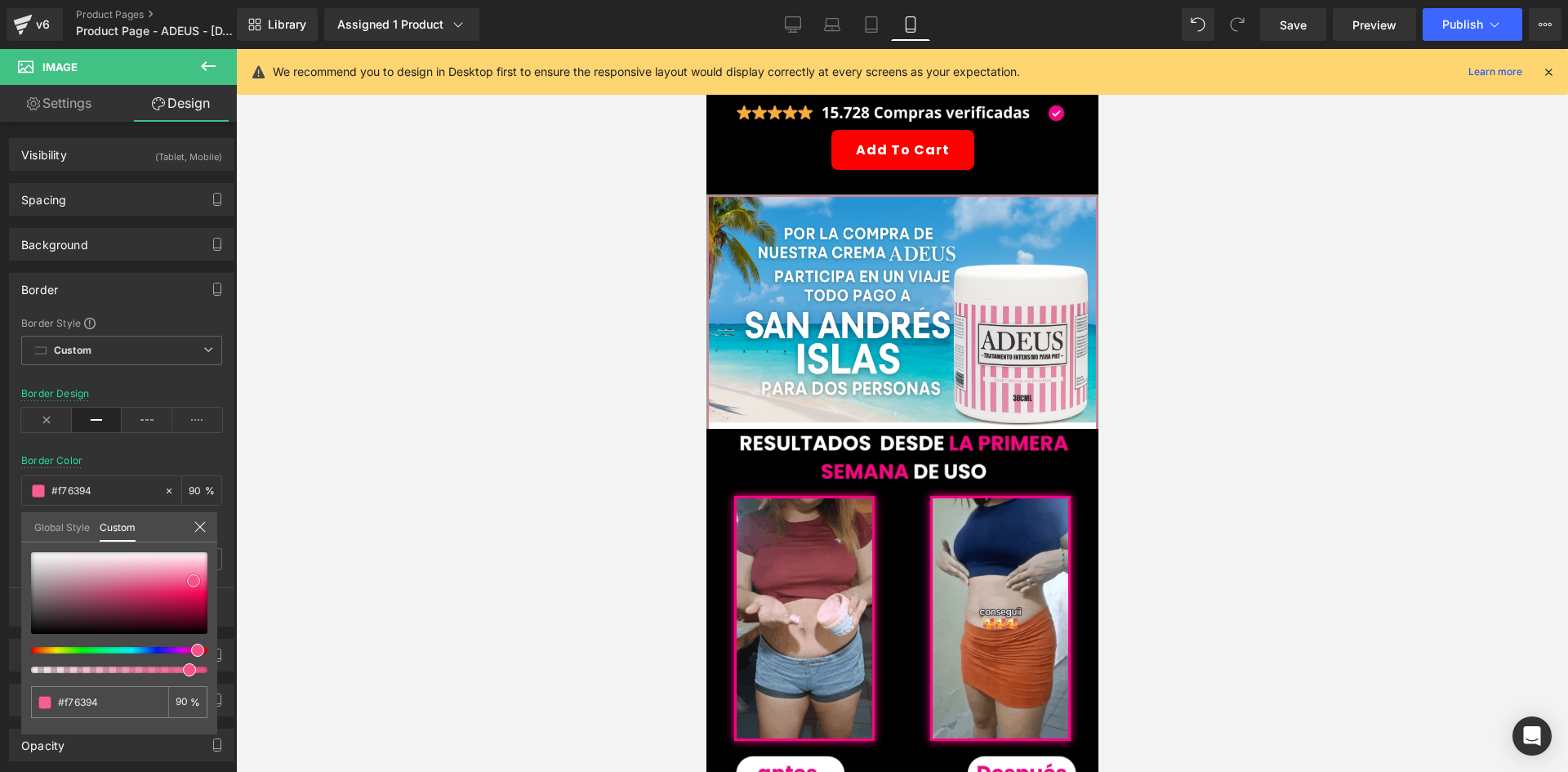
type input "#f75e91"
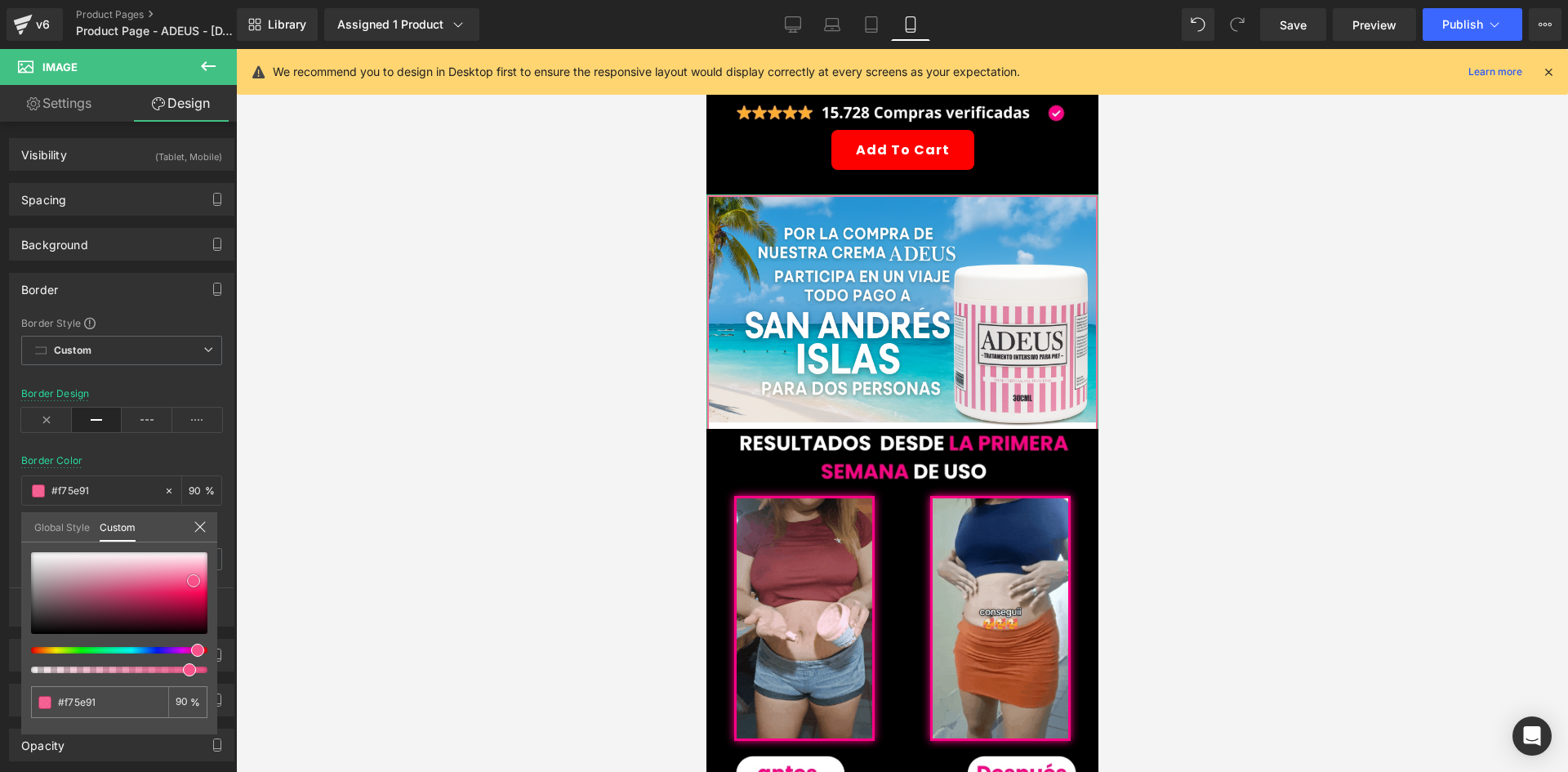
type input "#f7538a"
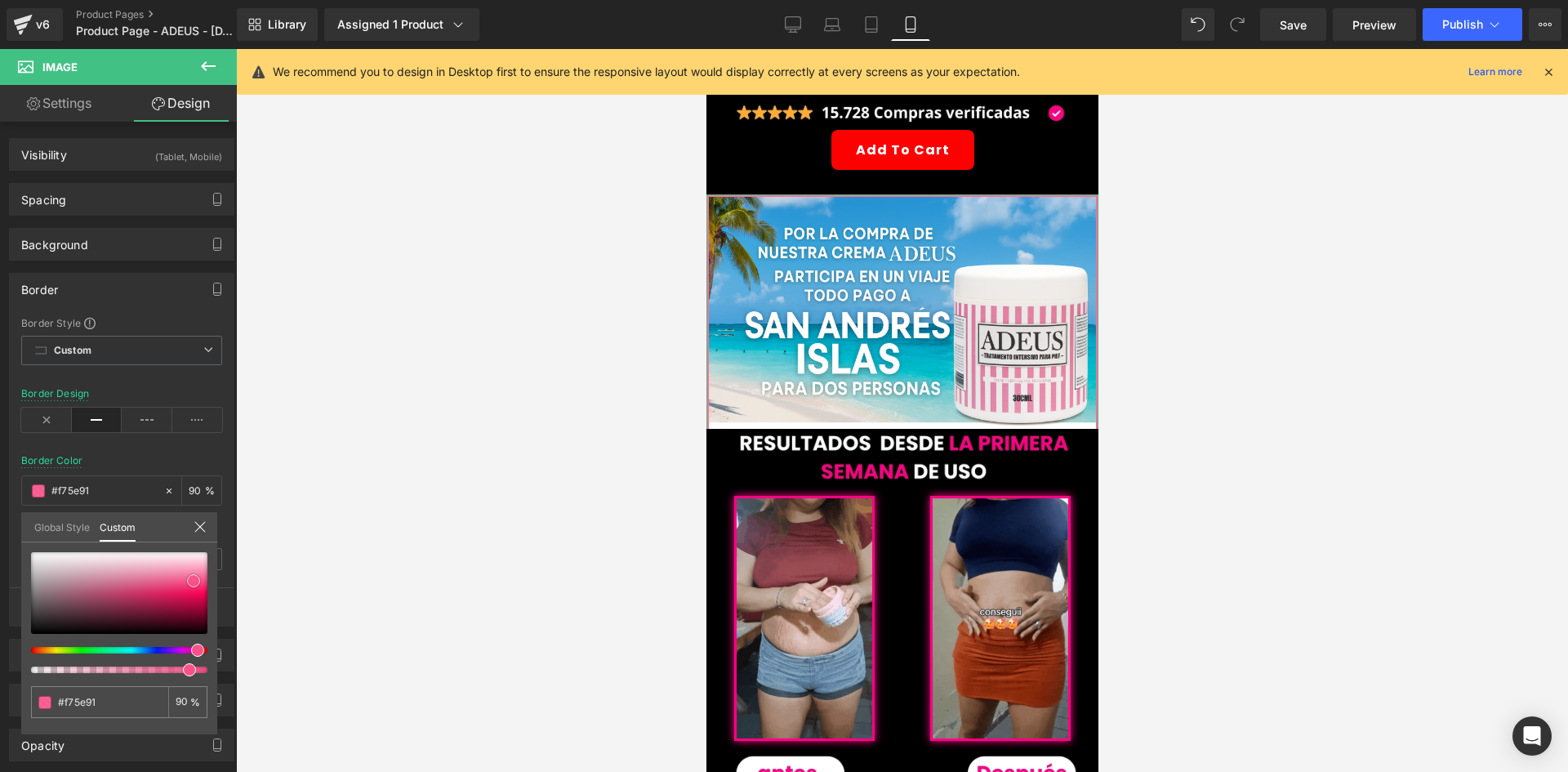
type input "#f7538a"
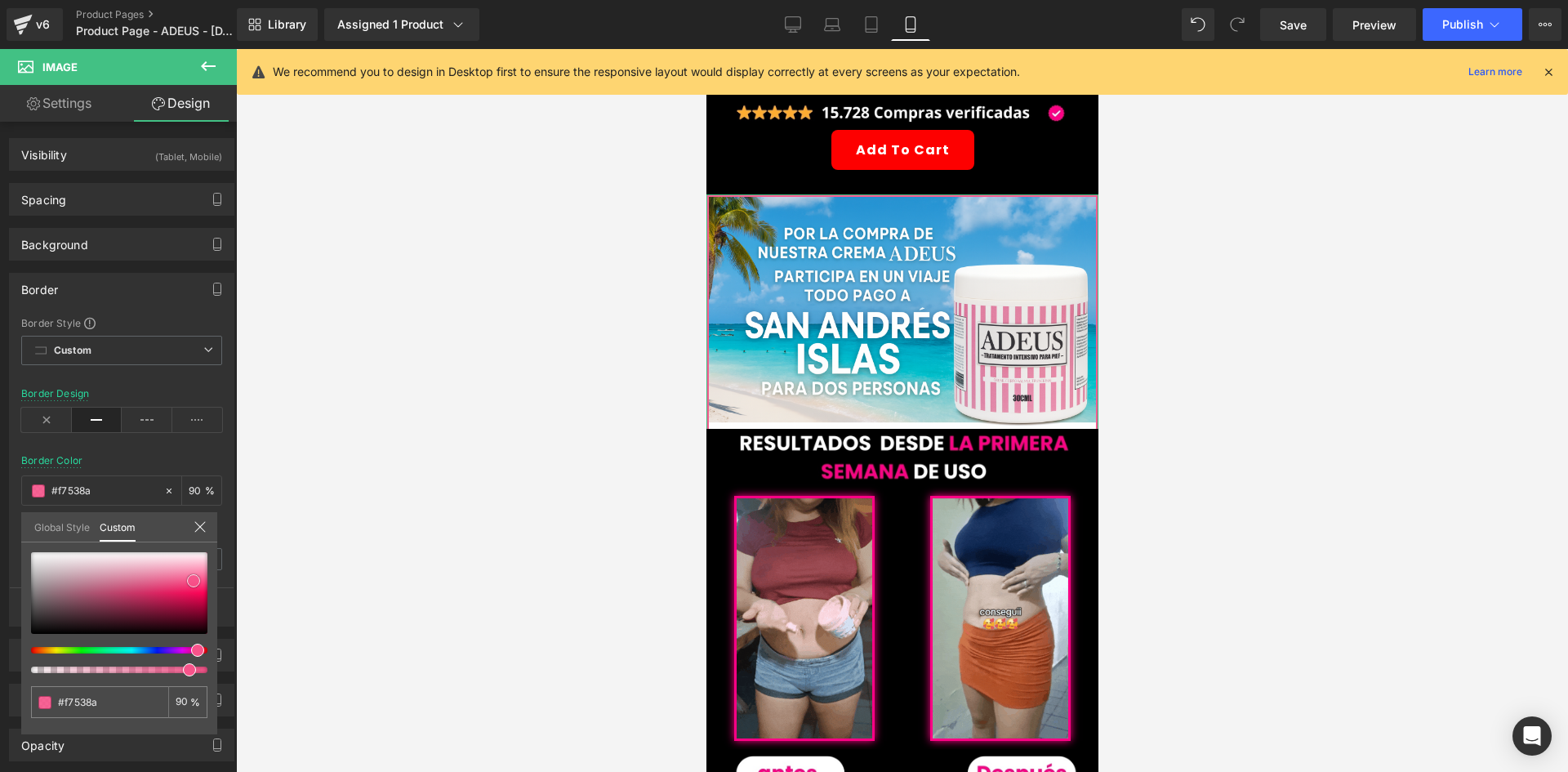
type input "#f64a84"
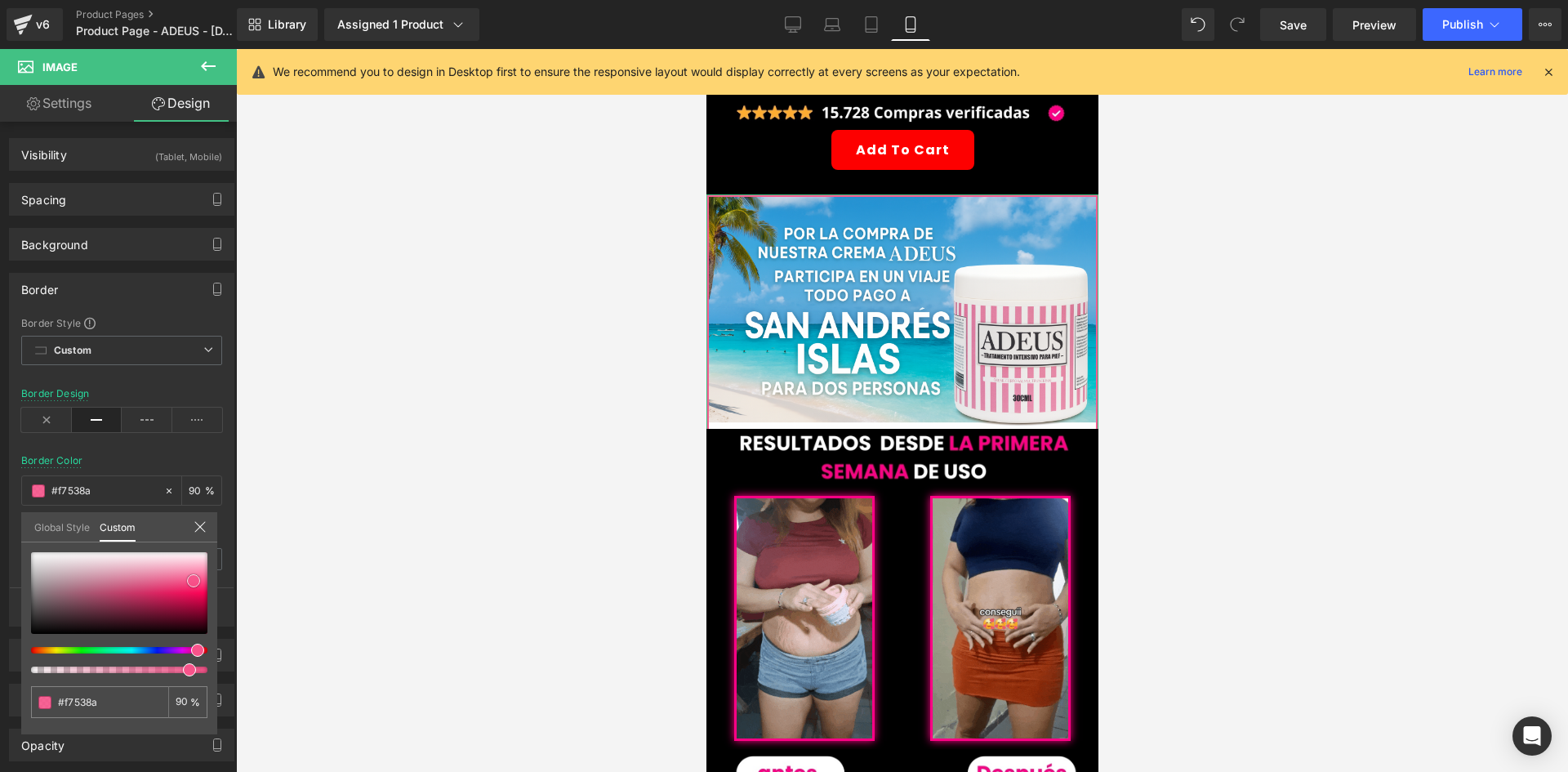
type input "#f64a84"
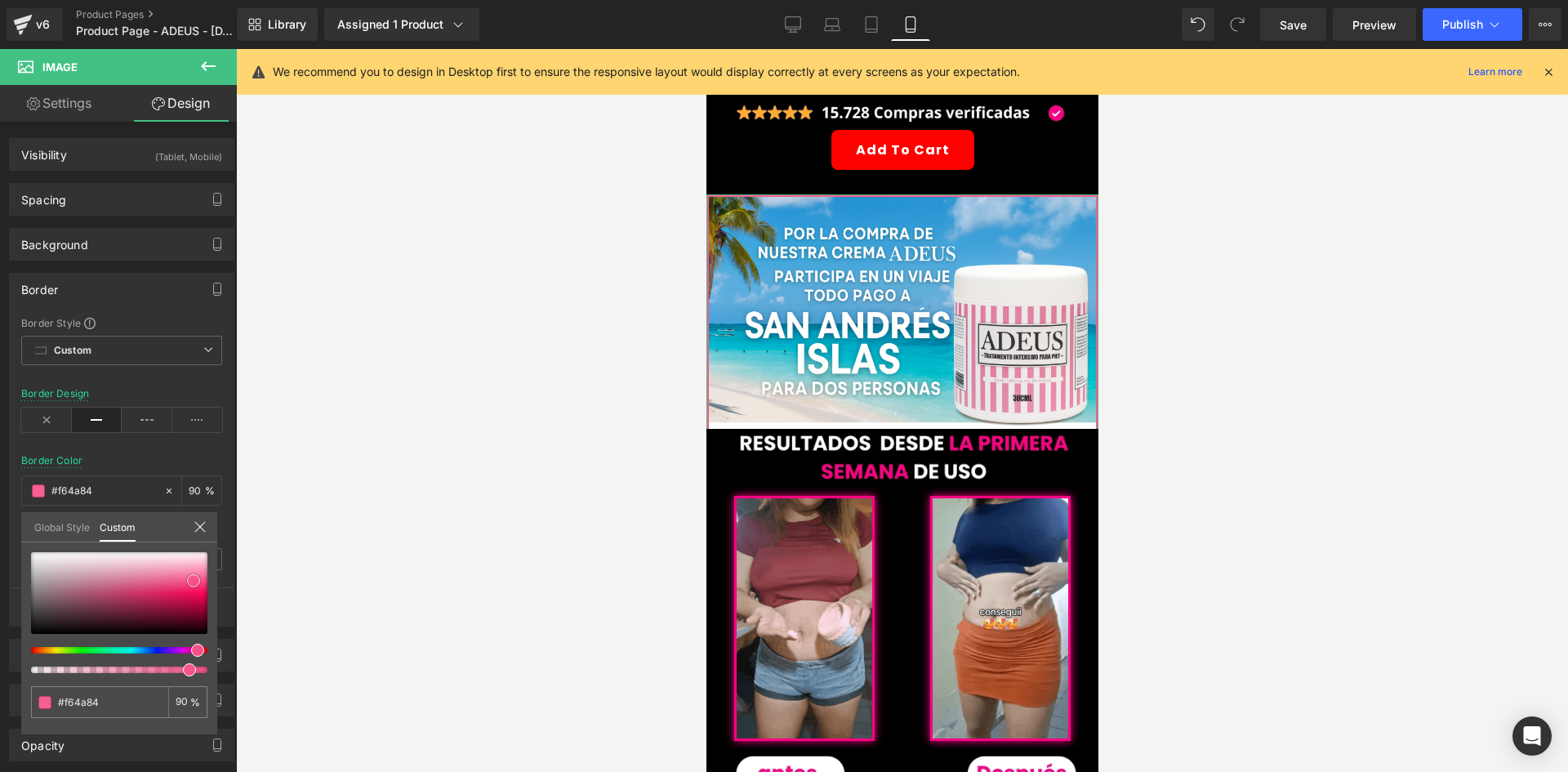
type input "#f53776"
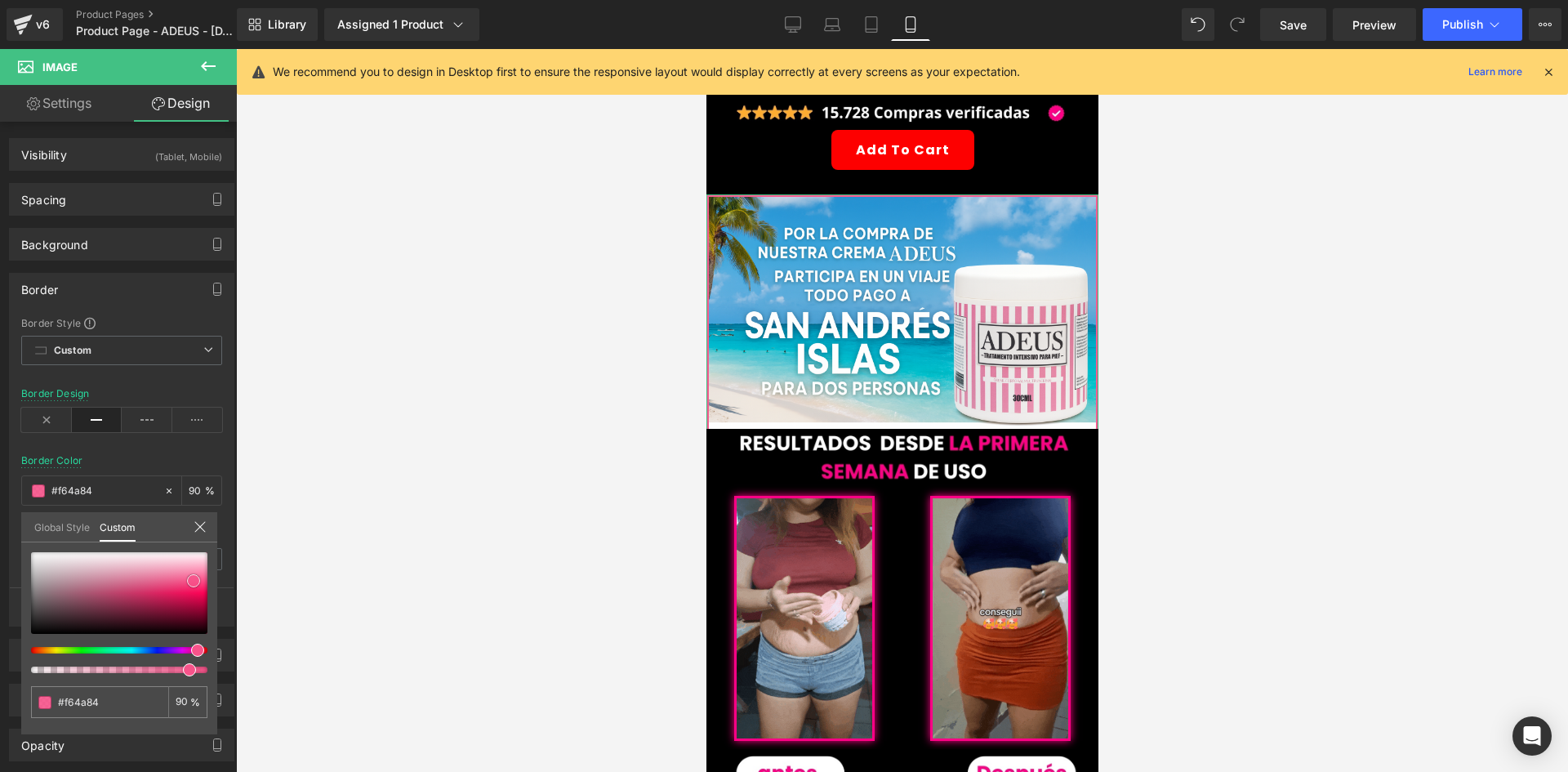
type input "#f53776"
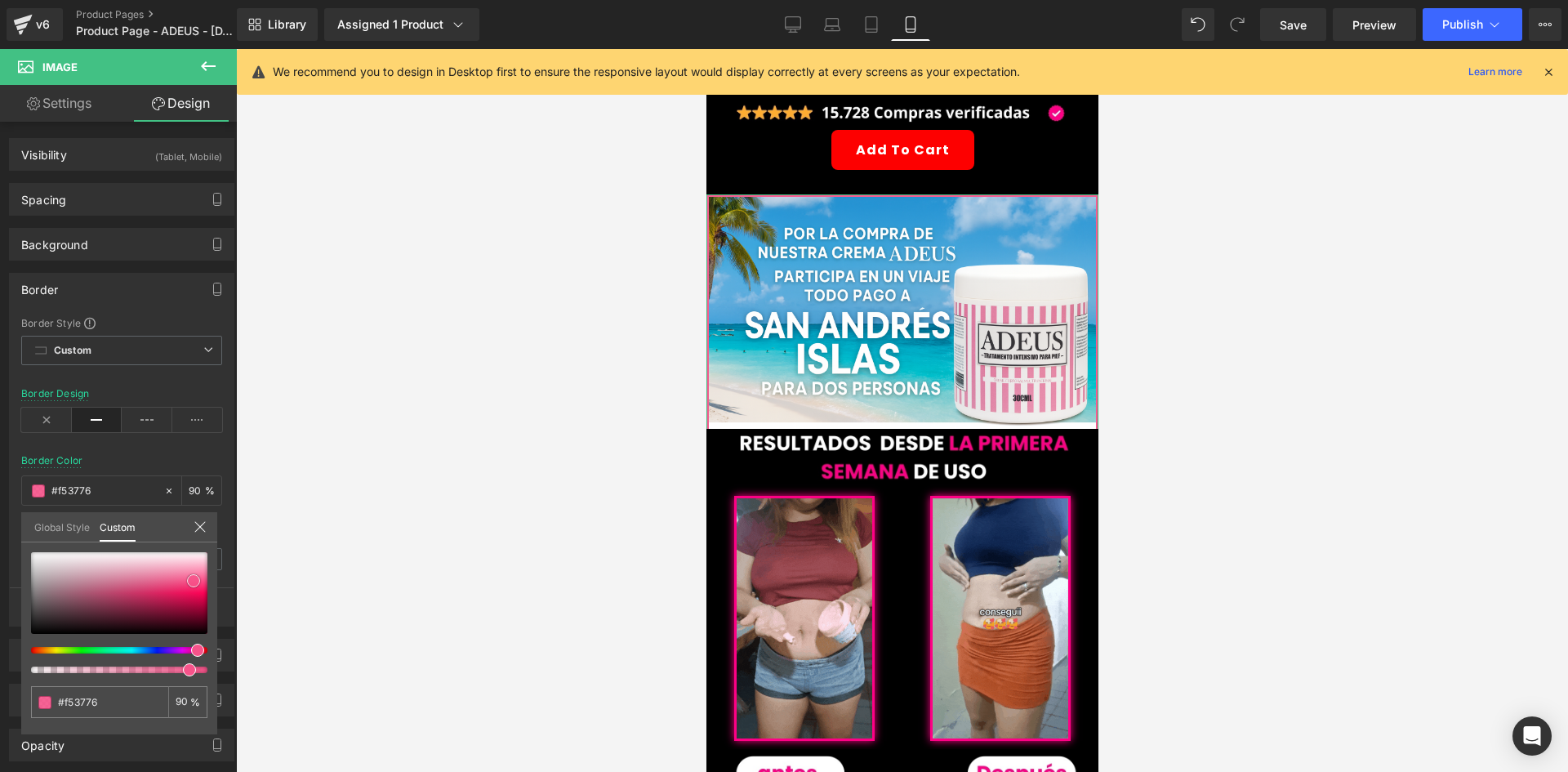
type input "#f52269"
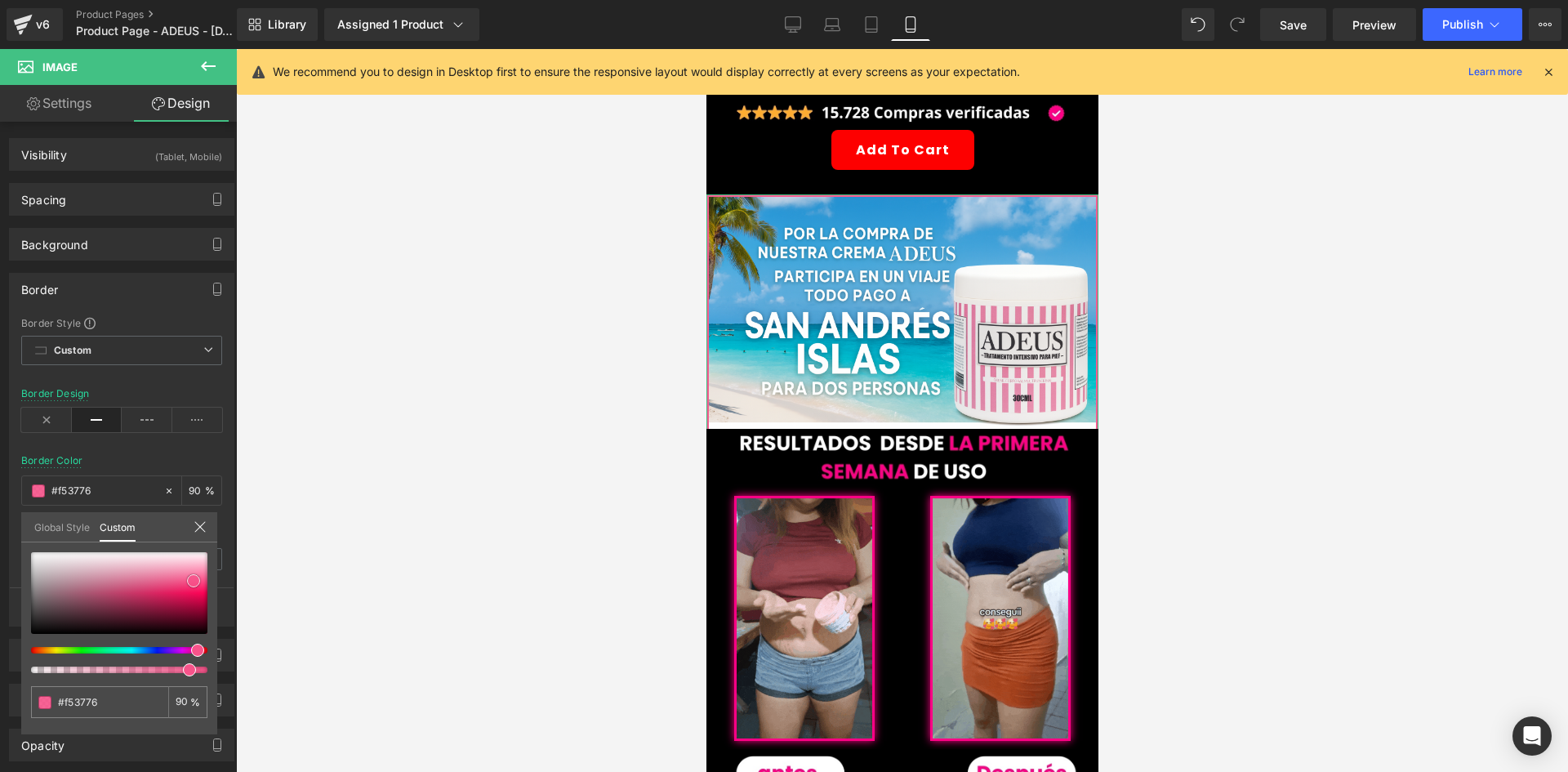
type input "#f52269"
type input "#f51862"
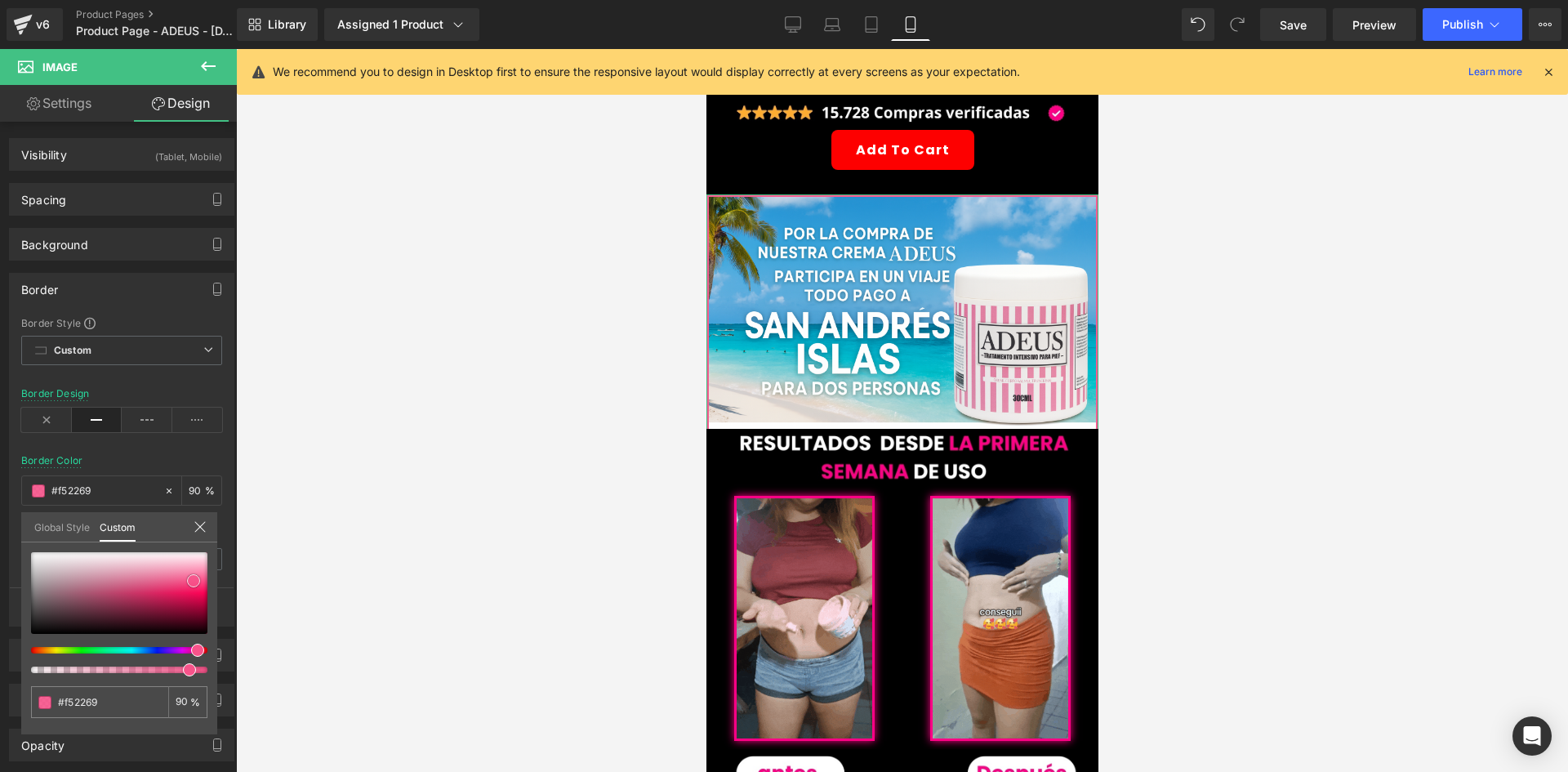
type input "#f51862"
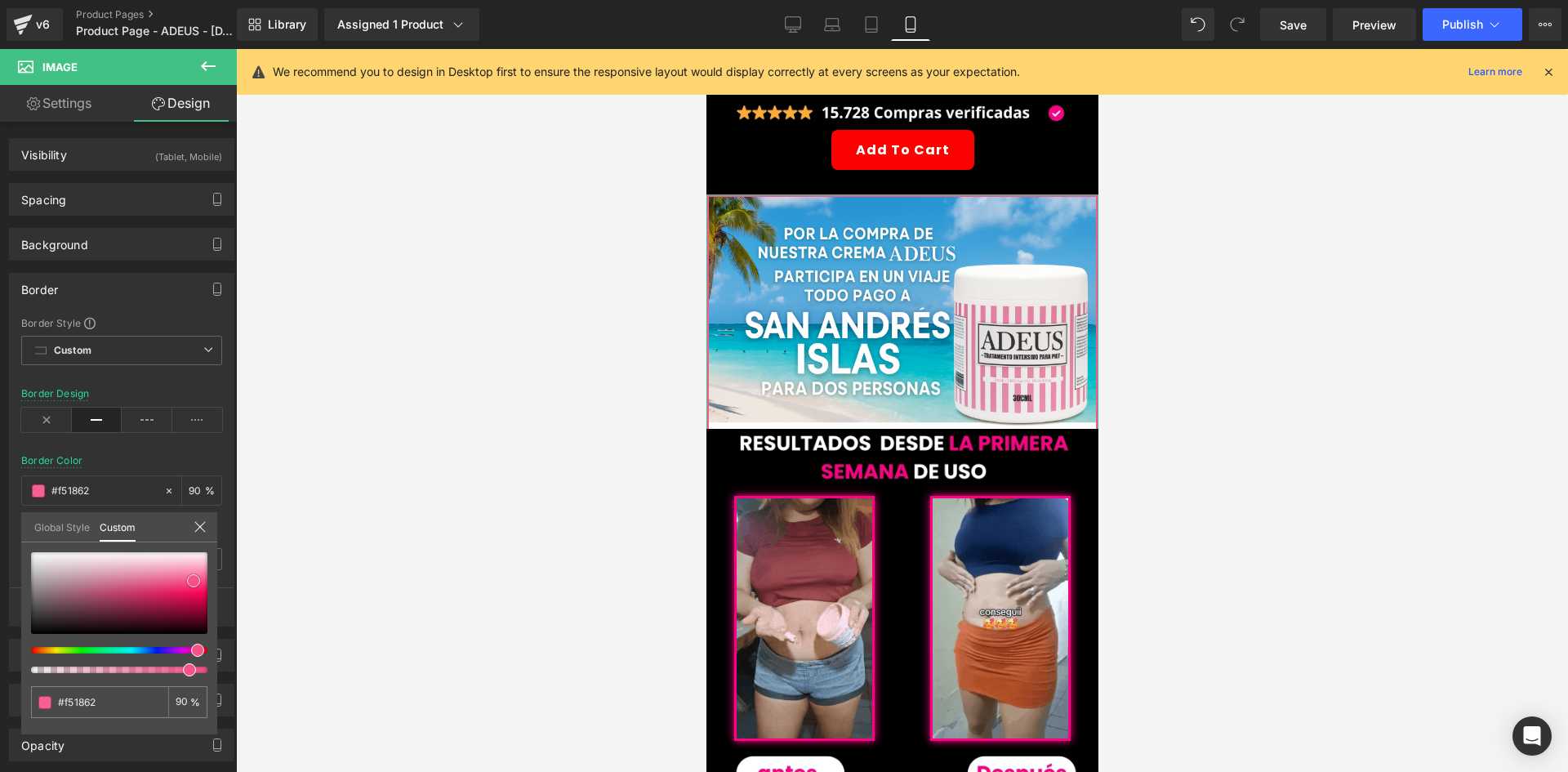
type input "#f50f5b"
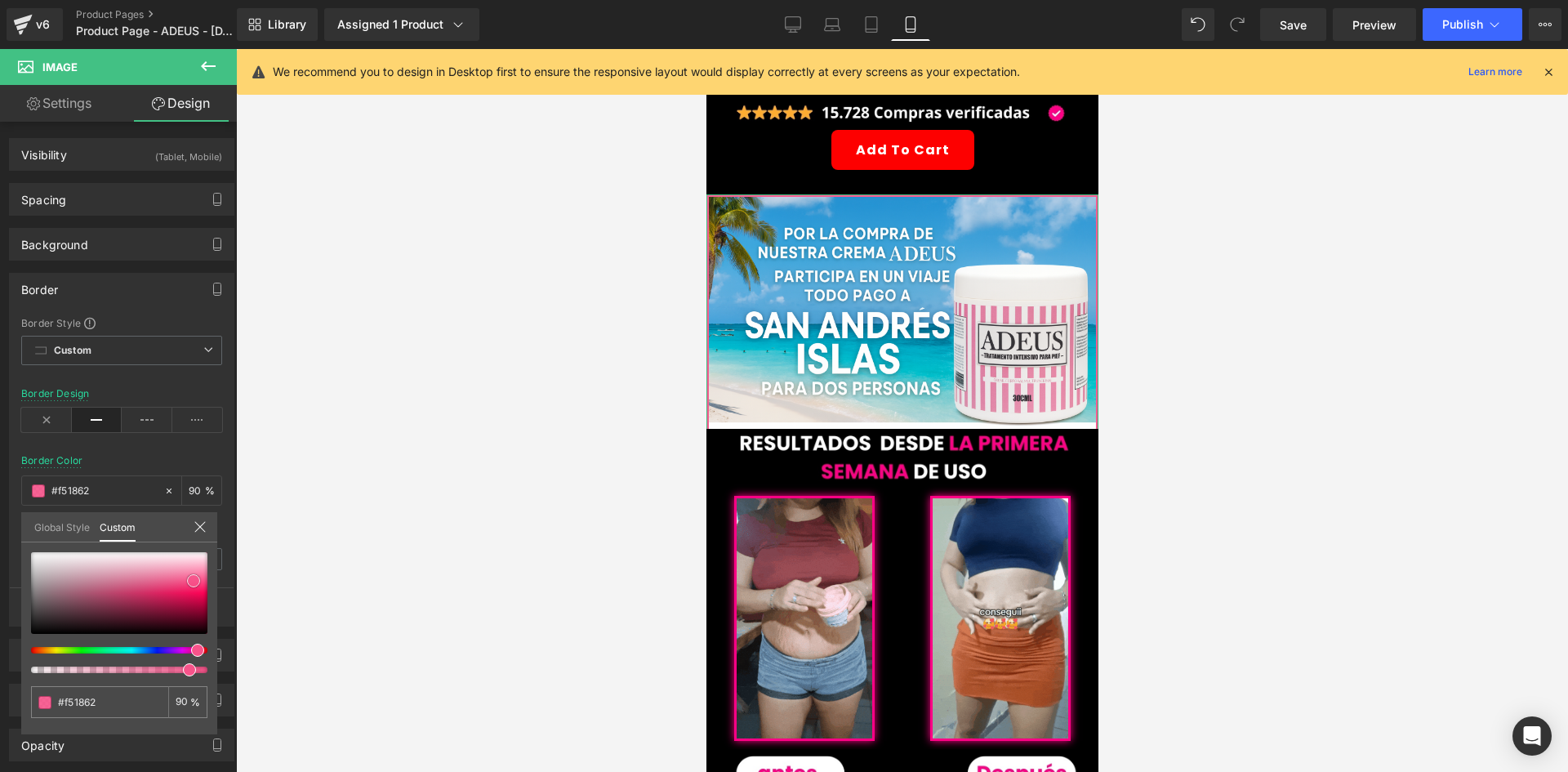
type input "#f50f5b"
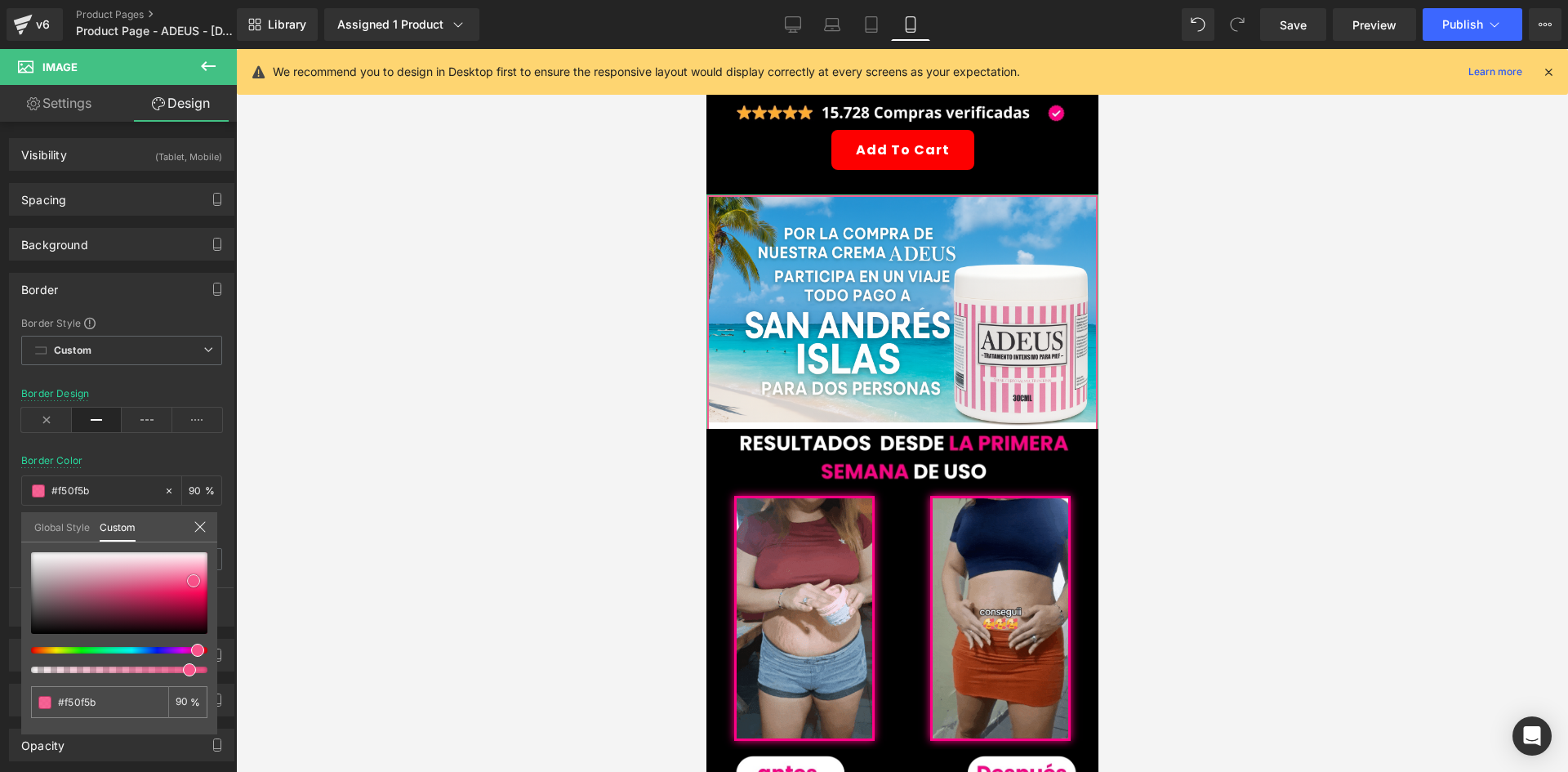
type input "#f40a58"
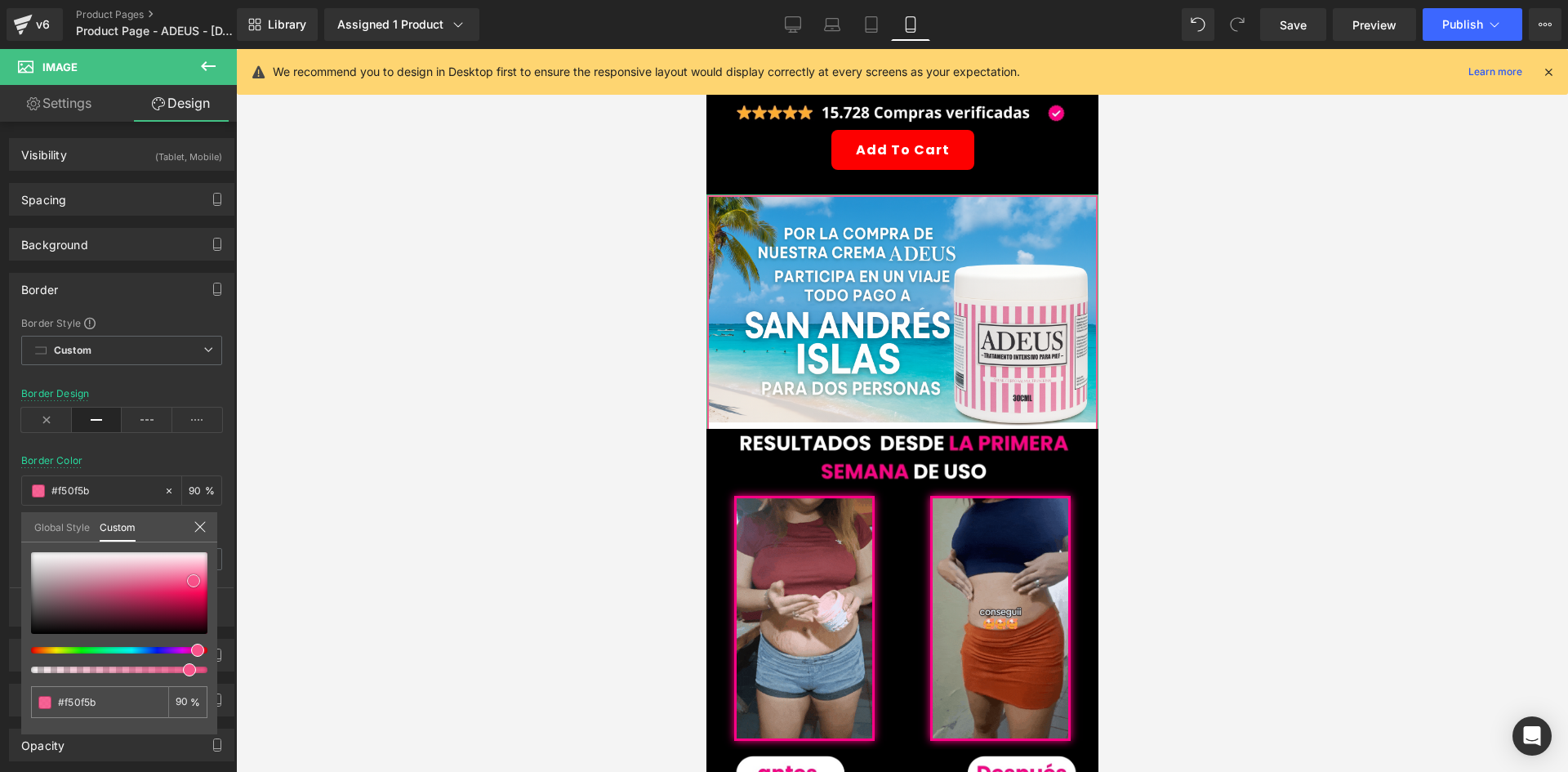
type input "#f40a58"
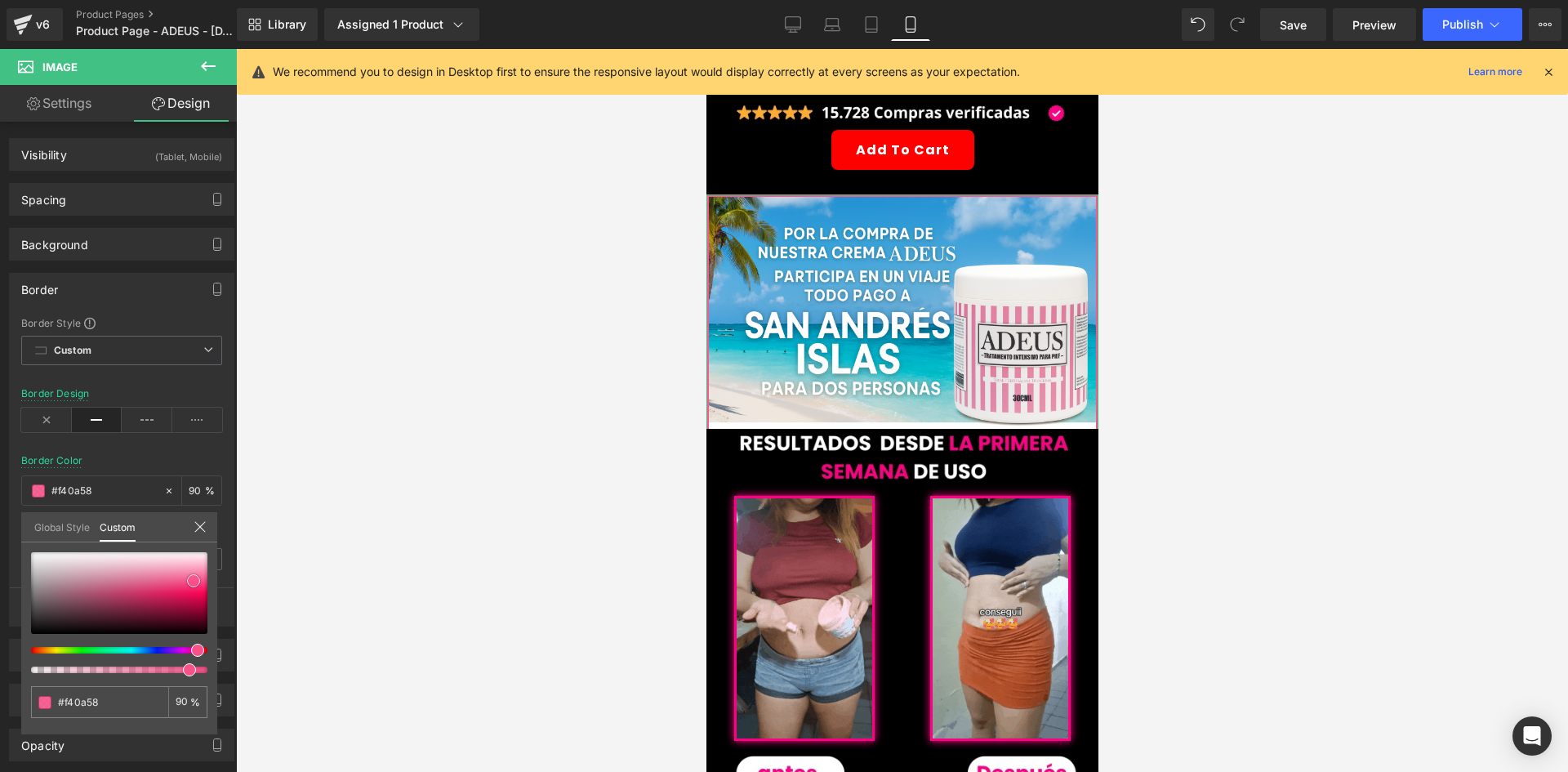
type input "#ef0956"
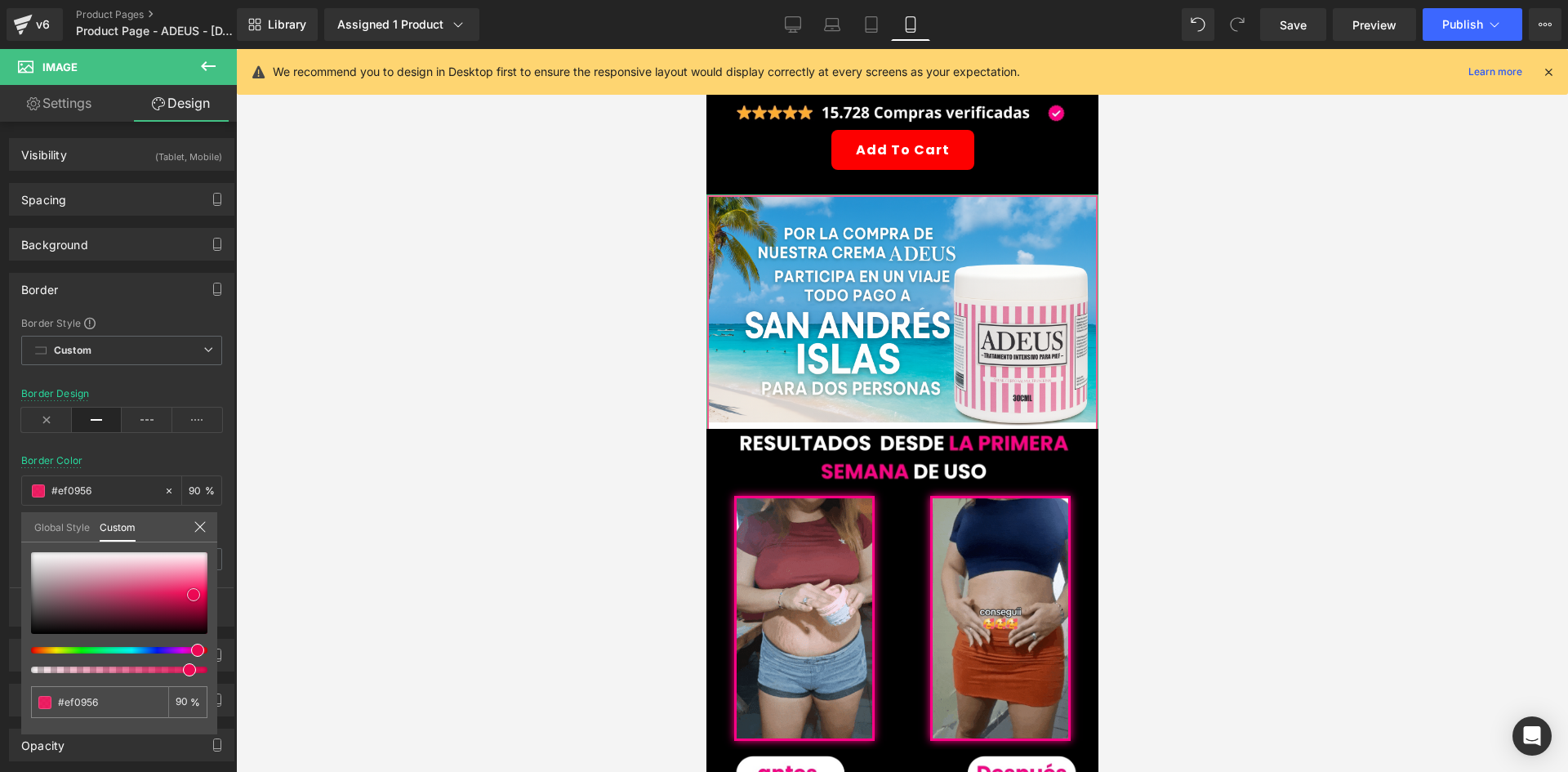
type input "#e70852"
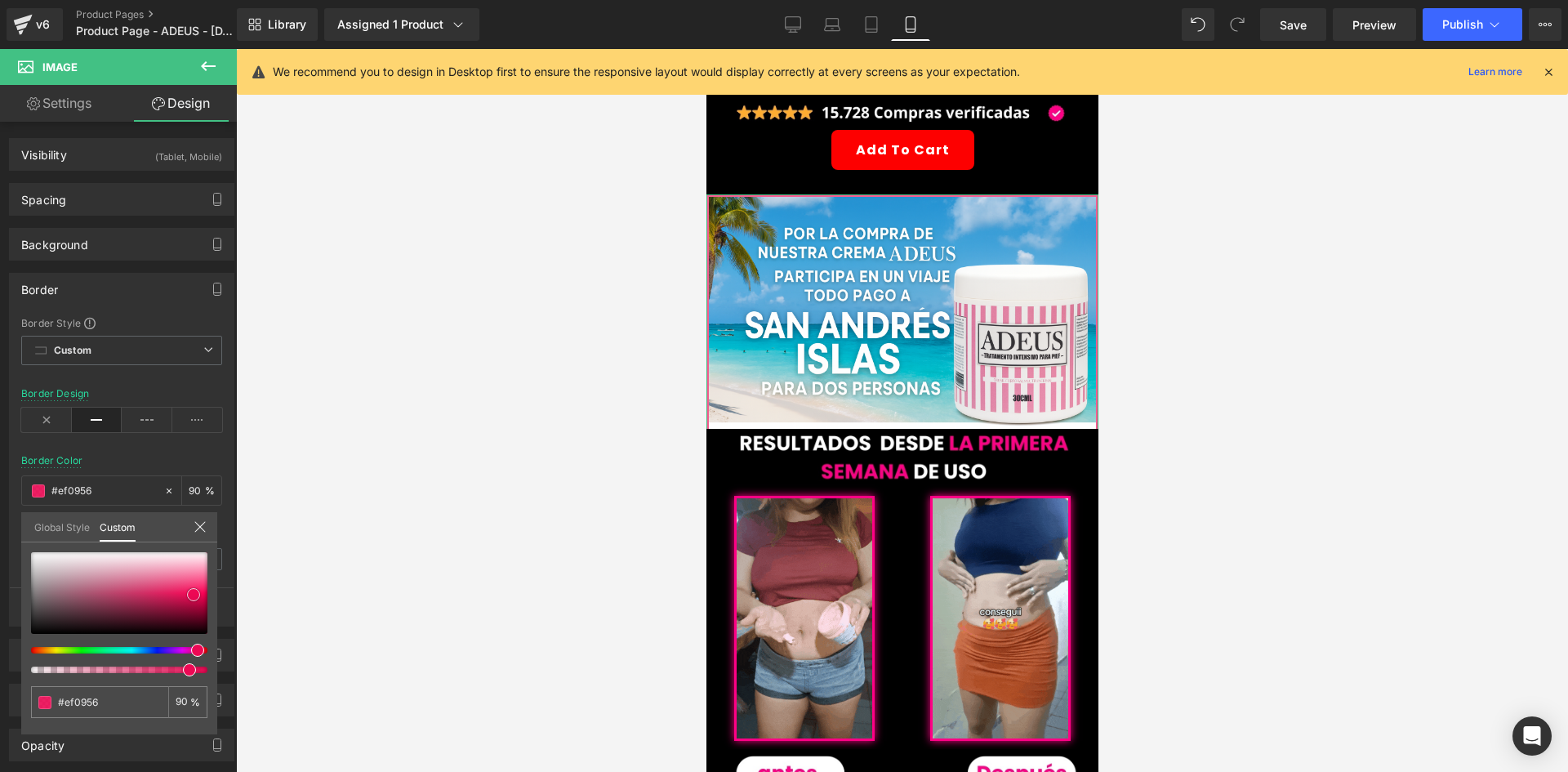
type input "#e70852"
type input "#e10951"
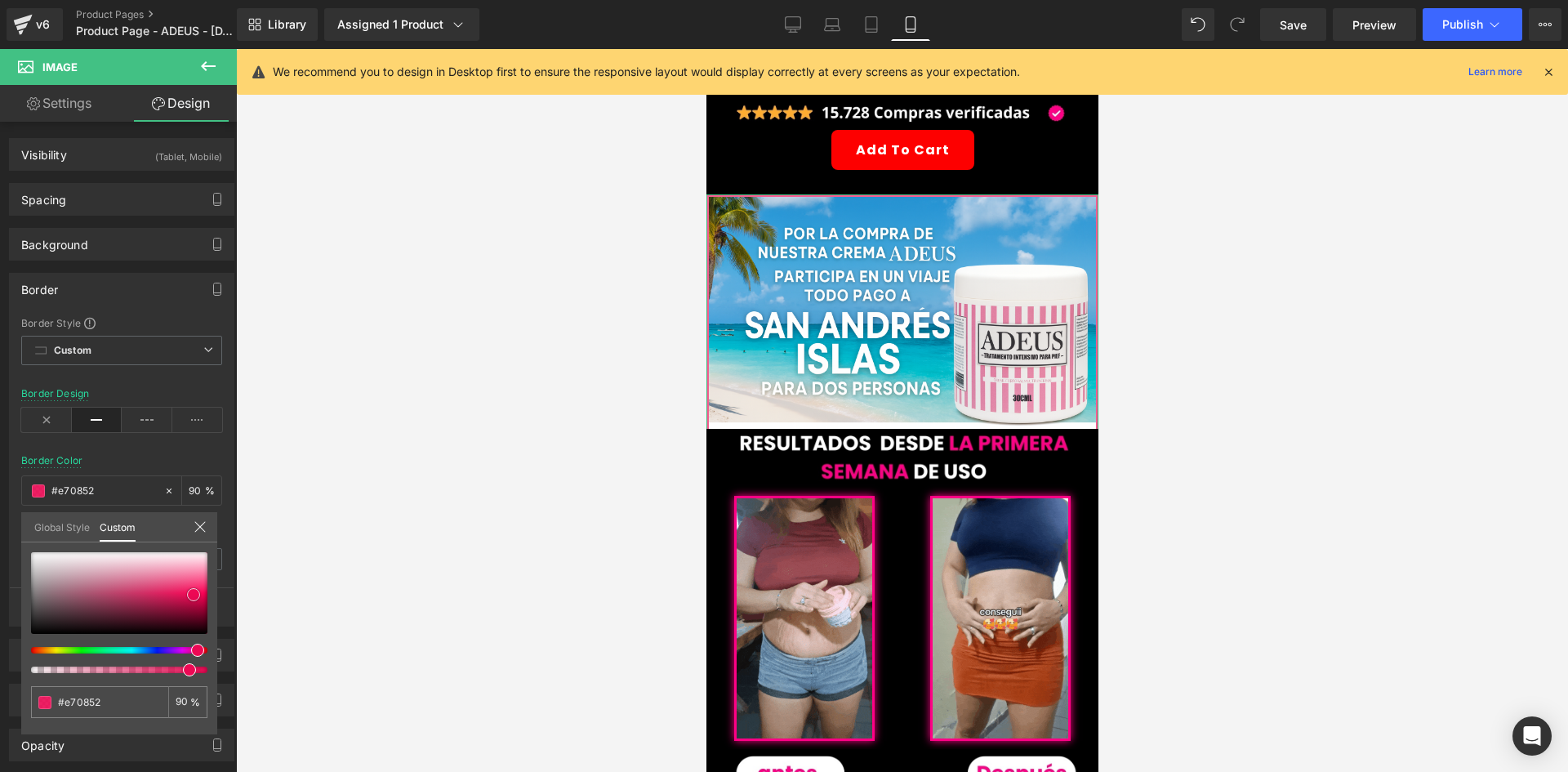
type input "#e10951"
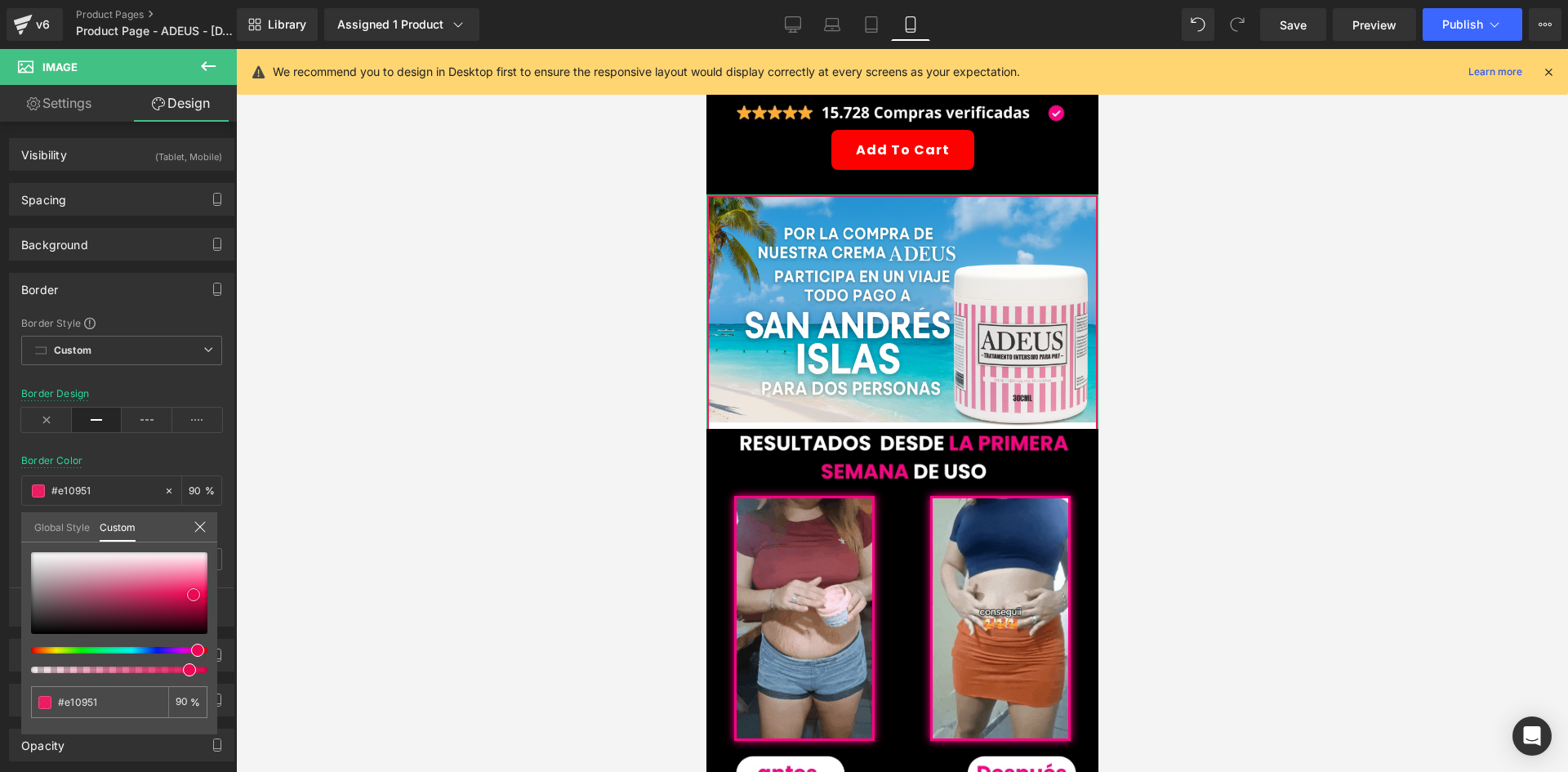
type input "#d7084d"
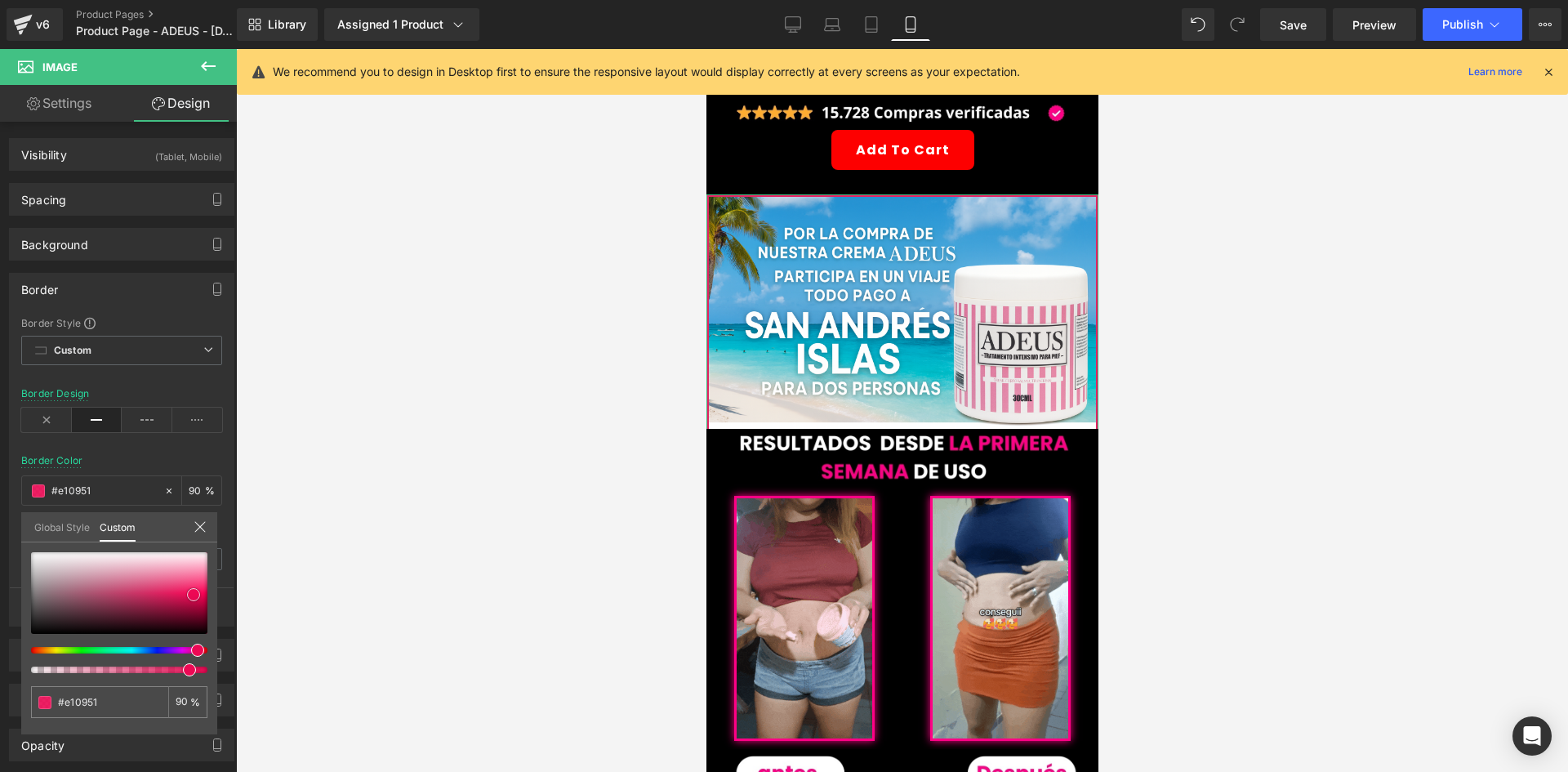
type input "#d7084d"
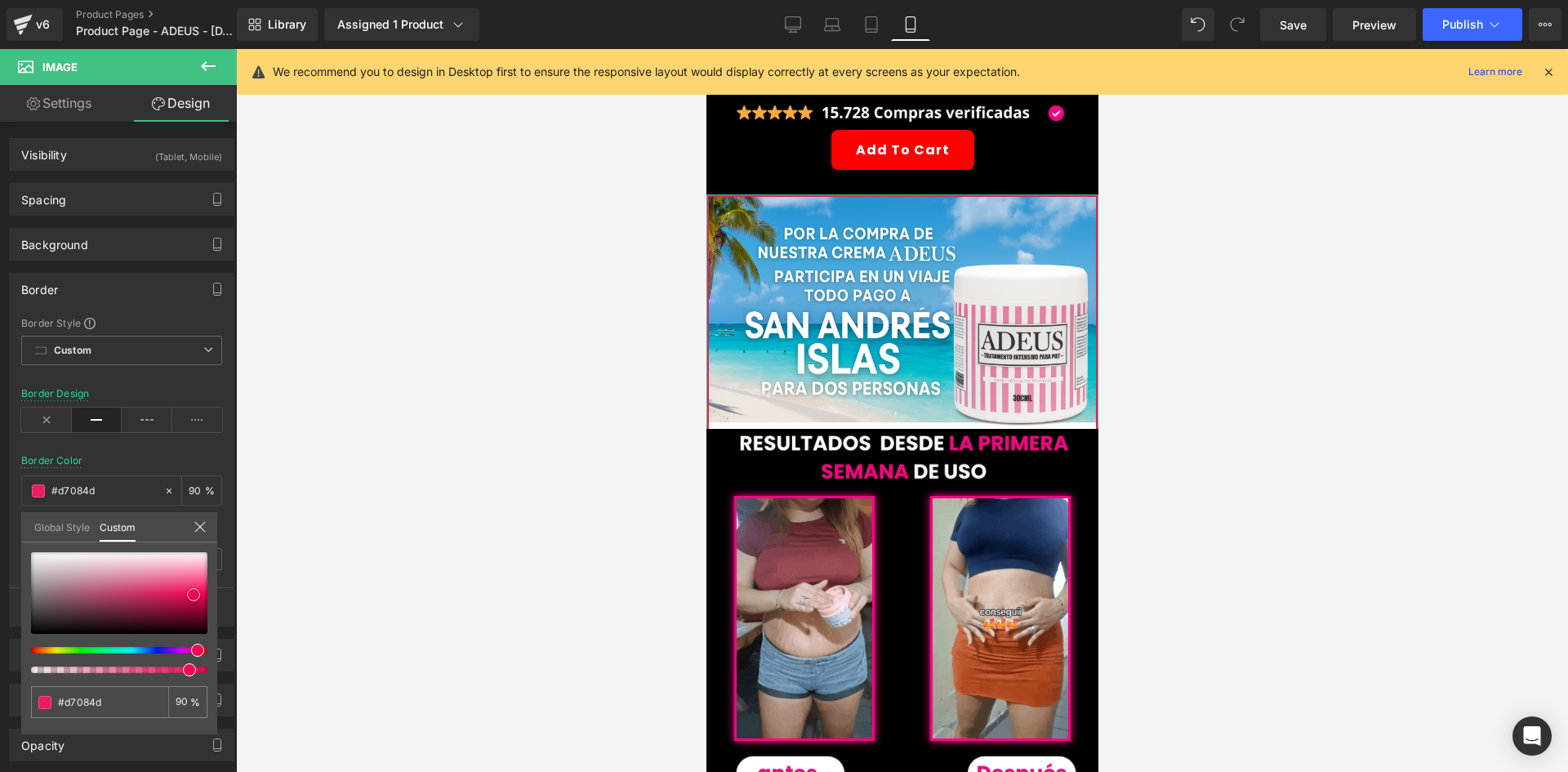
type input "#d8074d"
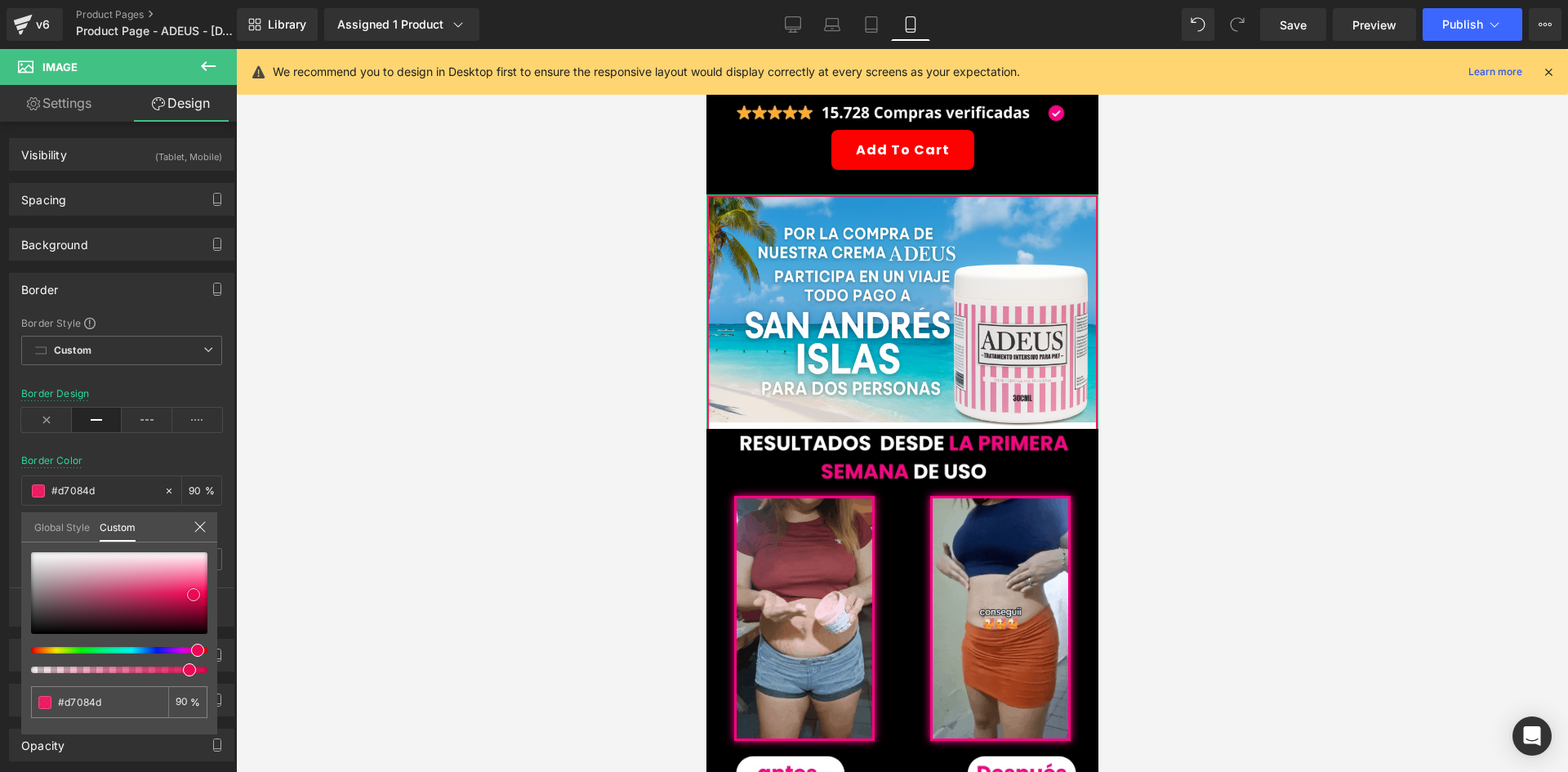
type input "#d8074d"
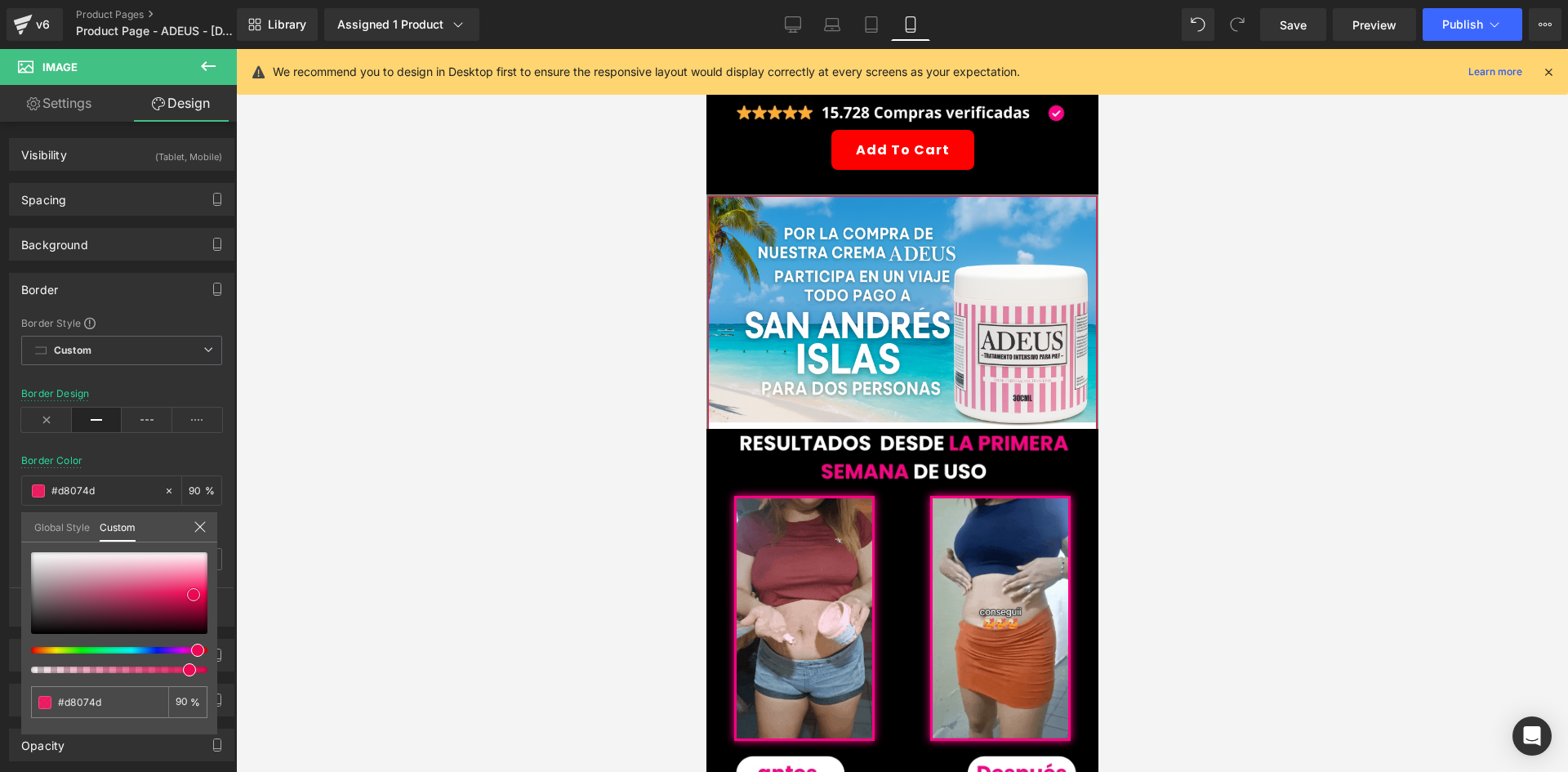
type input "#ce0749"
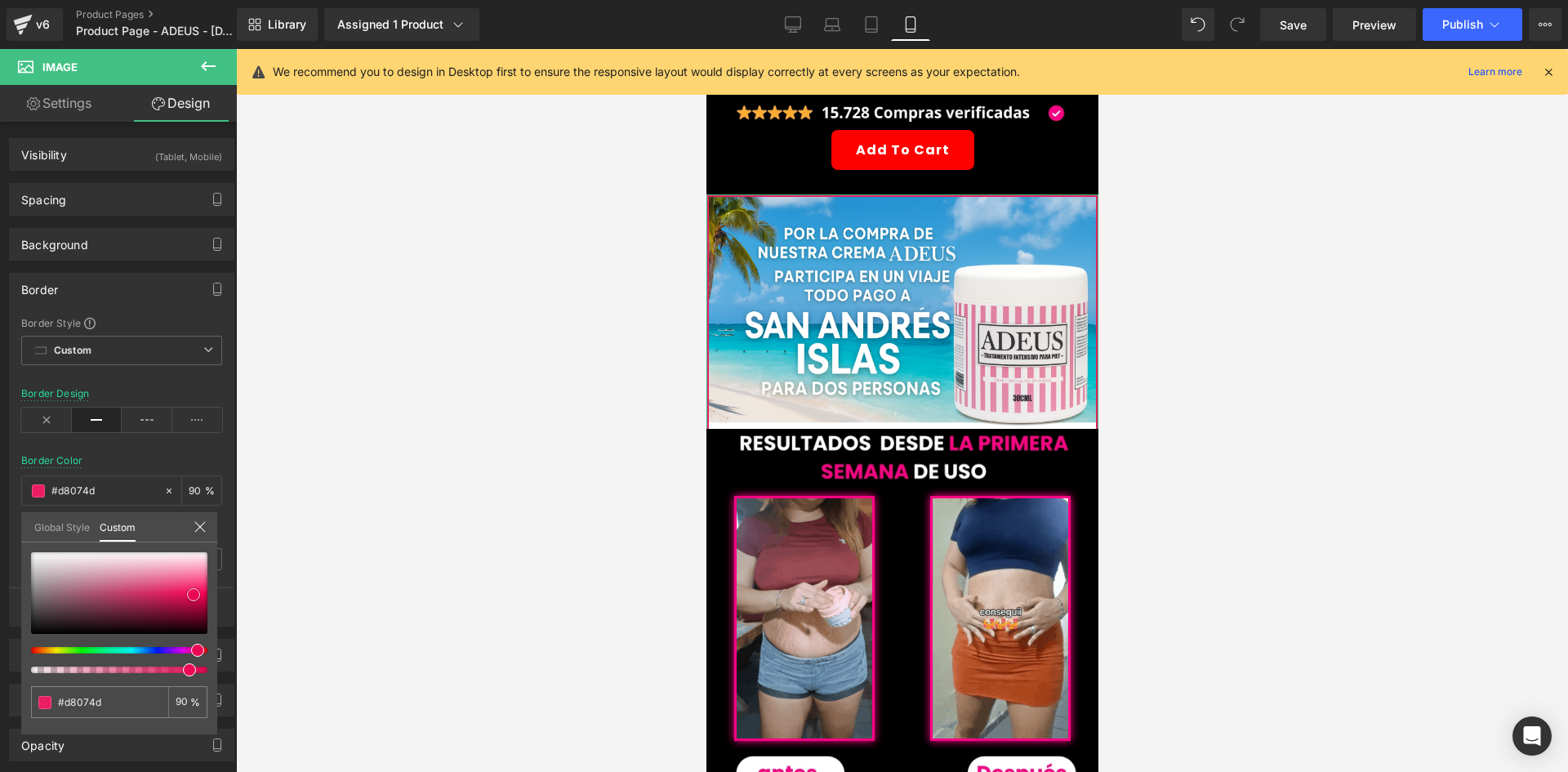
type input "#ce0749"
type input "#c80848"
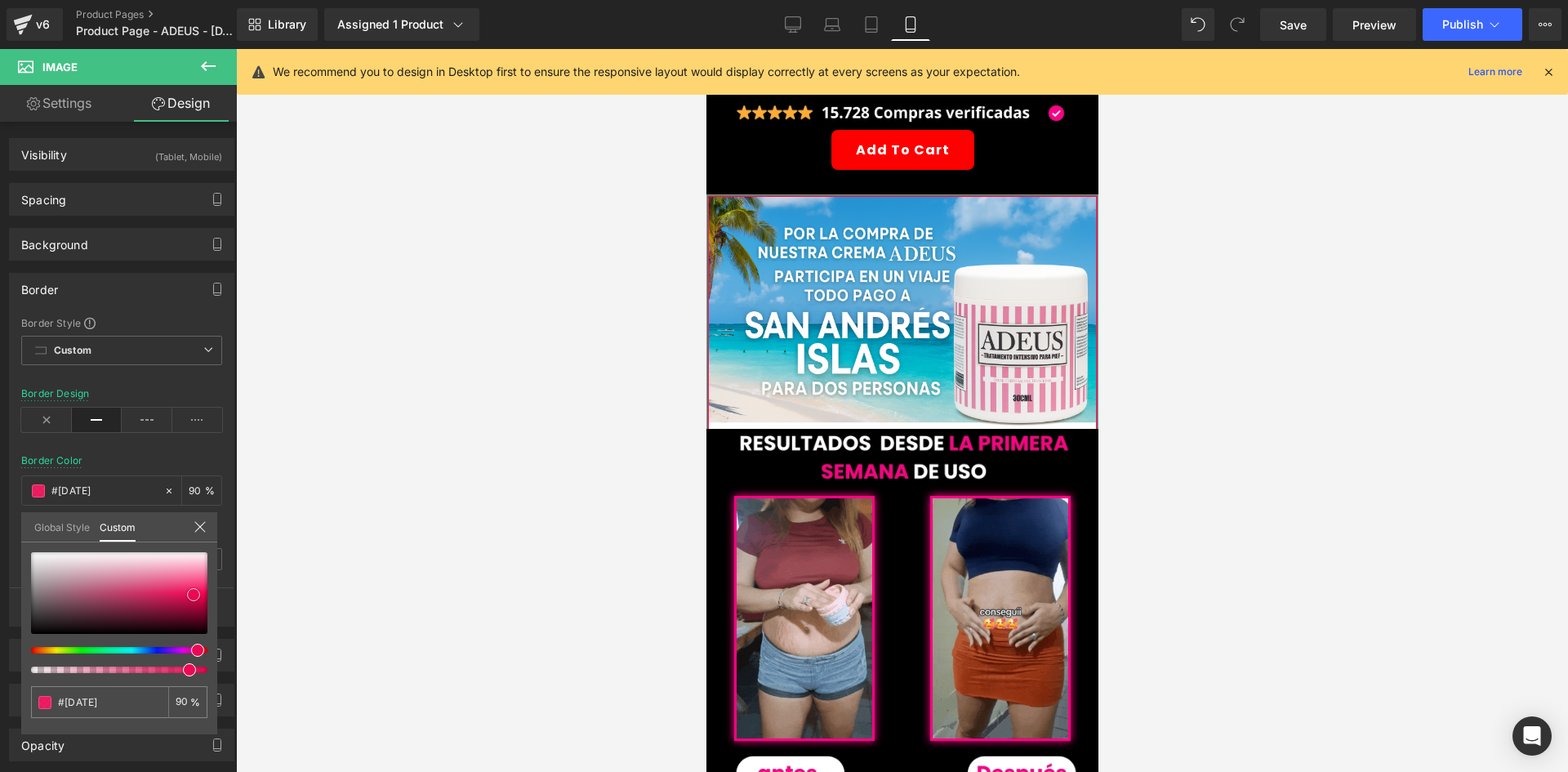
type input "#c80848"
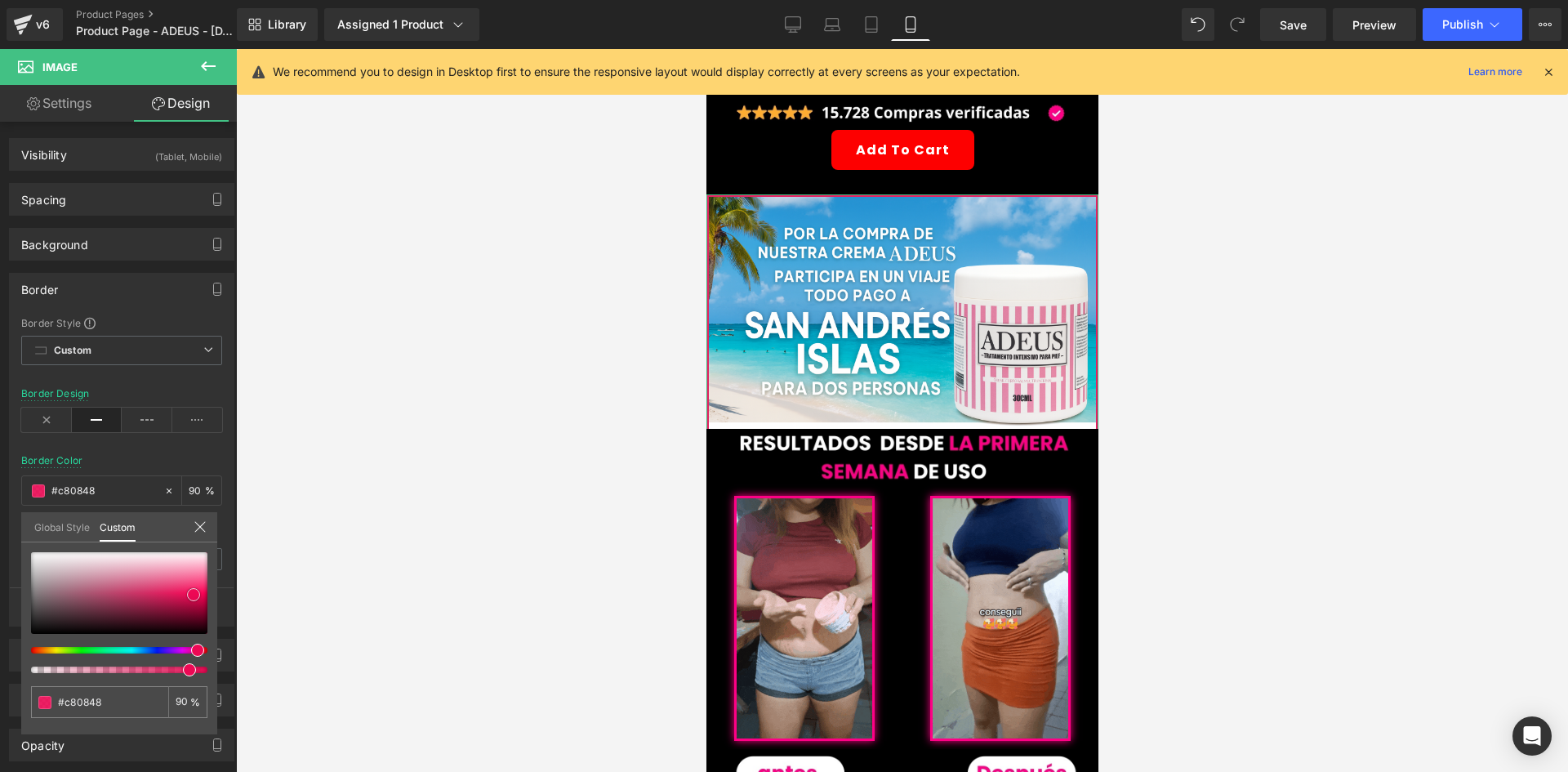
type input "#c30846"
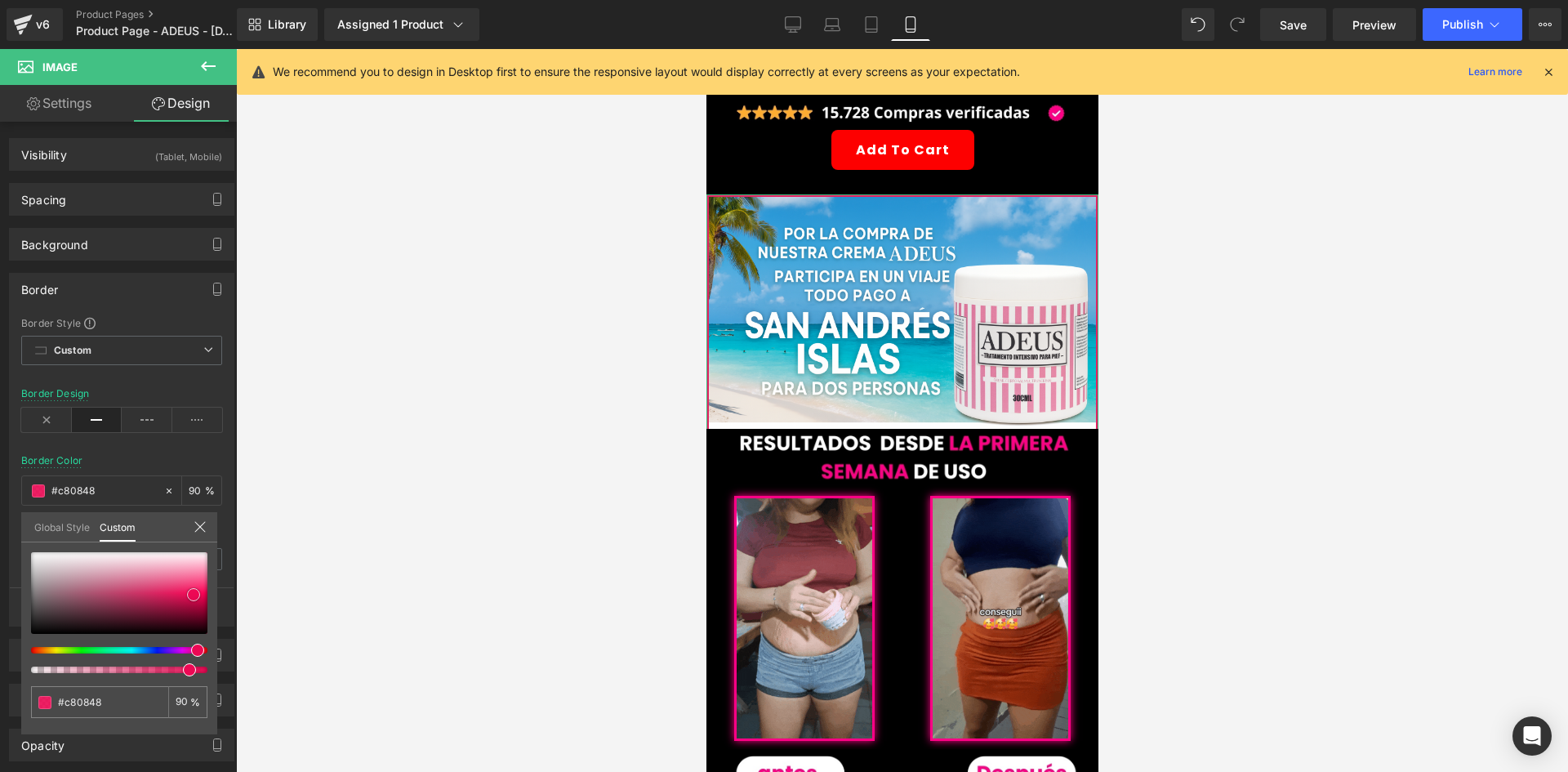
type input "#c30846"
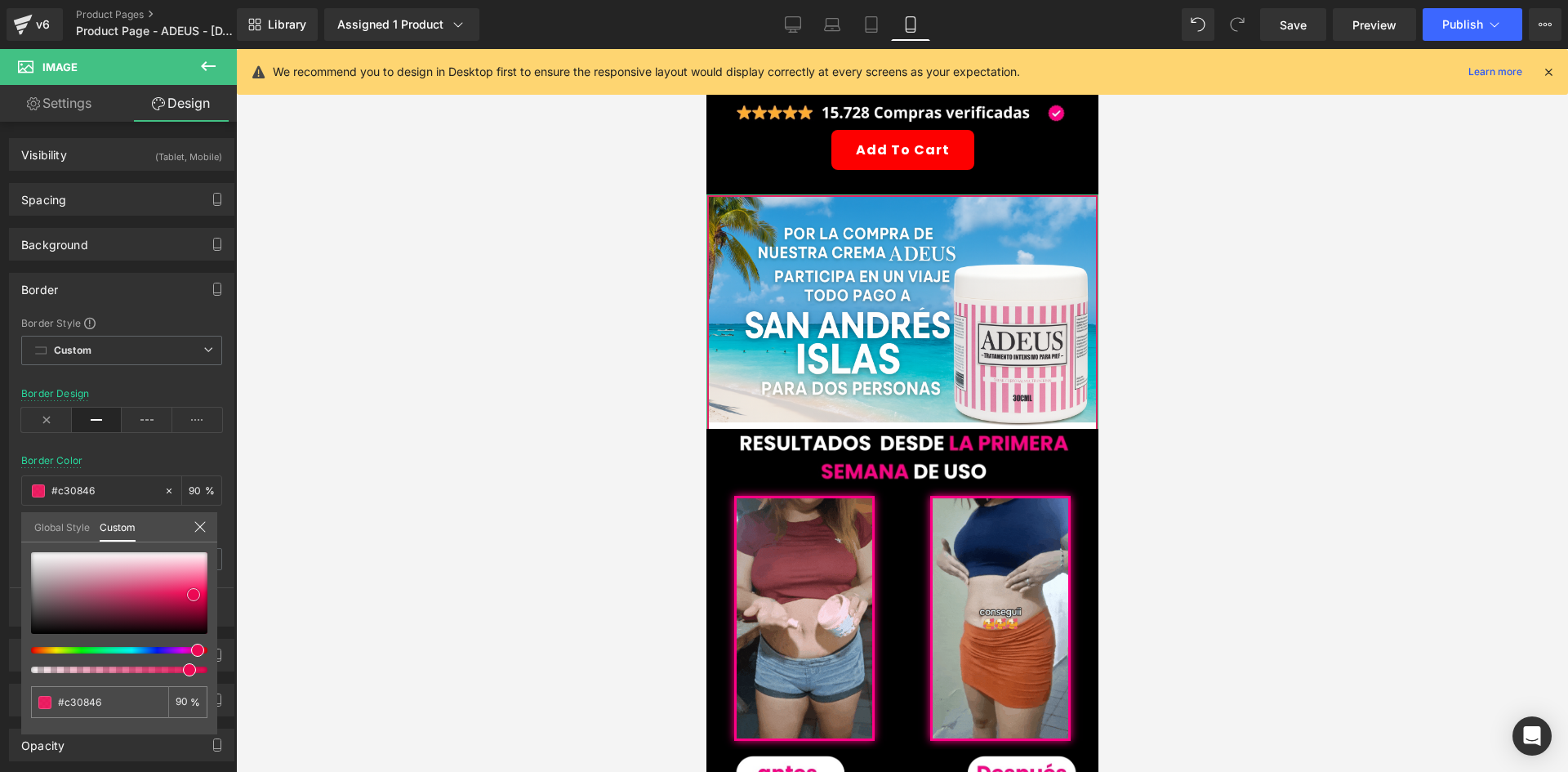
type input "#bb0642"
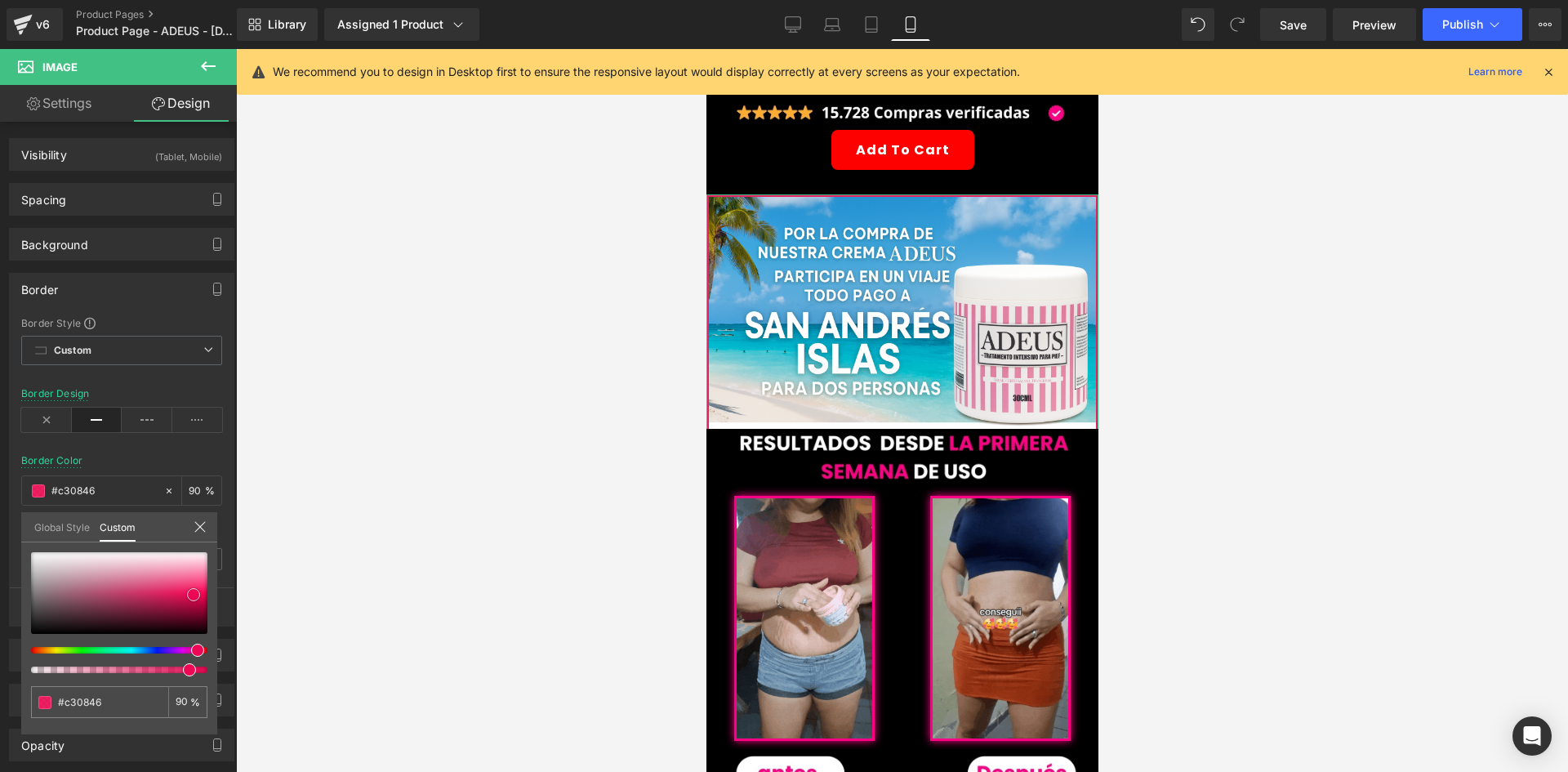
type input "#bb0642"
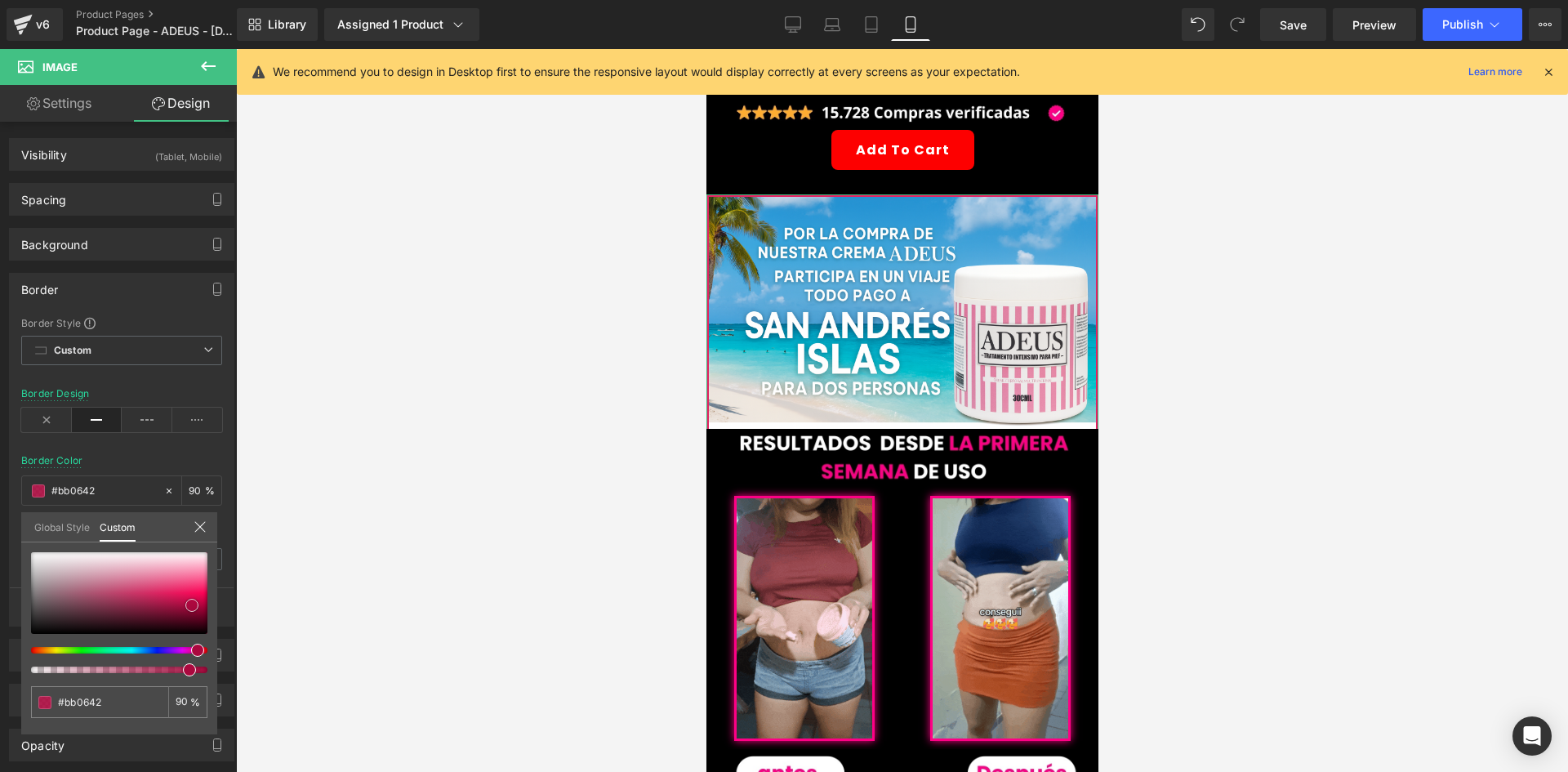
type input "#b60641"
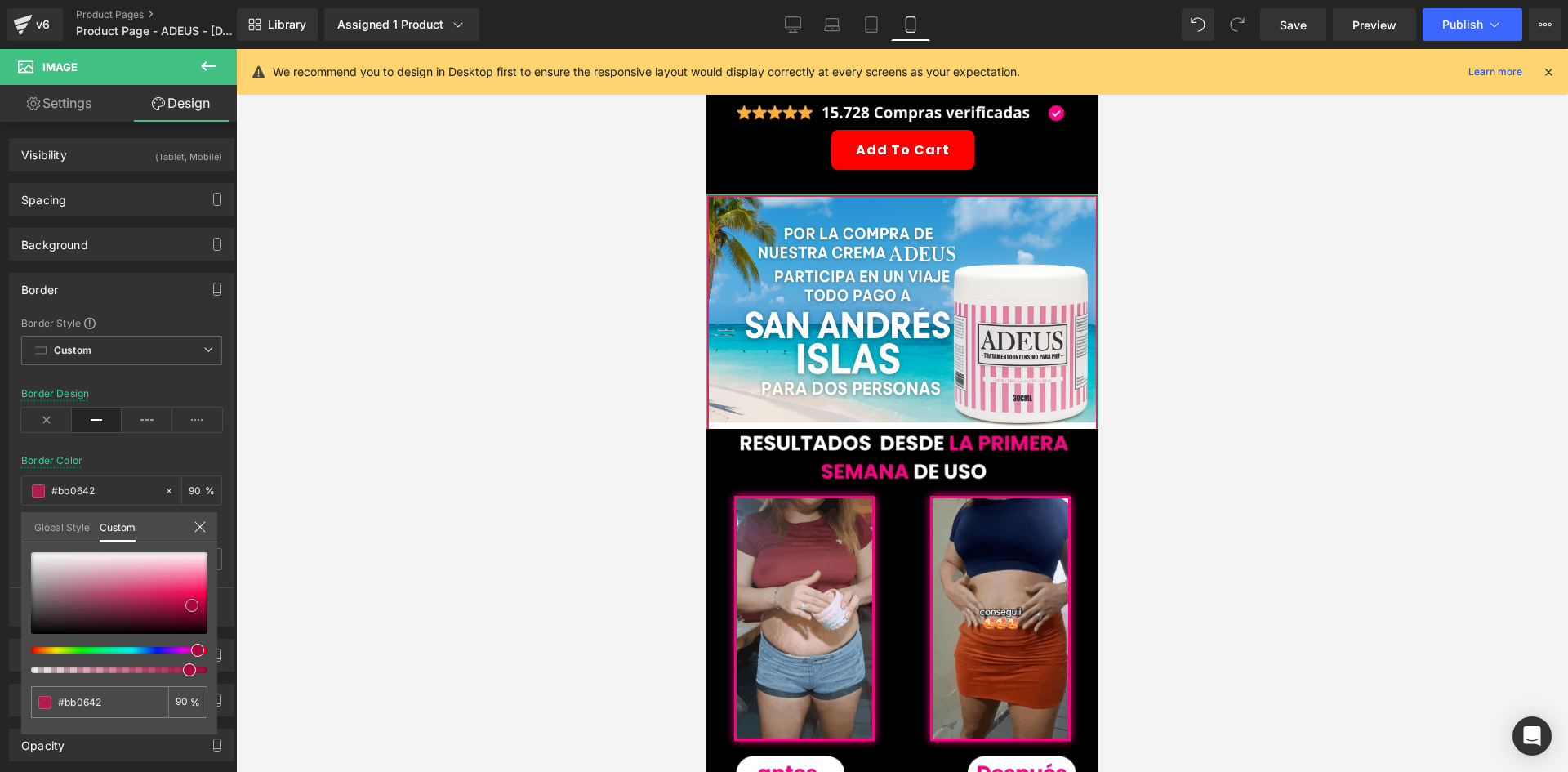
type input "#b60641"
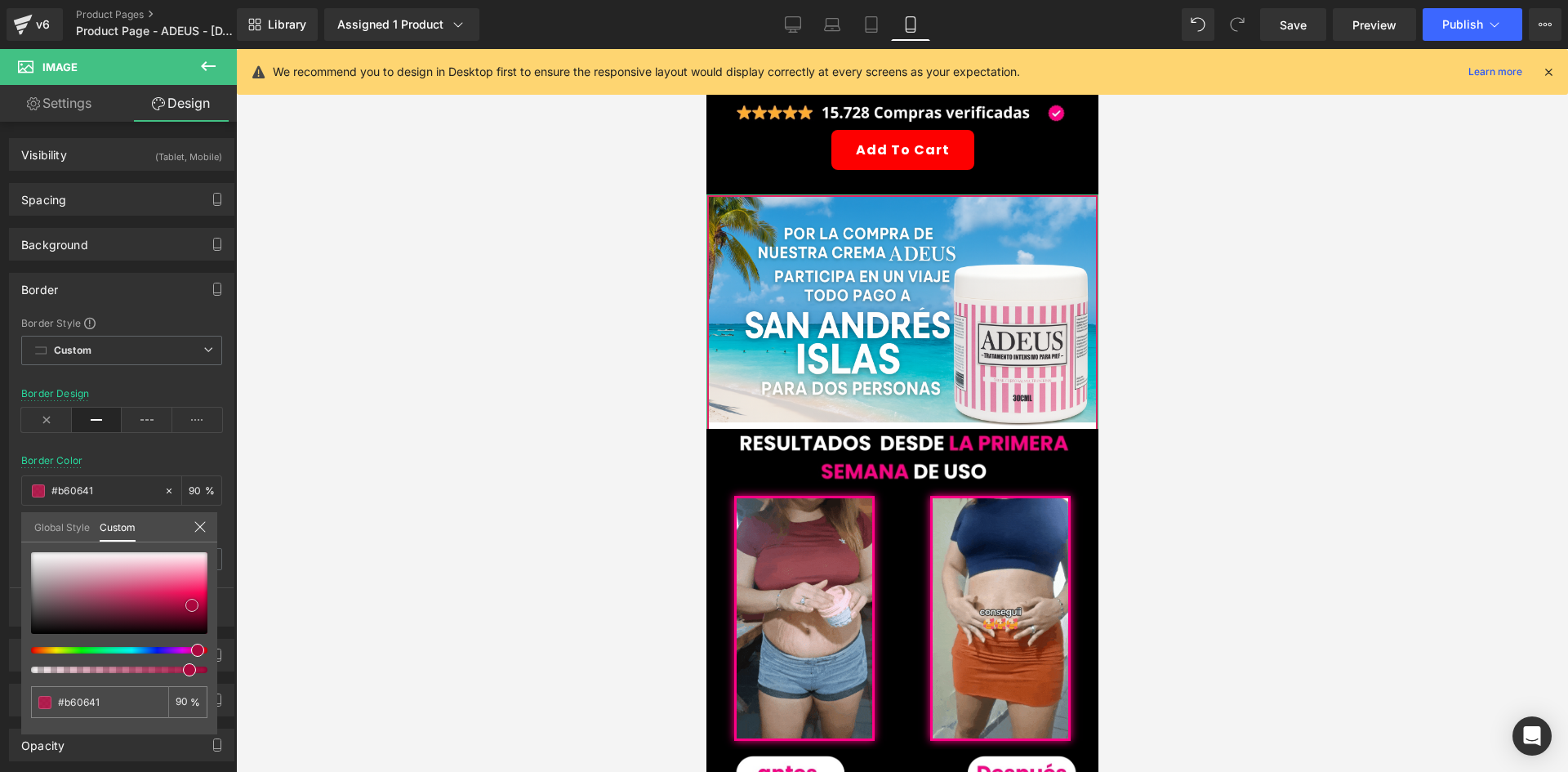
type input "#aa083e"
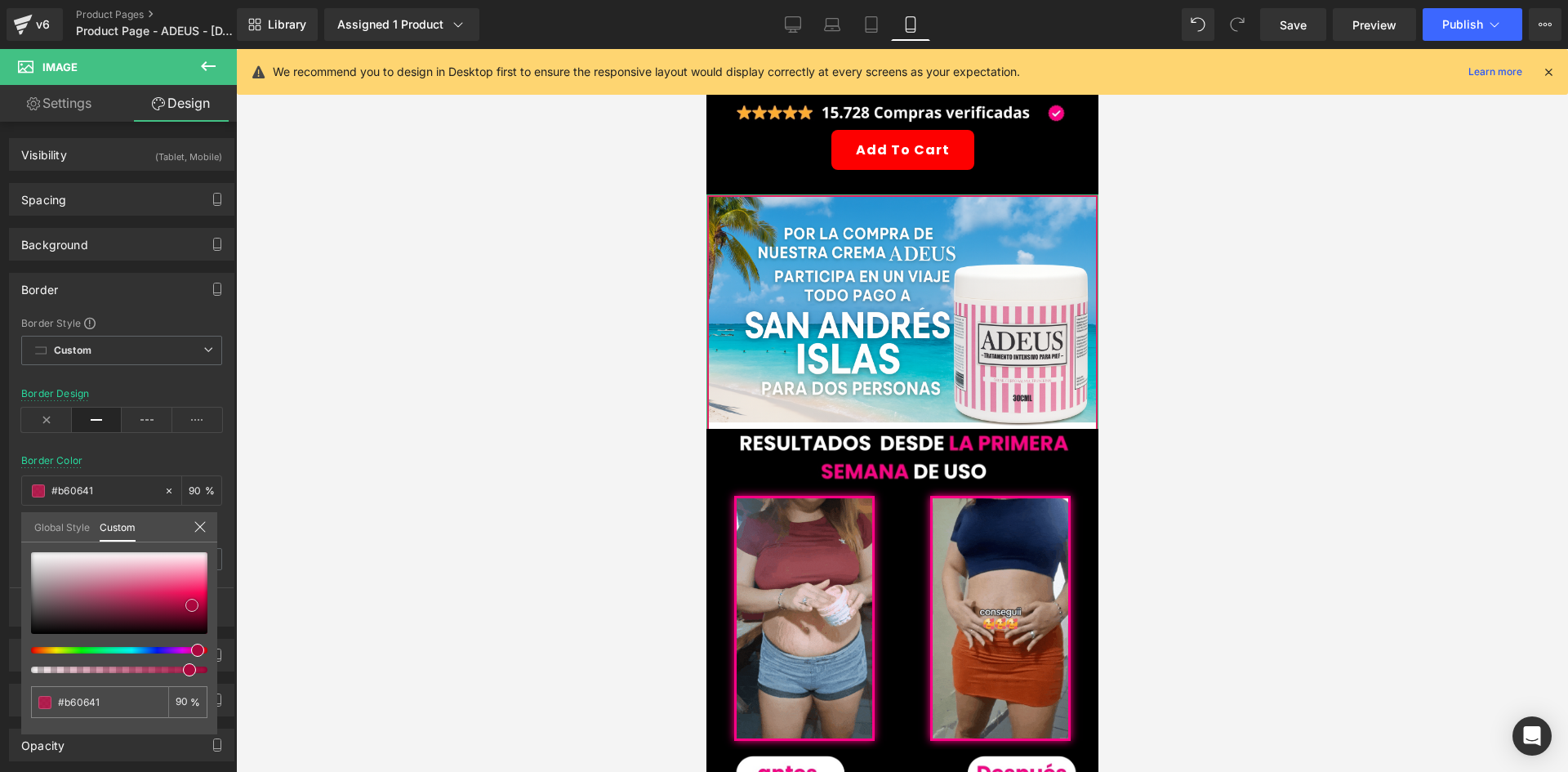
type input "#aa083e"
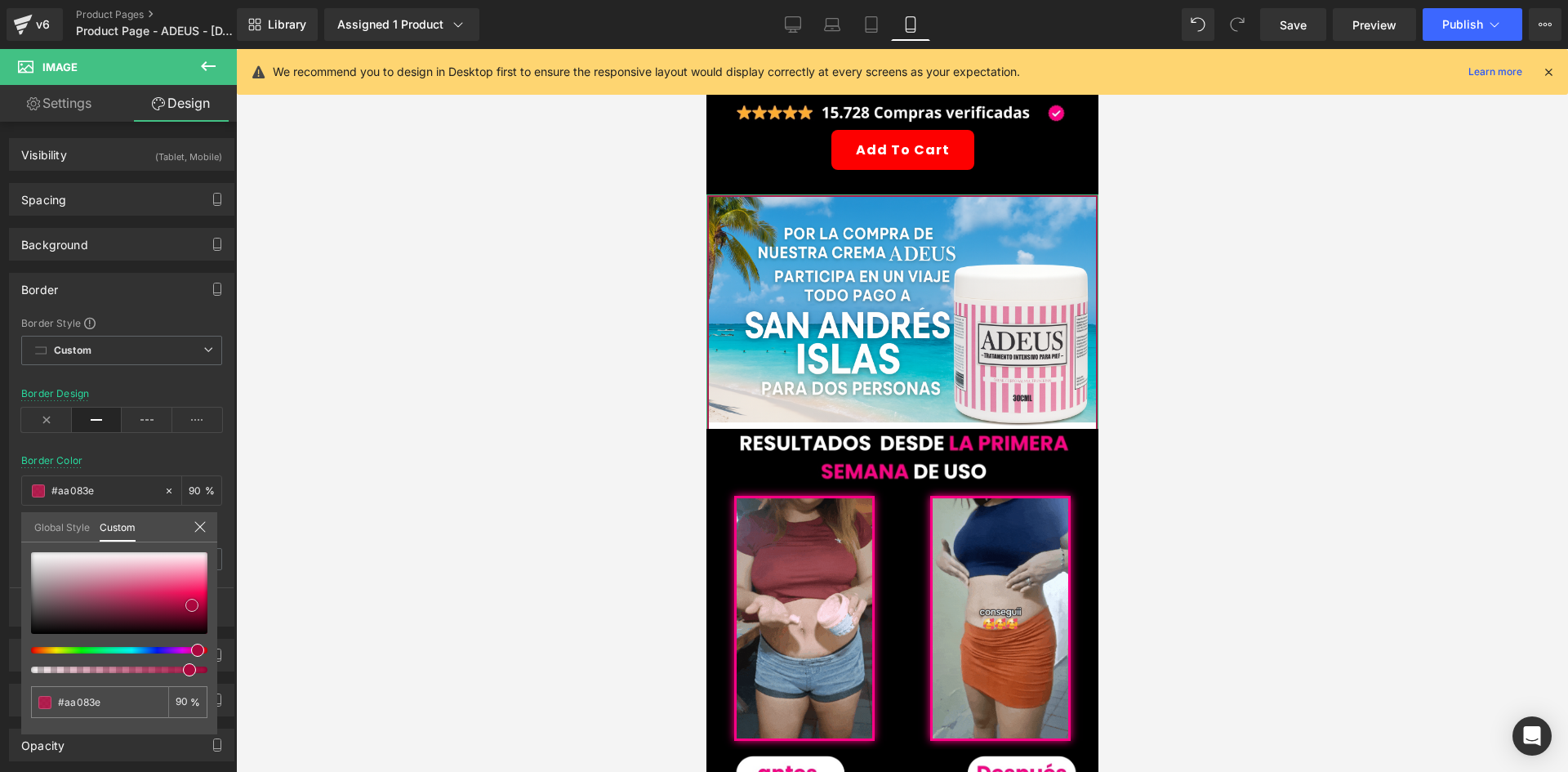
type input "#a1063a"
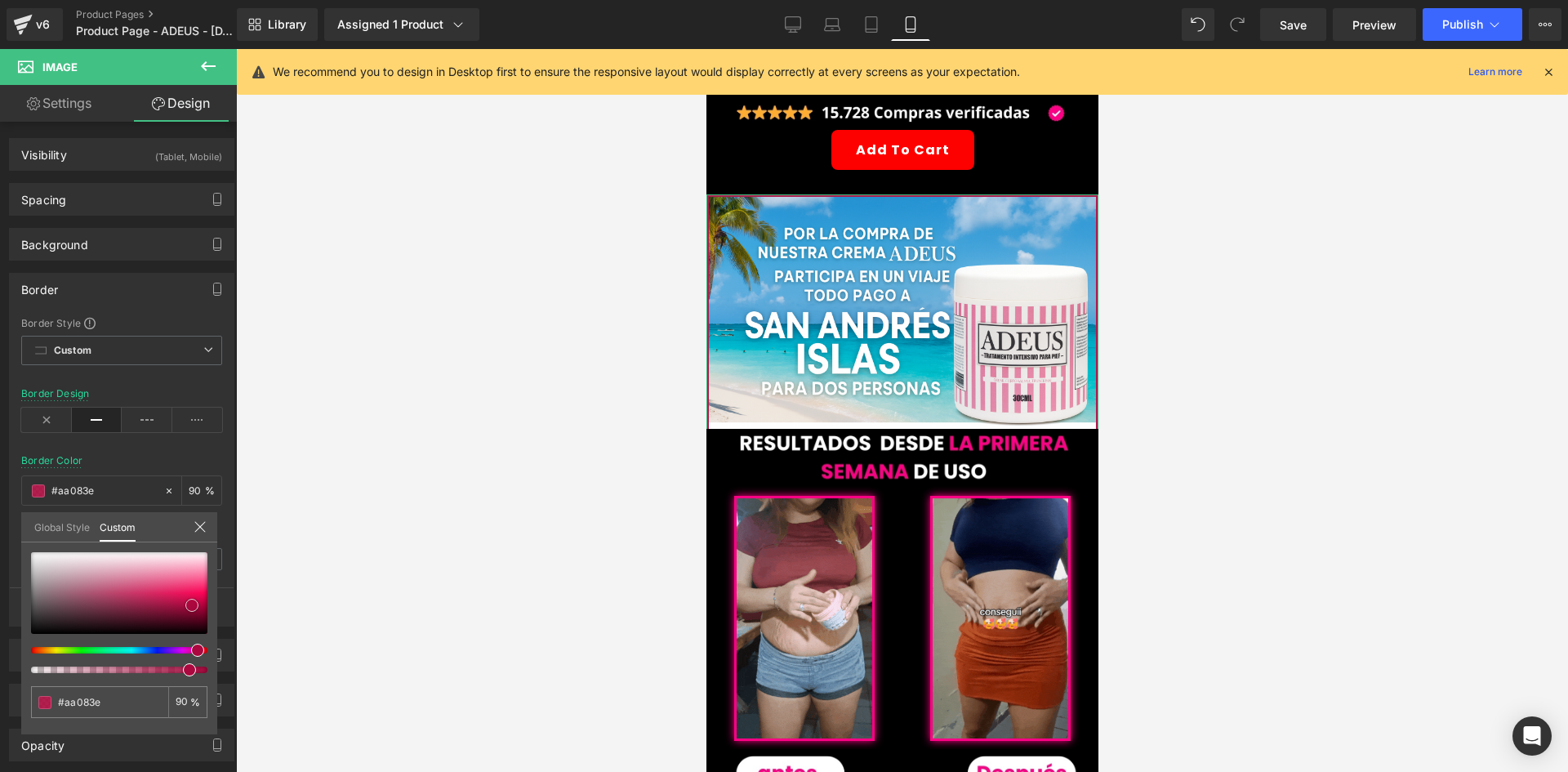
type input "#a1063a"
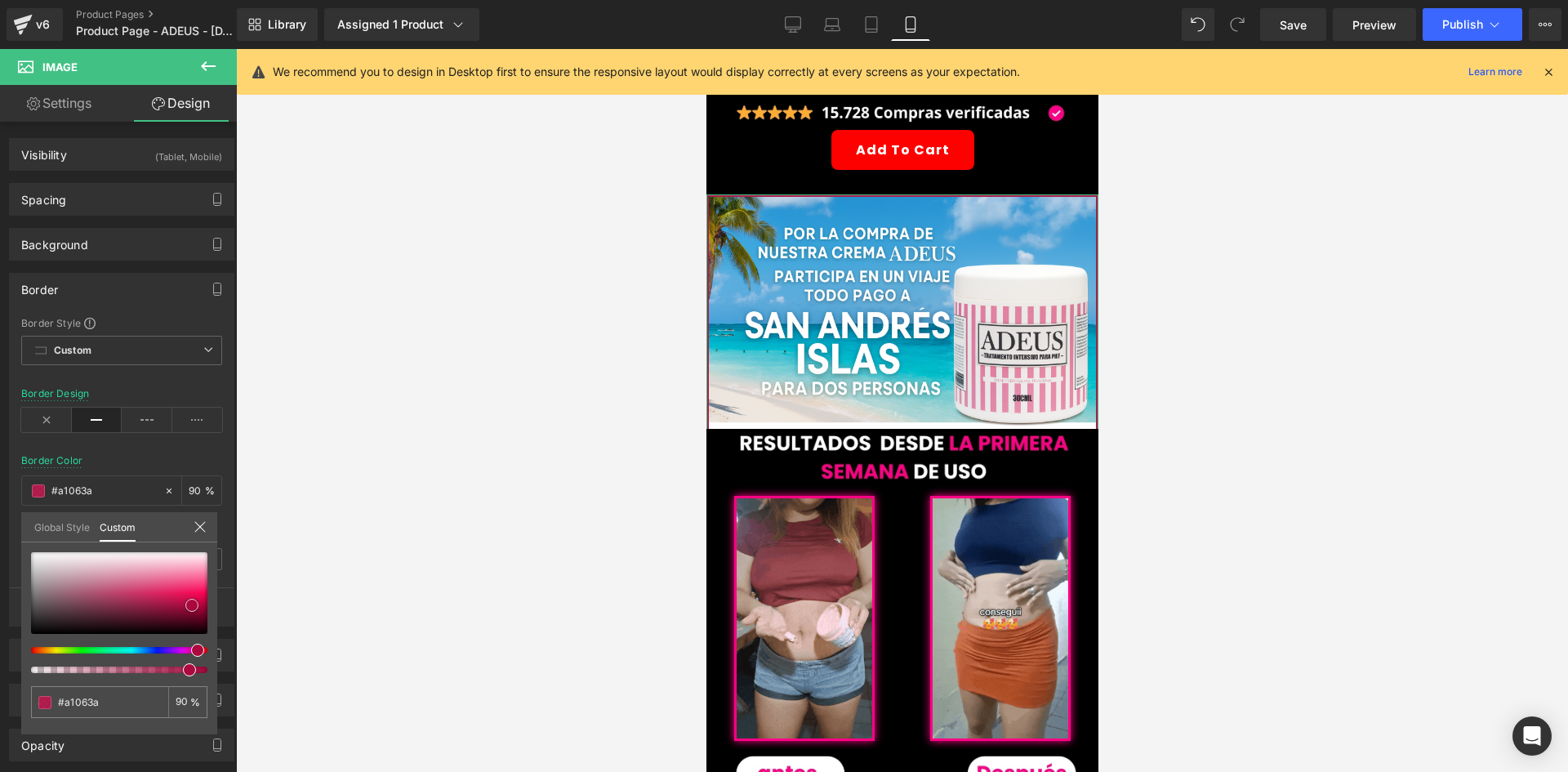
type input "#9c0638"
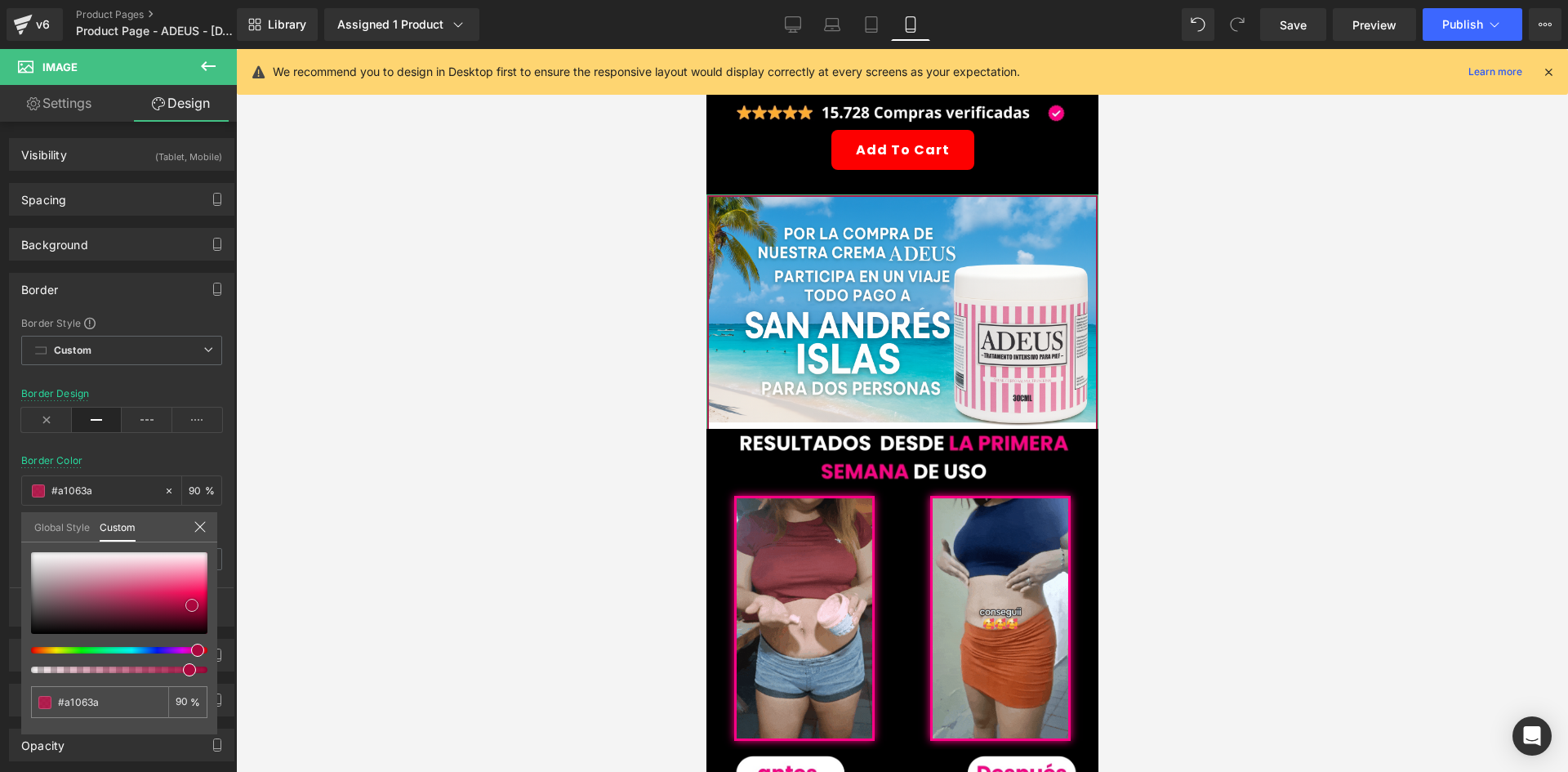
type input "#9c0638"
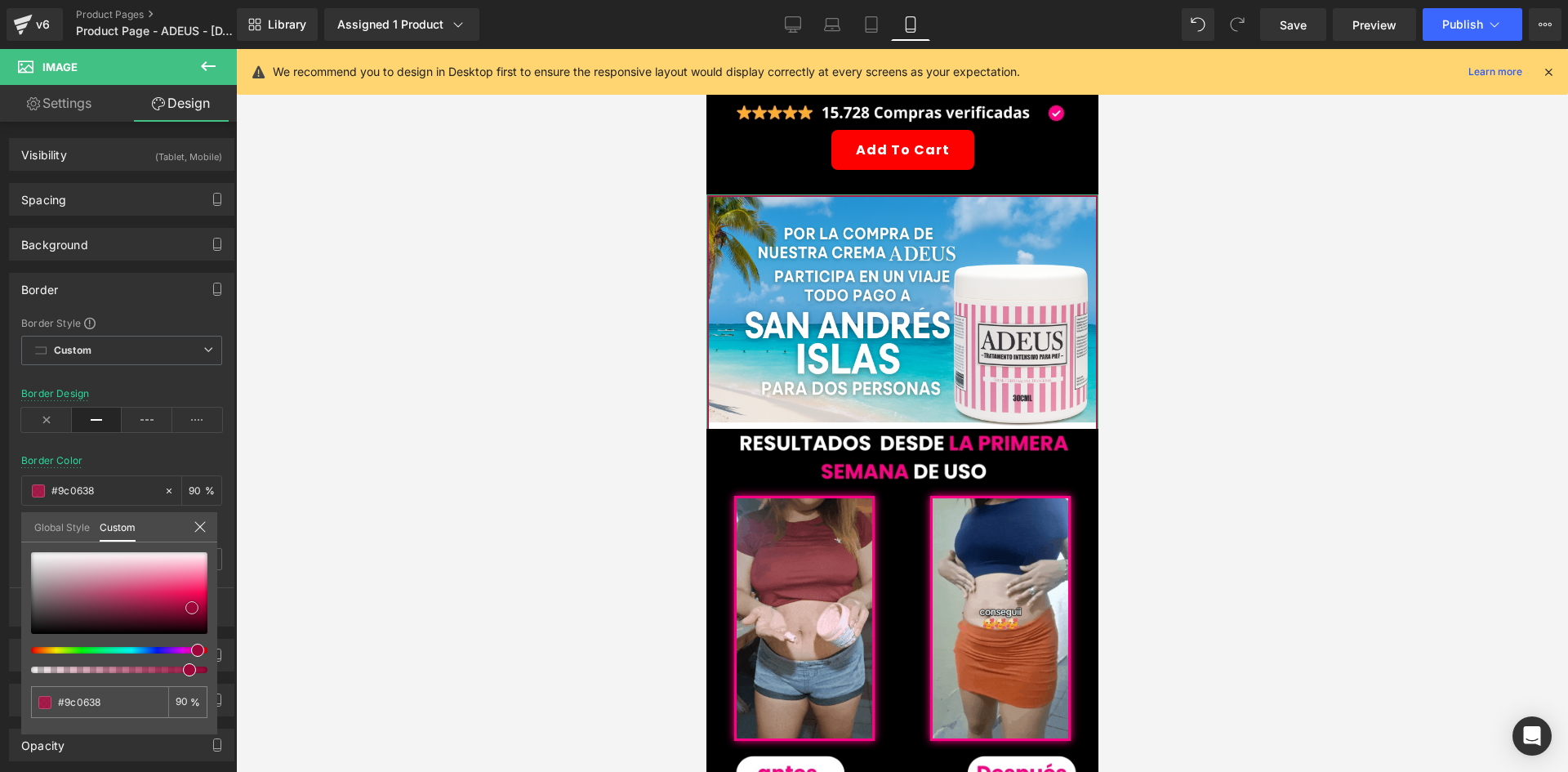
type input "#960737"
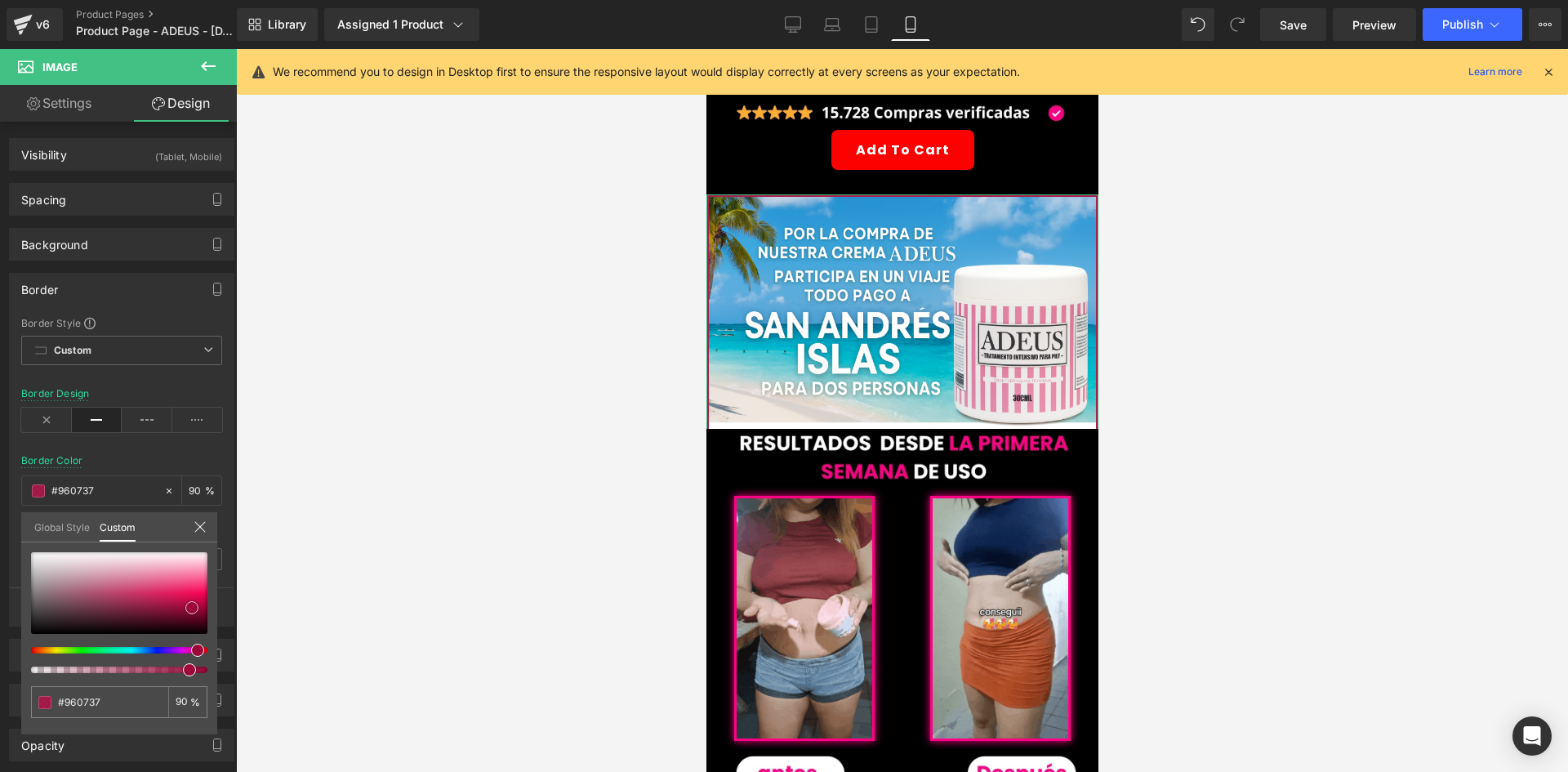
type input "#920635"
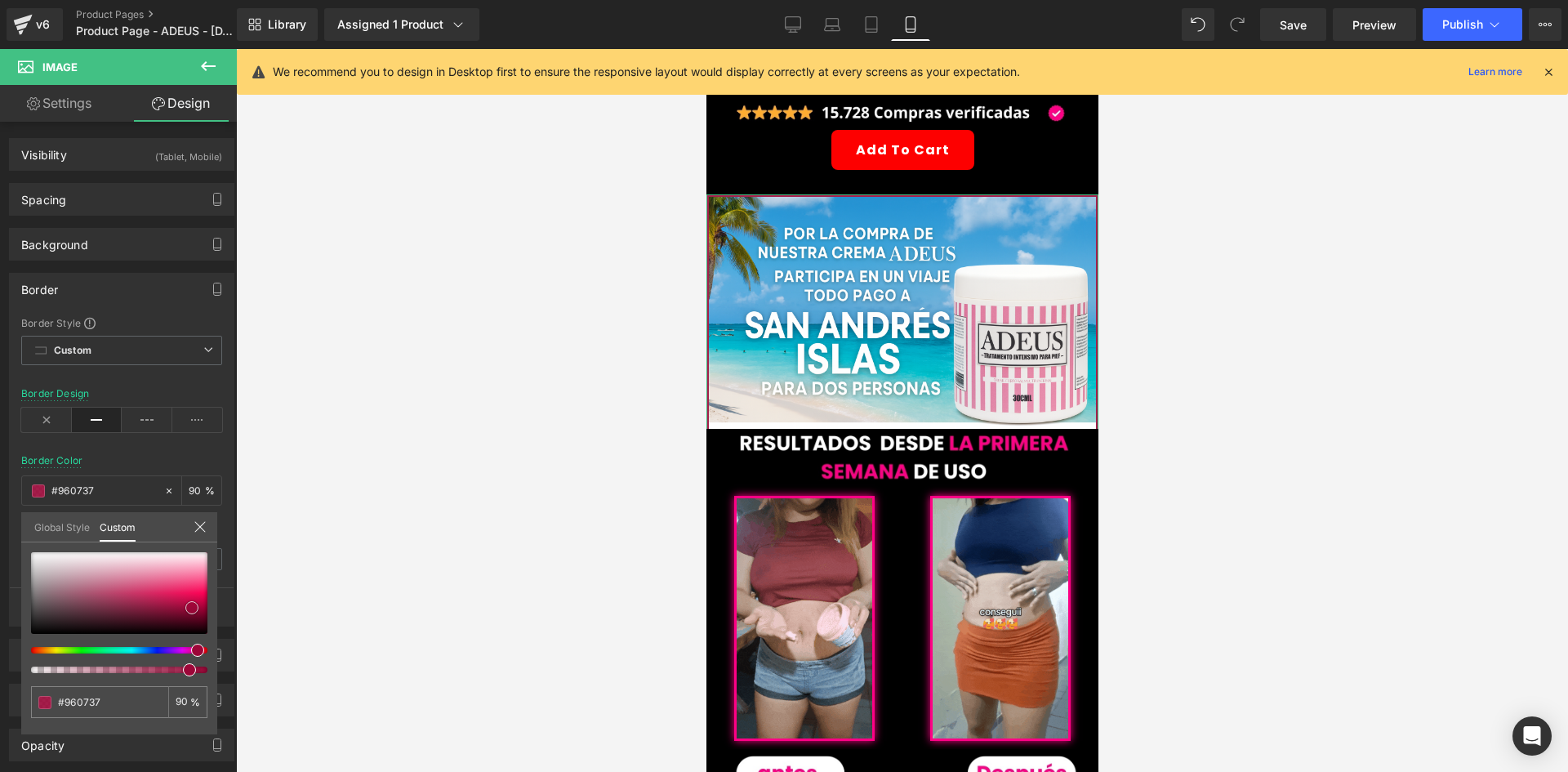
type input "#920635"
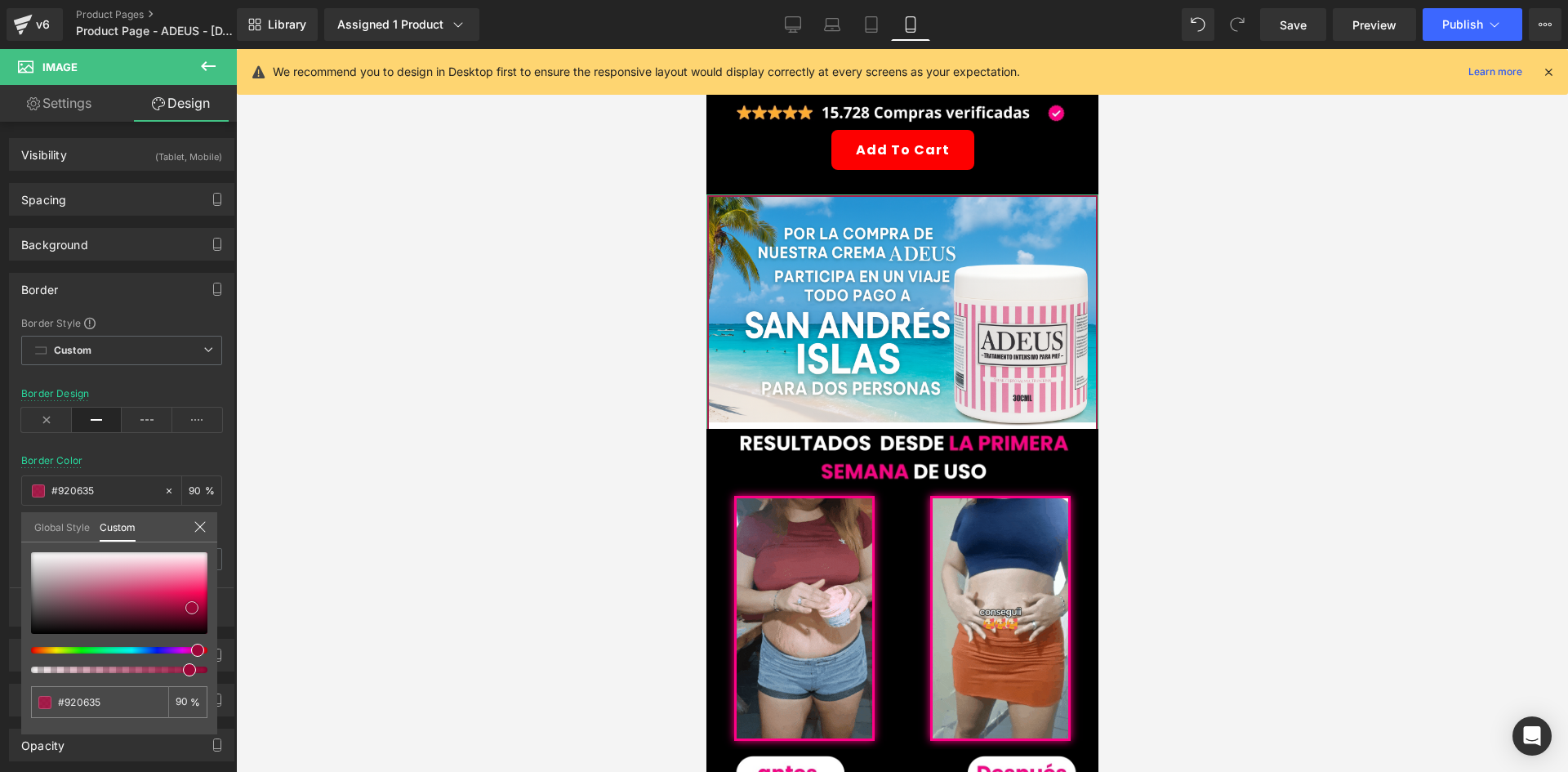
type input "#8d0533"
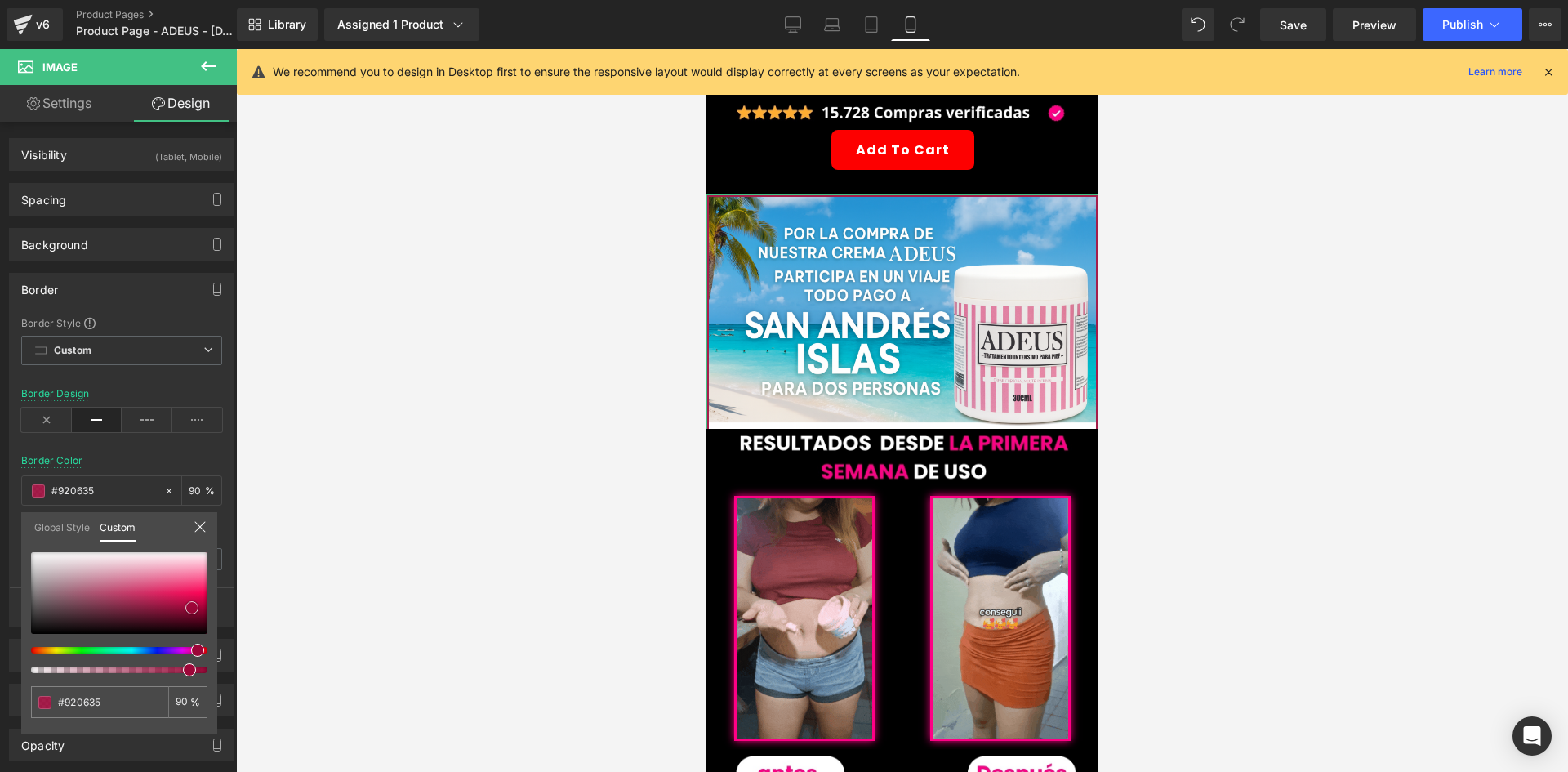
type input "#8d0533"
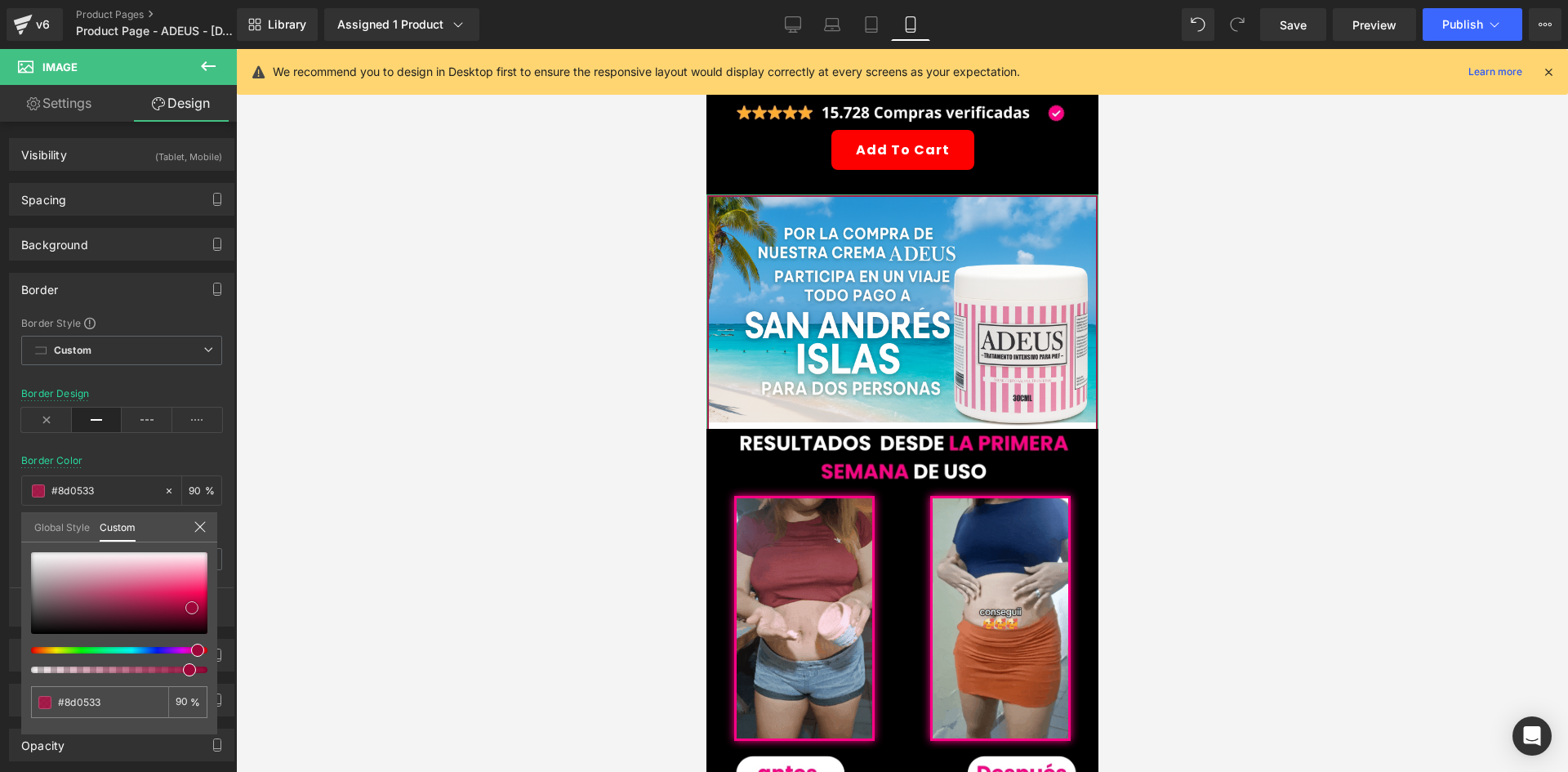
type input "#8c0733"
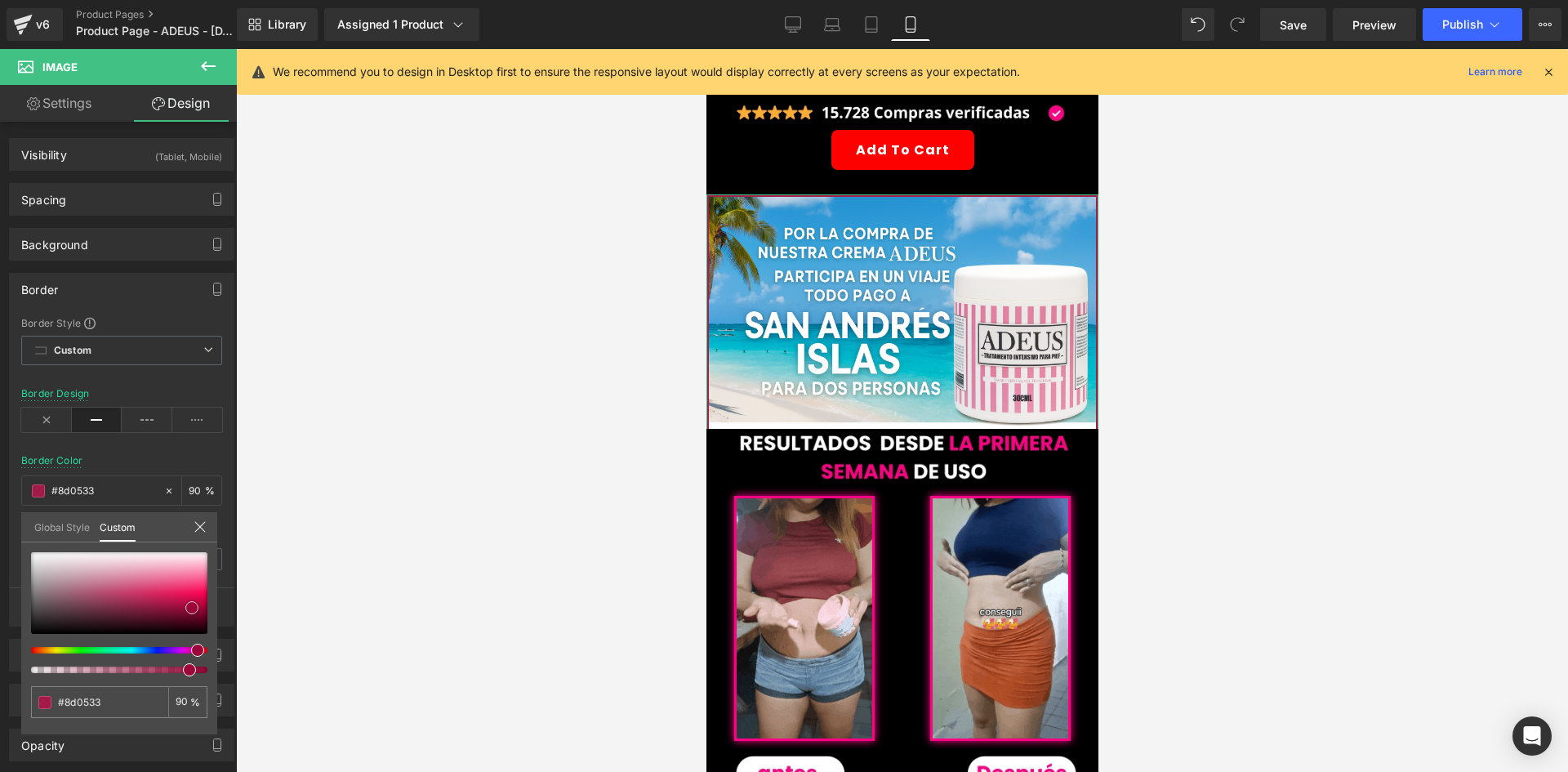
type input "#8c0733"
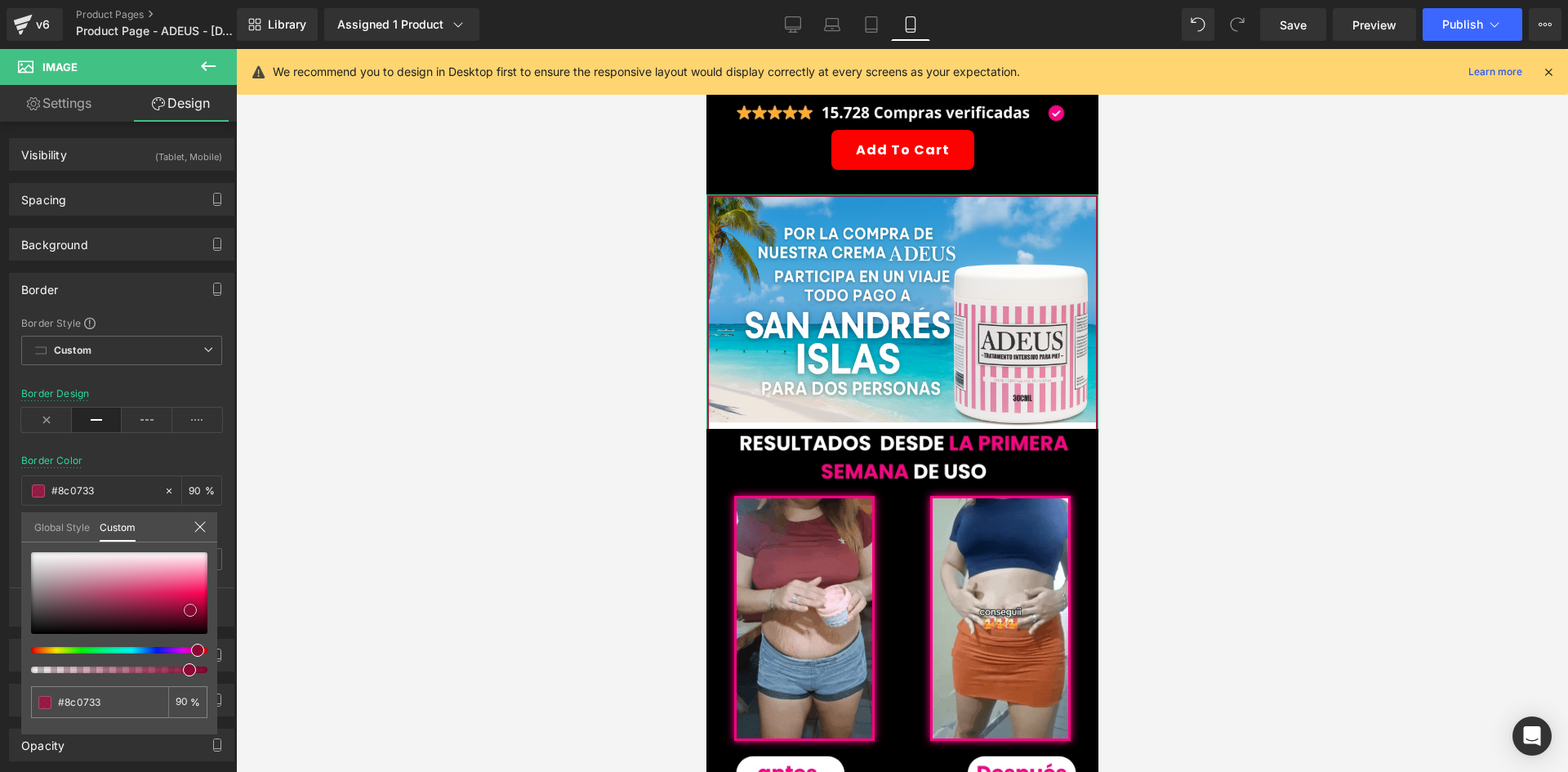
type input "#8b0834"
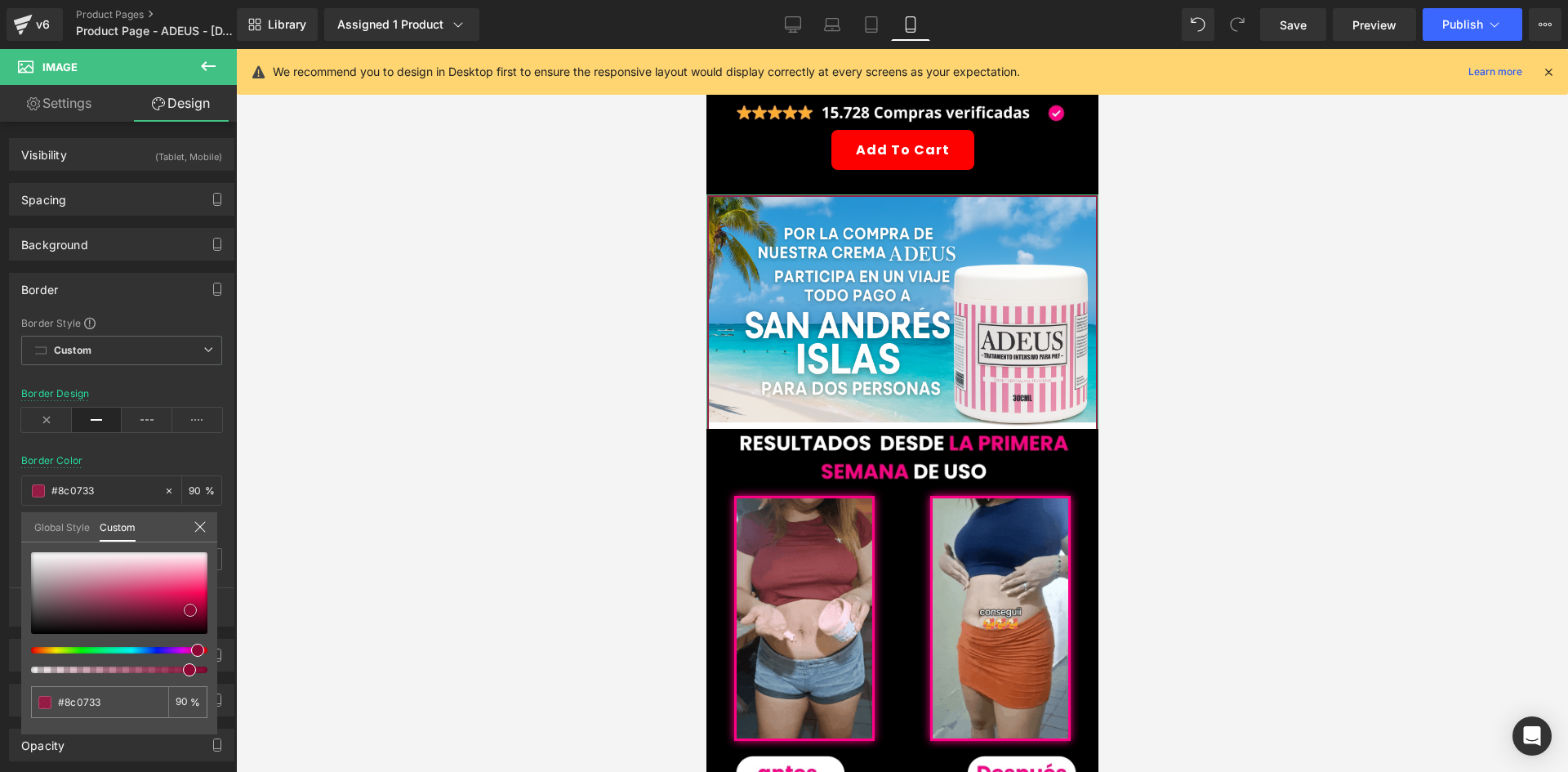
type input "#8b0834"
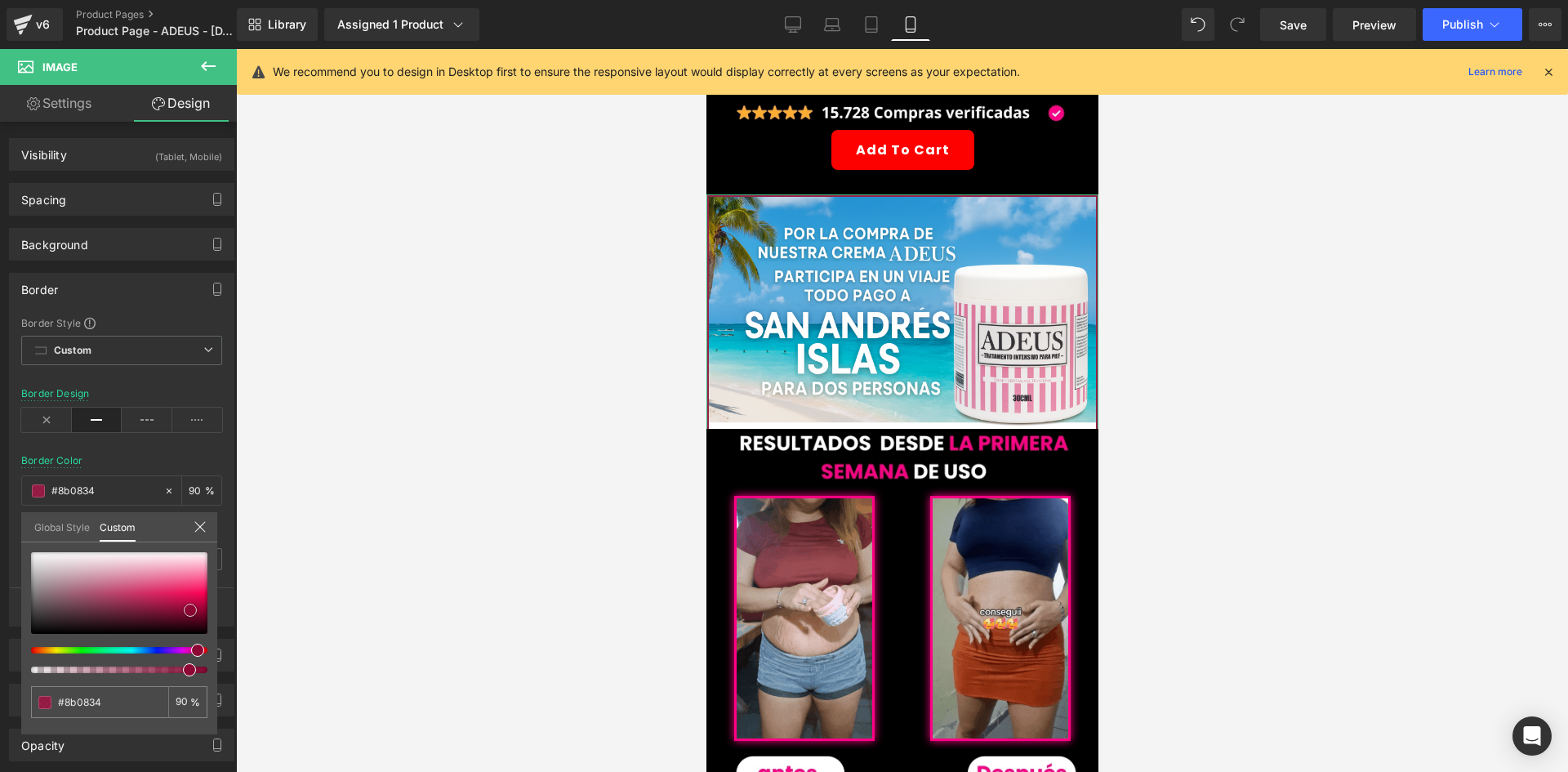
type input "#950837"
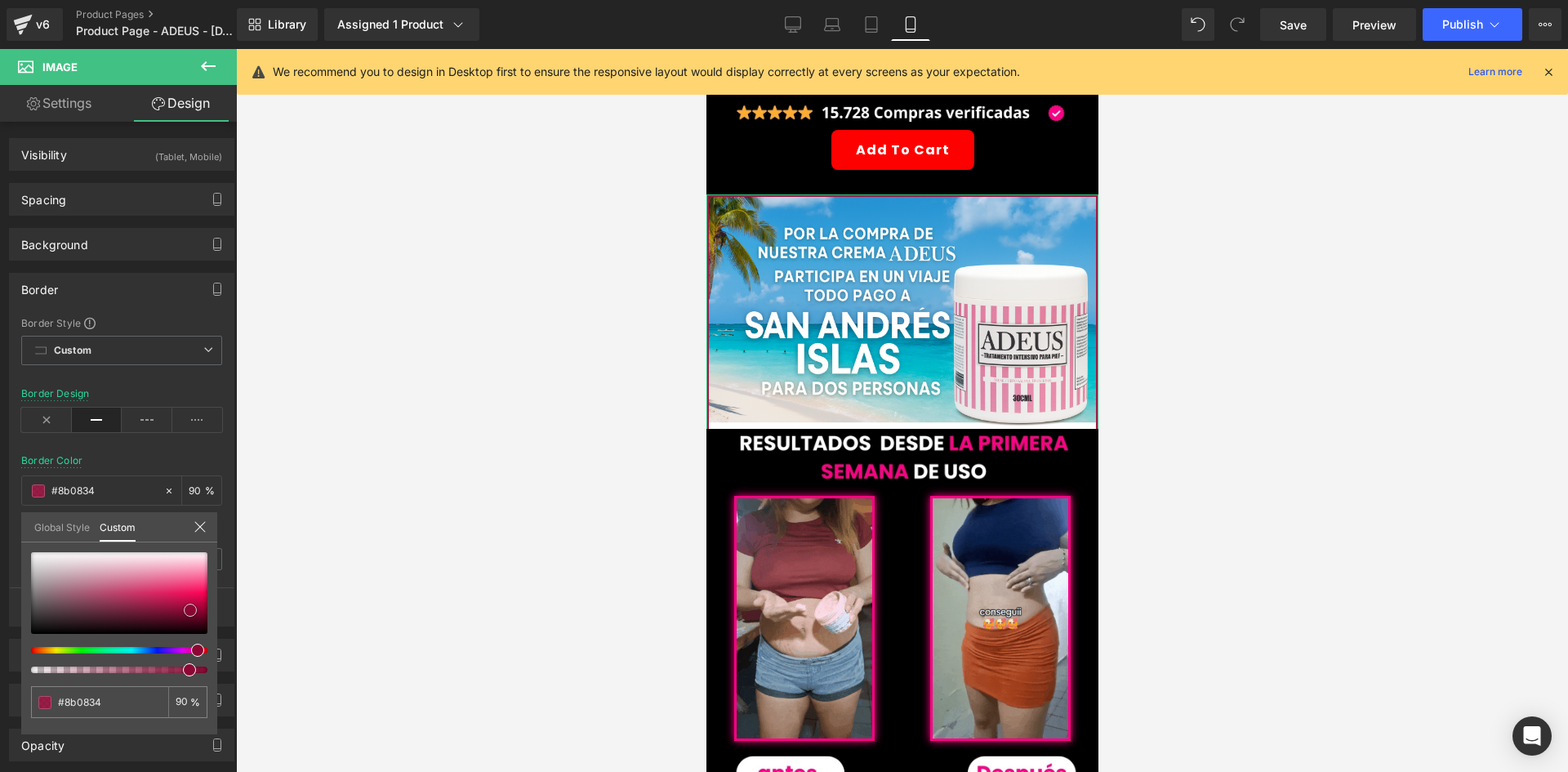
type input "#950837"
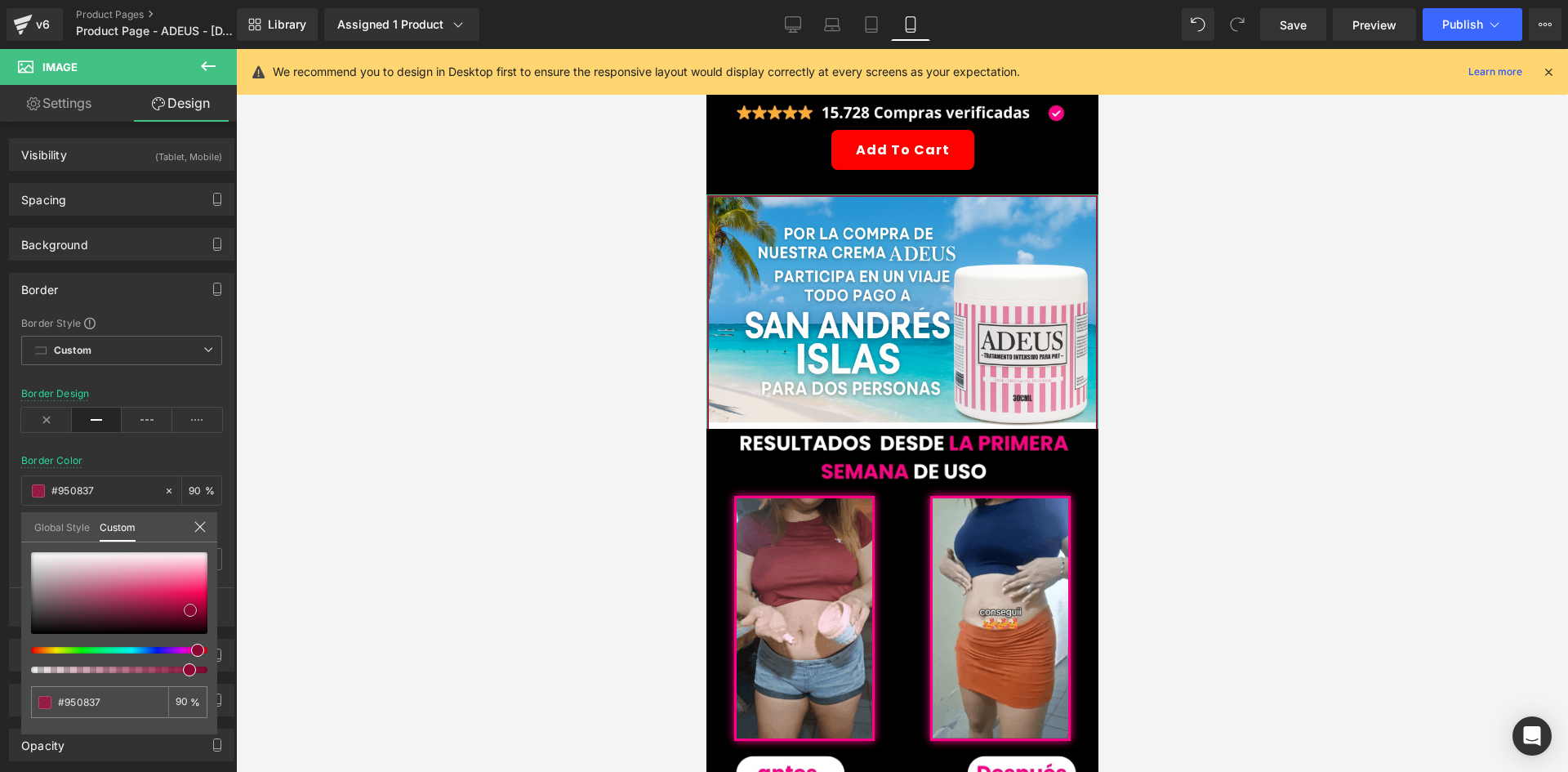
type input "#a20a3d"
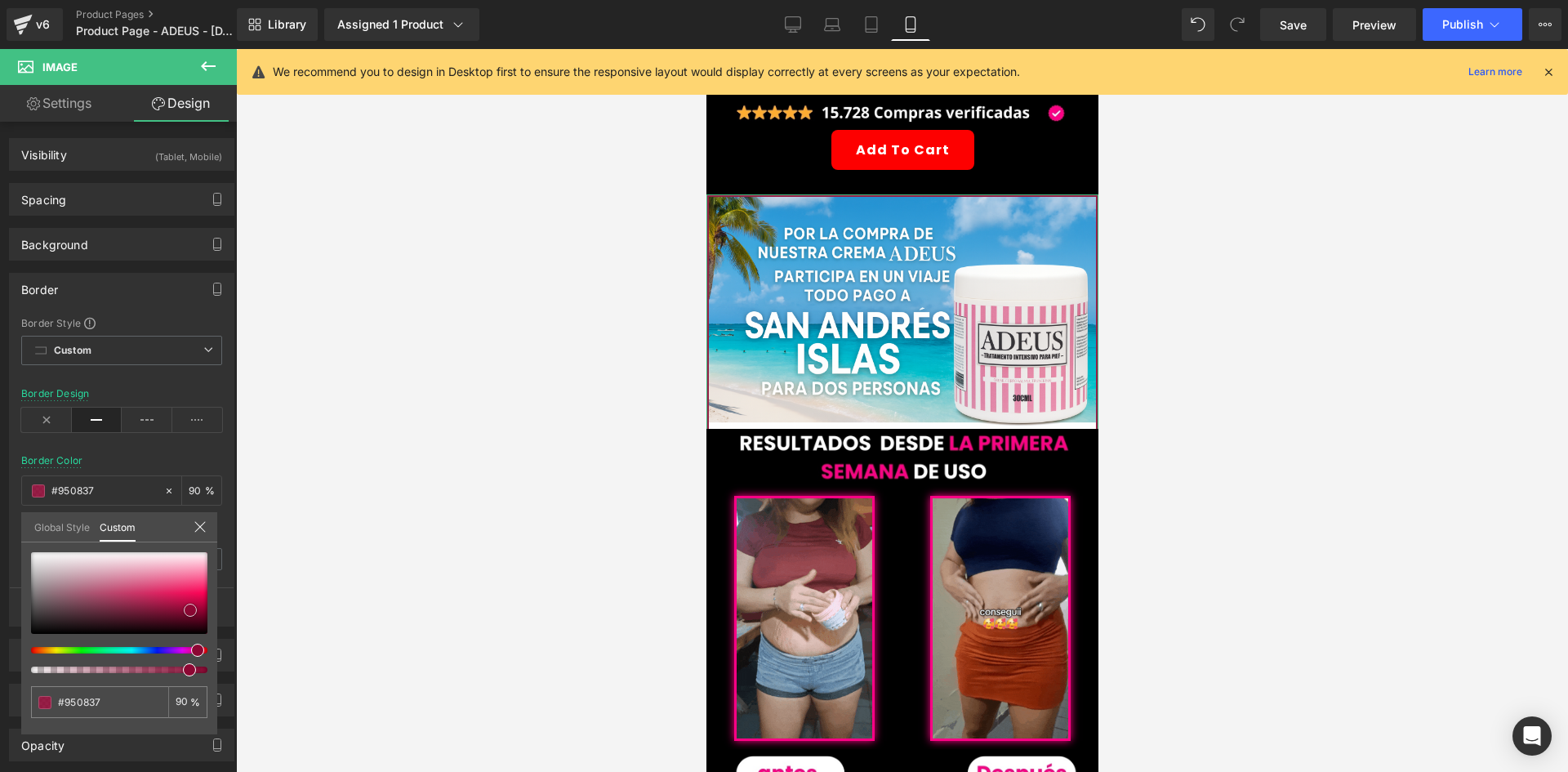
type input "#a20a3d"
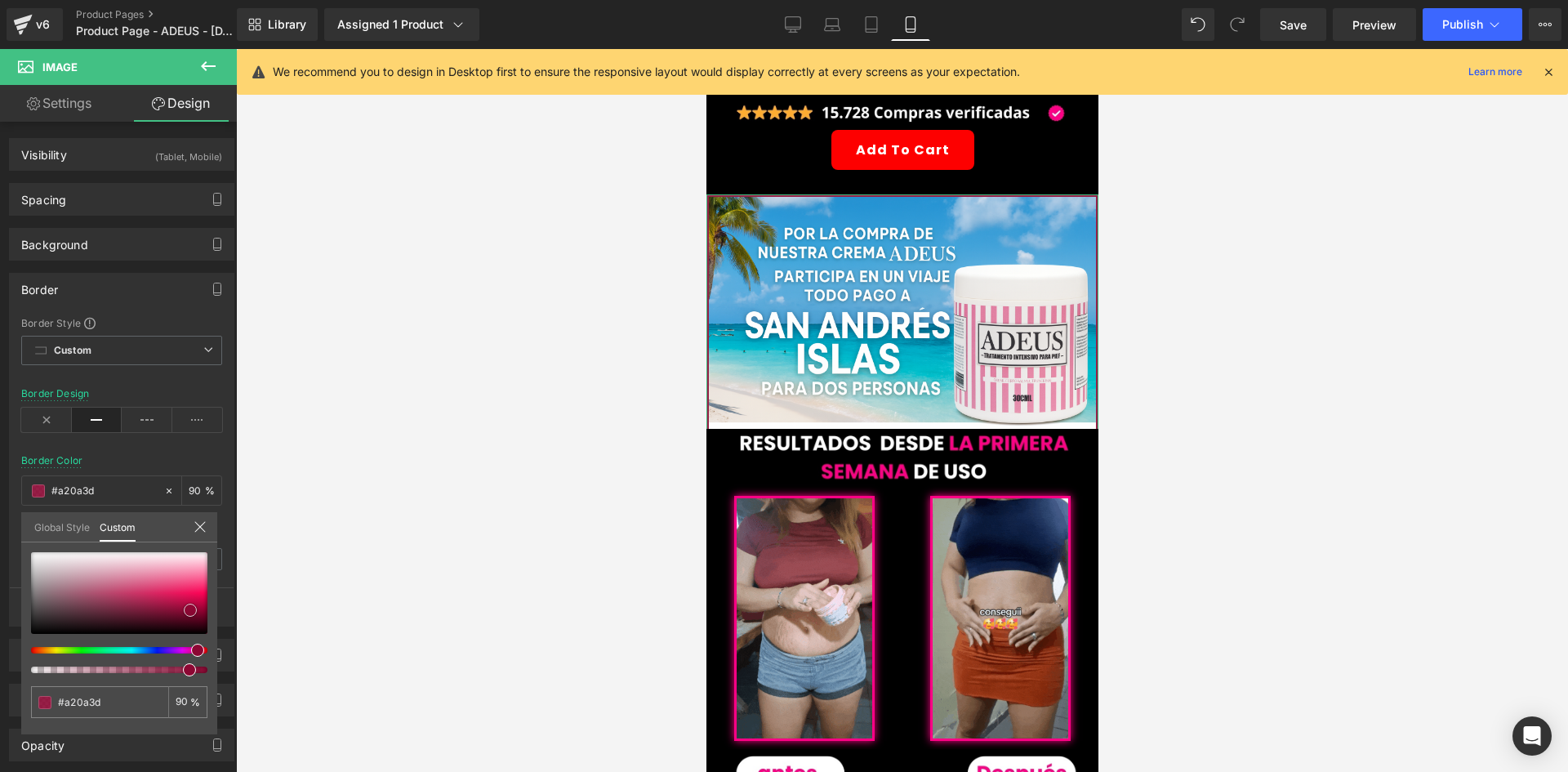
type input "#bb0a45"
type input "#ce0d4d"
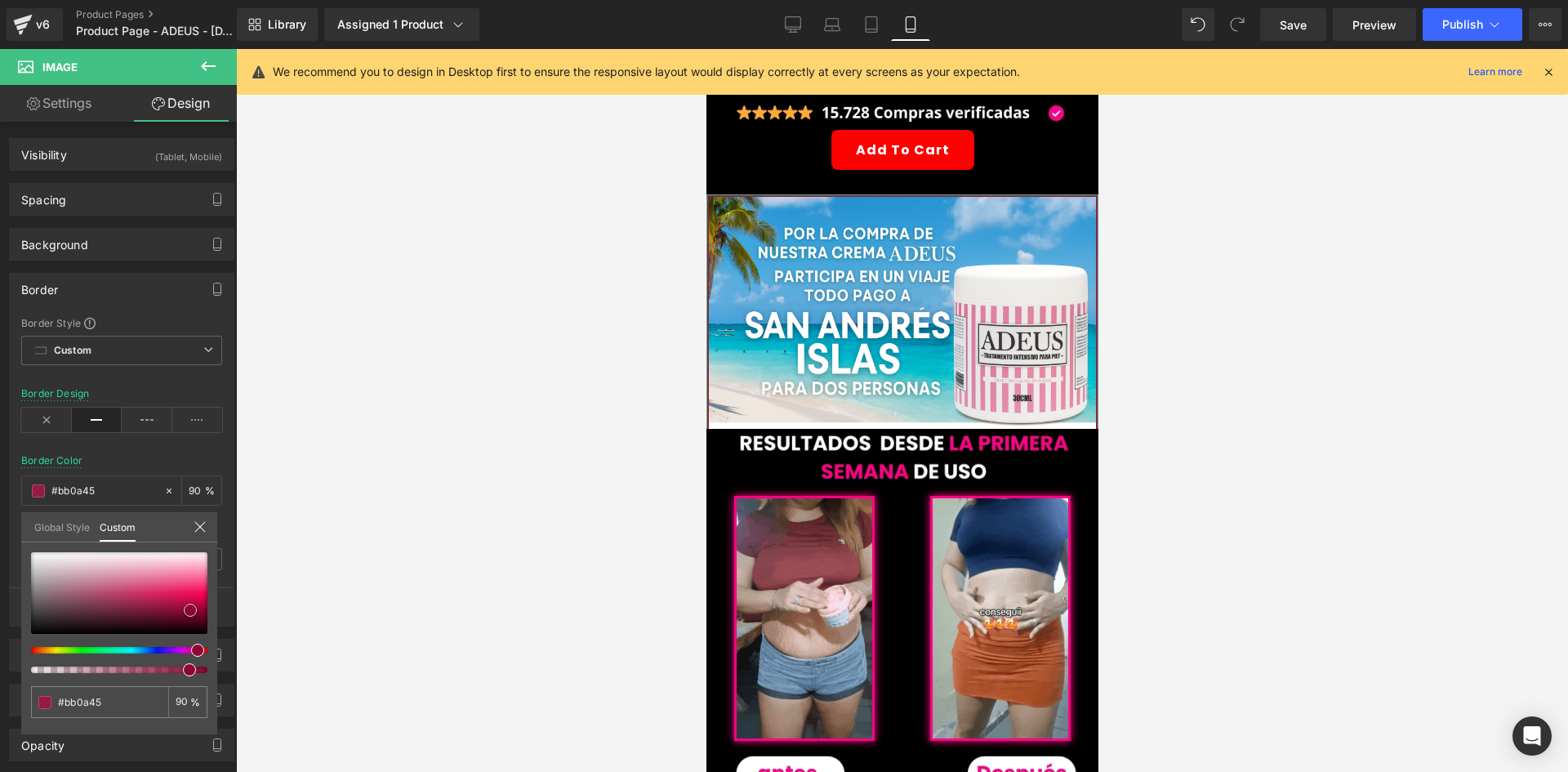
type input "#ce0d4d"
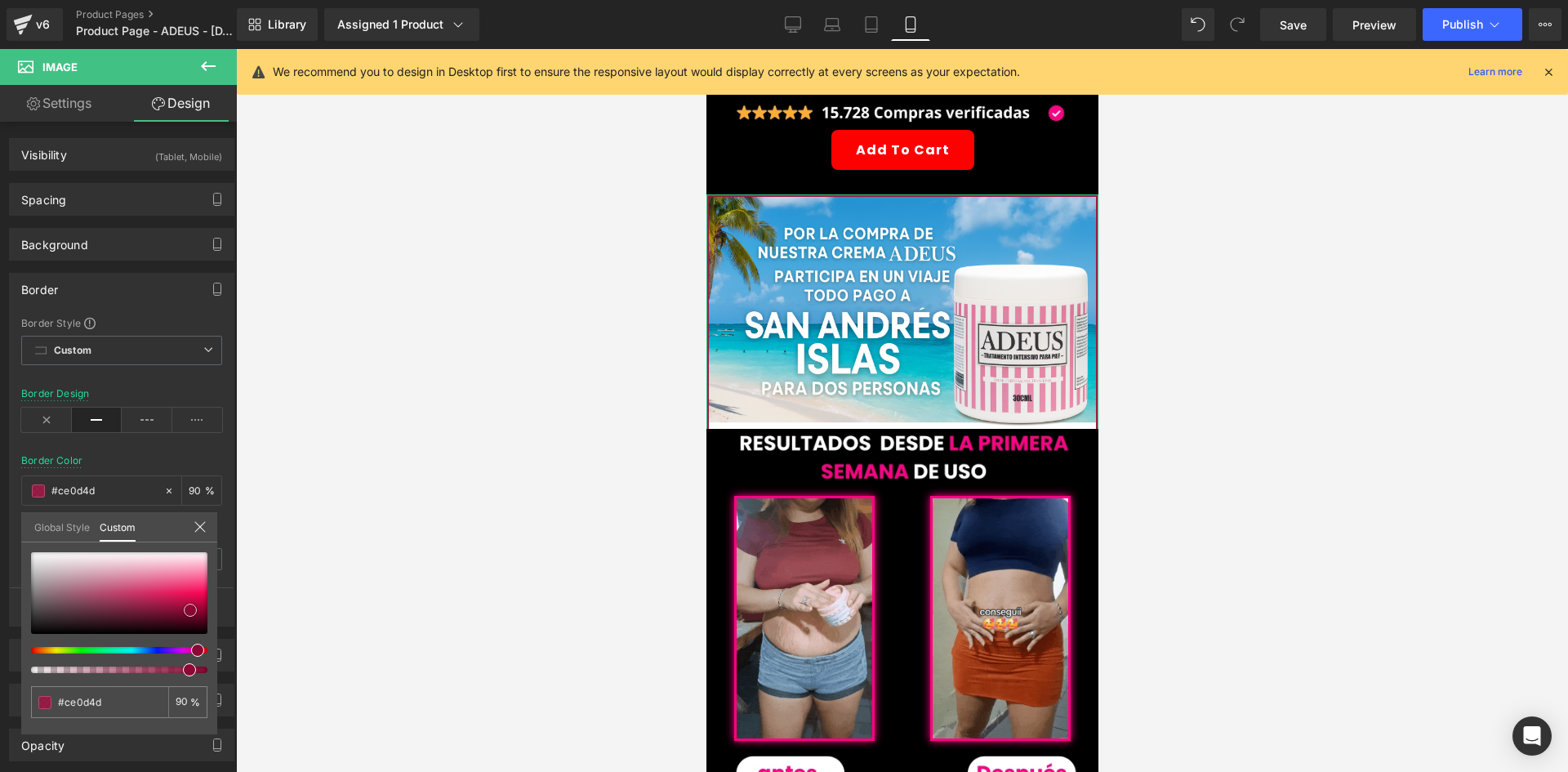
type input "#e60e56"
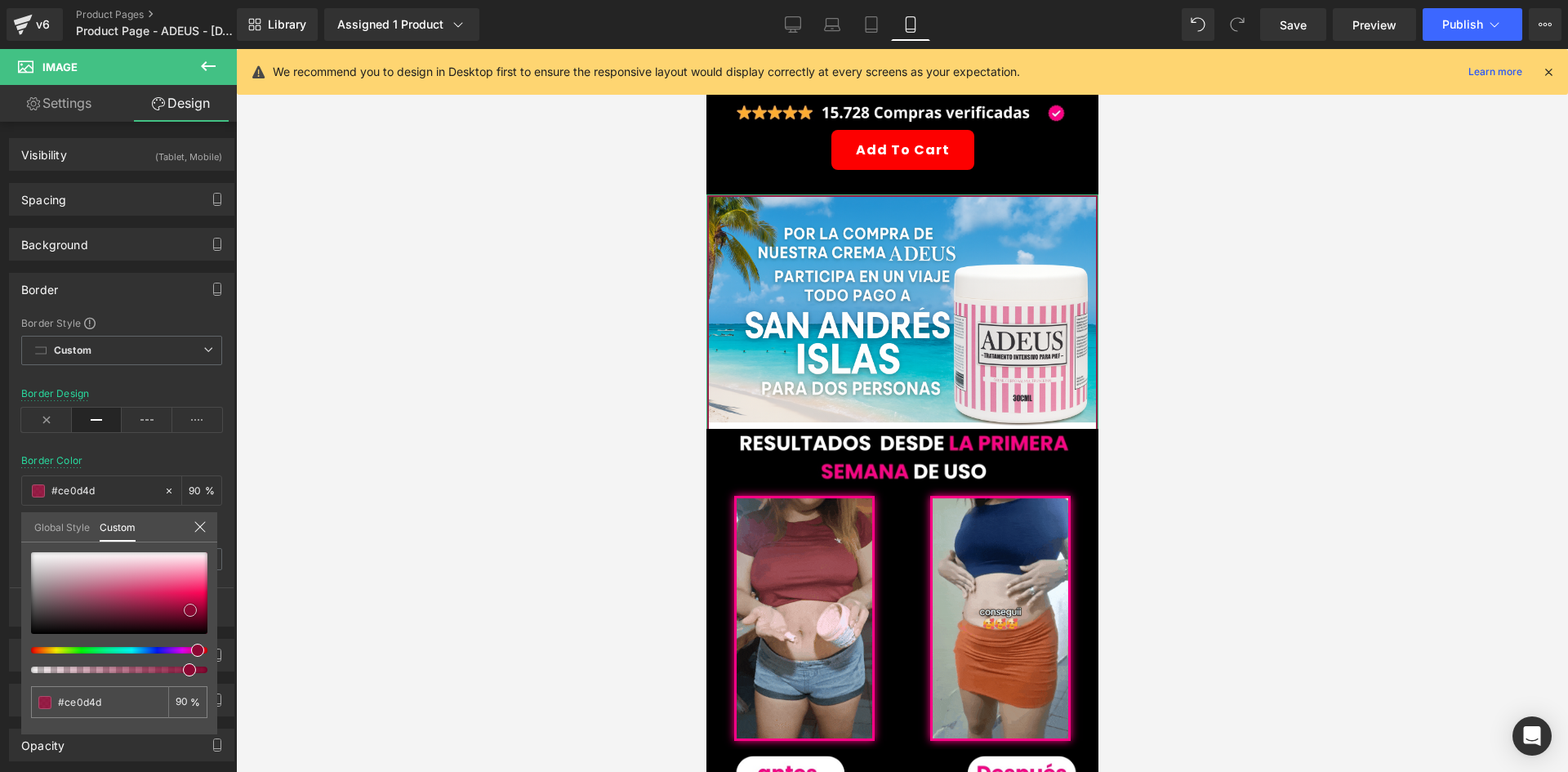
type input "#e60e56"
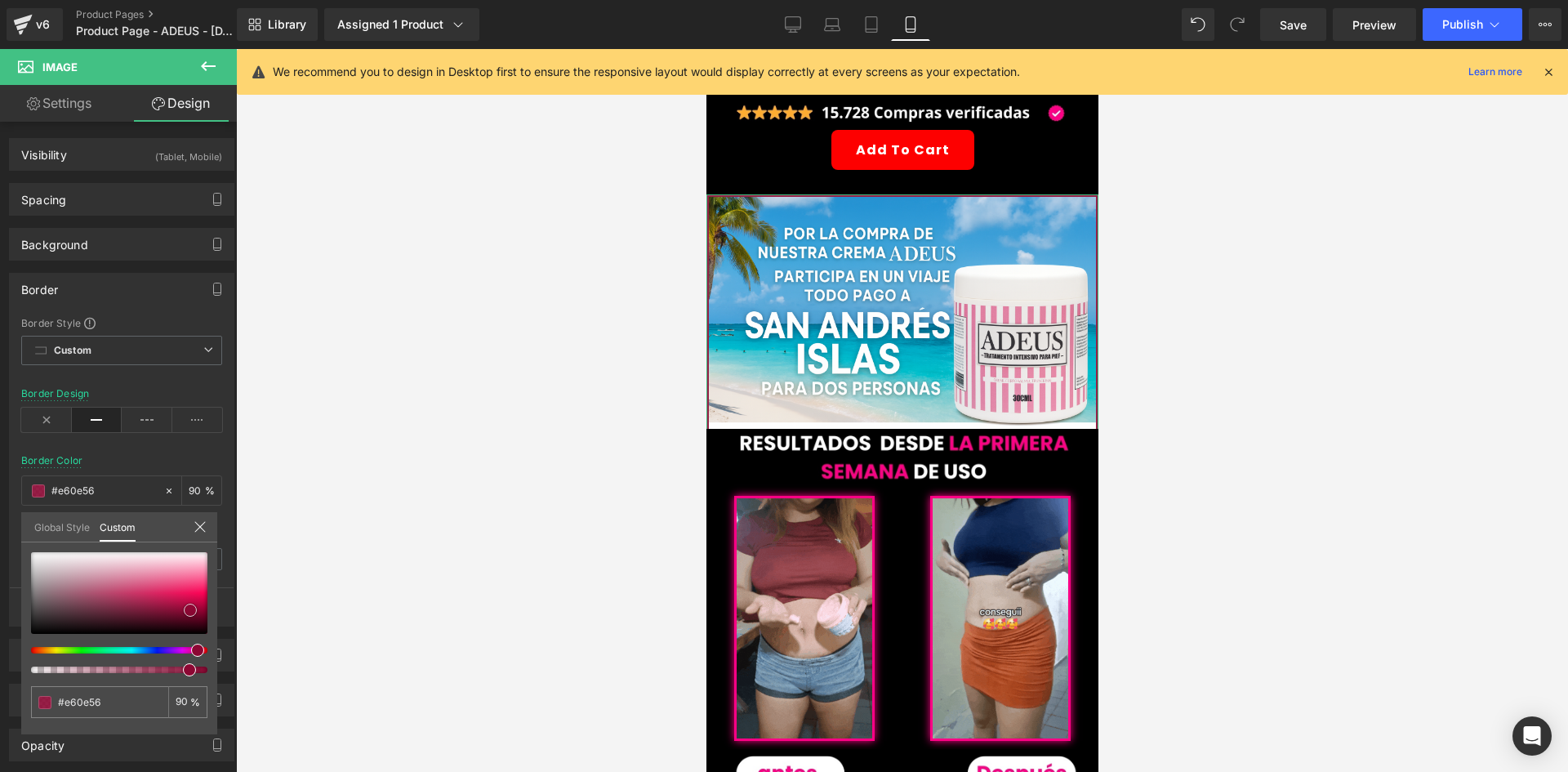
type input "#ec0d57"
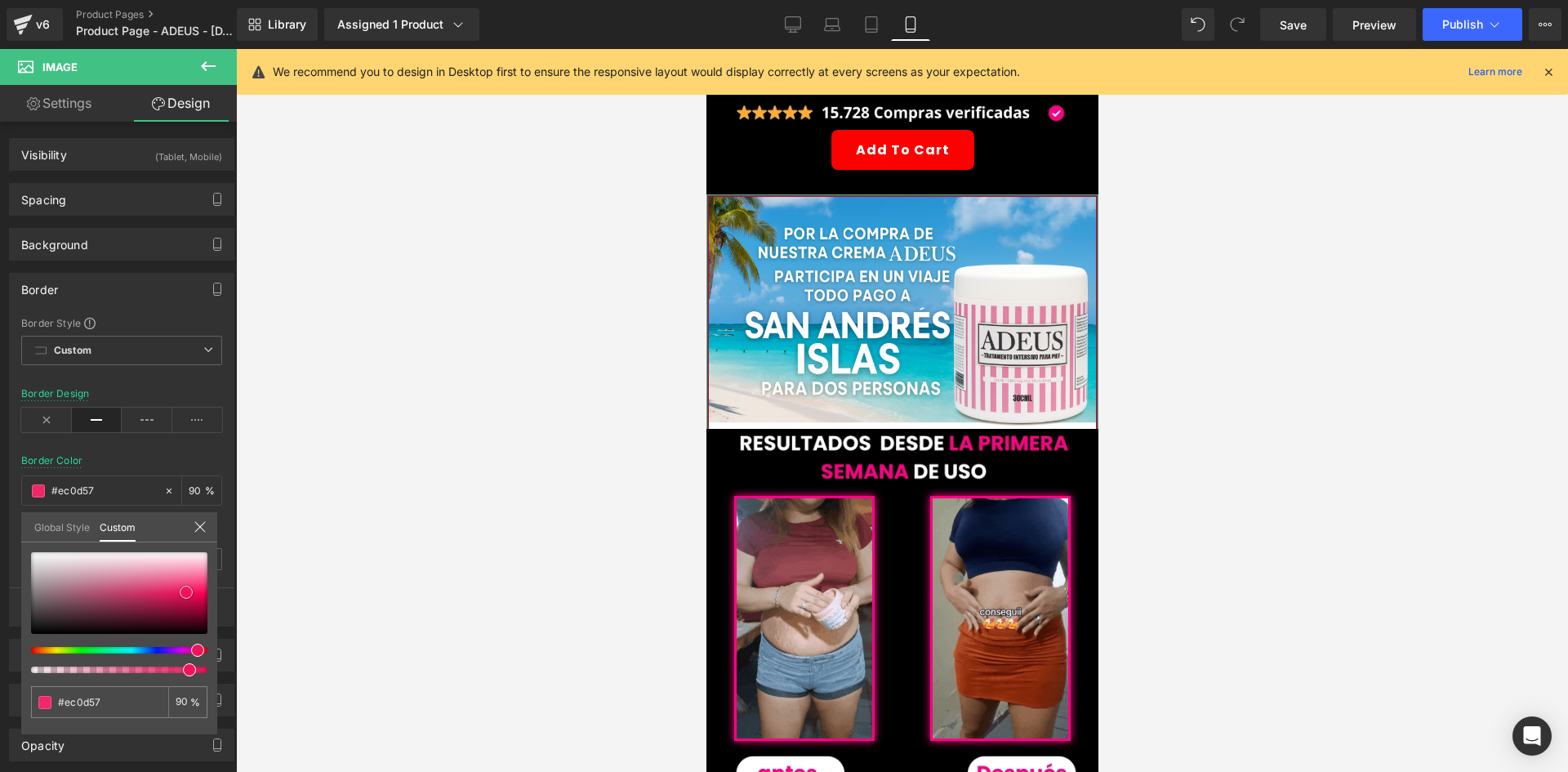
type input "#f01860"
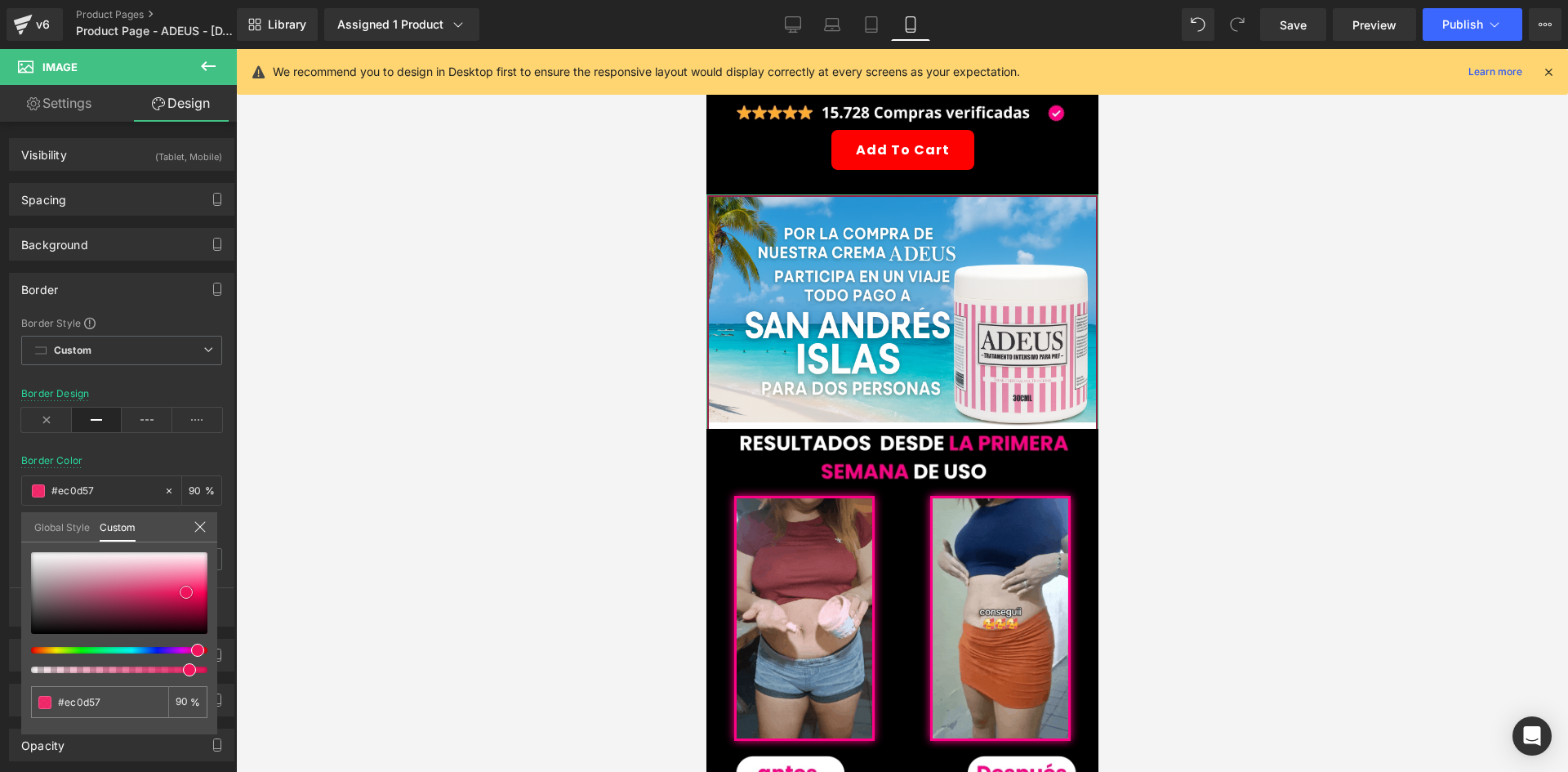
type input "#f01860"
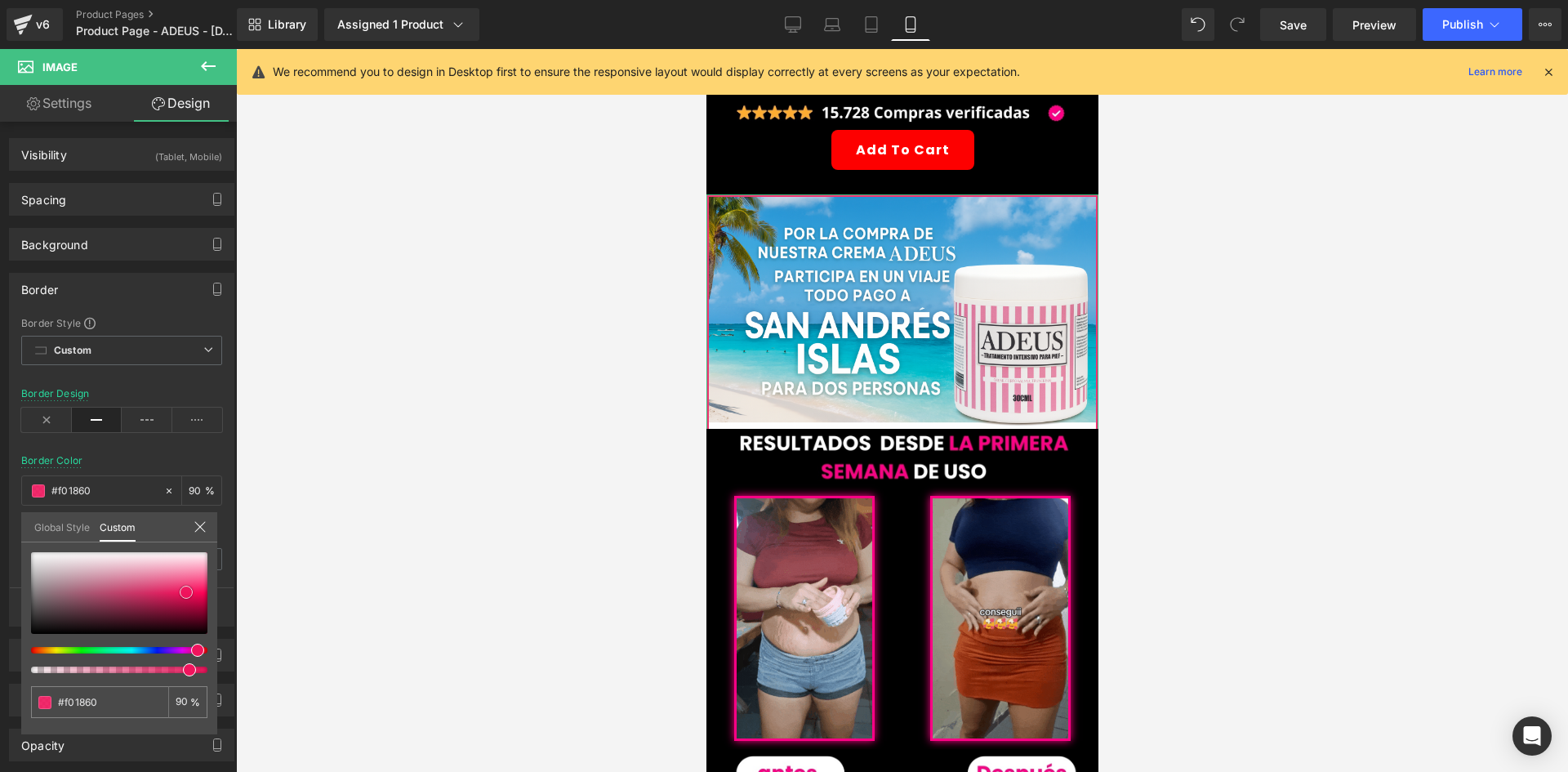
type input "#f01d63"
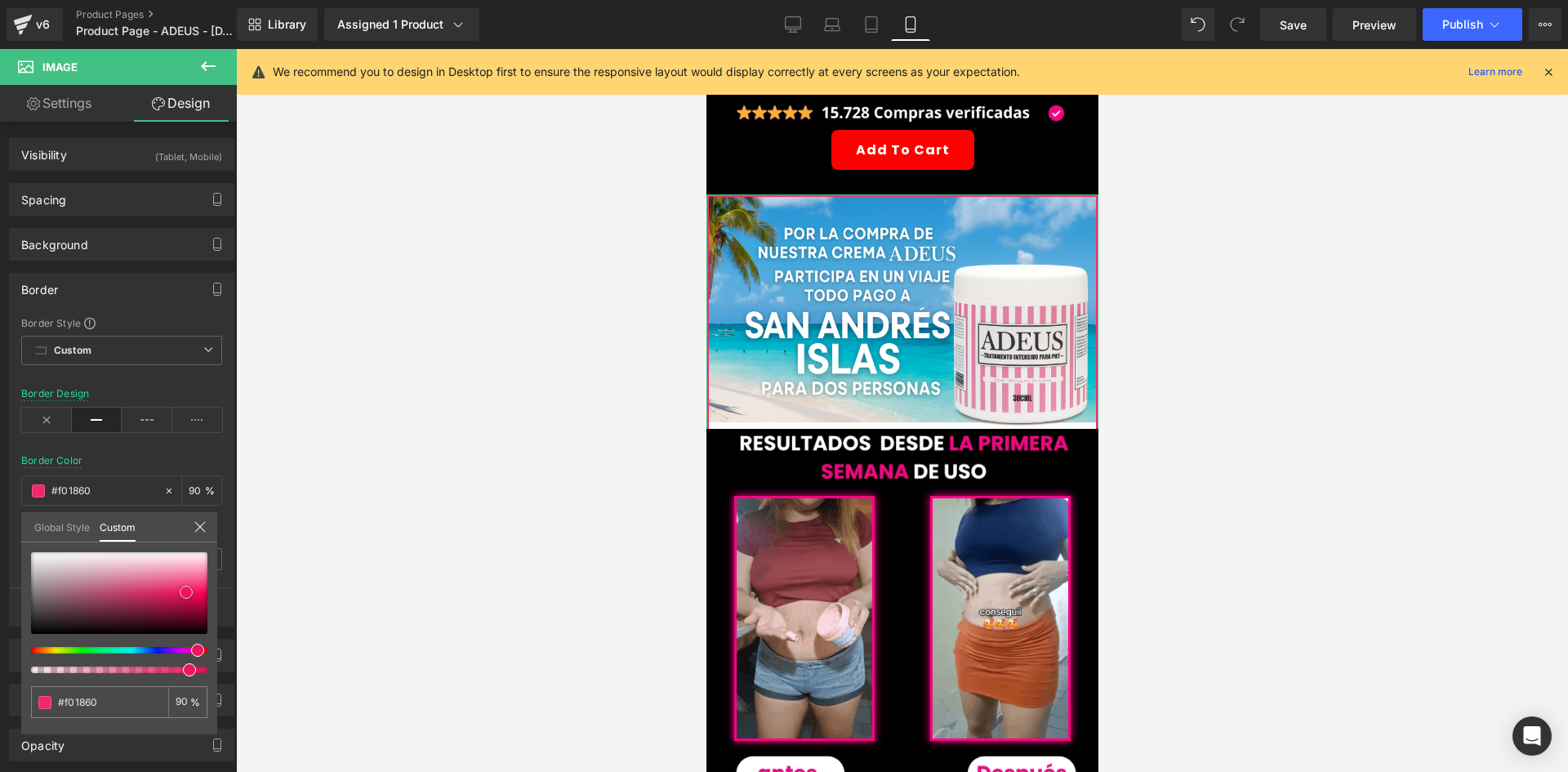
type input "#f01d63"
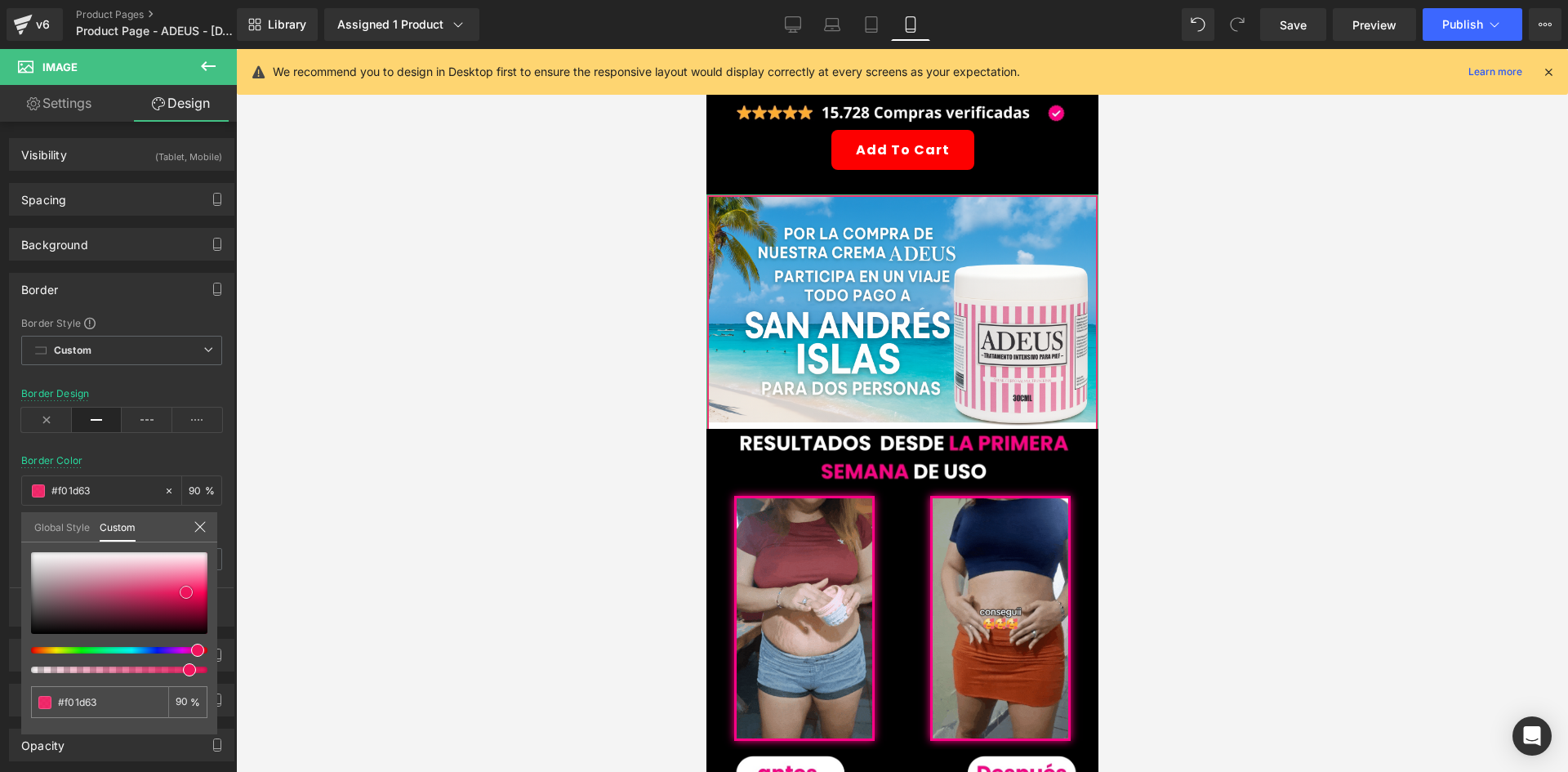
type input "#f0286a"
type input "#f23574"
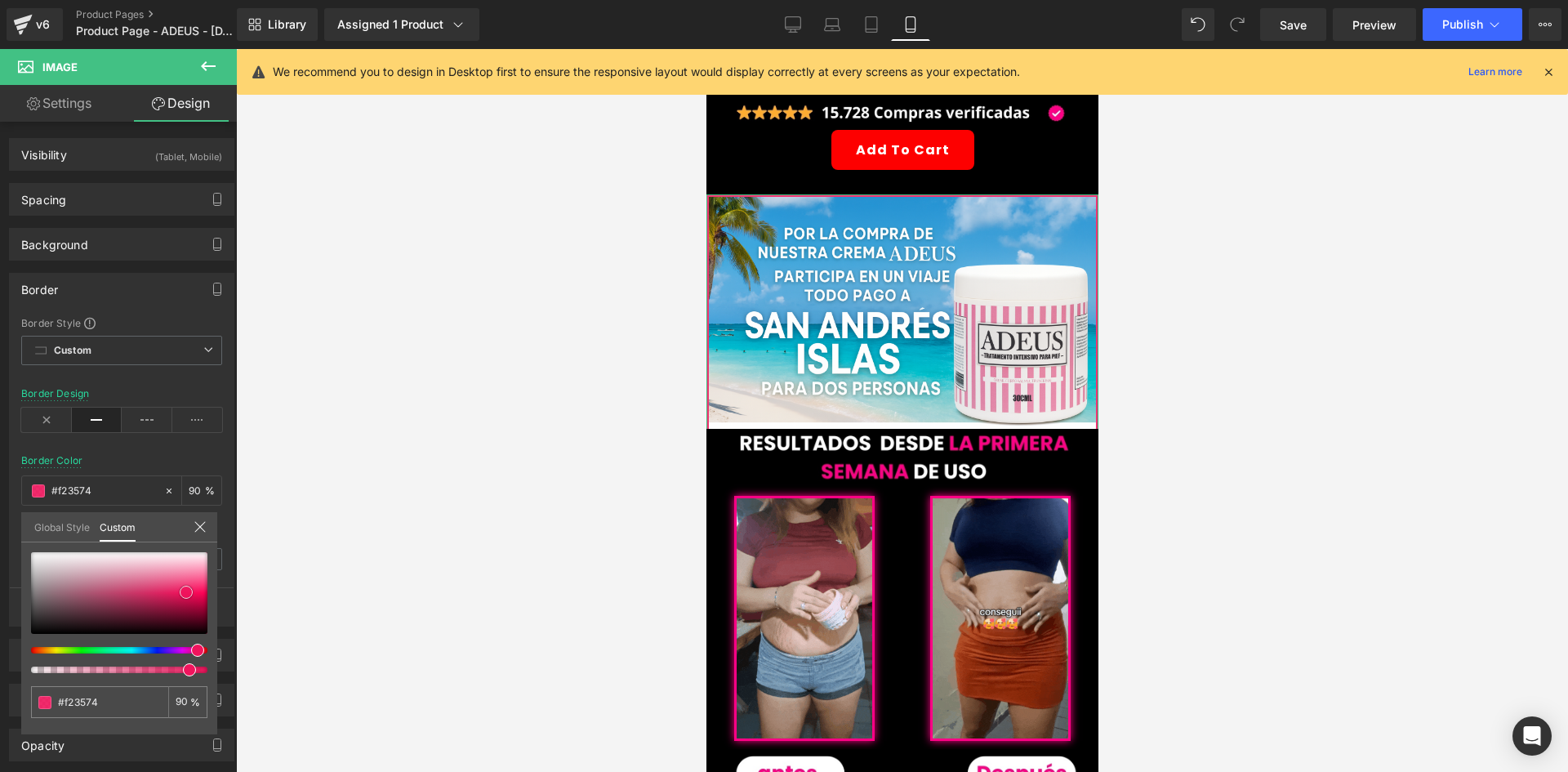
type input "#f33e7a"
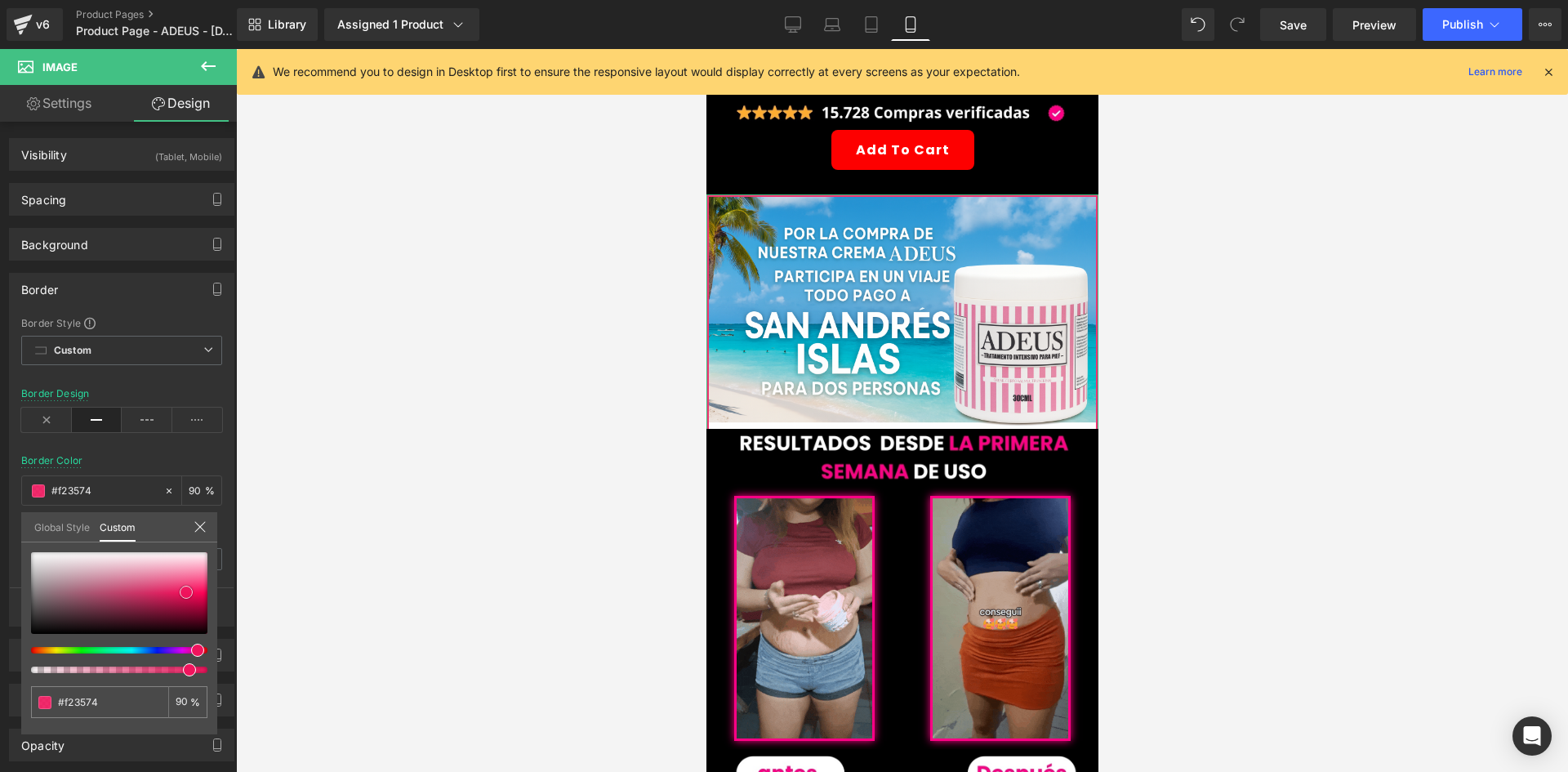
type input "#f33e7a"
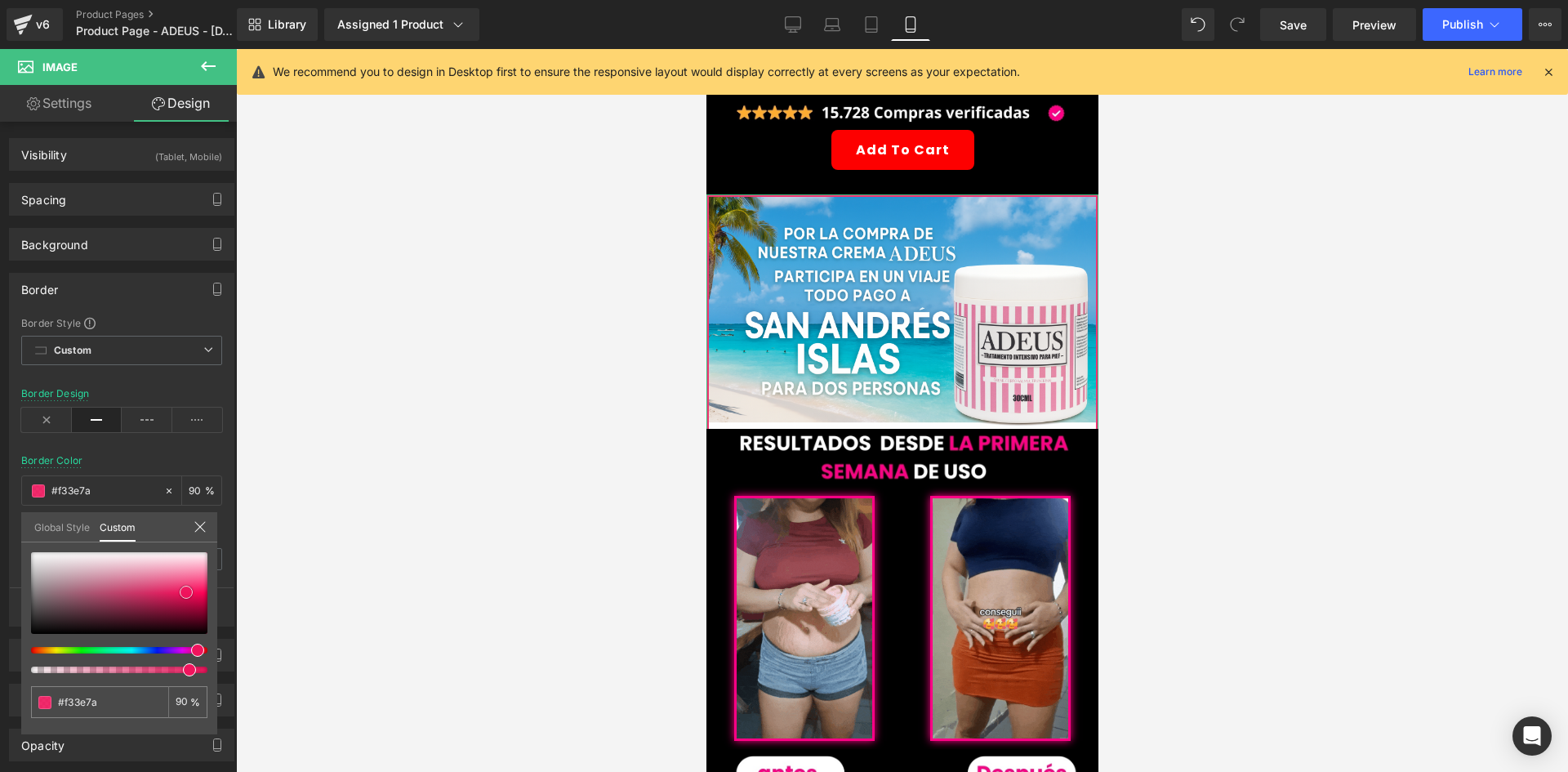
type input "#f54b84"
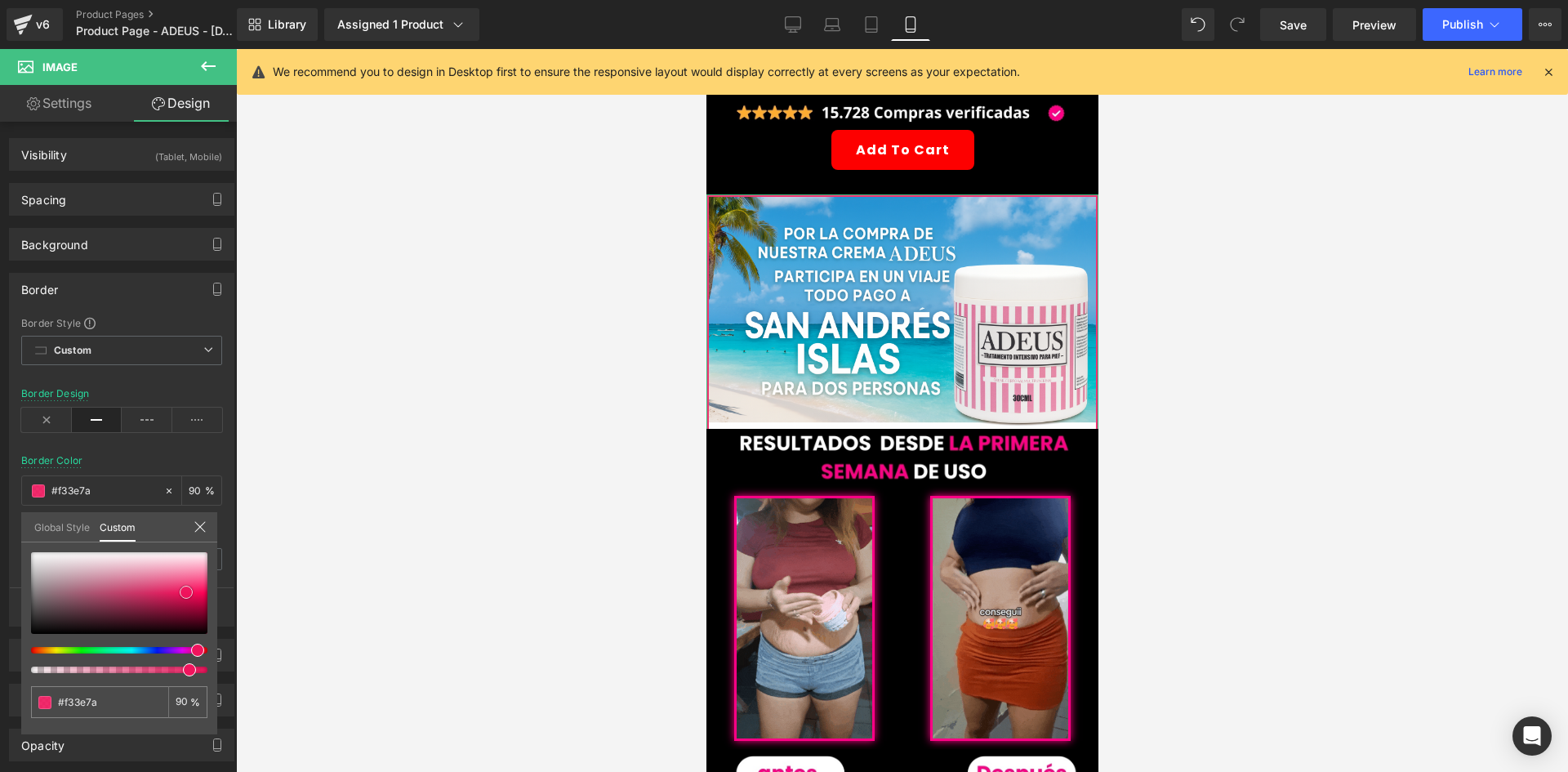
type input "#f54b84"
type input "#f6548a"
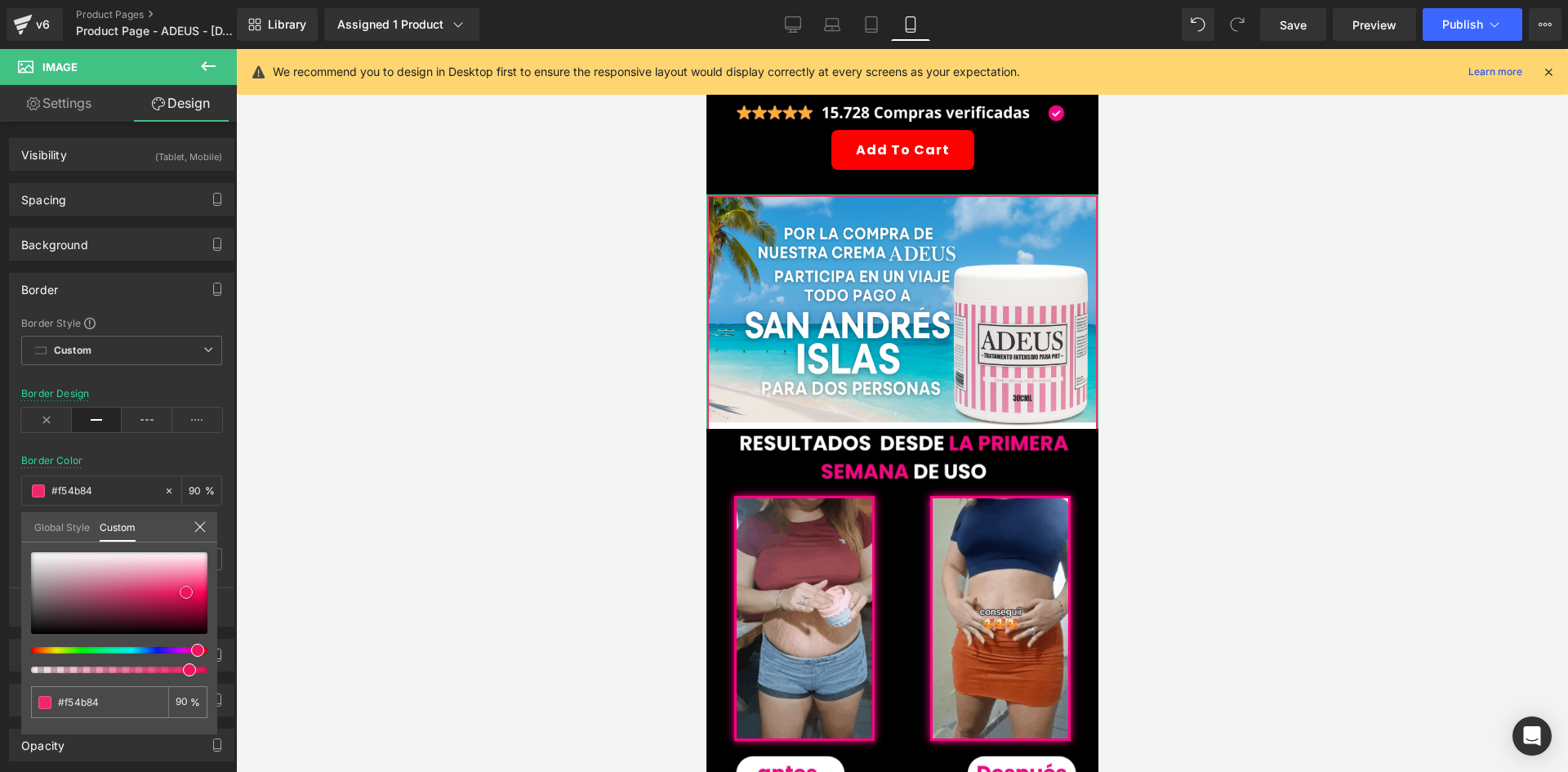
type input "#f6548a"
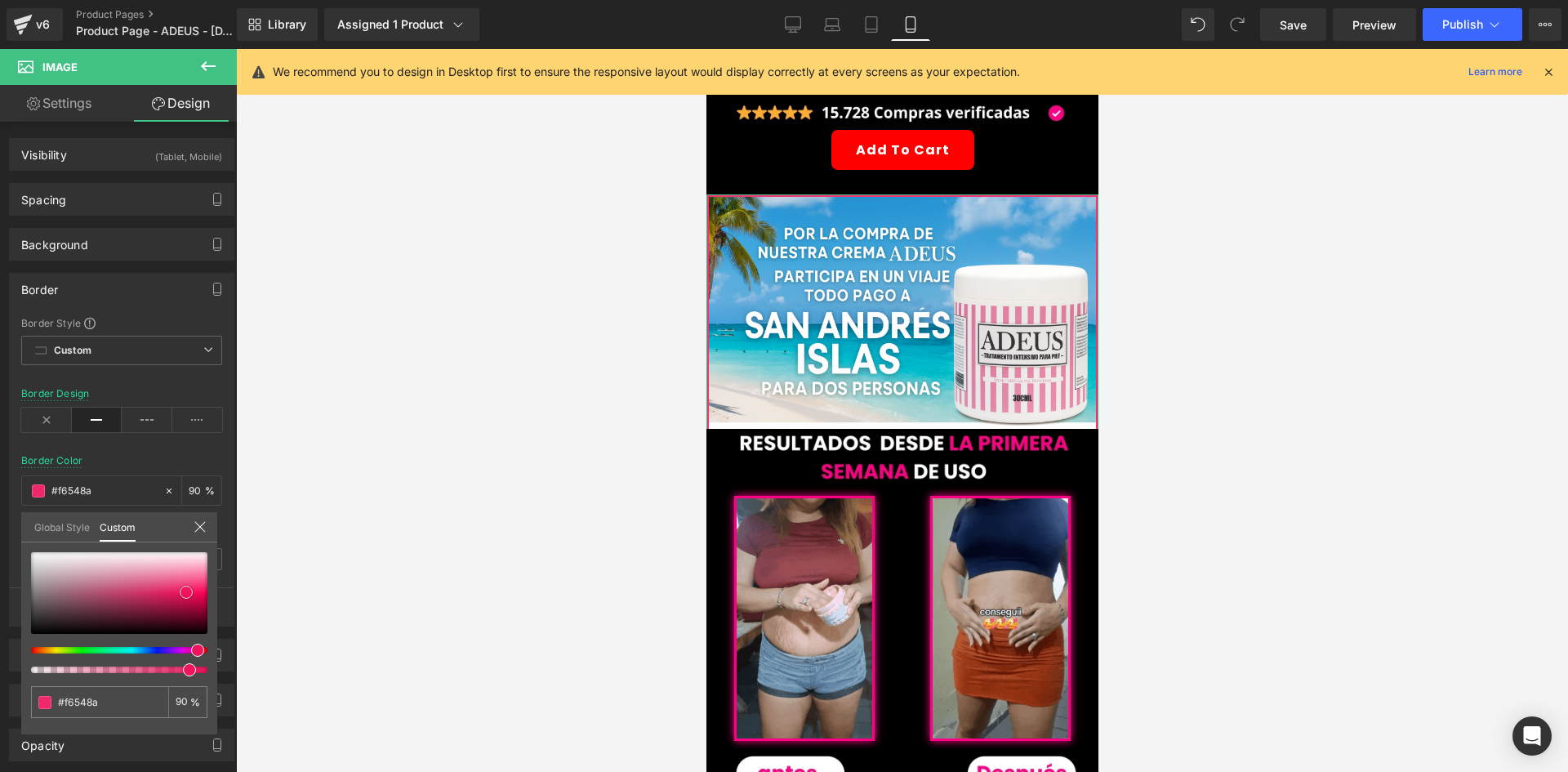
type input "#f76898"
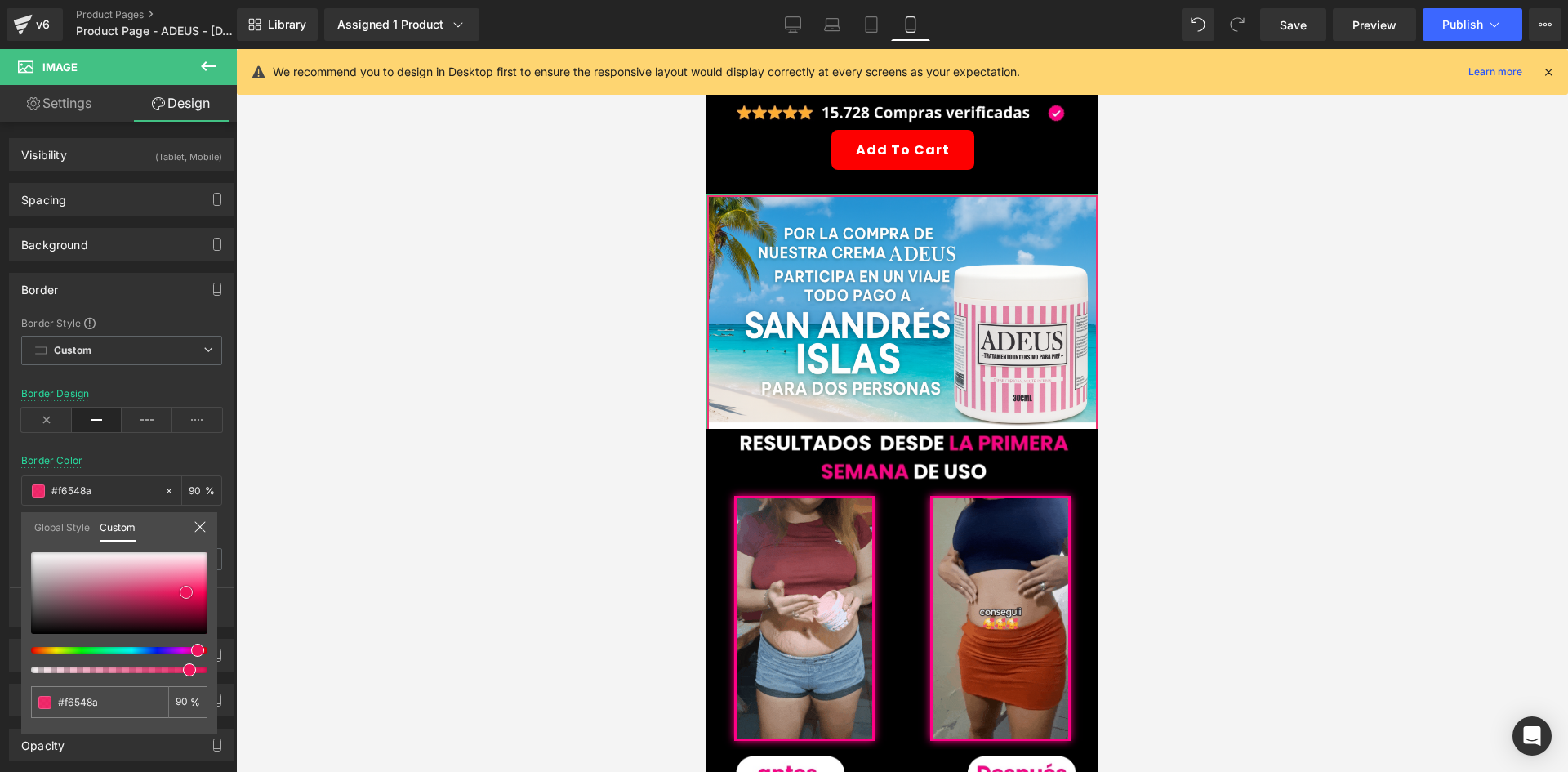
type input "#f76898"
type input "#f876a1"
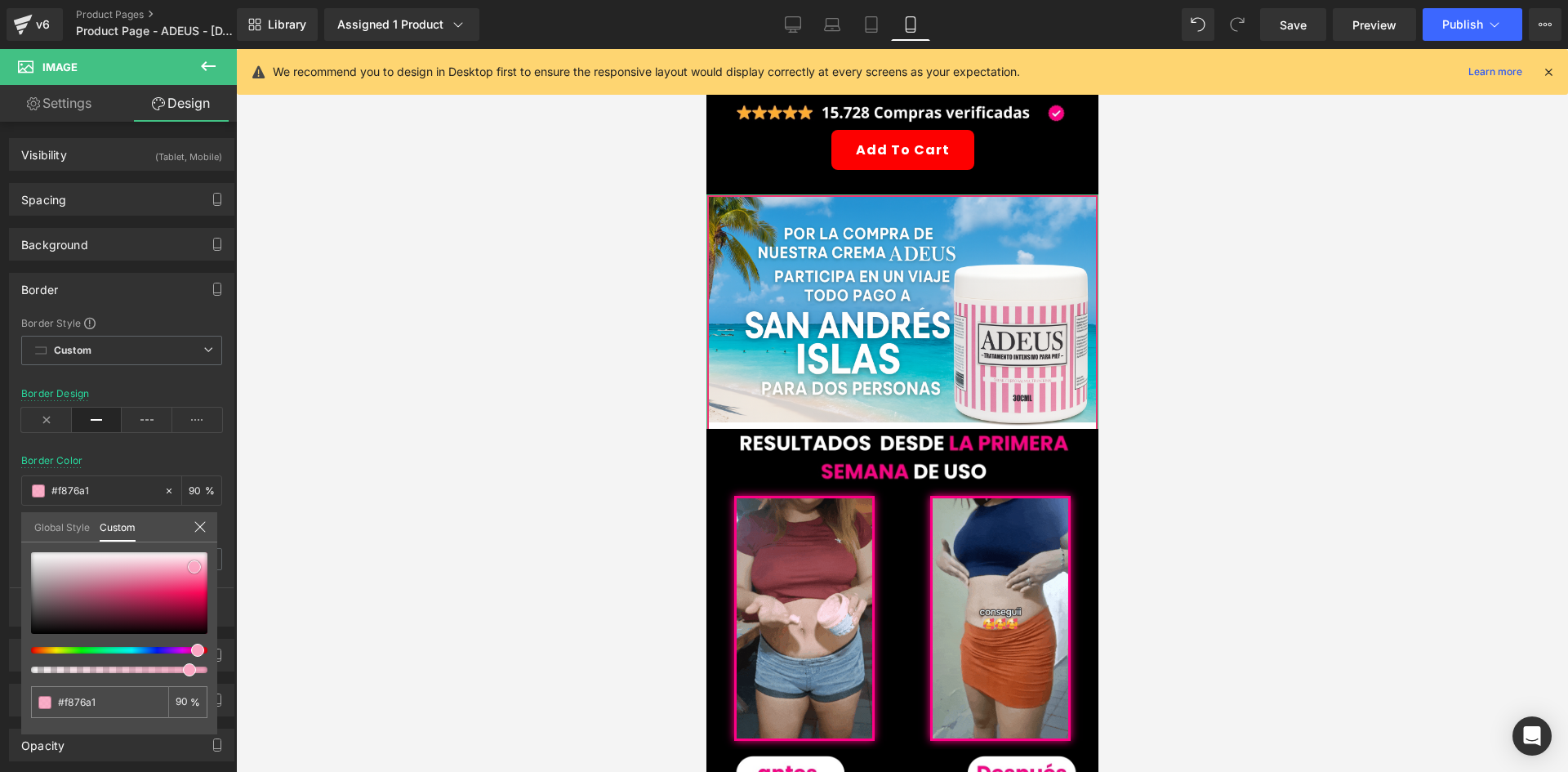
type input "#f98aaf"
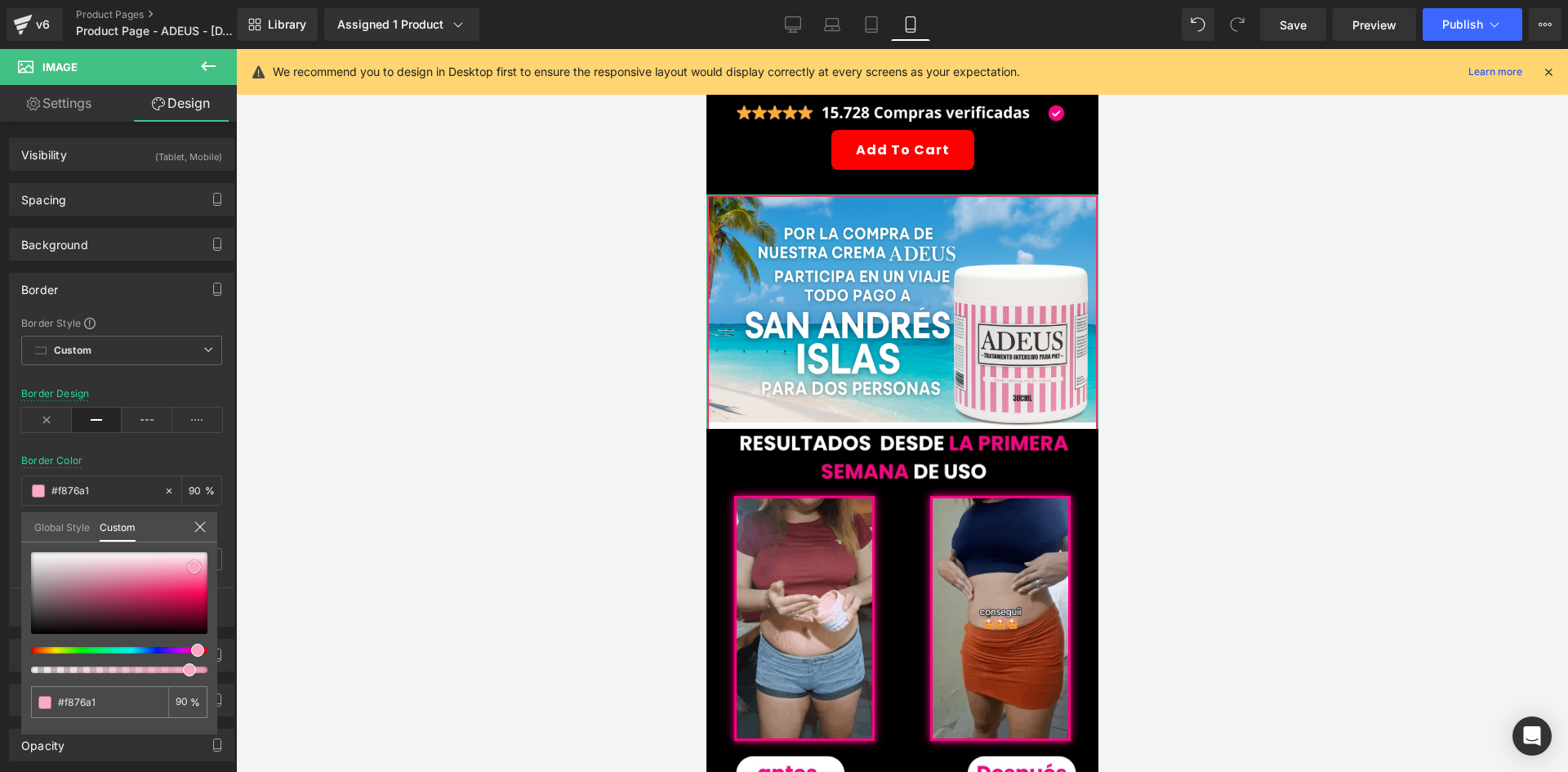
type input "#f98aaf"
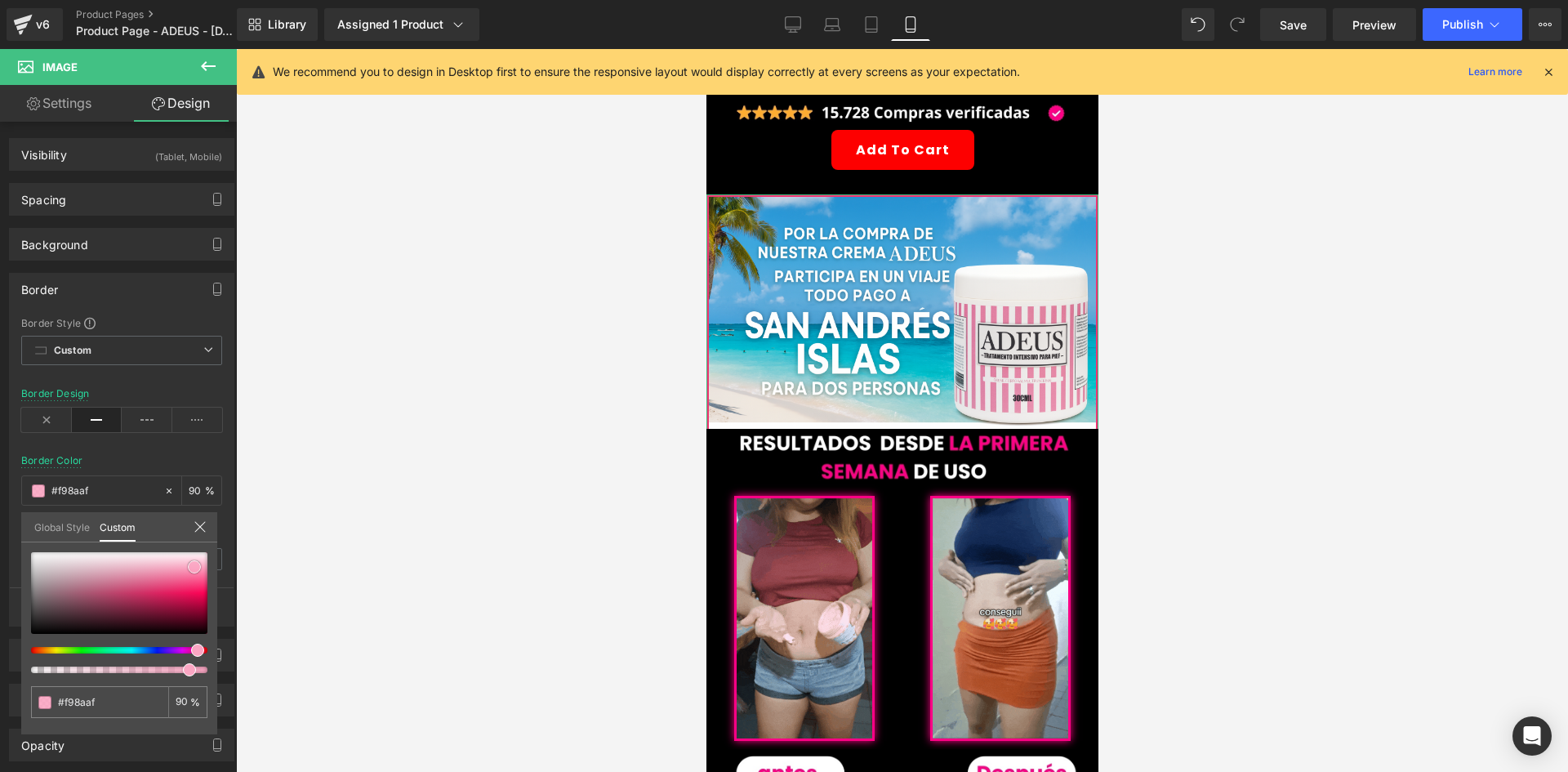
type input "#fb9cbc"
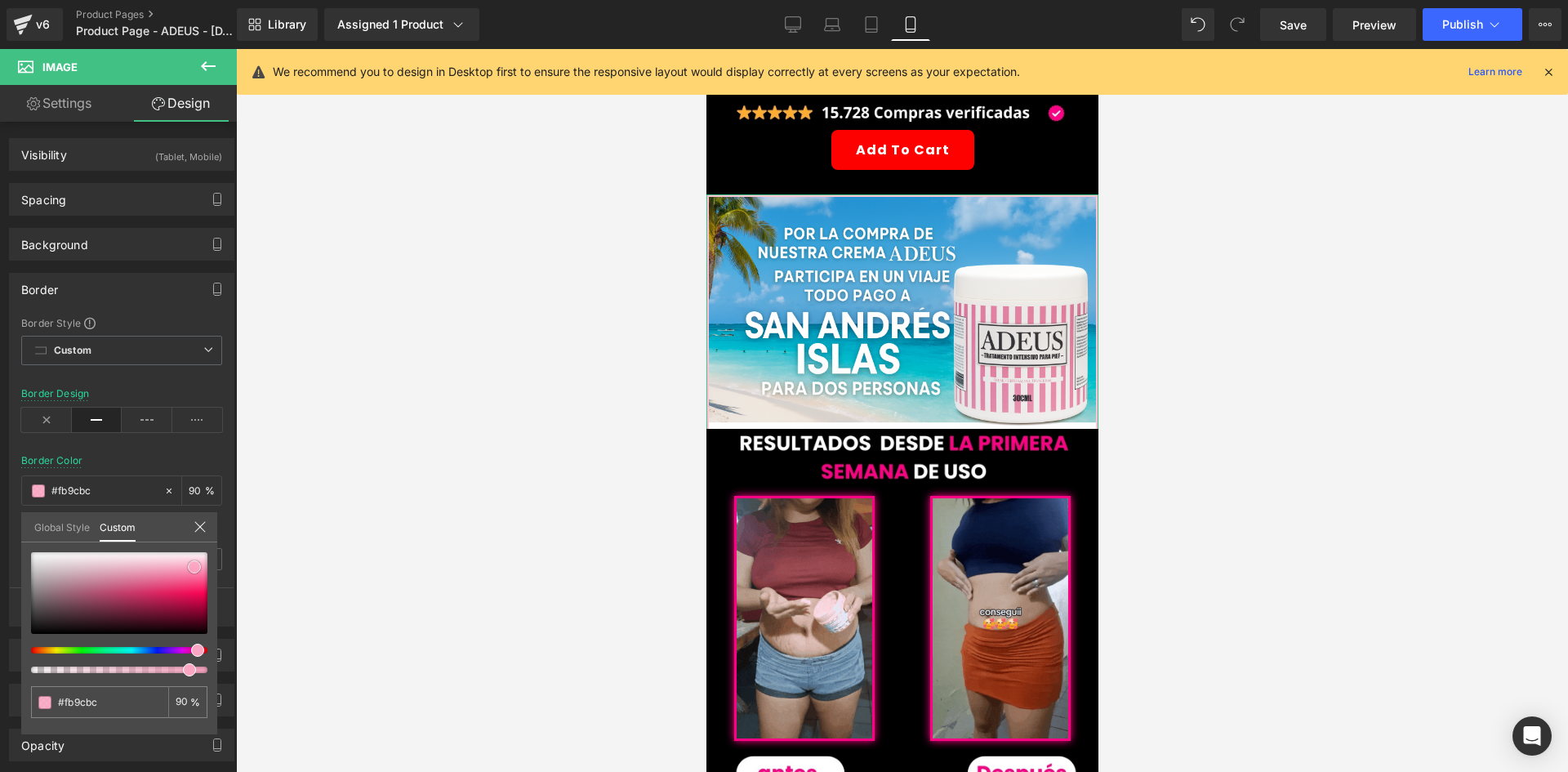
type input "#fcbfd3"
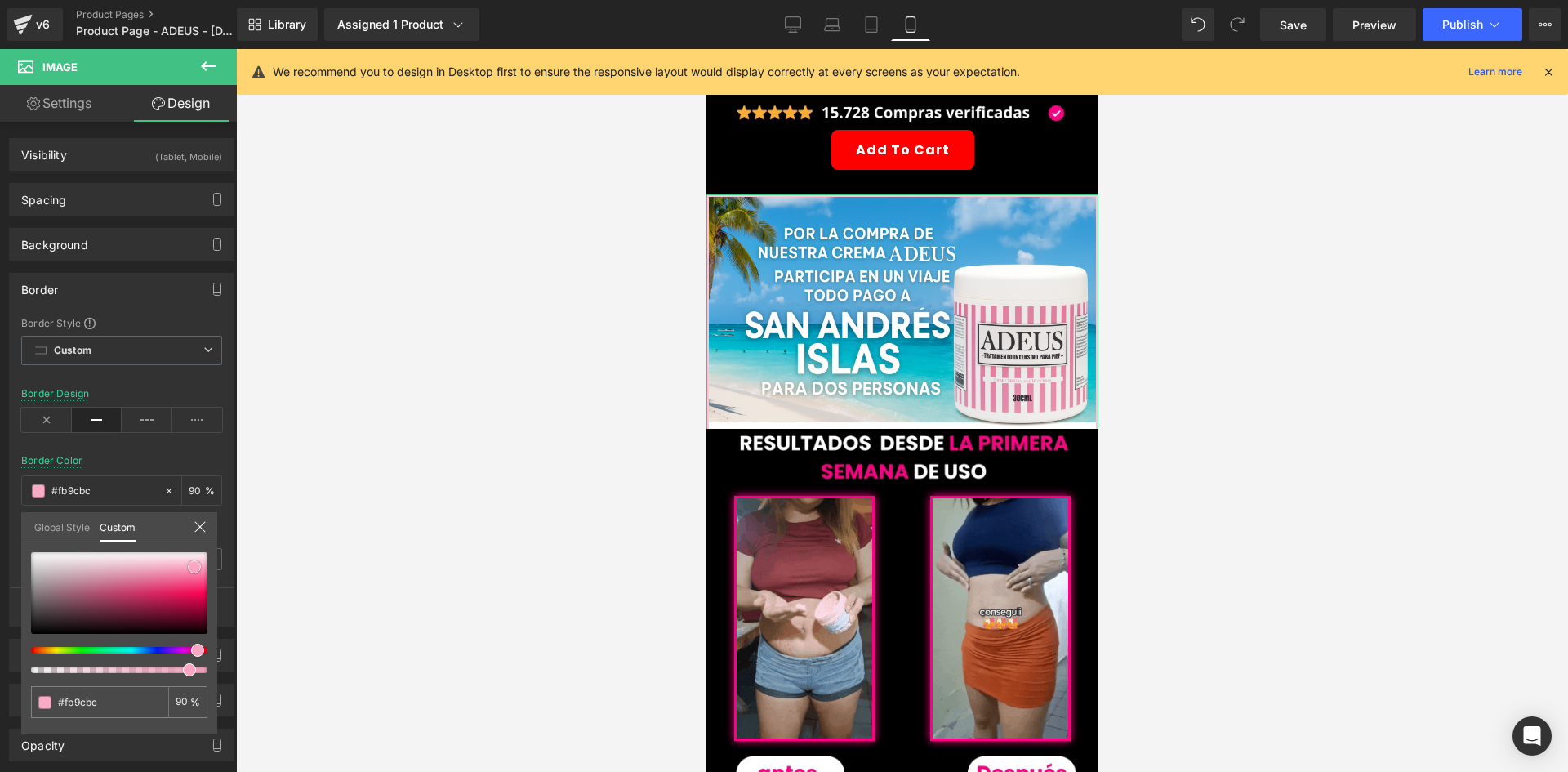
type input "#fcbfd3"
type input "#fde7ee"
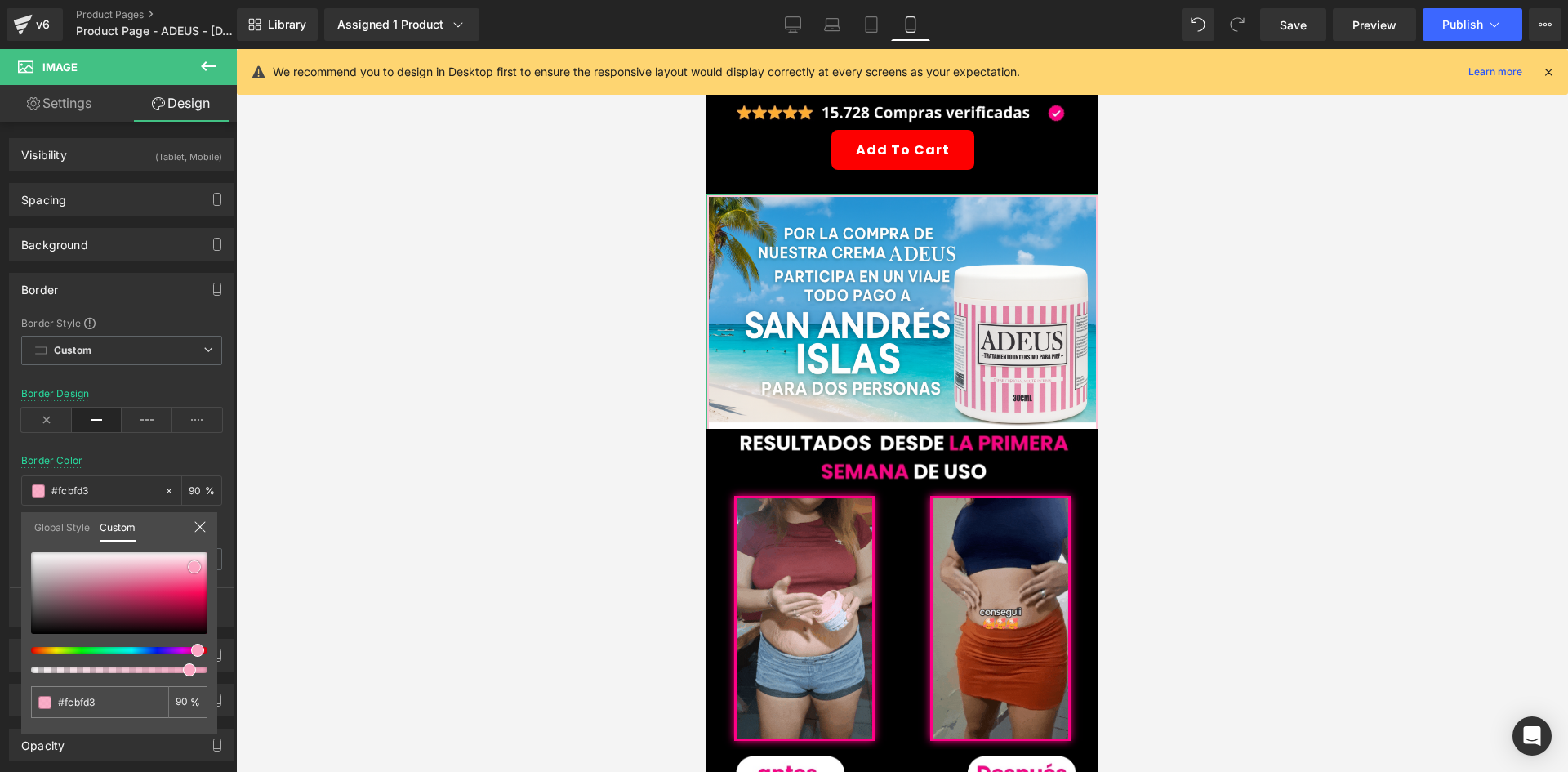
type input "#fde7ee"
type input "#ffffff"
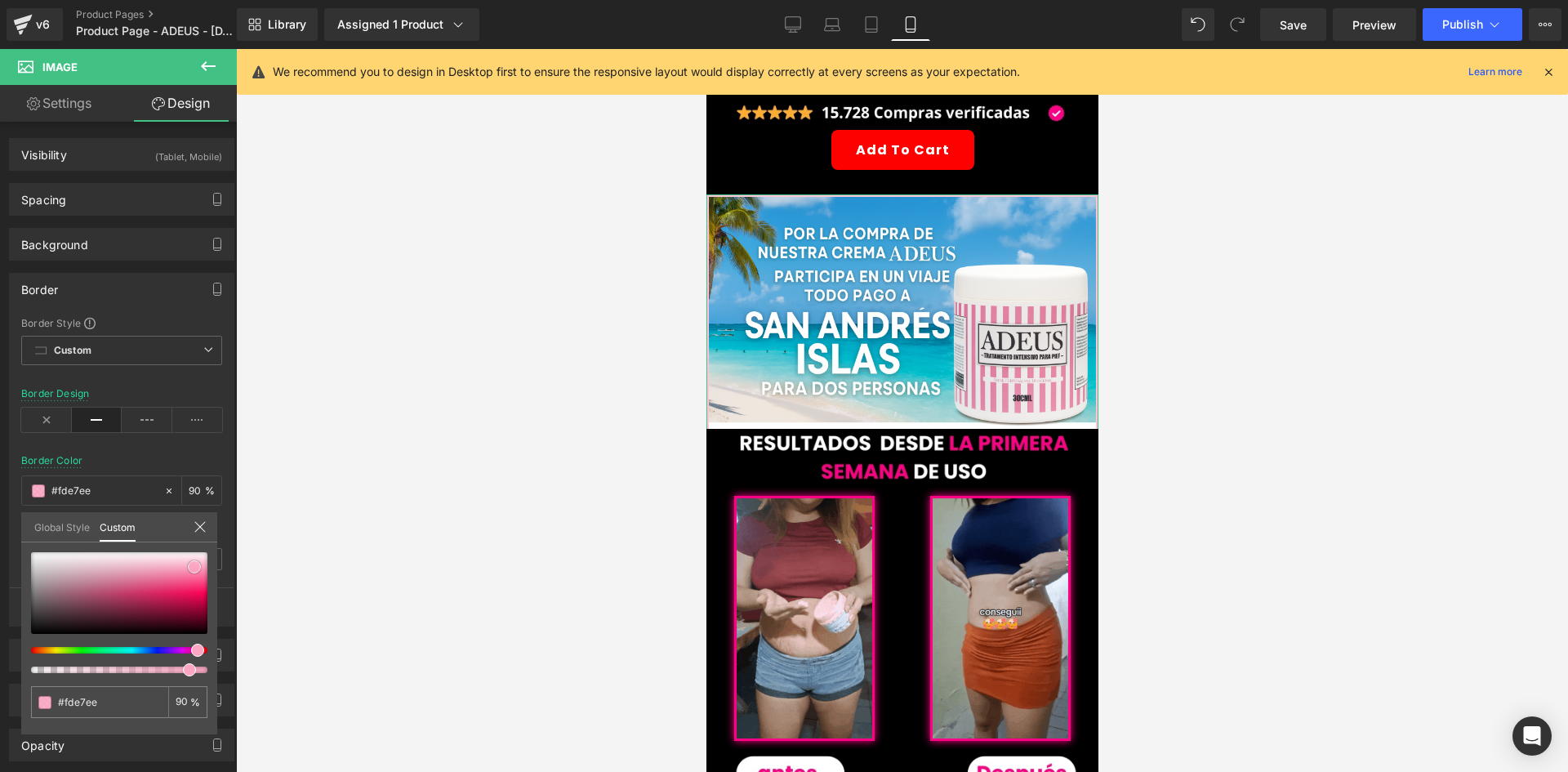
type input "#ffffff"
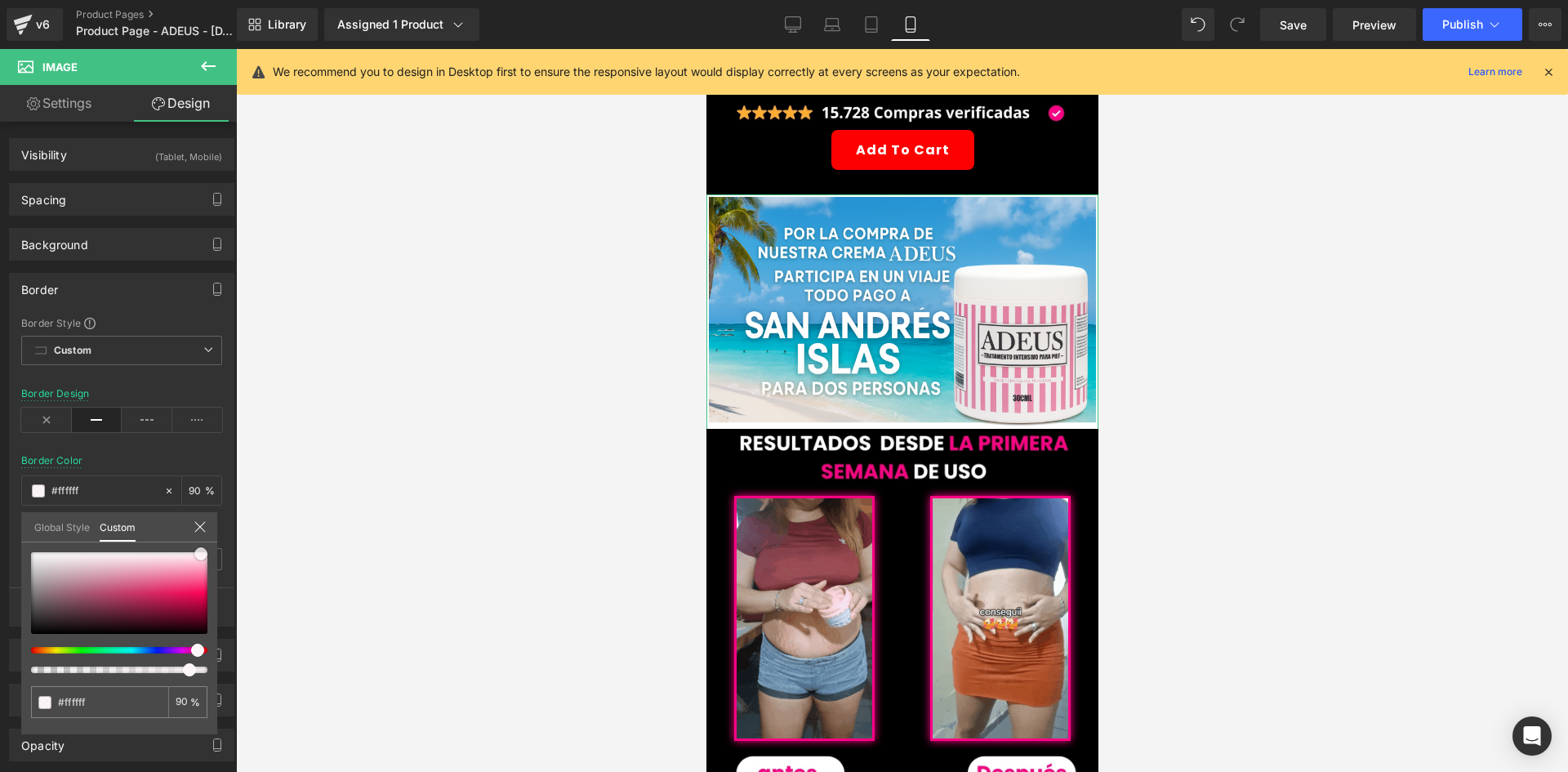
type input "#fdf6f8"
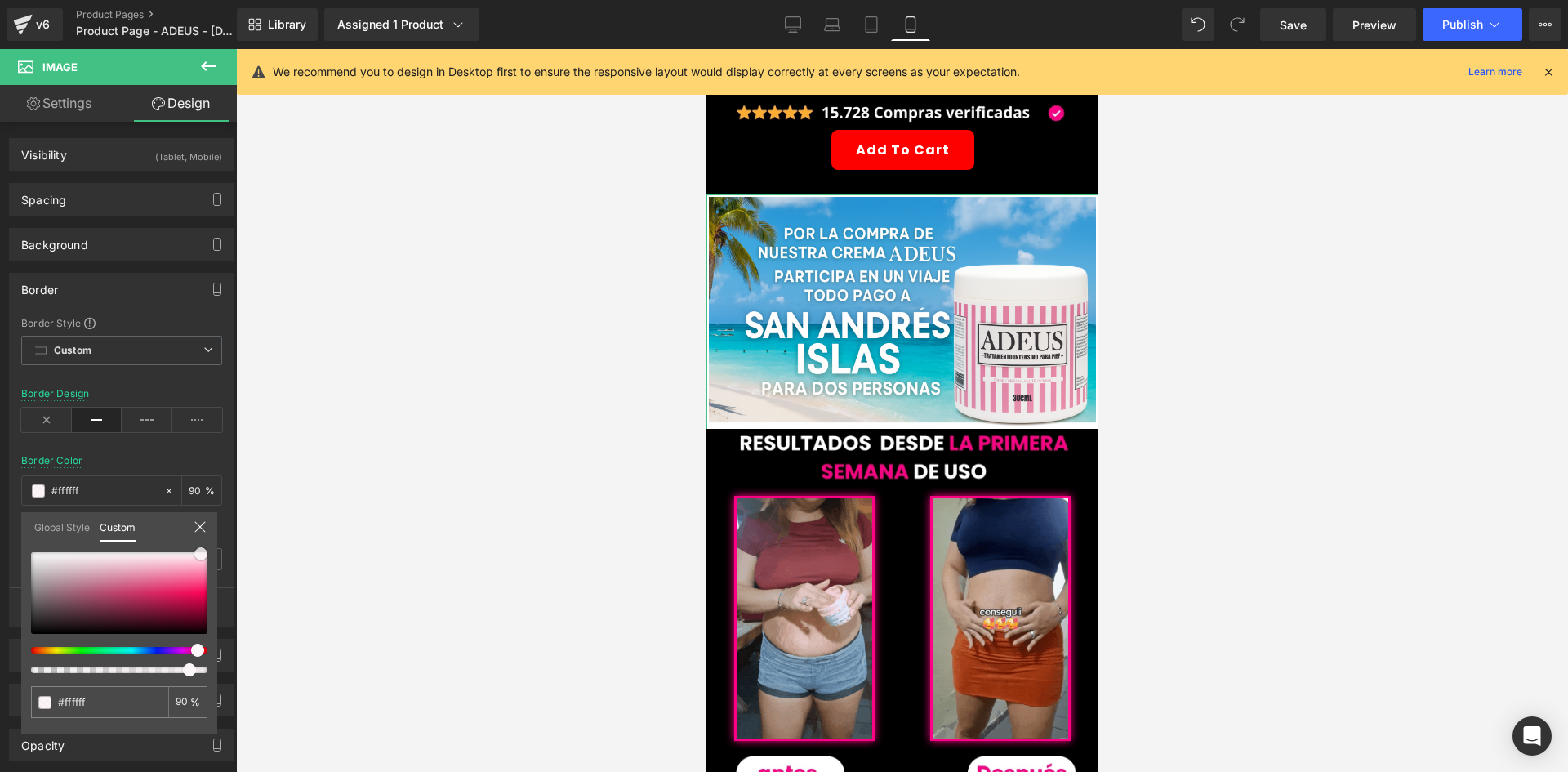
type input "#fdf6f8"
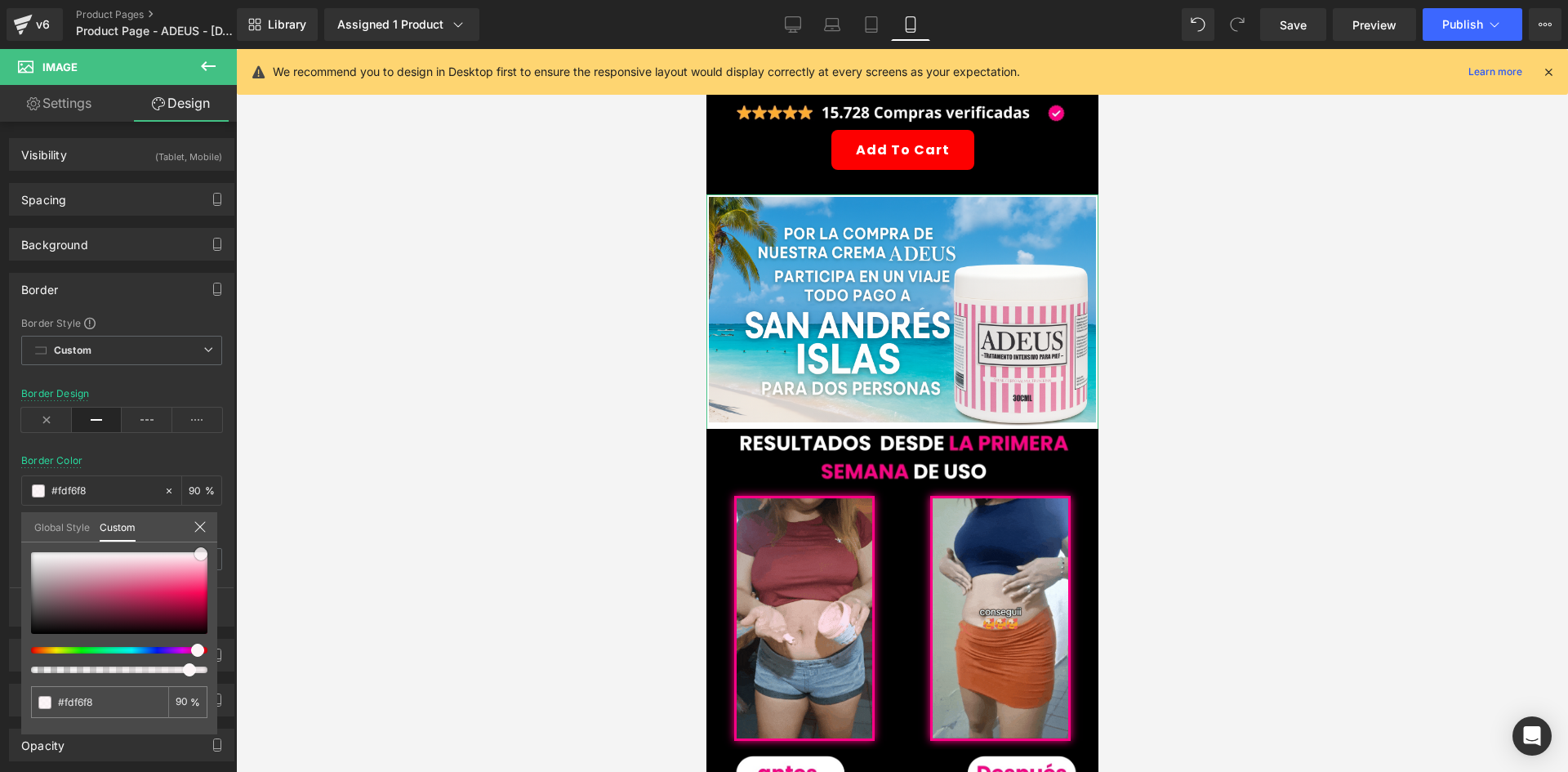
type input "#fddde6"
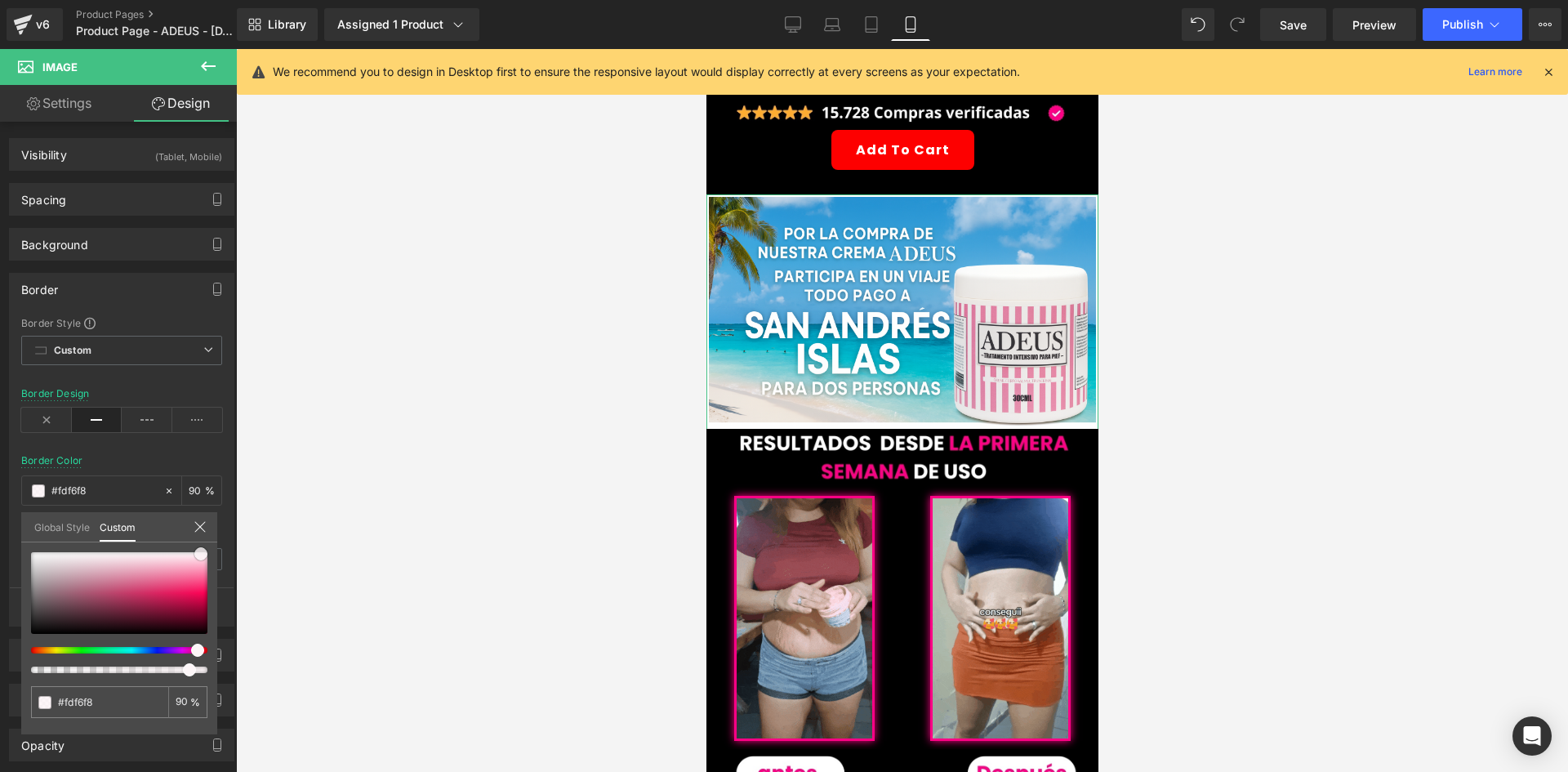
type input "#fddde6"
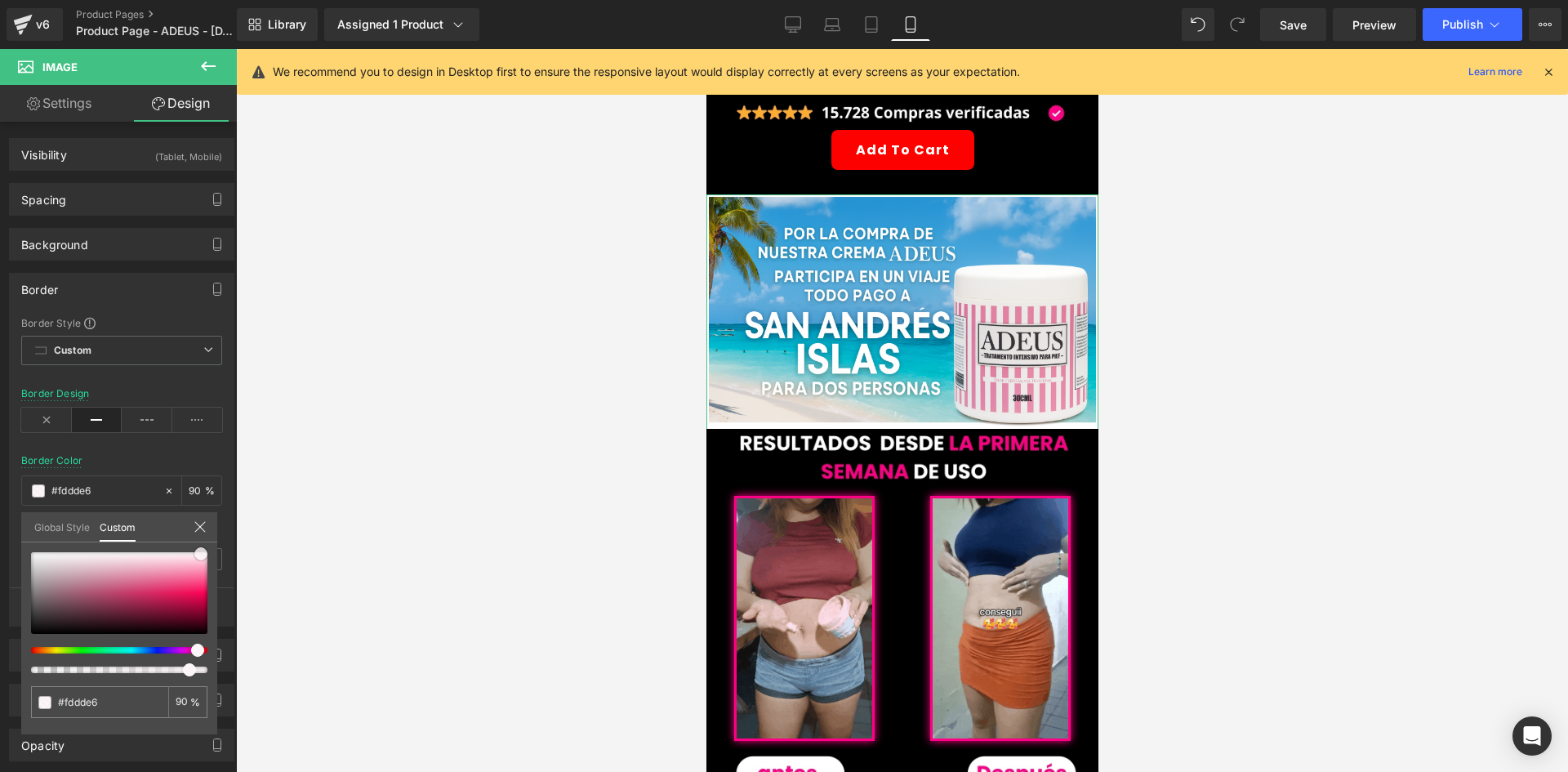
type input "#fdcddb"
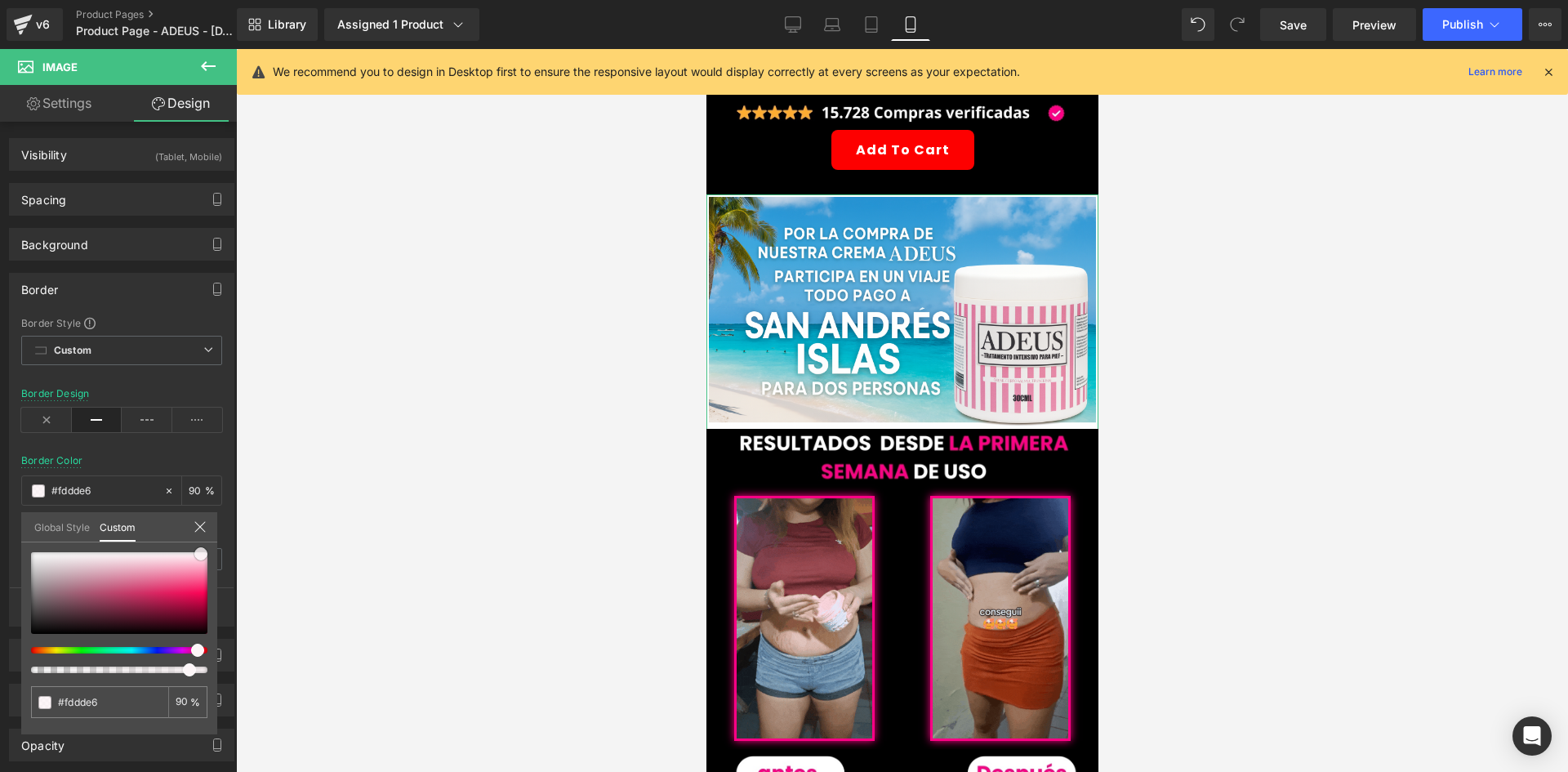
type input "#fdcddb"
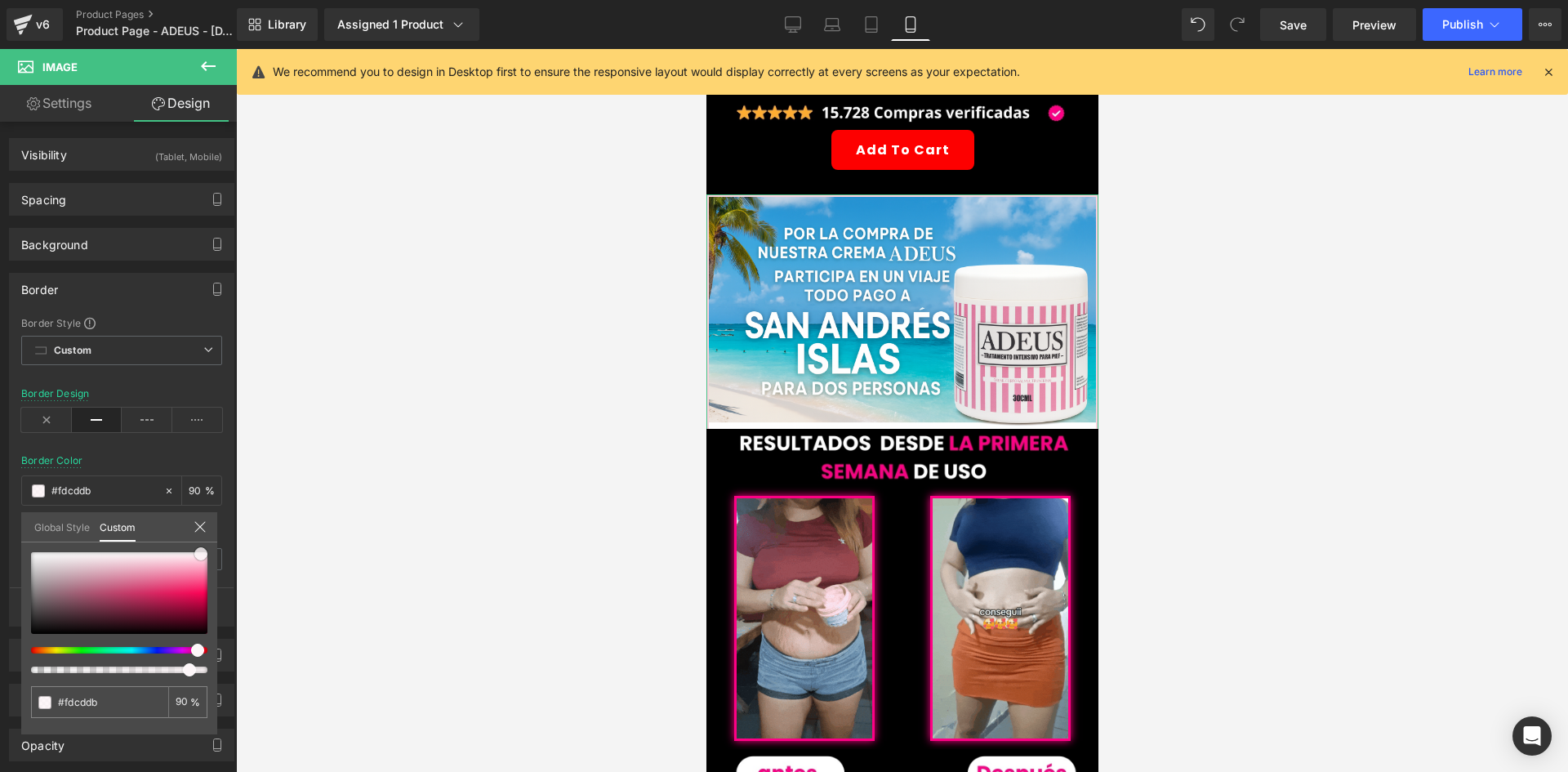
type input "#fcb4ca"
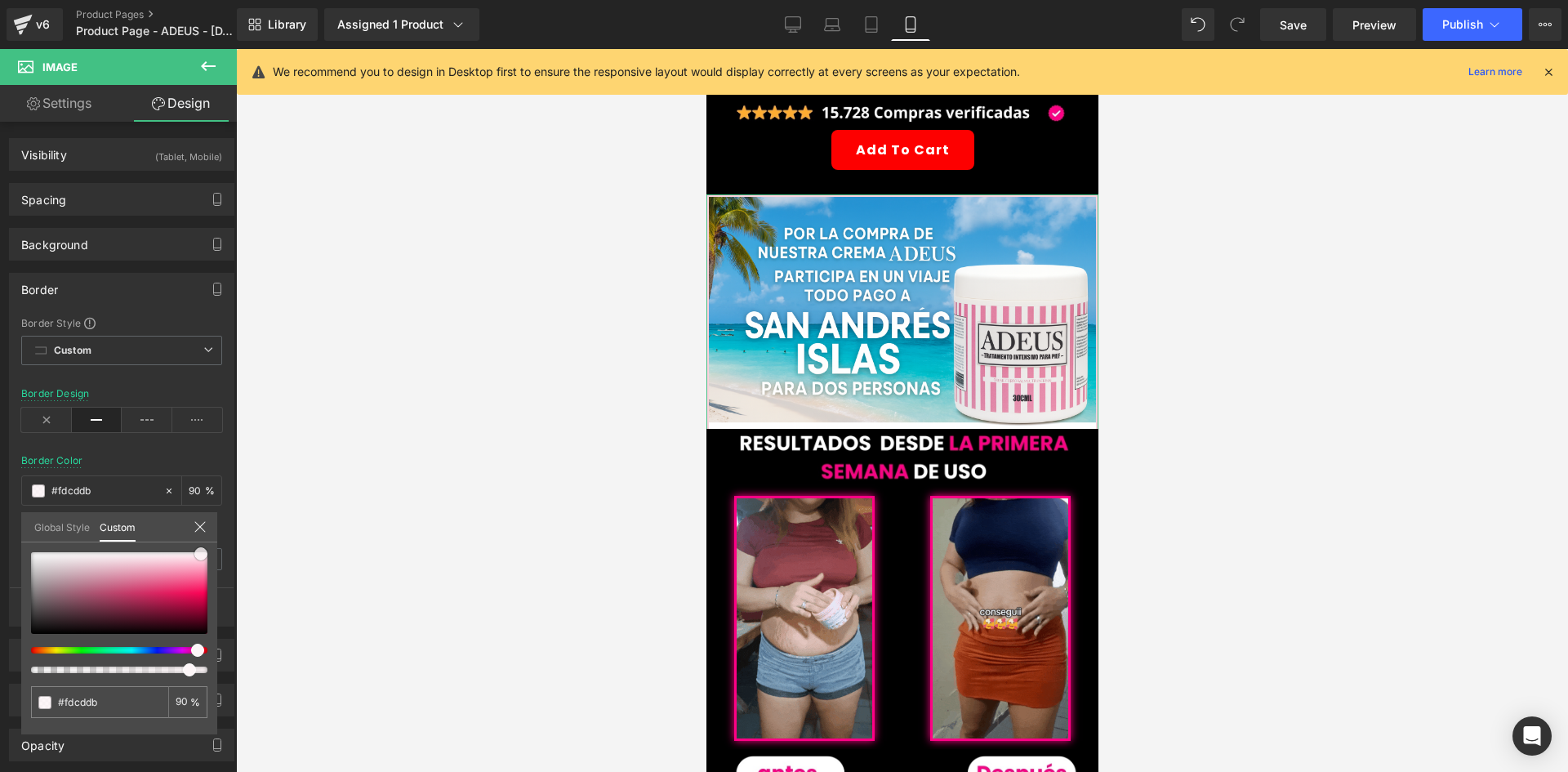
type input "#fcb4ca"
type input "#fcaac3"
type input "#fda0bb"
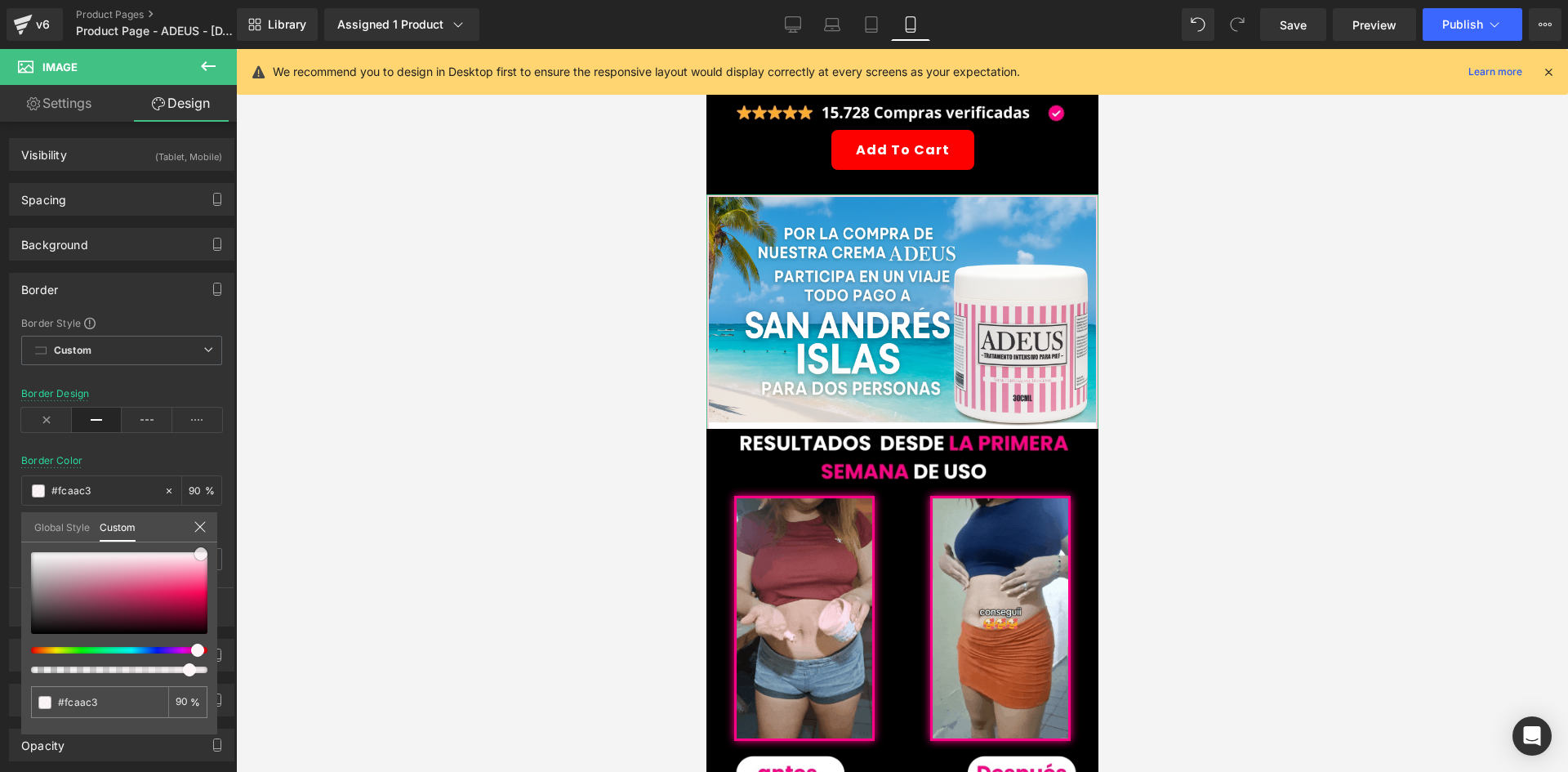
type input "#fda0bb"
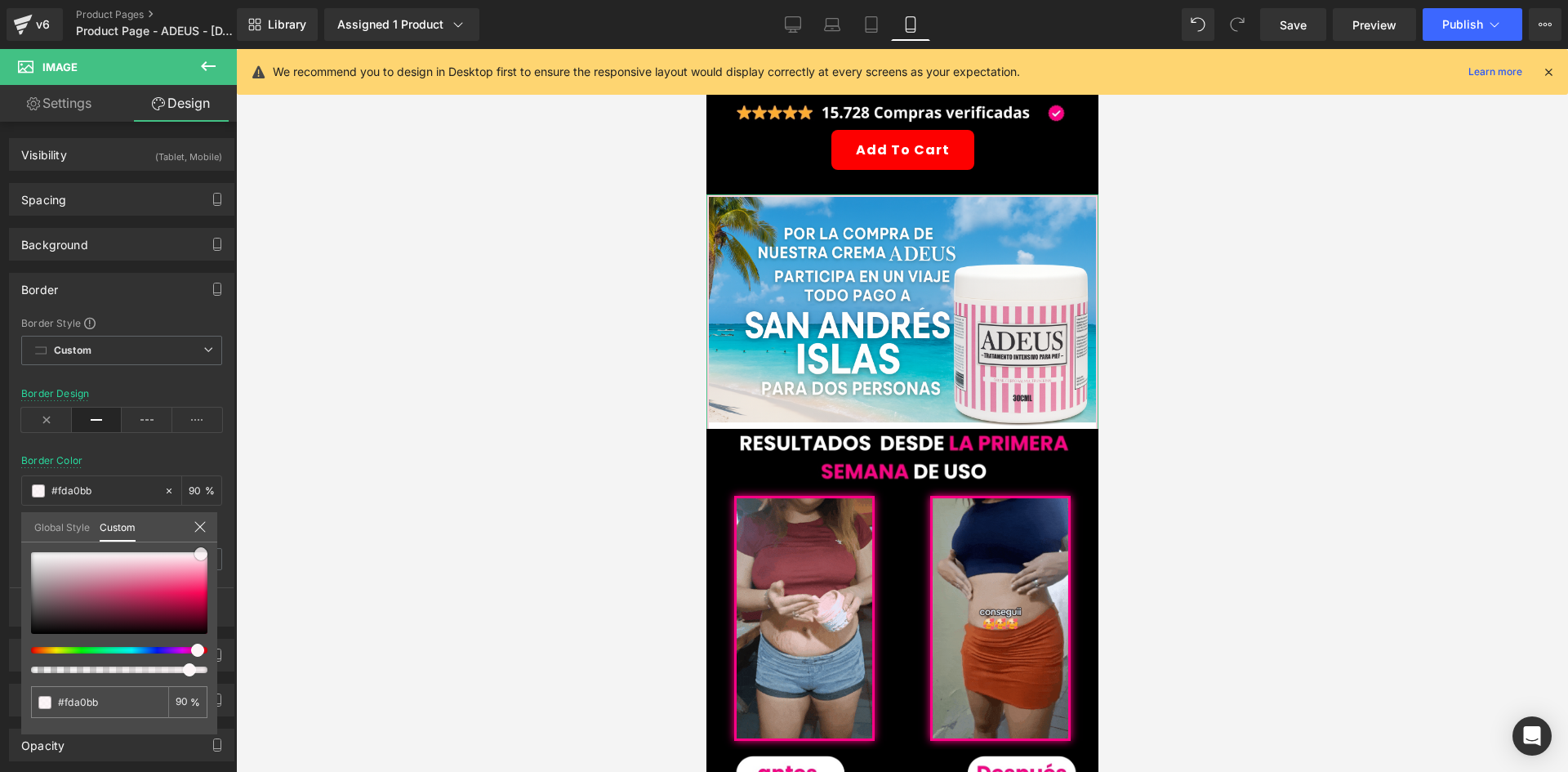
type input "#fb97b3"
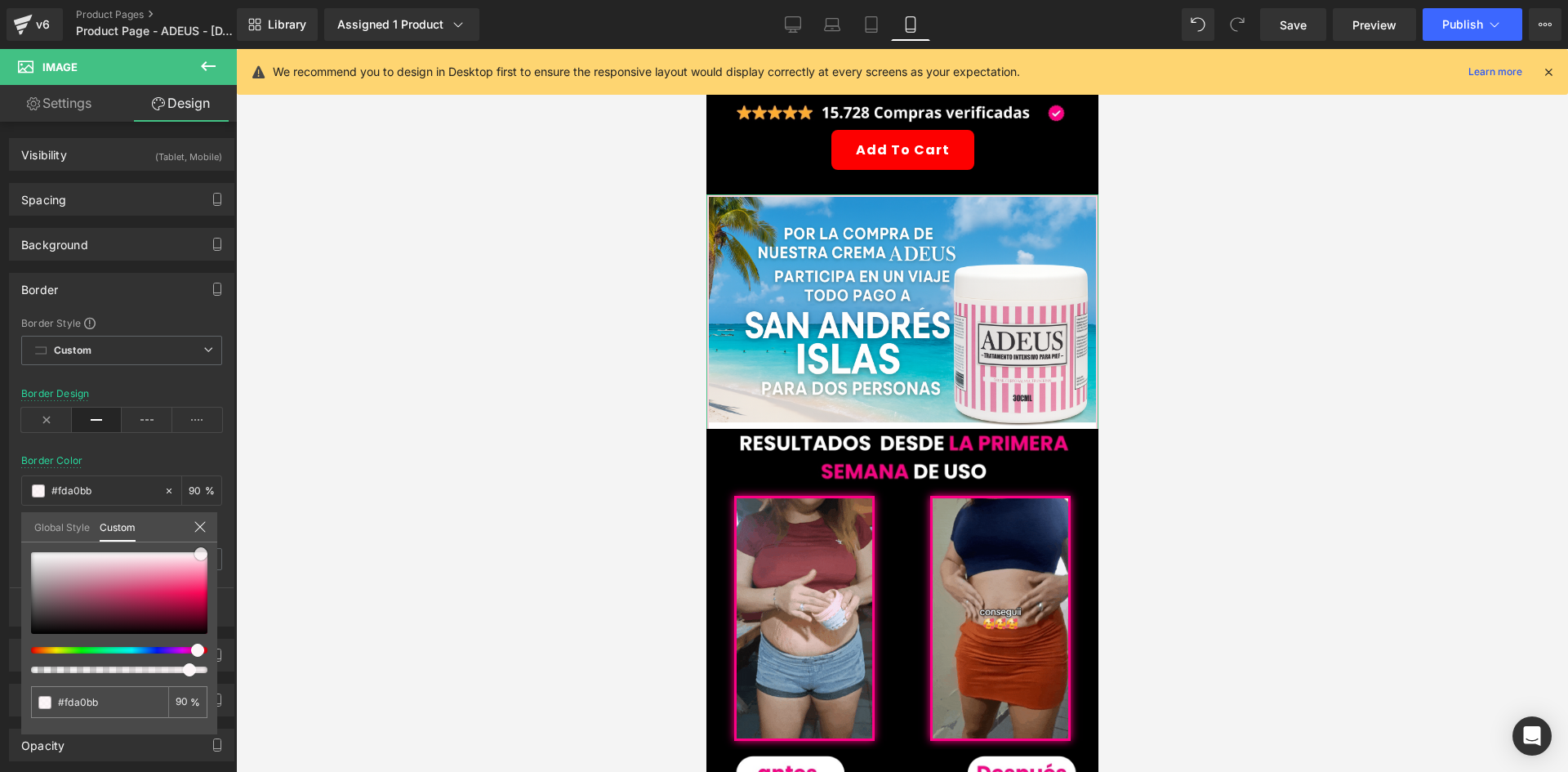
type input "#fb97b3"
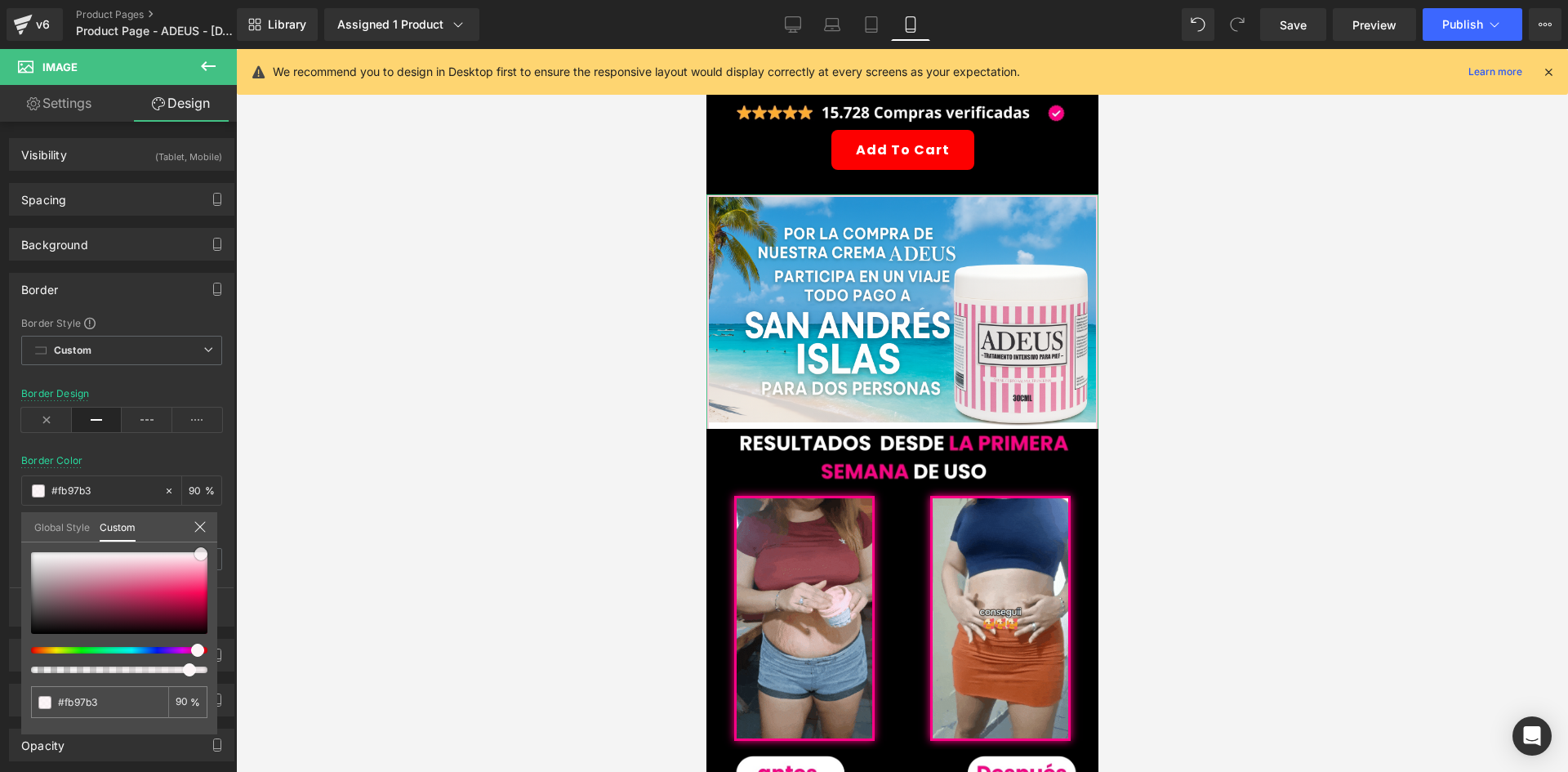
type input "#fc8cac"
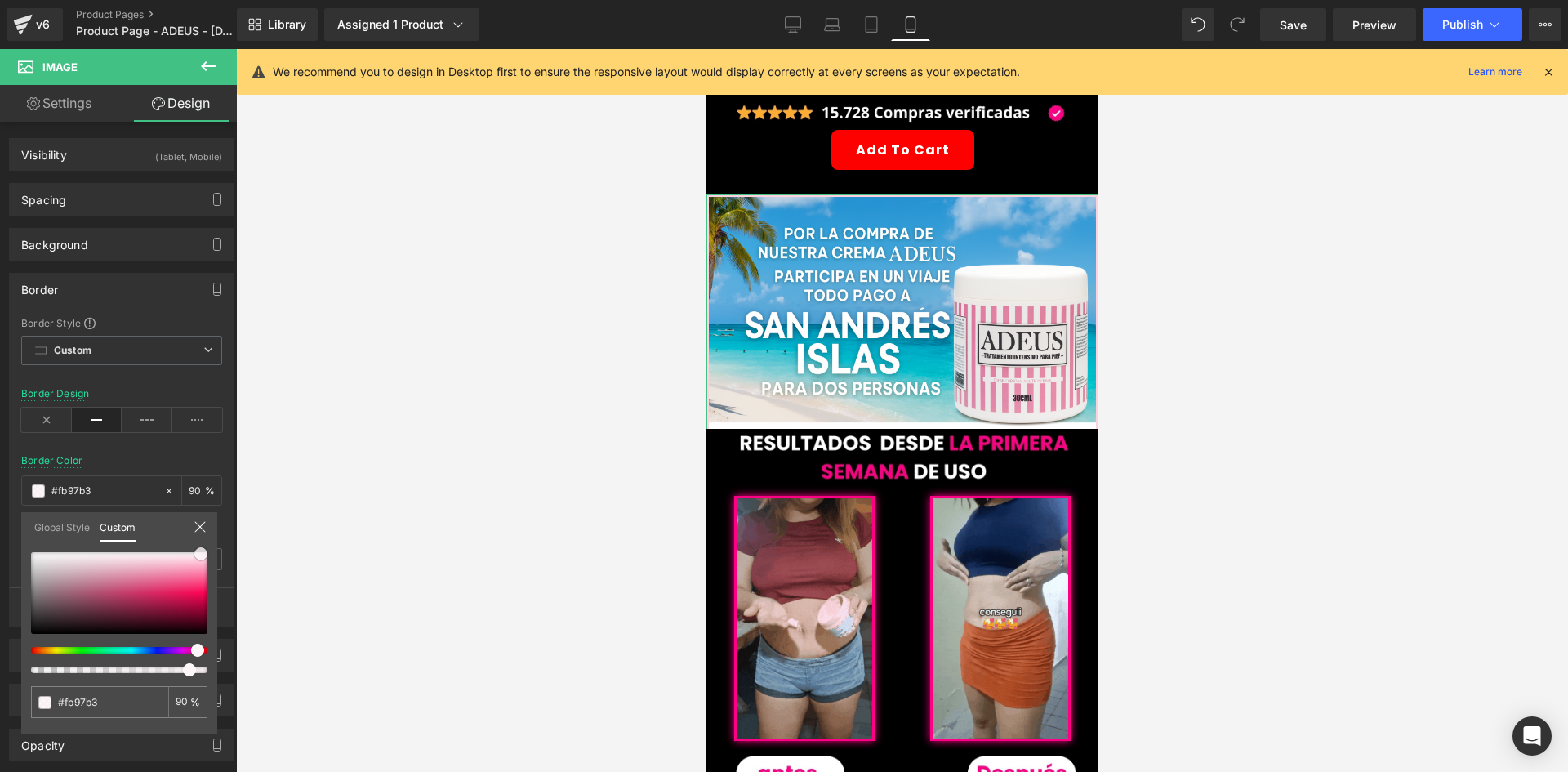
type input "#fc8cac"
type input "#fb7ea1"
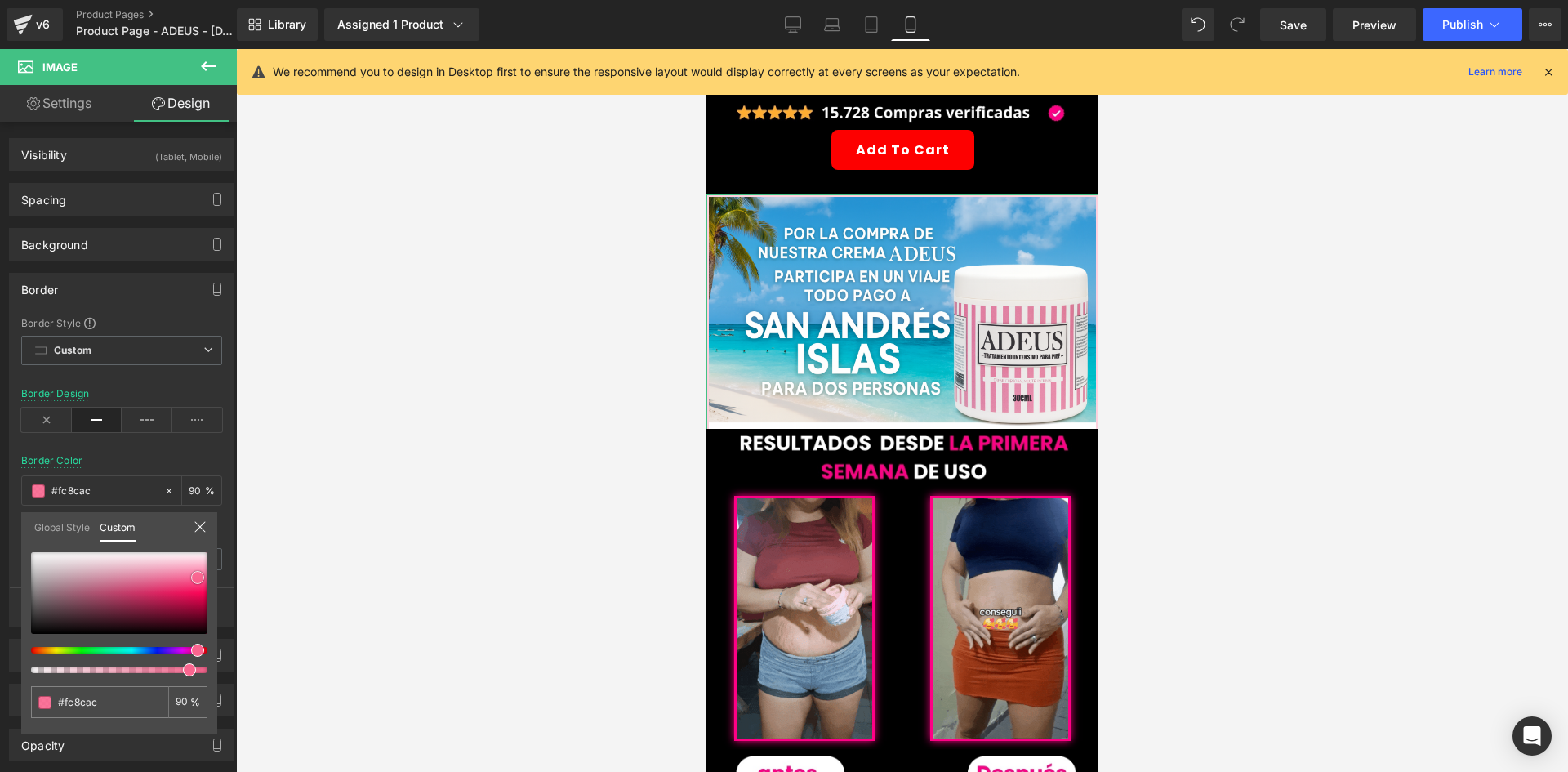
type input "#fb7ea1"
type input "#fa658f"
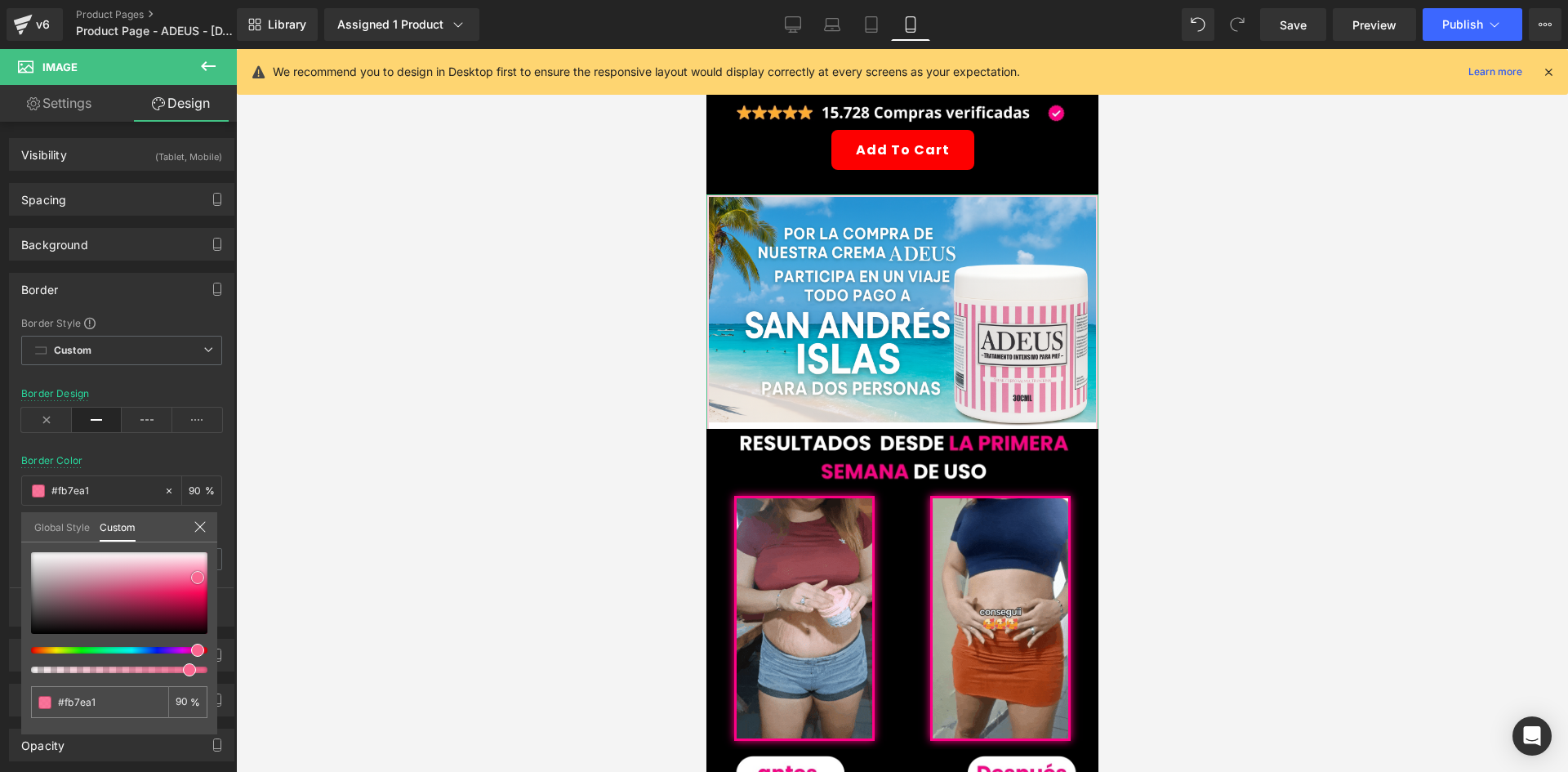
type input "#fa658f"
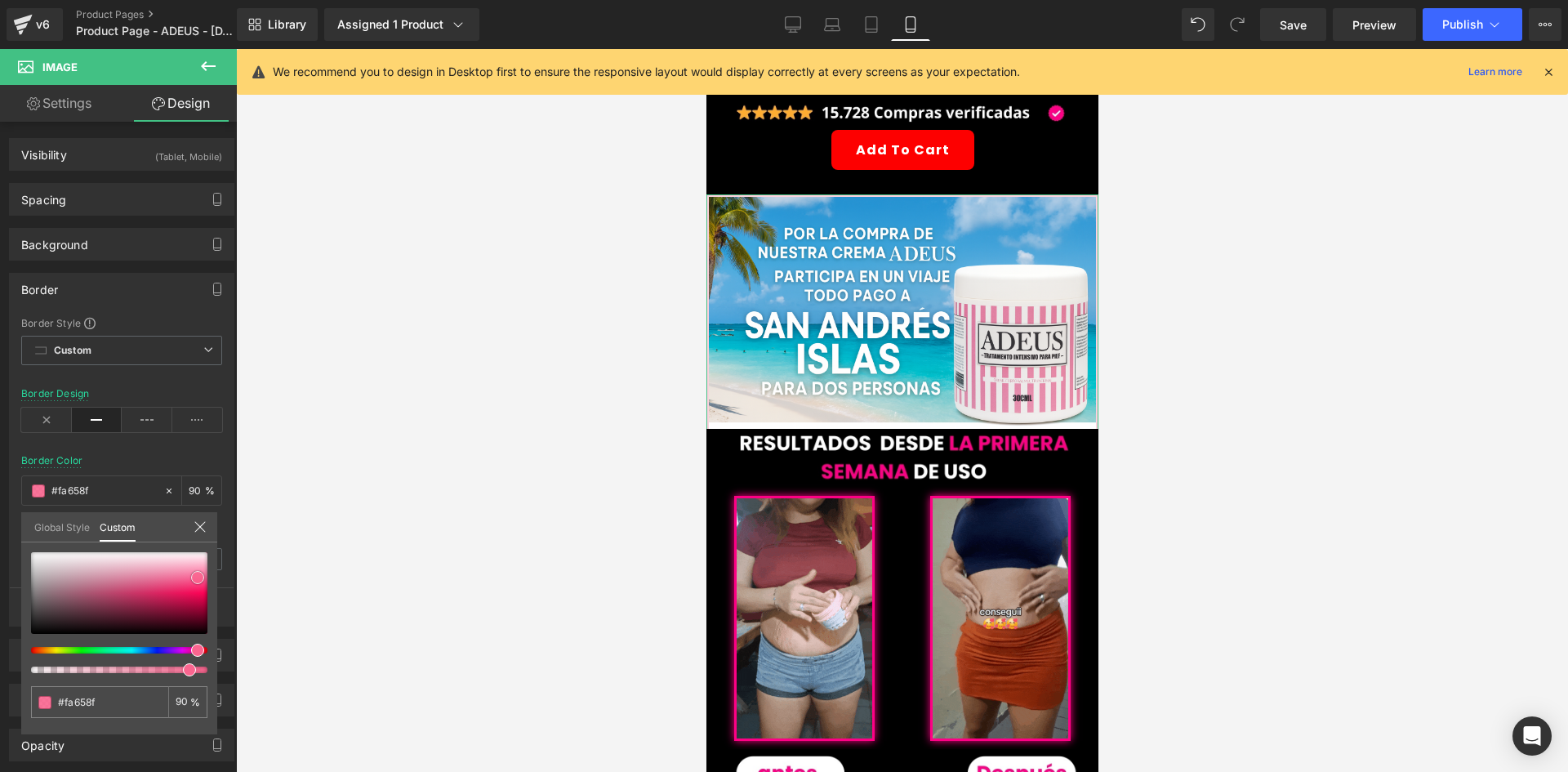
type input "#f95684"
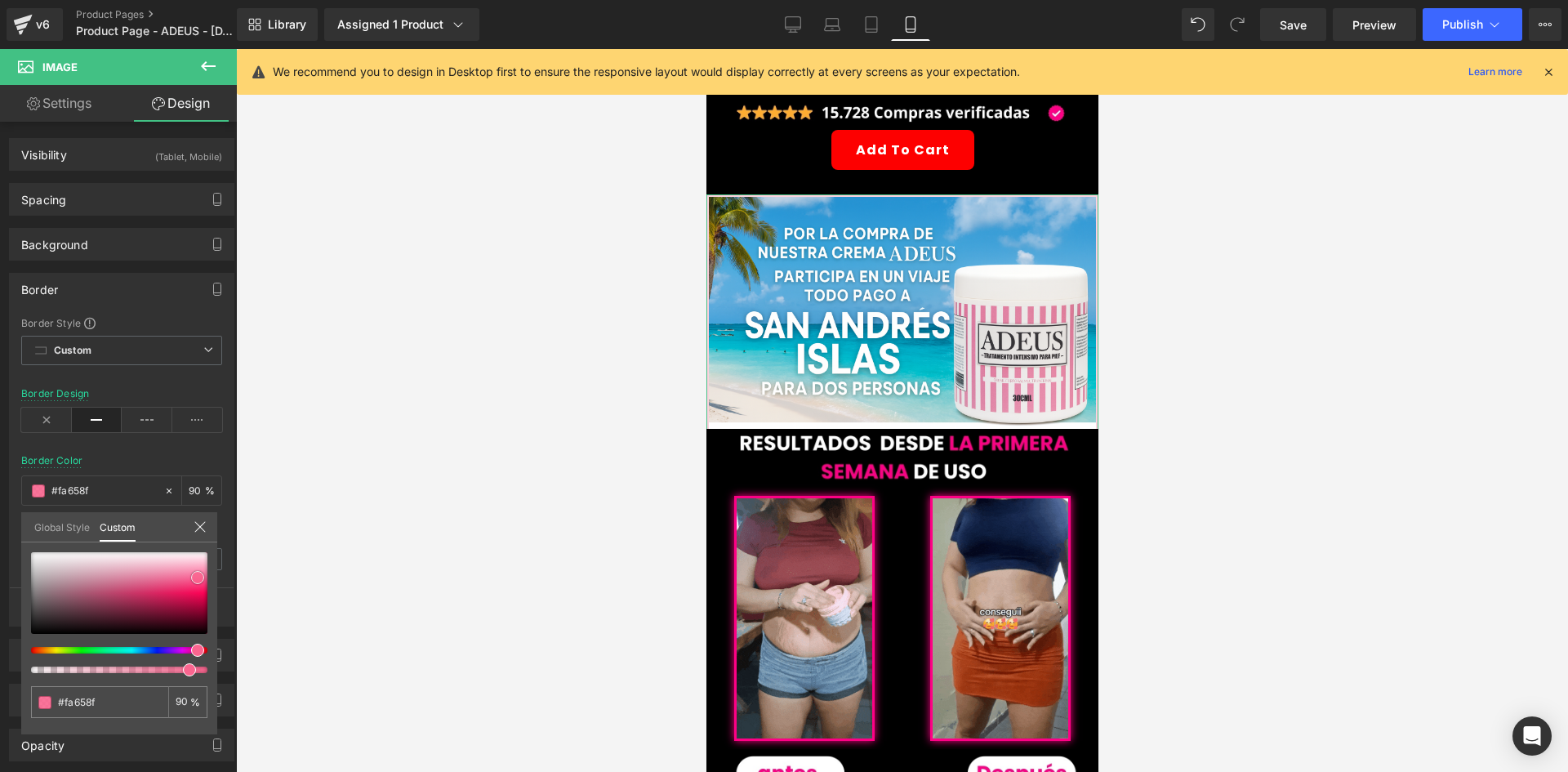
type input "#f95684"
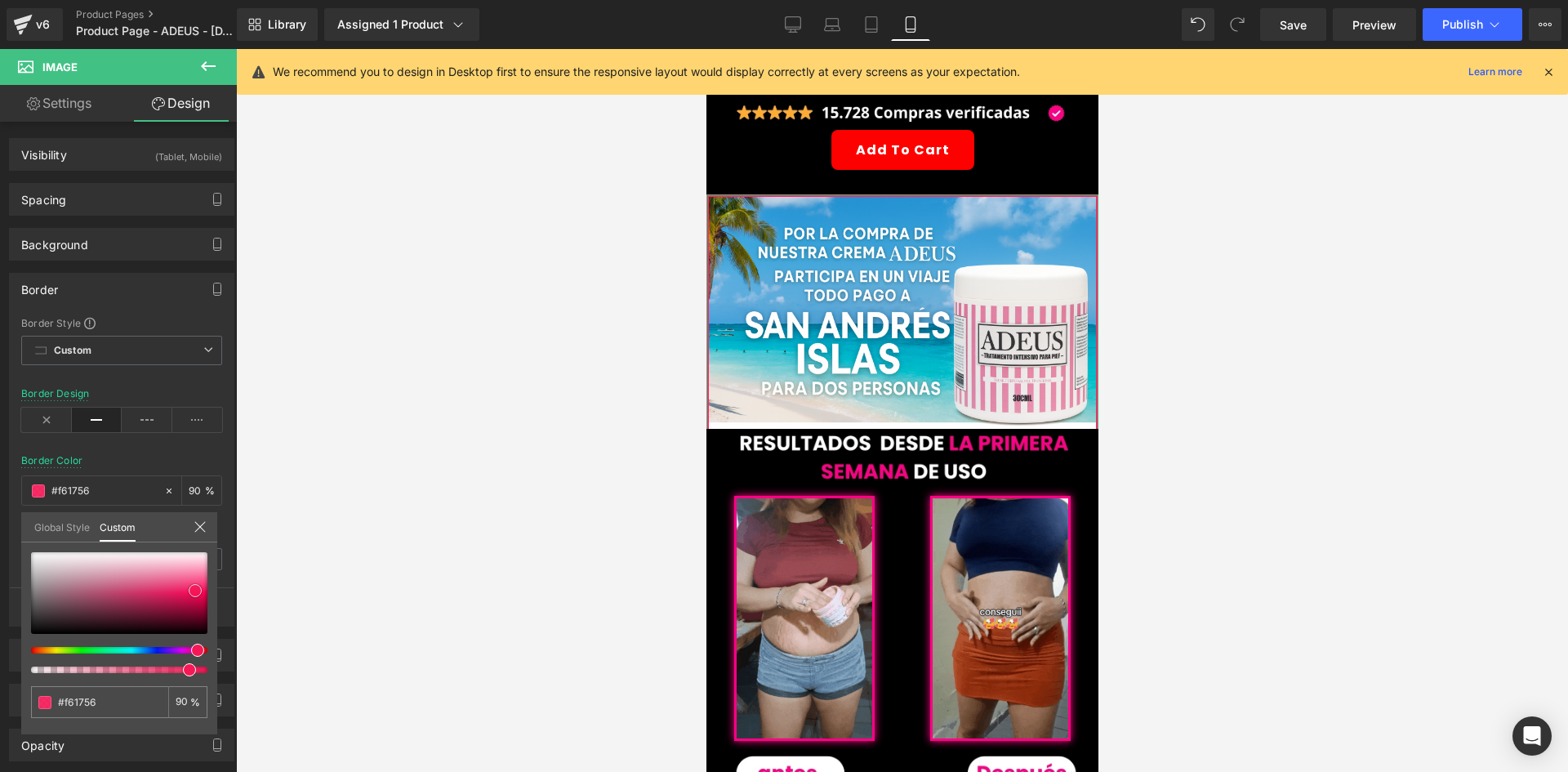
drag, startPoint x: 194, startPoint y: 580, endPoint x: 196, endPoint y: 590, distance: 10.2
click at [196, 590] on span at bounding box center [195, 590] width 13 height 13
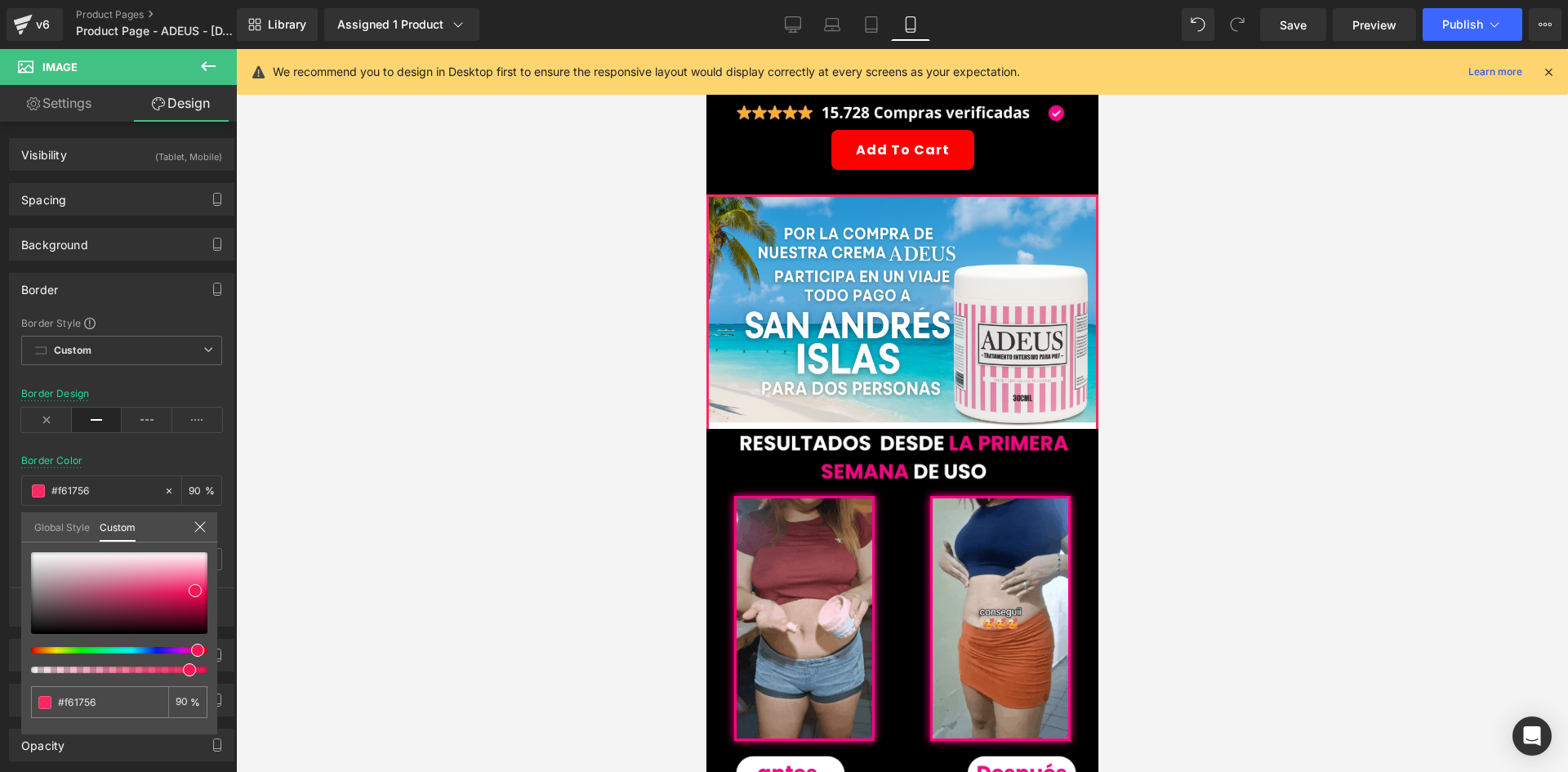
click at [512, 459] on div at bounding box center [901, 411] width 1332 height 723
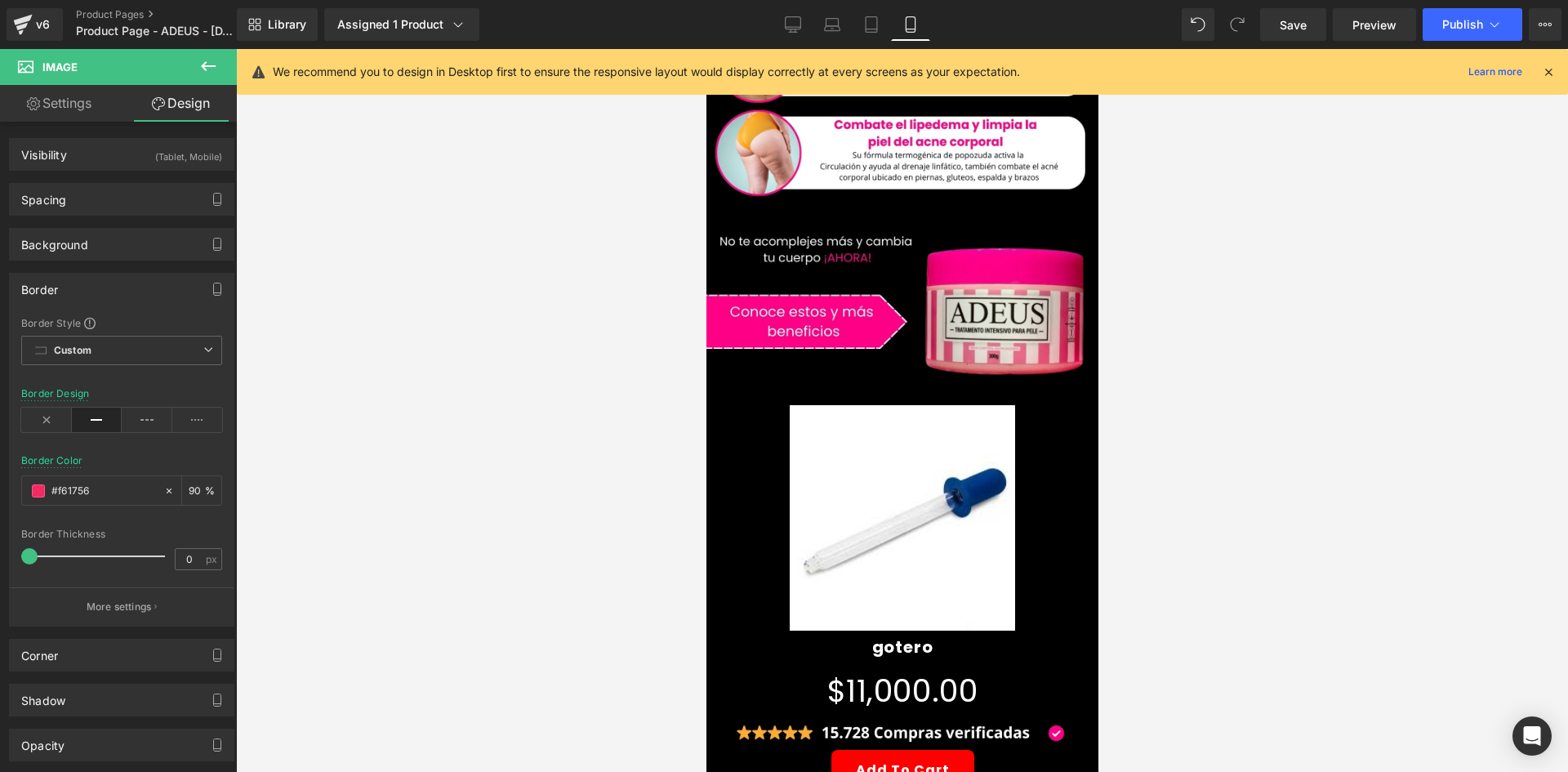
scroll to position [163, 0]
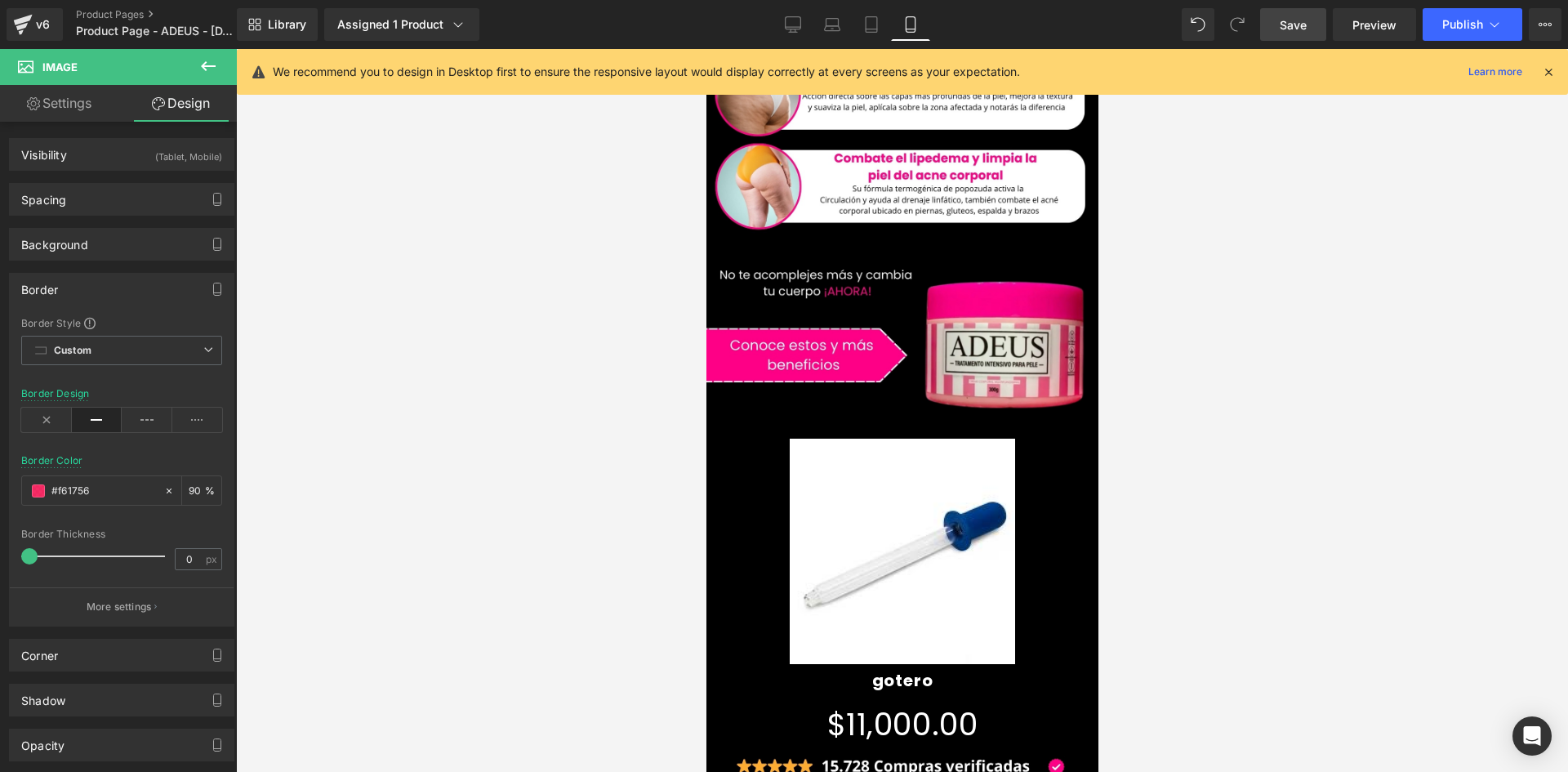
click at [1306, 25] on span "Save" at bounding box center [1293, 25] width 27 height 17
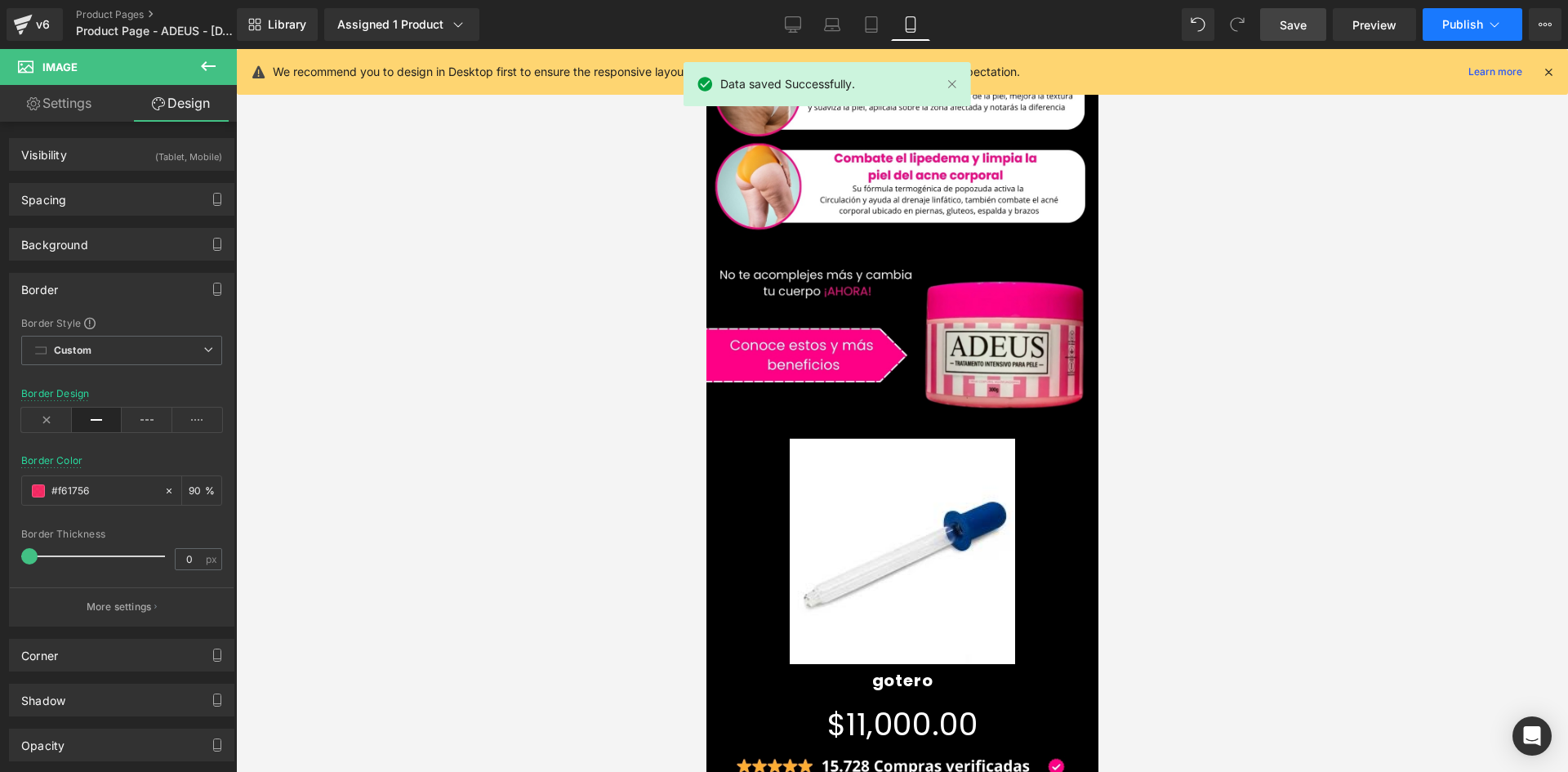
click at [1440, 19] on button "Publish" at bounding box center [1472, 24] width 100 height 33
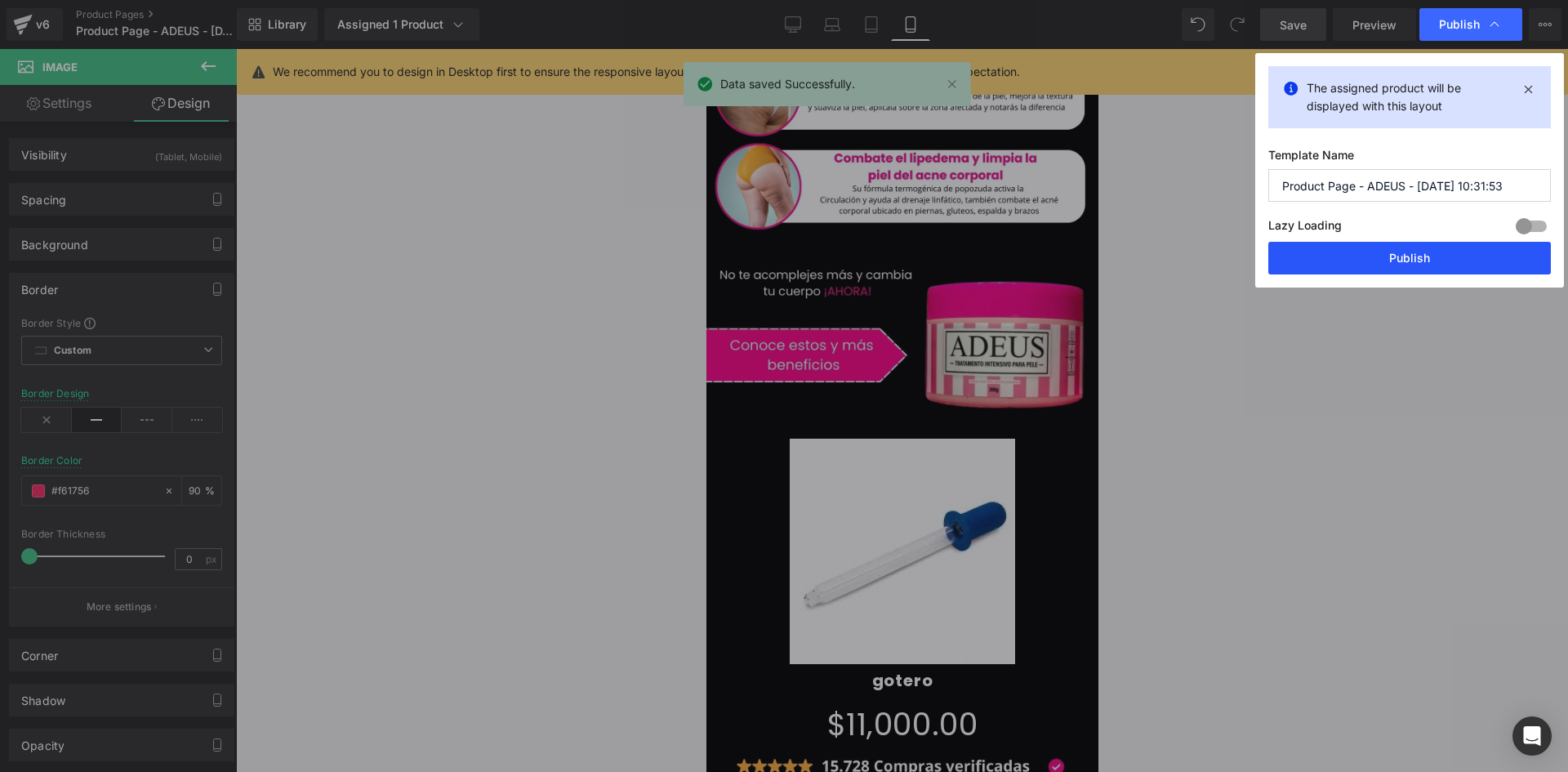
click at [1356, 247] on button "Publish" at bounding box center [1410, 258] width 283 height 33
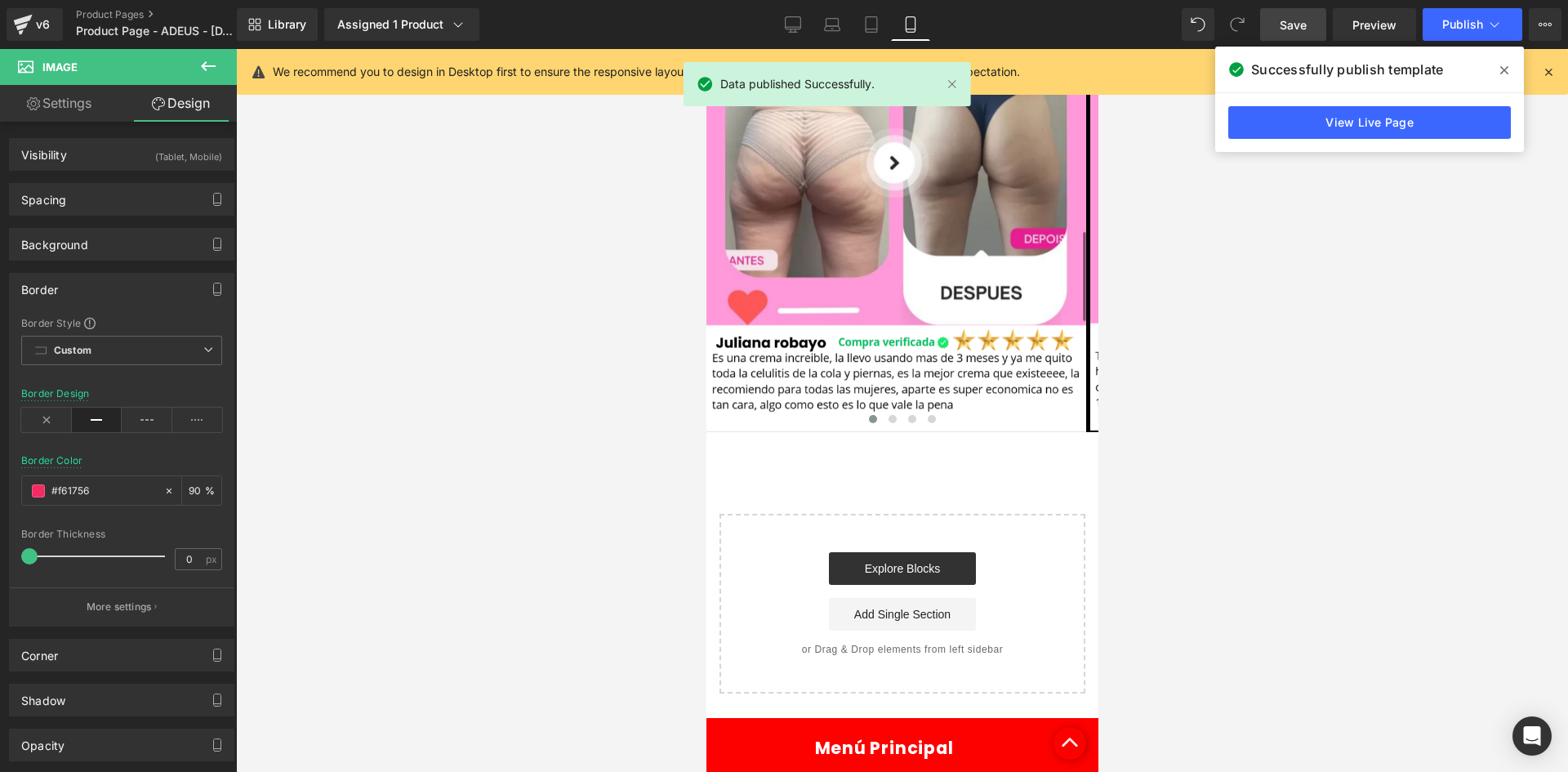
scroll to position [4227, 0]
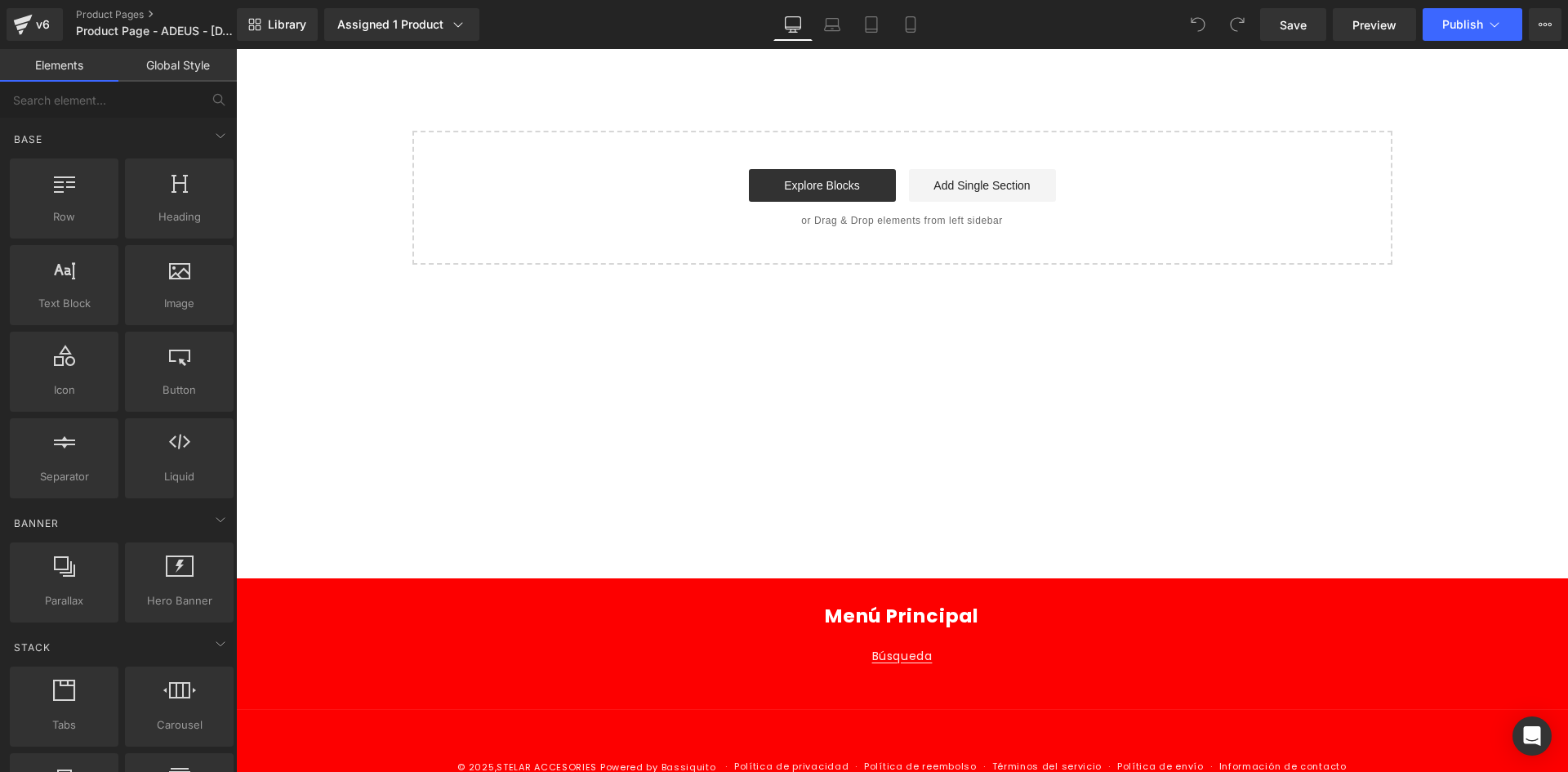
click at [932, 2] on div "Library Assigned 1 Product Product Preview ADEUS - Crema para celulitis y estrí…" at bounding box center [902, 25] width 1331 height 49
click at [914, 12] on link "Mobile" at bounding box center [910, 24] width 39 height 33
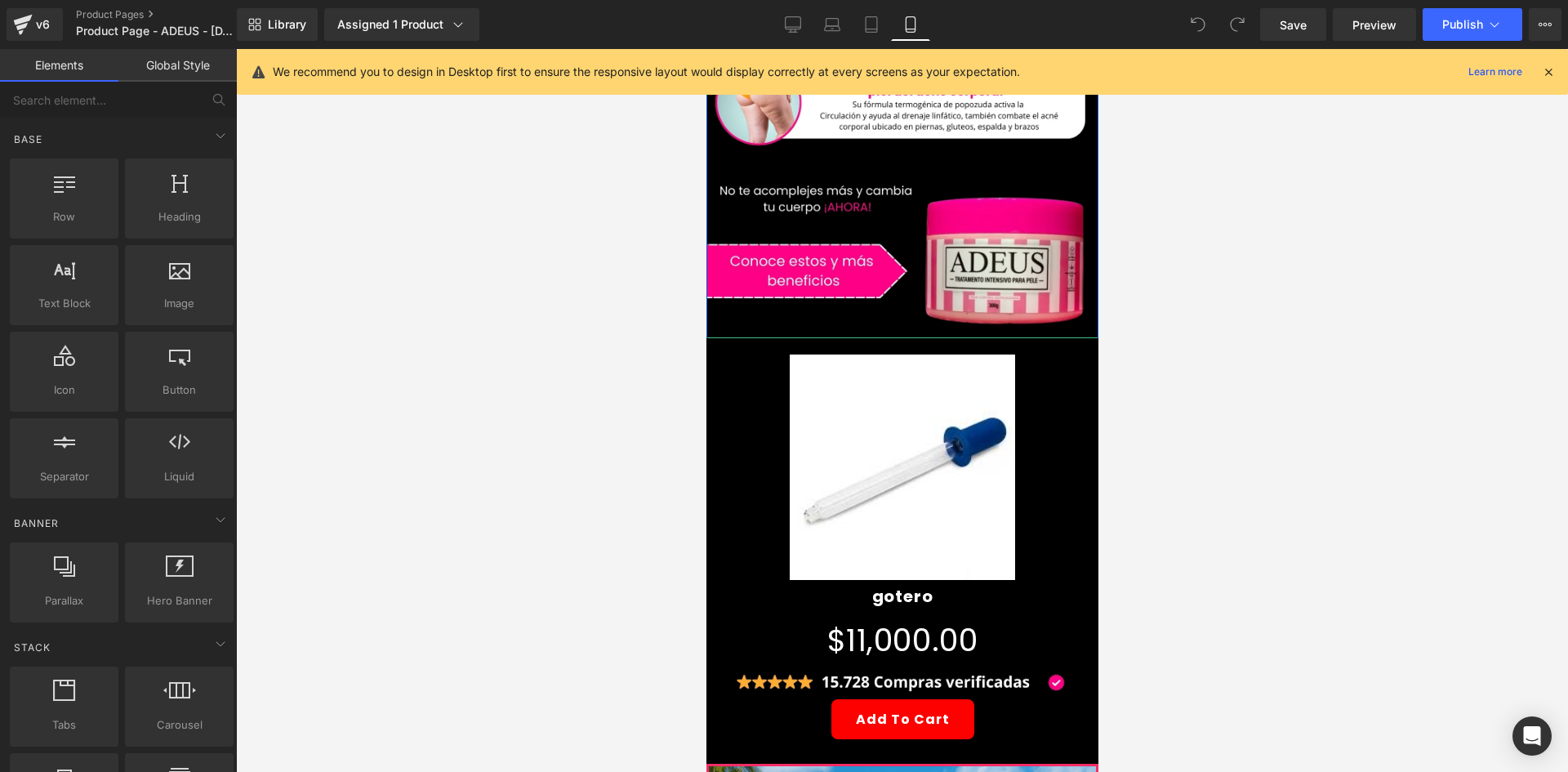
scroll to position [409, 0]
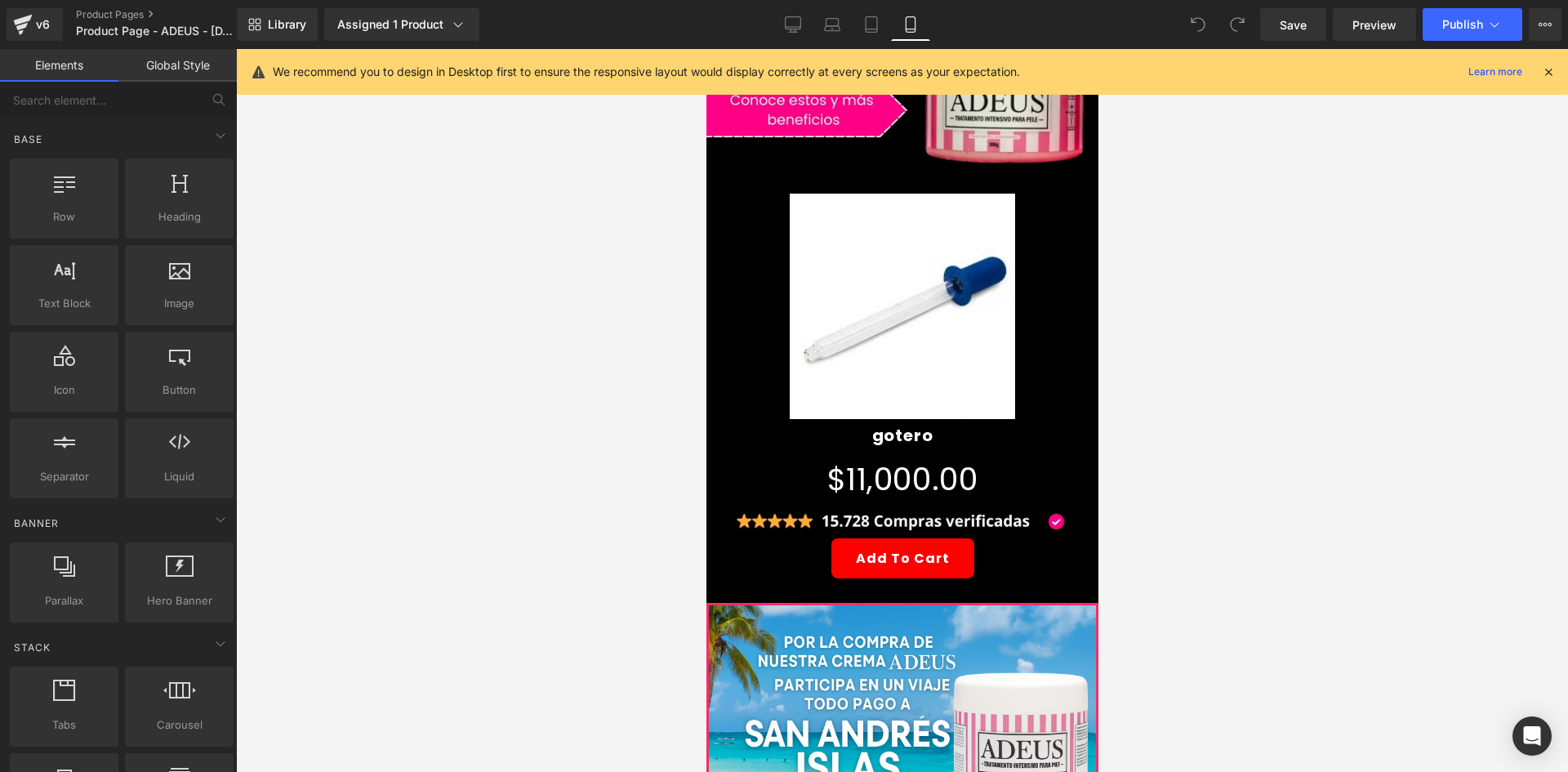
click at [879, 248] on img at bounding box center [901, 306] width 225 height 225
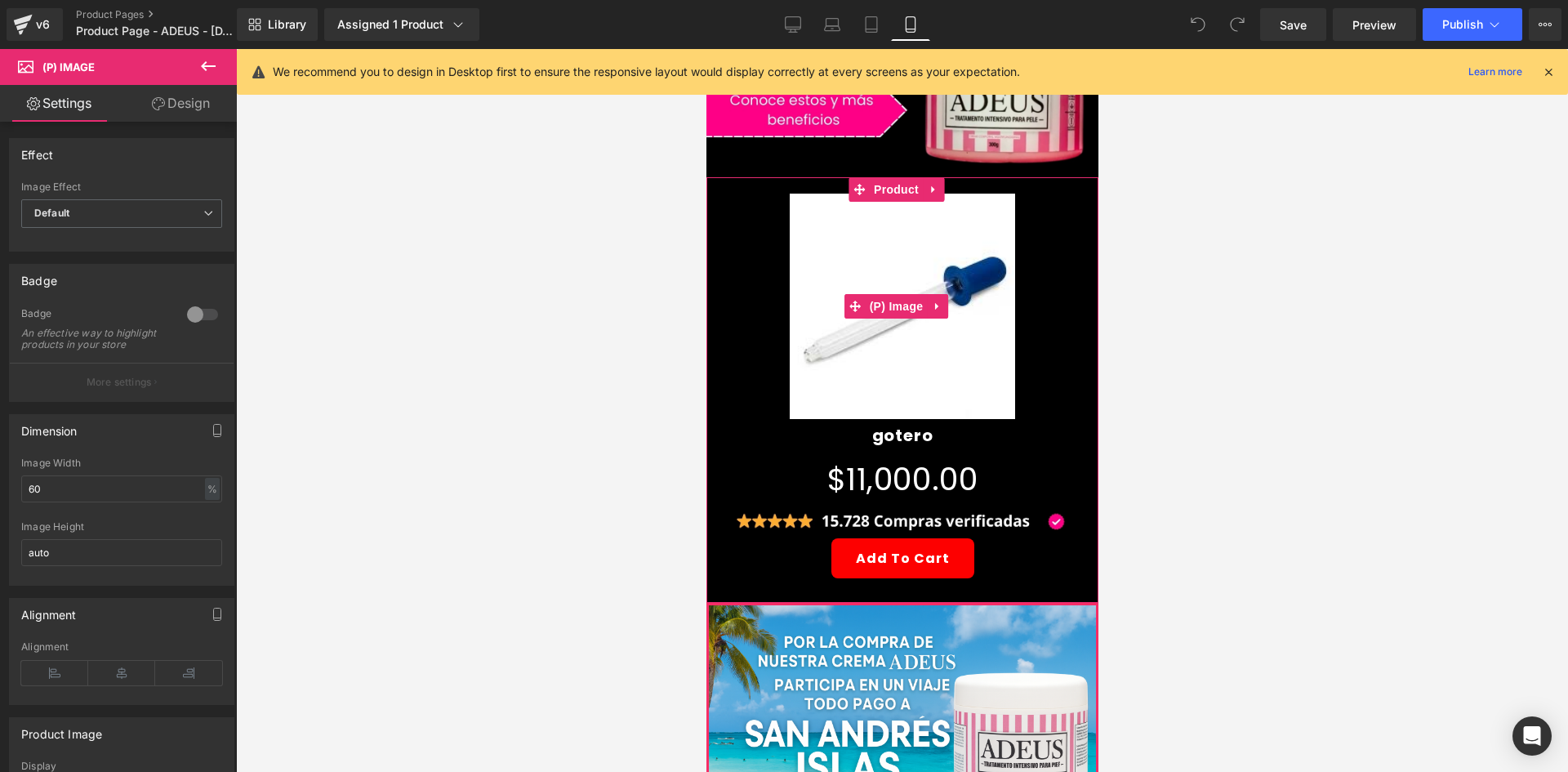
click at [879, 252] on img at bounding box center [901, 306] width 225 height 225
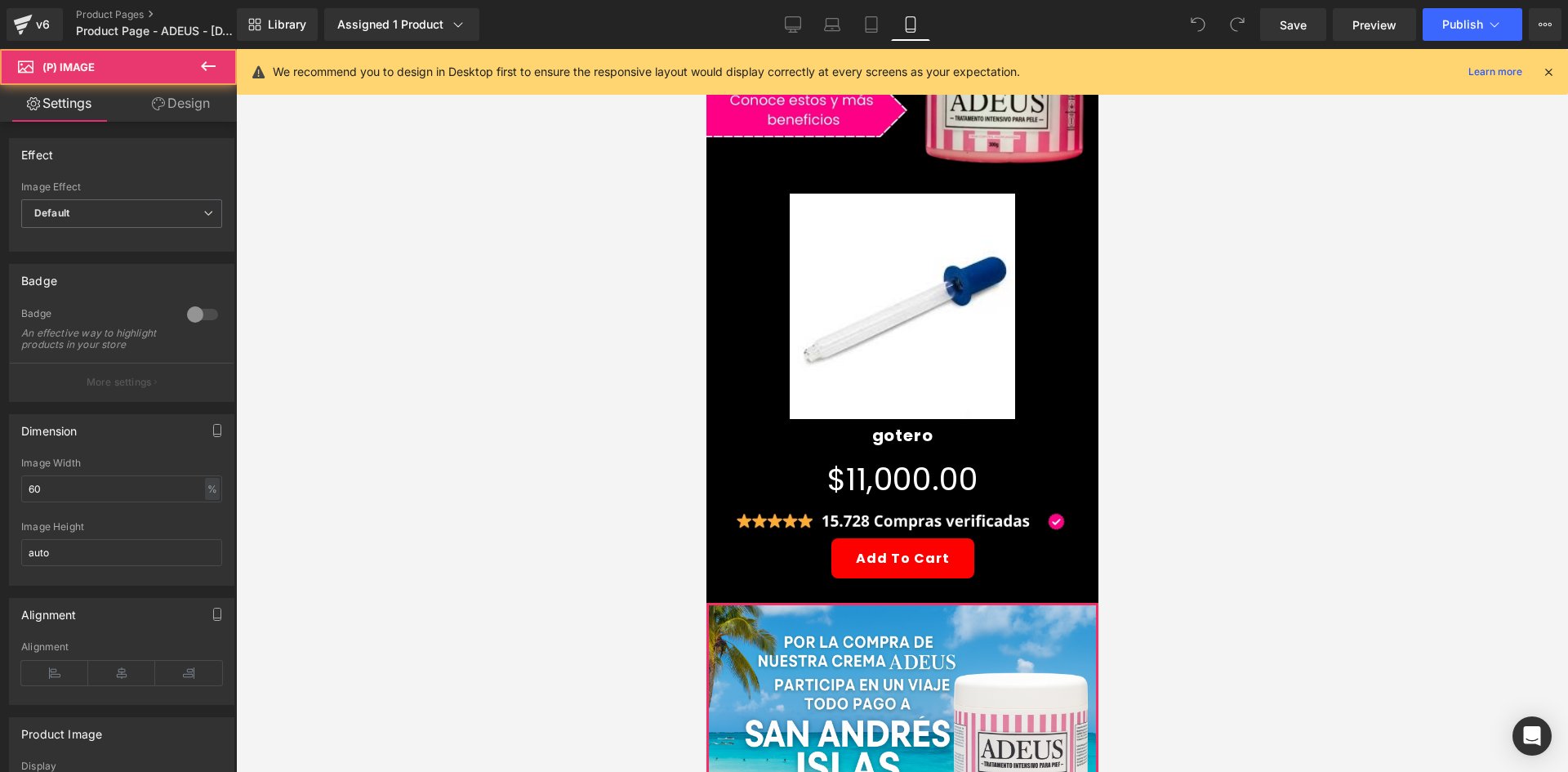
click at [190, 102] on link "Design" at bounding box center [181, 103] width 118 height 37
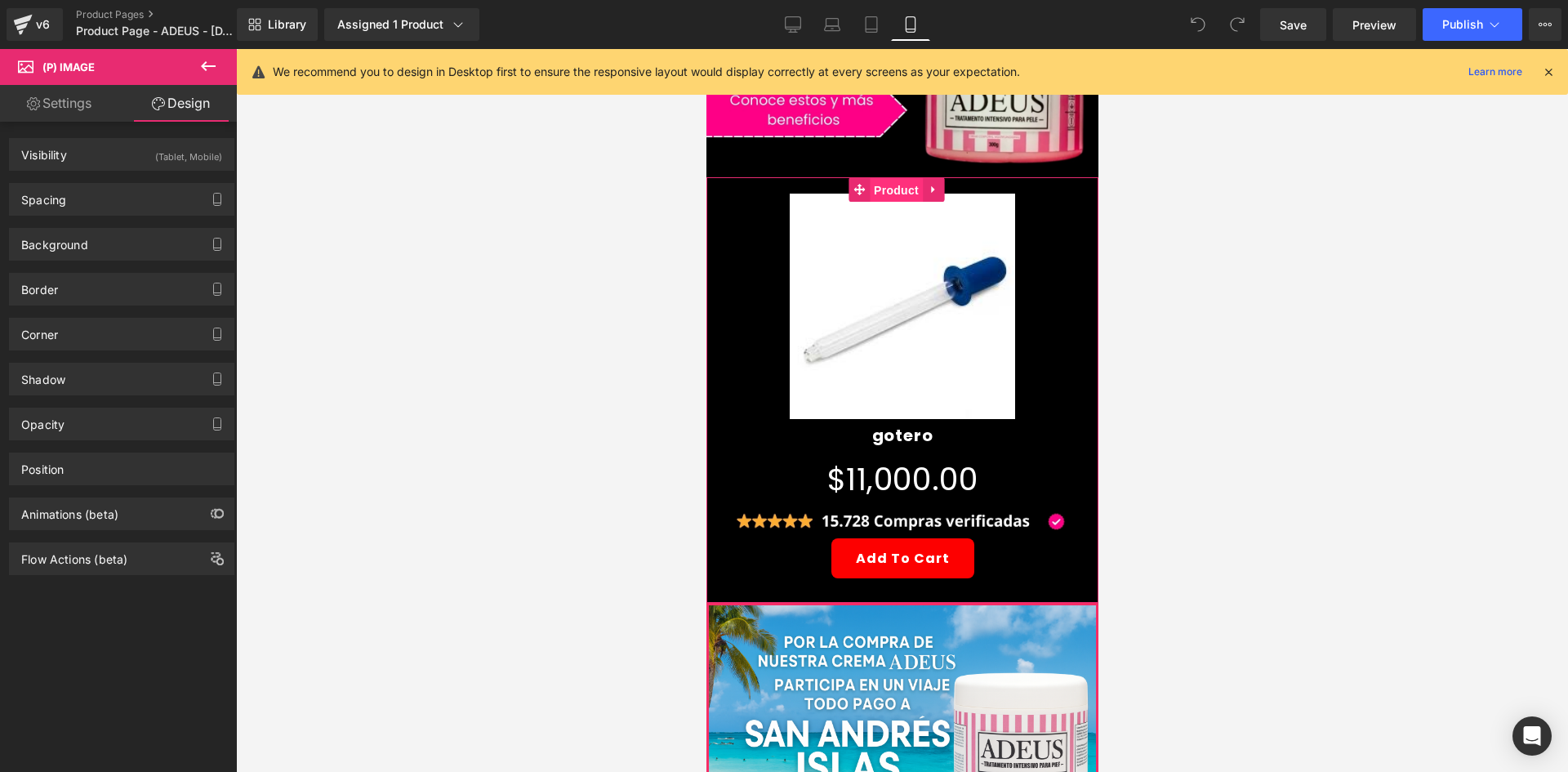
click at [890, 178] on span "Product" at bounding box center [895, 191] width 53 height 25
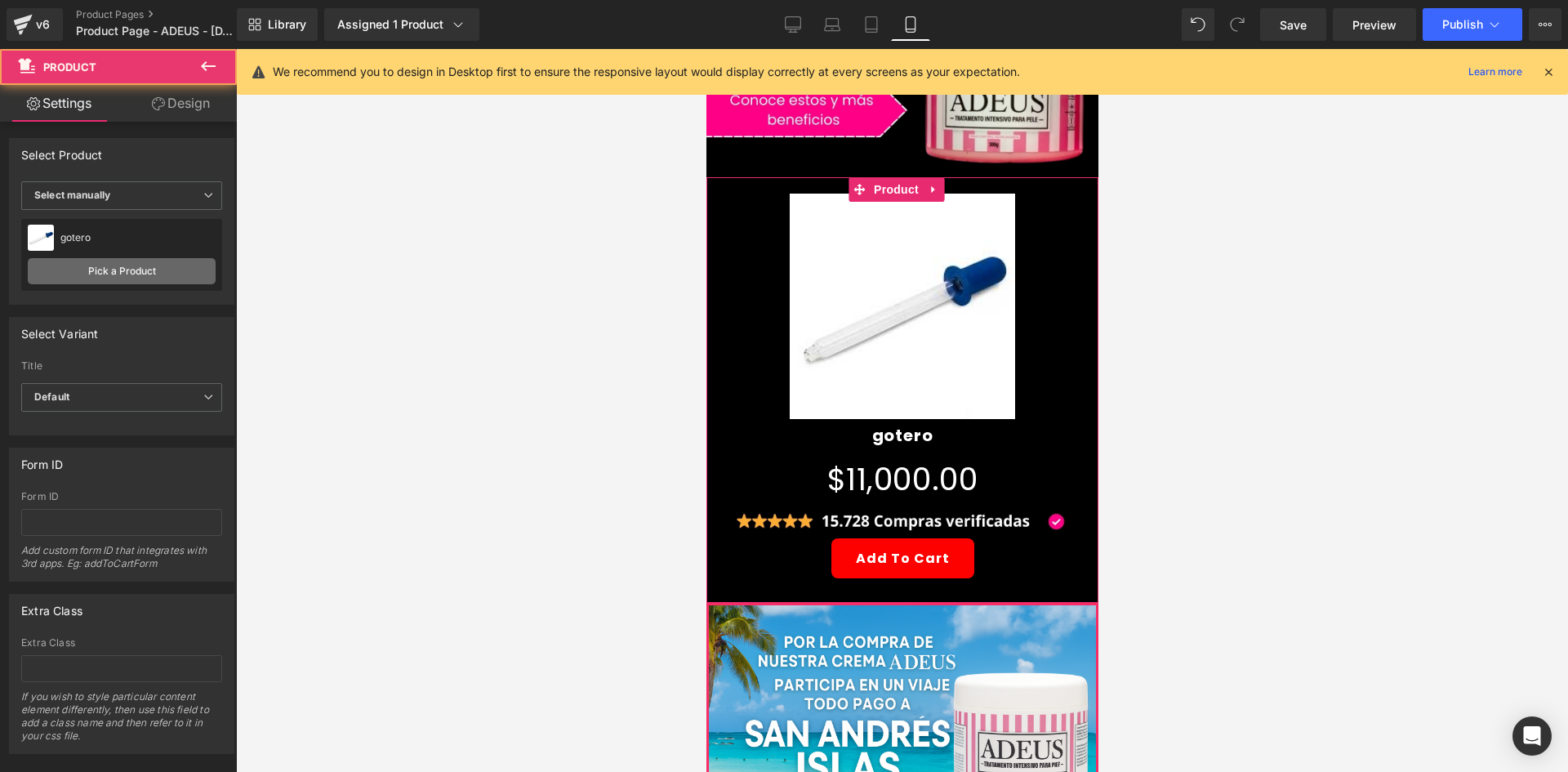
click at [99, 274] on link "Pick a Product" at bounding box center [121, 271] width 188 height 26
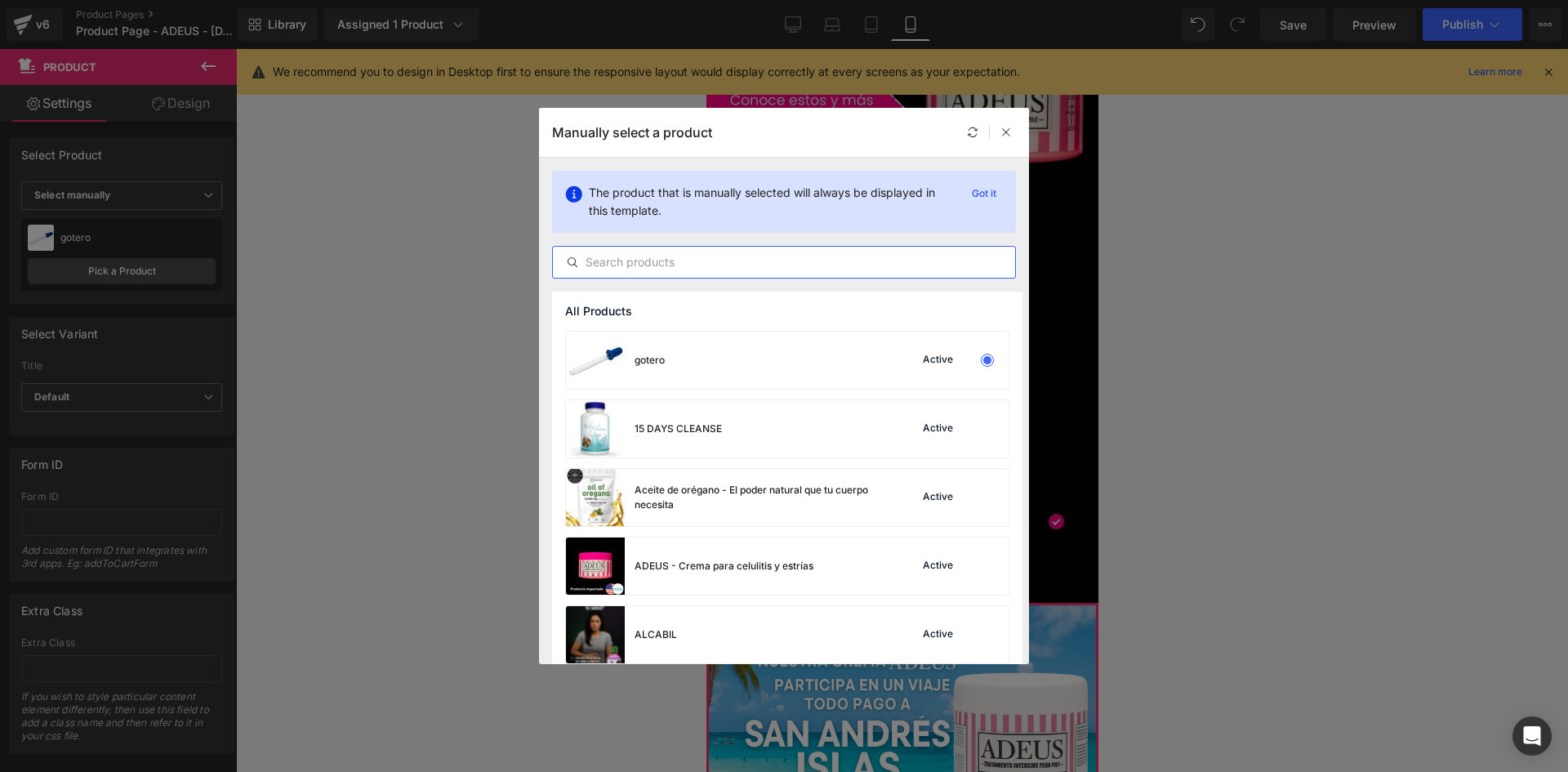
click at [648, 261] on input "text" at bounding box center [784, 262] width 463 height 19
click at [888, 557] on div "ADEUS - Crema para celulitis y estrías Active" at bounding box center [787, 566] width 442 height 57
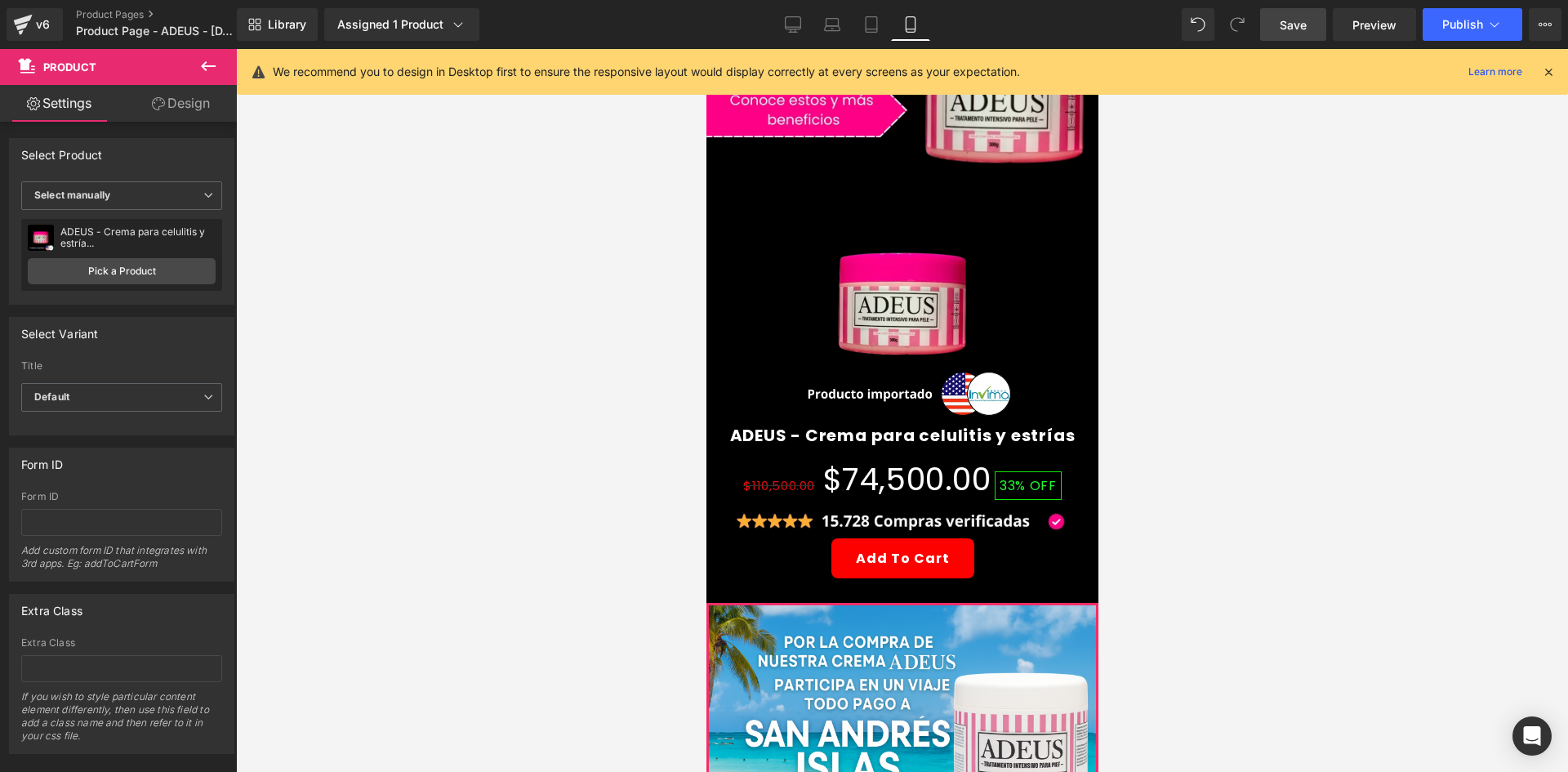
click at [1304, 34] on link "Save" at bounding box center [1293, 24] width 66 height 33
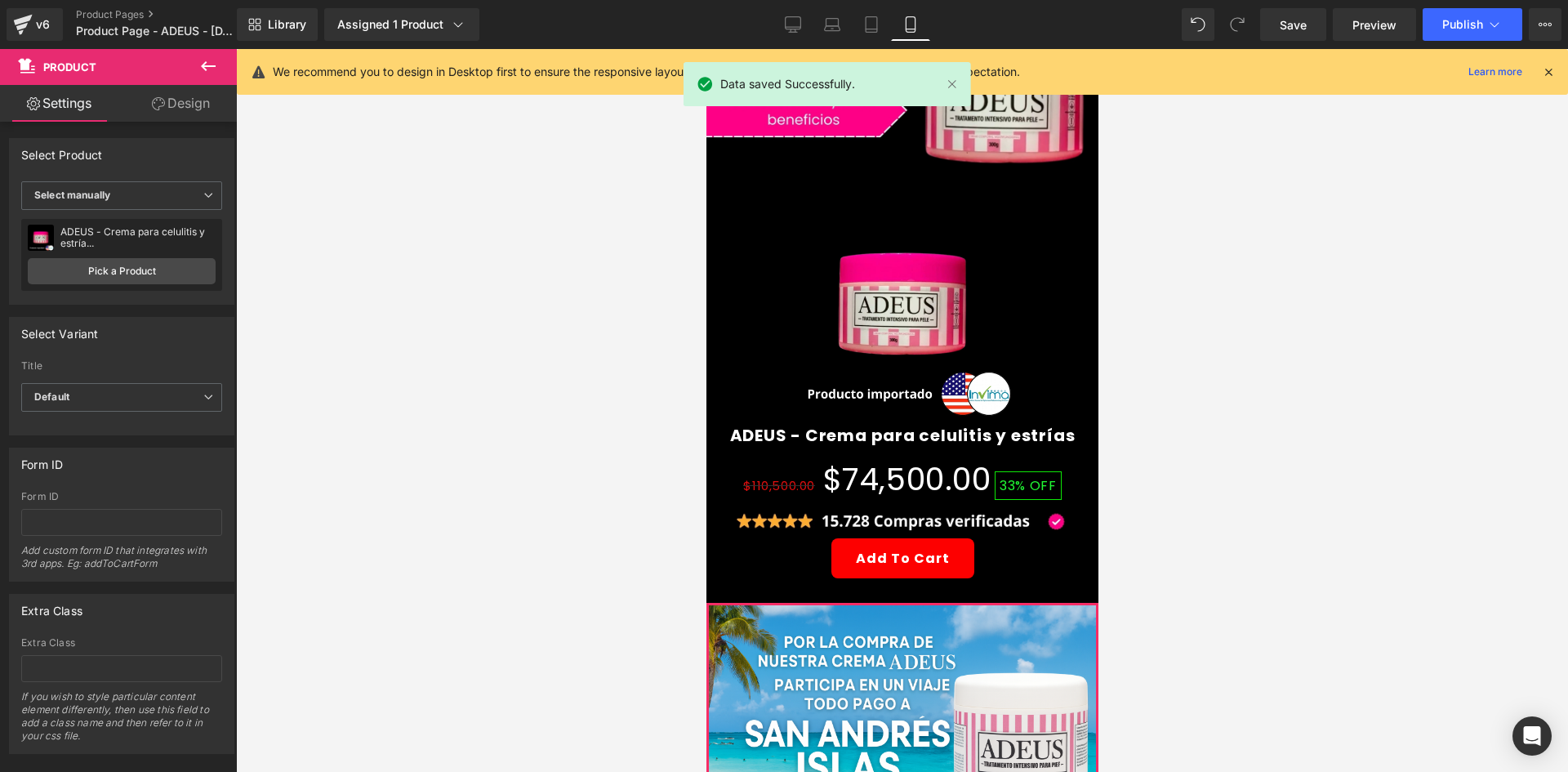
click at [1448, 41] on div "Library Assigned 1 Product Product Preview ADEUS - Crema para celulitis y estrí…" at bounding box center [902, 25] width 1331 height 49
click at [1456, 31] on button "Publish" at bounding box center [1472, 24] width 100 height 33
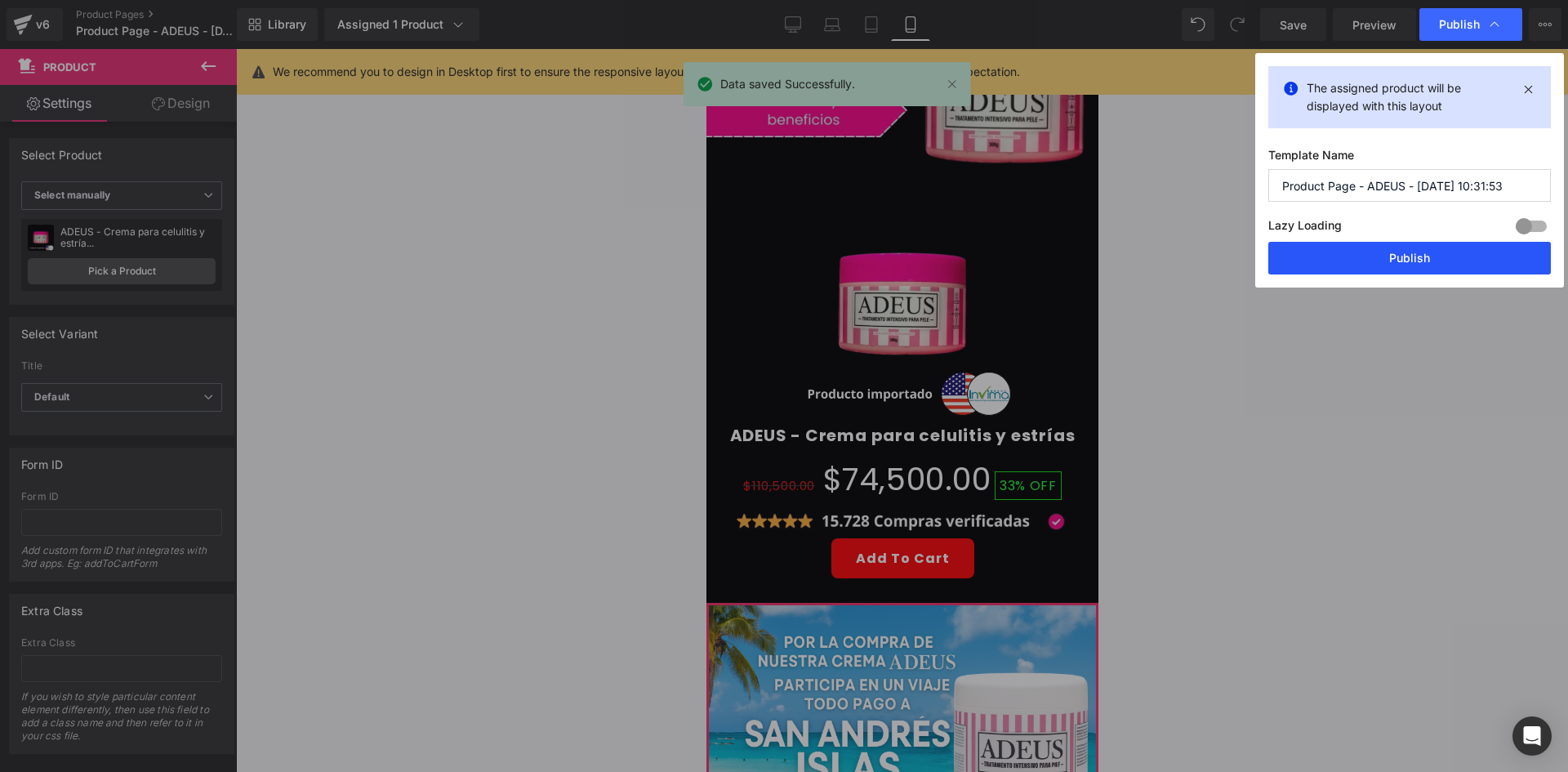
click at [1362, 264] on button "Publish" at bounding box center [1410, 258] width 283 height 33
